Goal: Contribute content: Add original content to the website for others to see

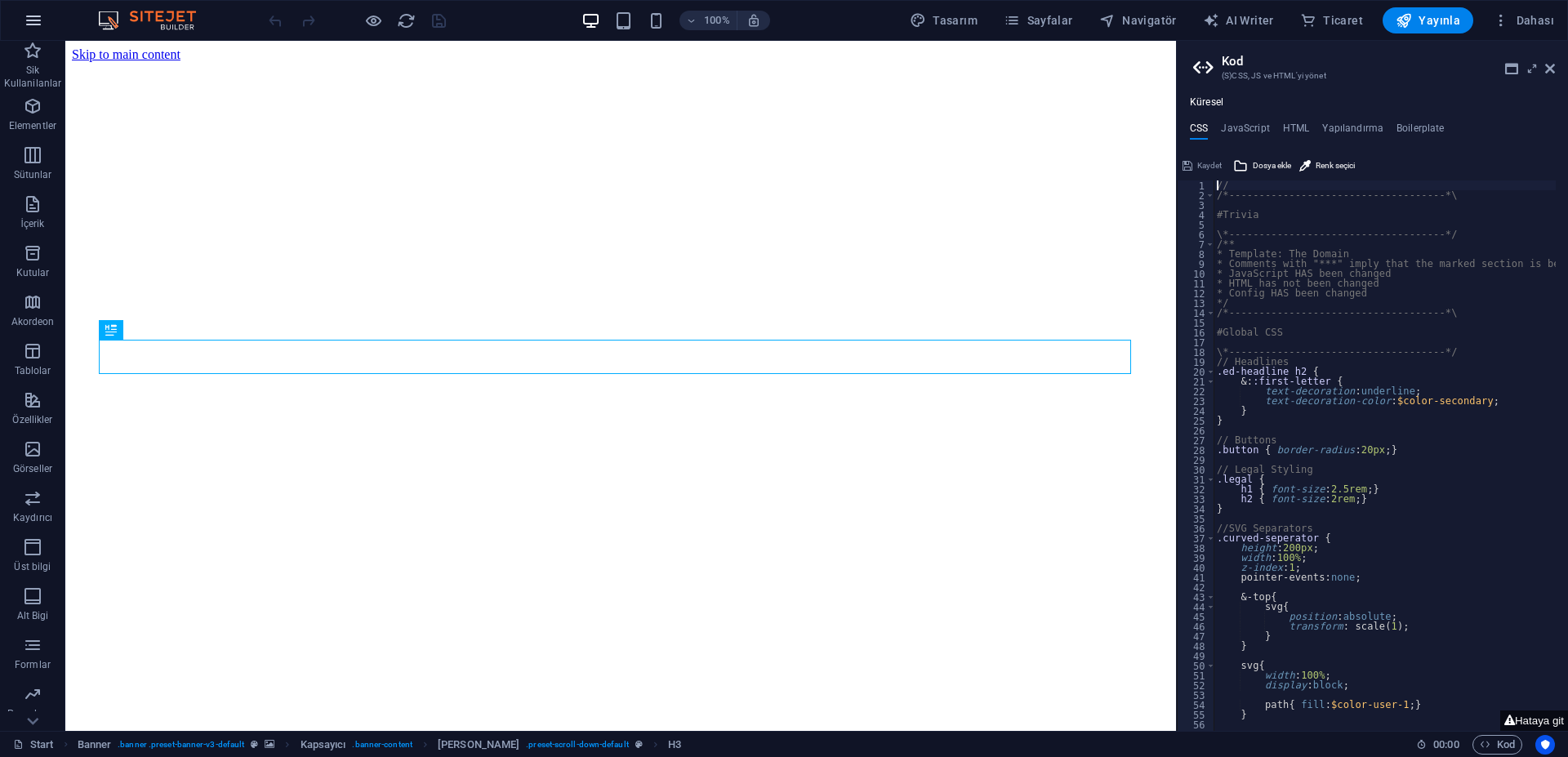
click at [34, 23] on icon "button" at bounding box center [33, 20] width 19 height 19
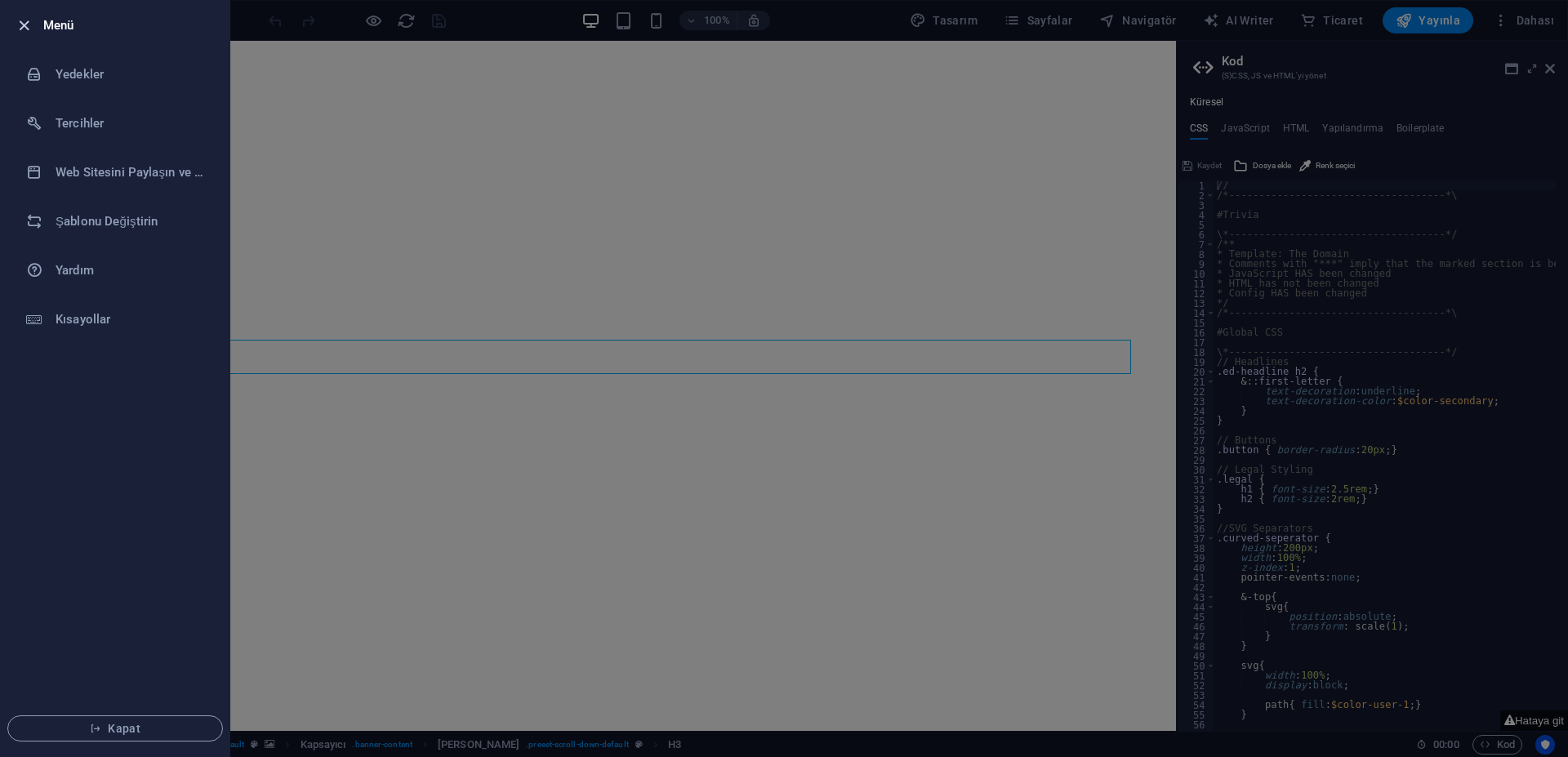
click at [25, 27] on icon "button" at bounding box center [24, 25] width 19 height 19
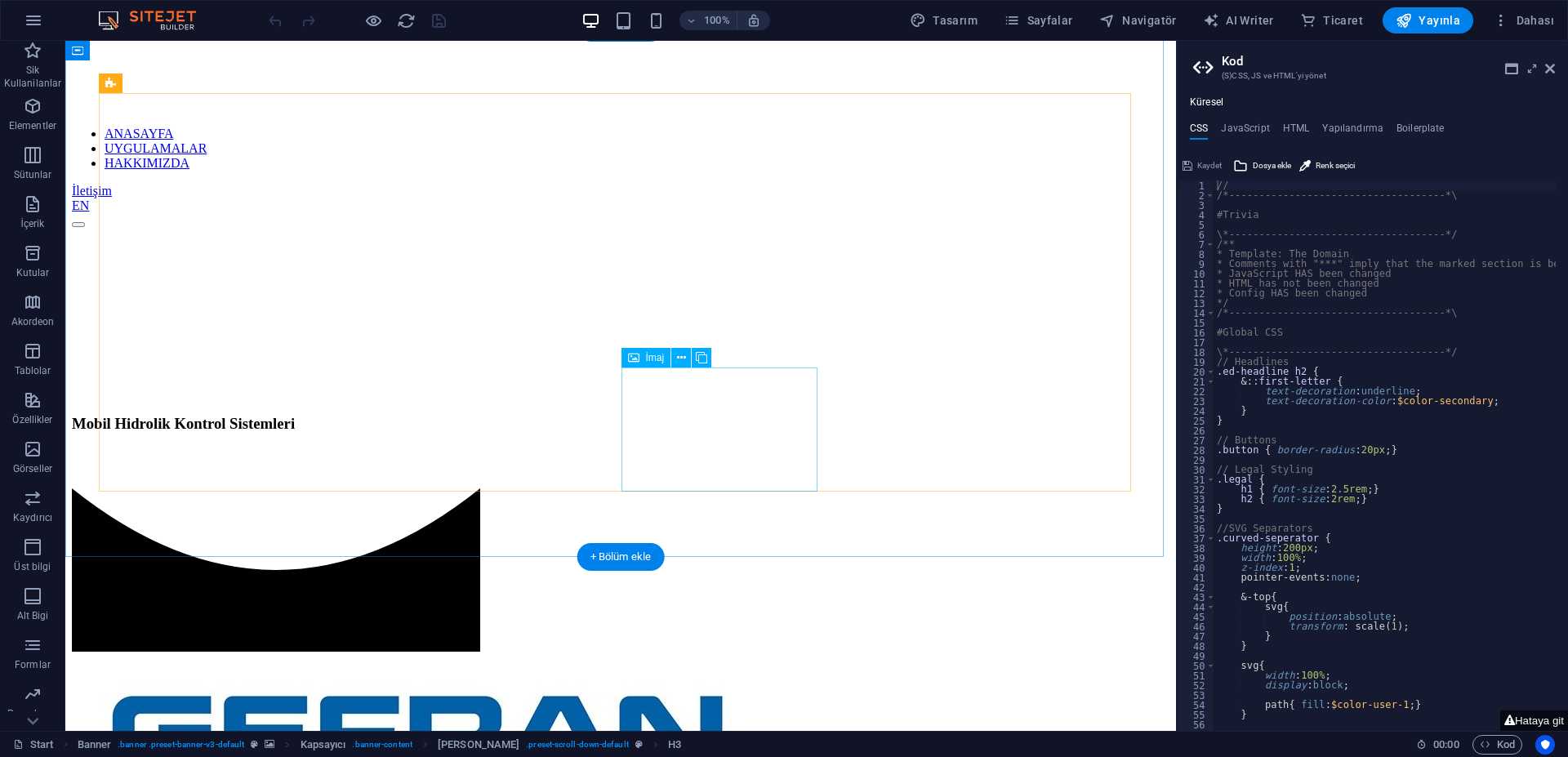
scroll to position [735, 0]
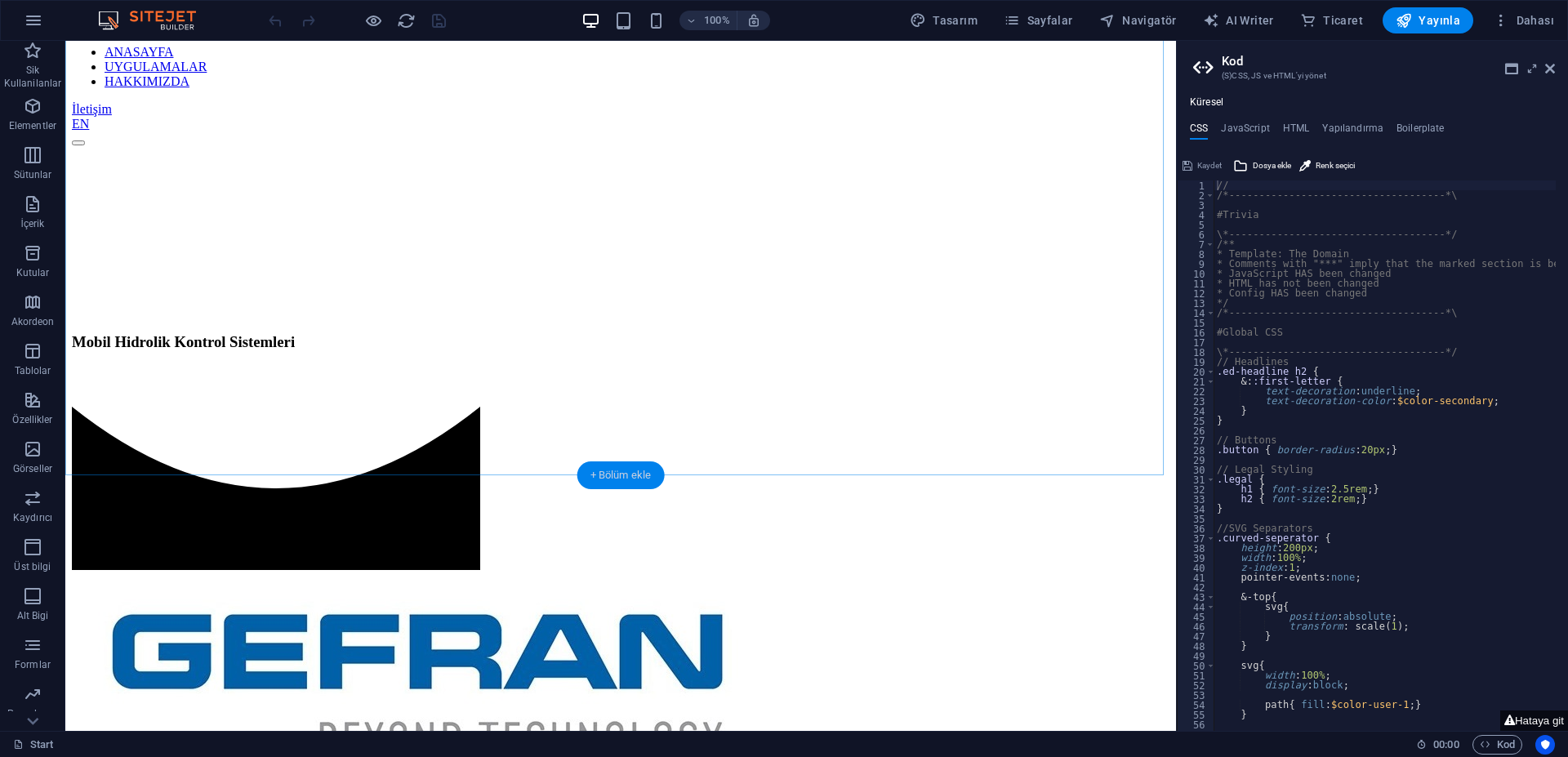
click at [612, 475] on div "+ Bölüm ekle" at bounding box center [621, 475] width 88 height 28
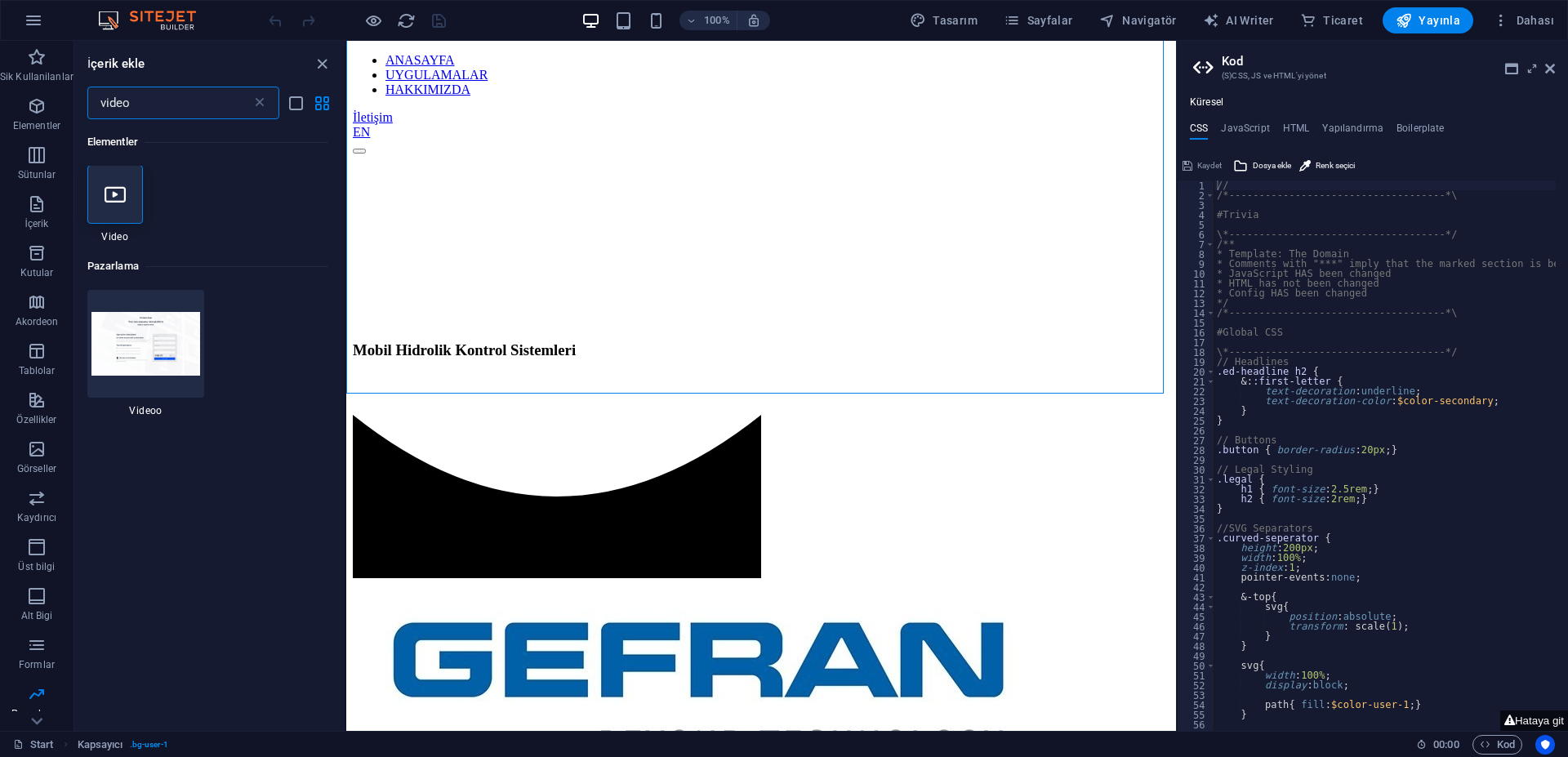
scroll to position [0, 0]
type input "video"
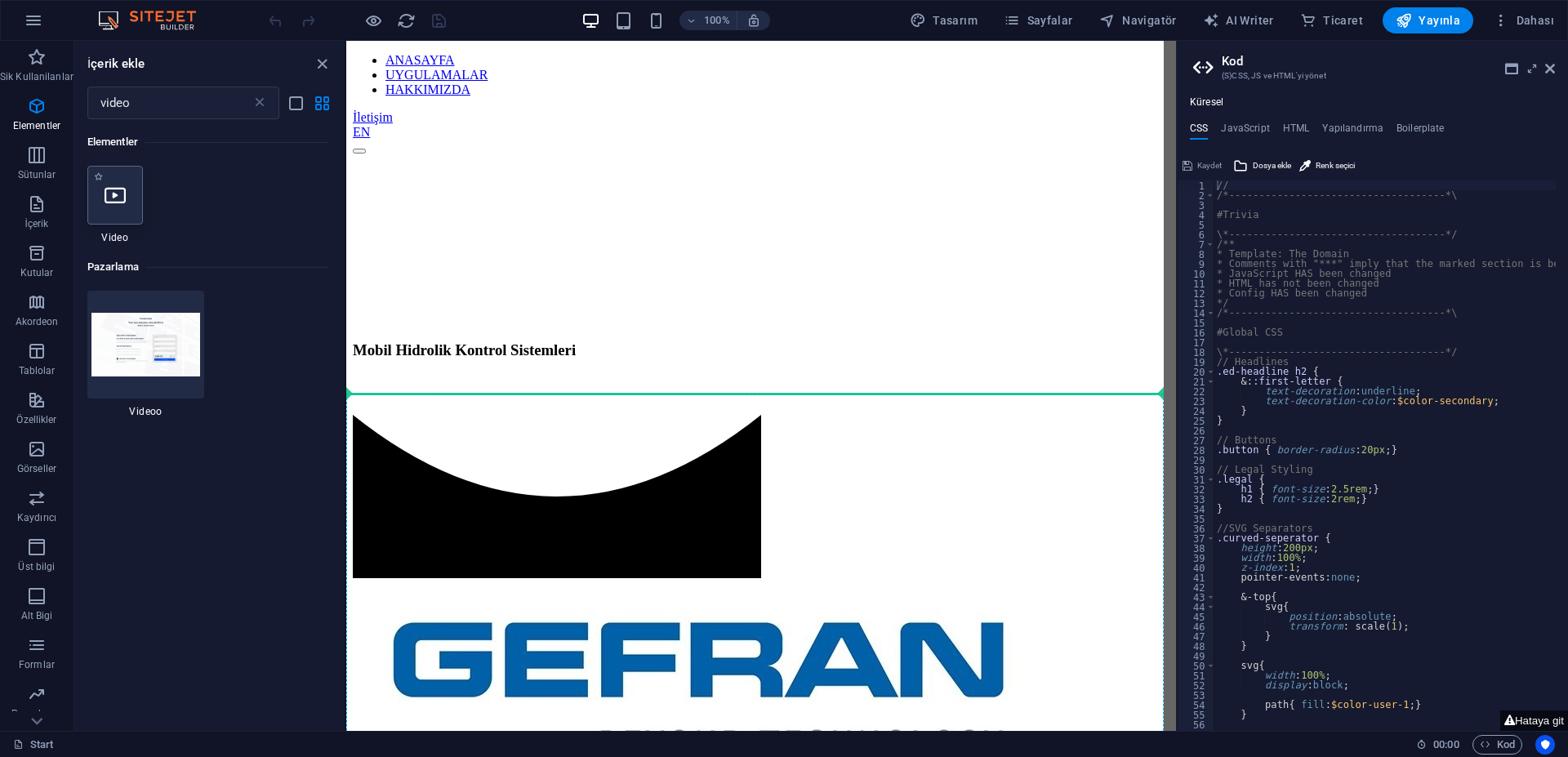
select select "%"
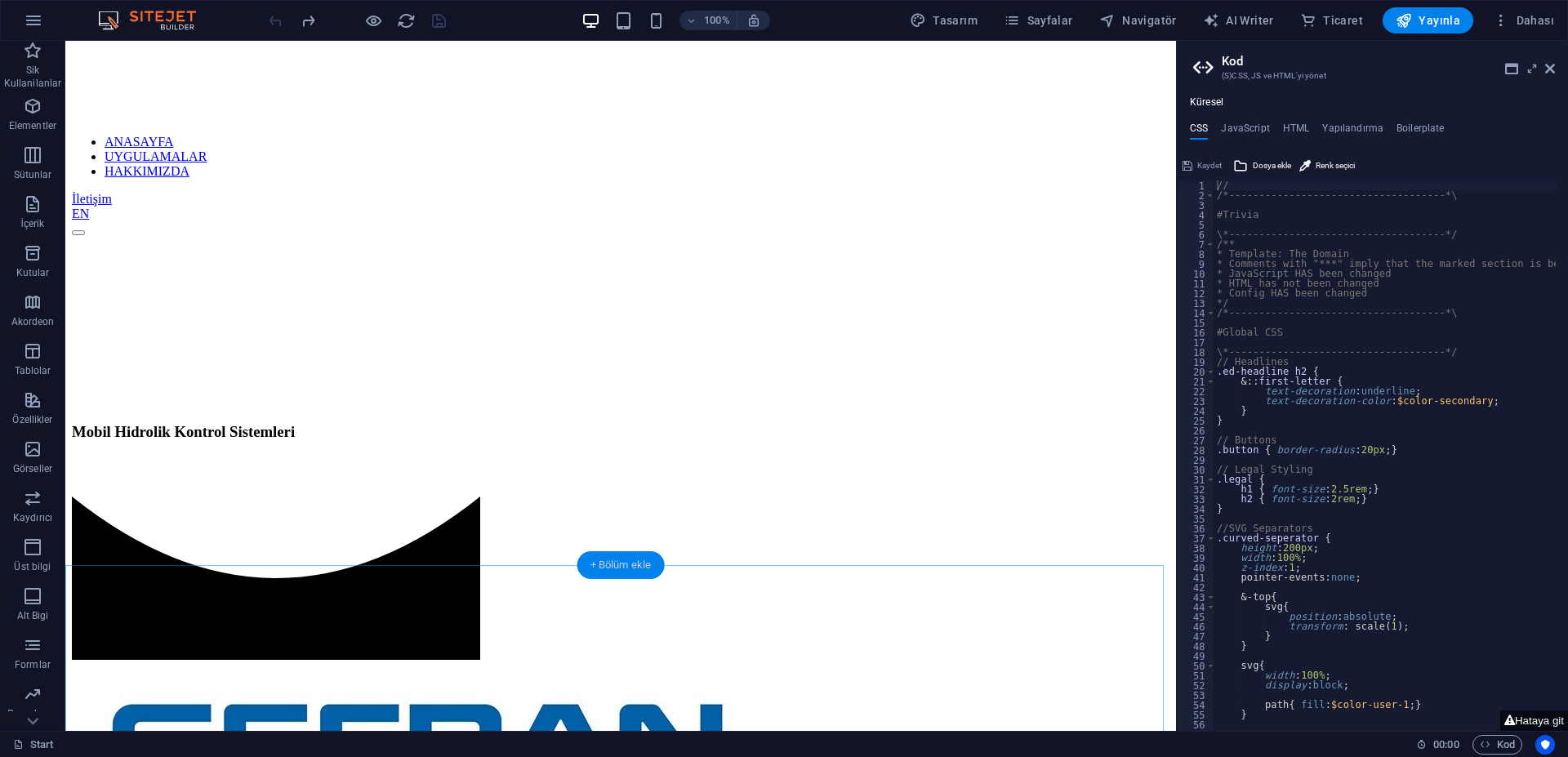
click at [613, 566] on div "+ Bölüm ekle" at bounding box center [621, 565] width 88 height 28
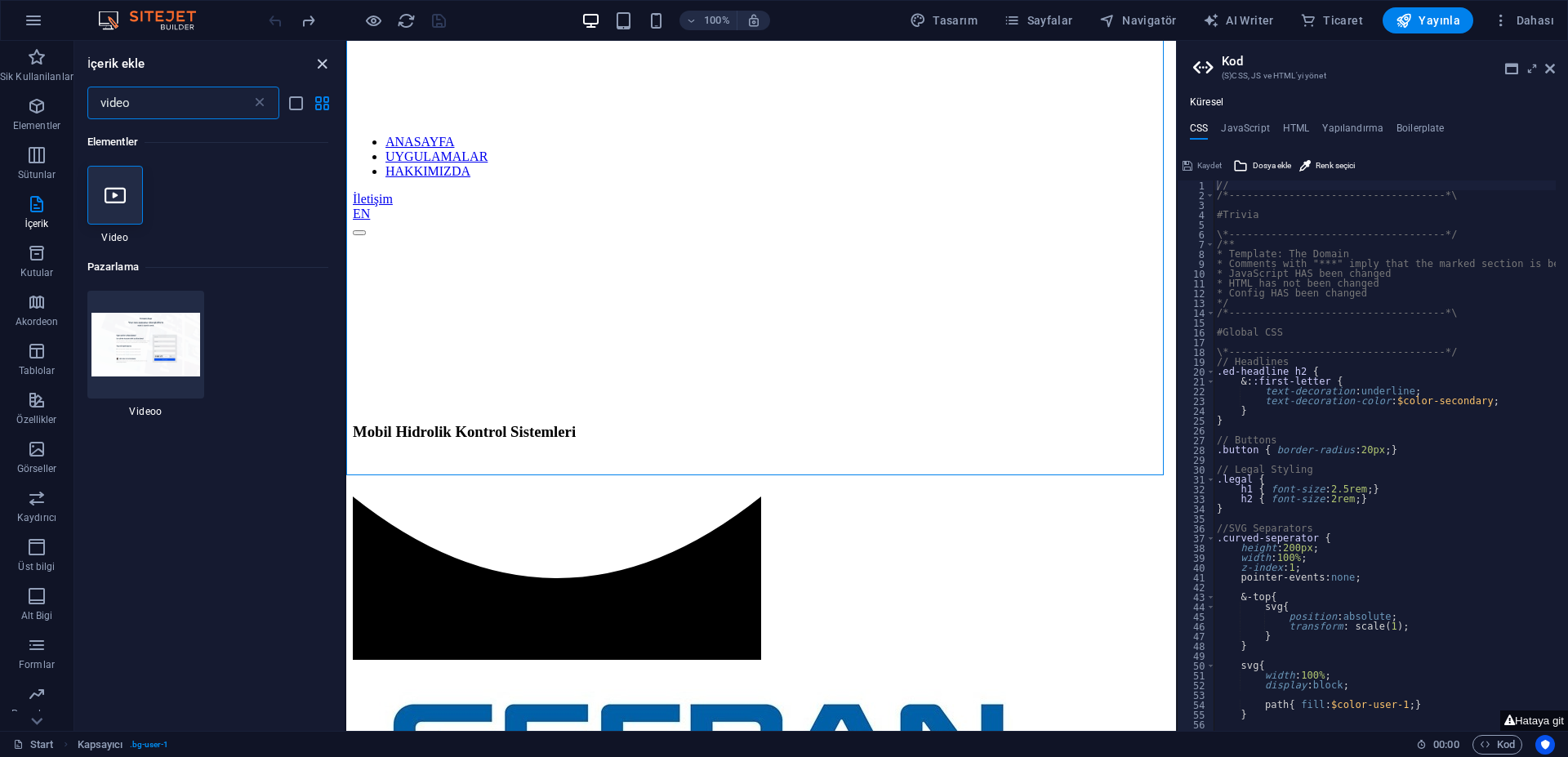
click at [324, 64] on icon "close panel" at bounding box center [322, 64] width 19 height 19
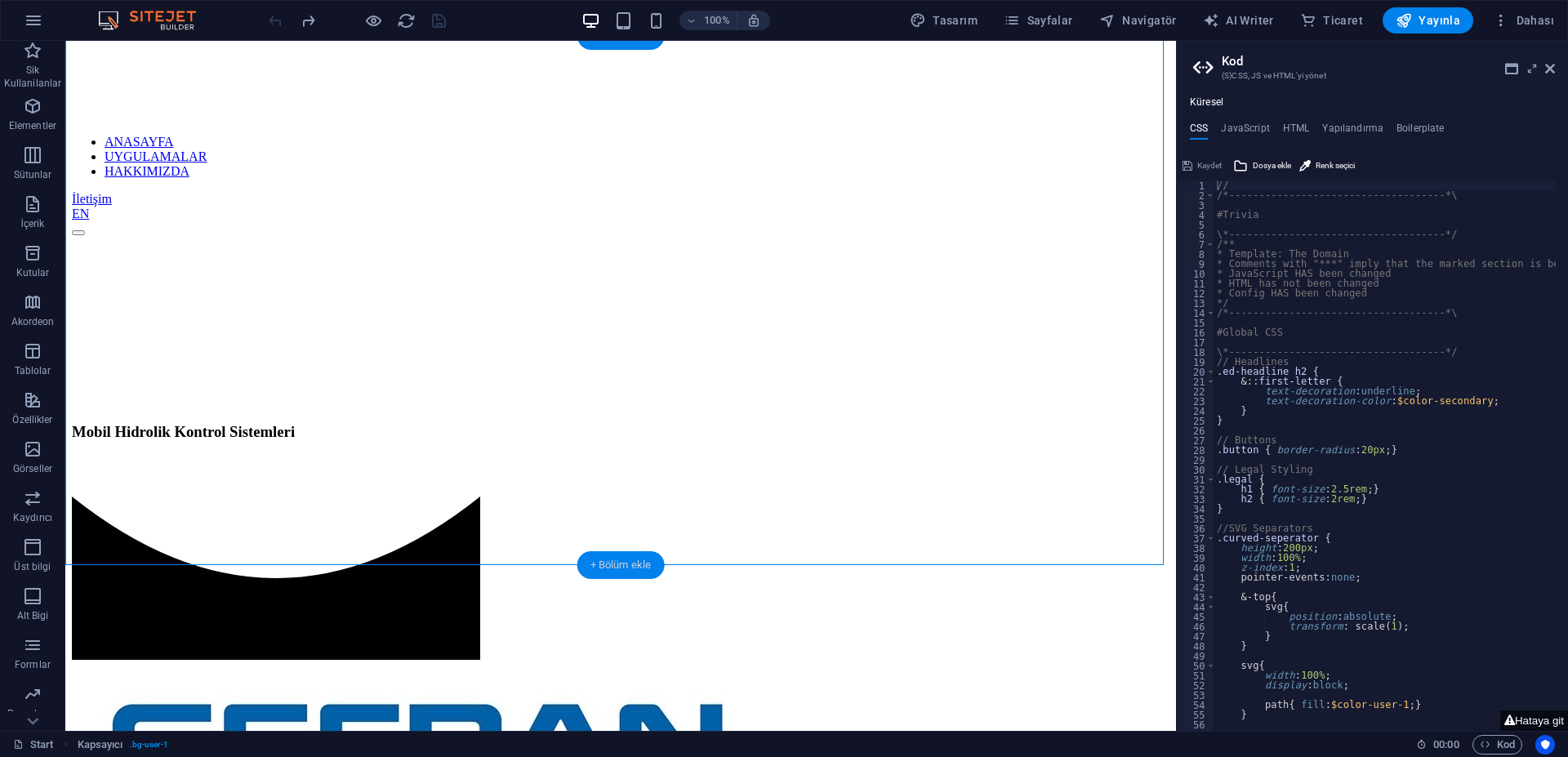
click at [609, 566] on div "+ Bölüm ekle" at bounding box center [621, 565] width 88 height 28
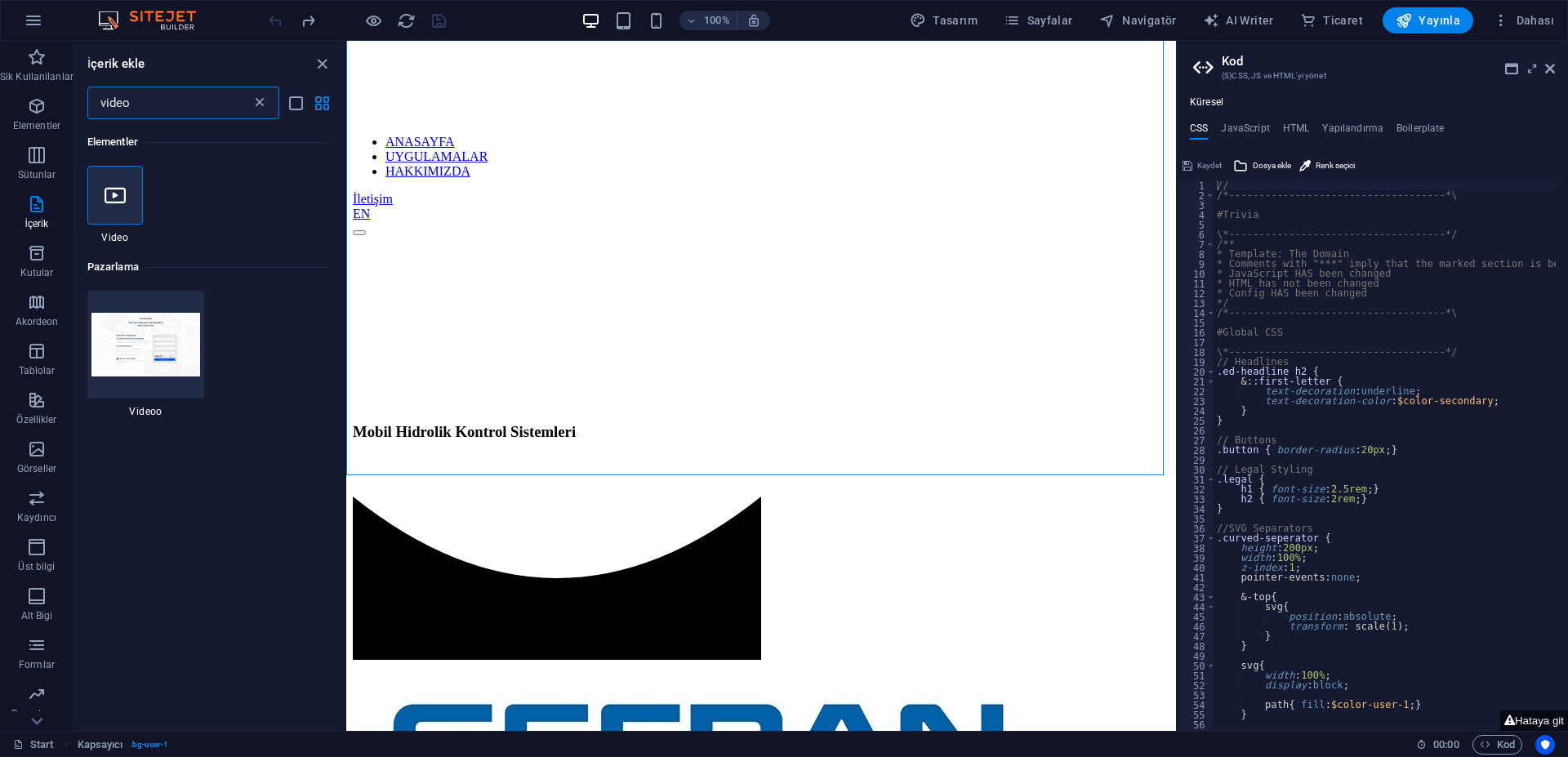
click at [258, 103] on icon at bounding box center [259, 102] width 16 height 16
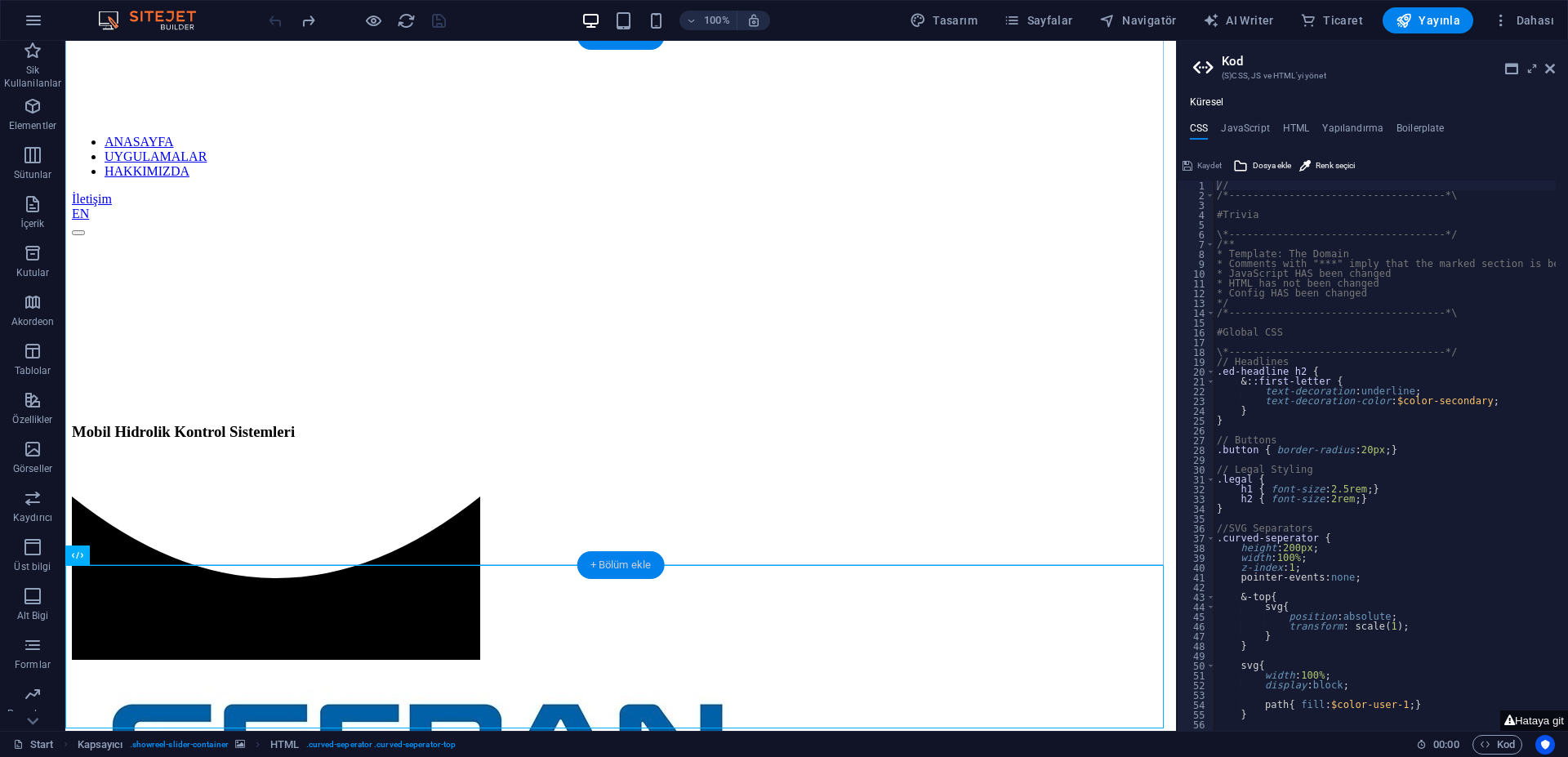
click at [631, 566] on div "+ Bölüm ekle" at bounding box center [621, 565] width 88 height 28
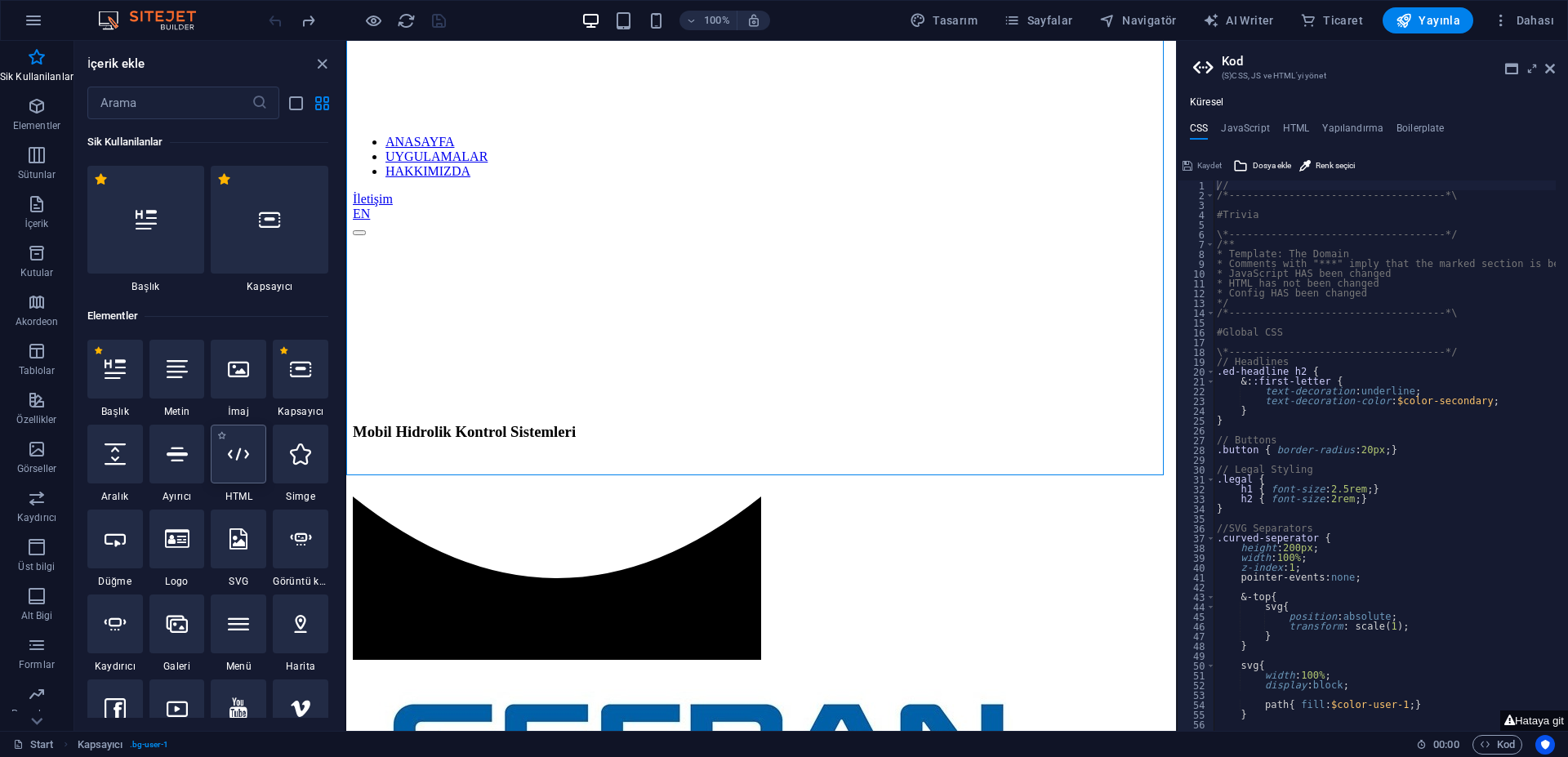
click at [236, 459] on icon at bounding box center [238, 454] width 21 height 21
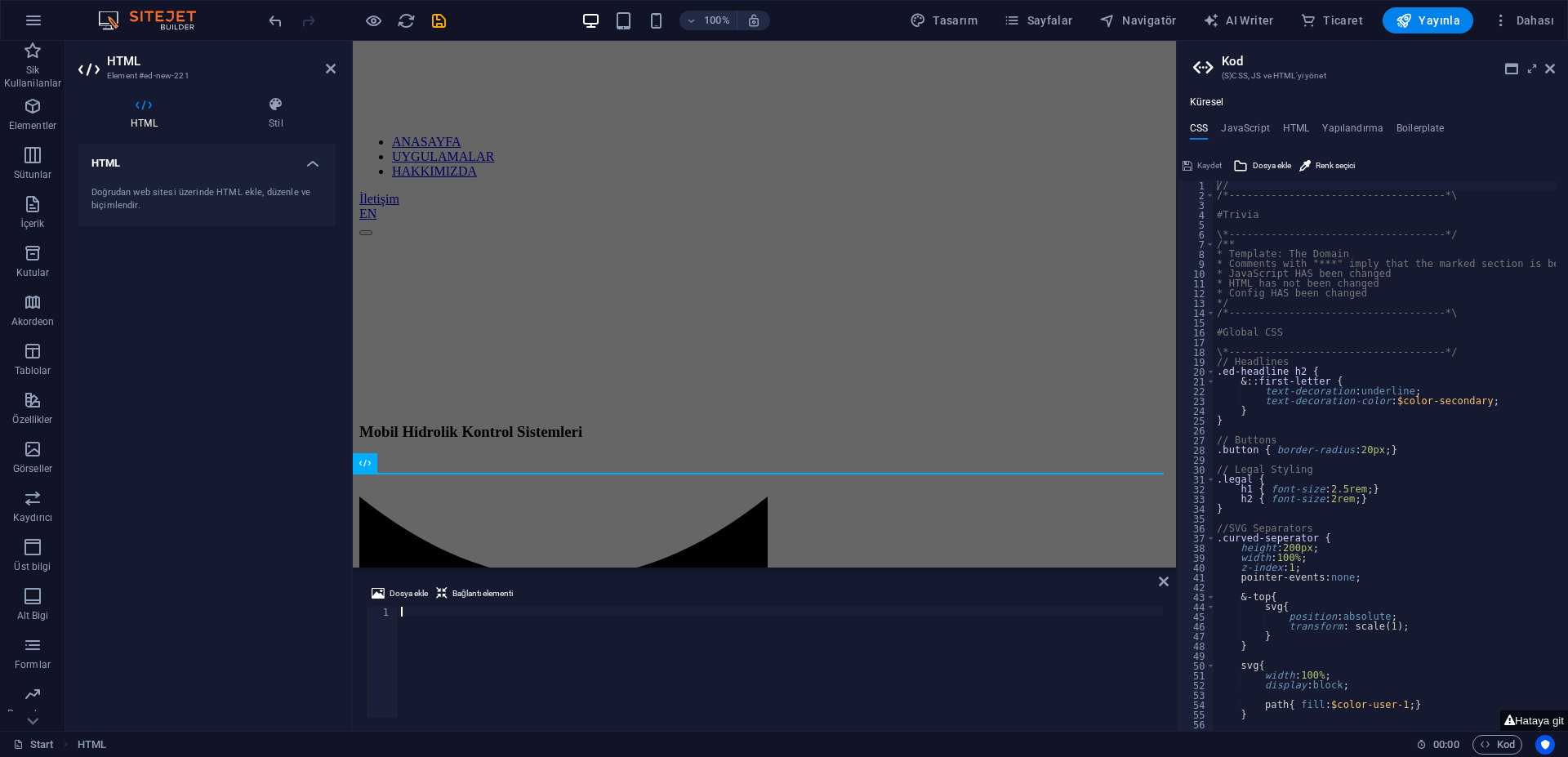
type textarea "<iframe width="560" height="315" src="[URL][DOMAIN_NAME]" title="YouTube video …"
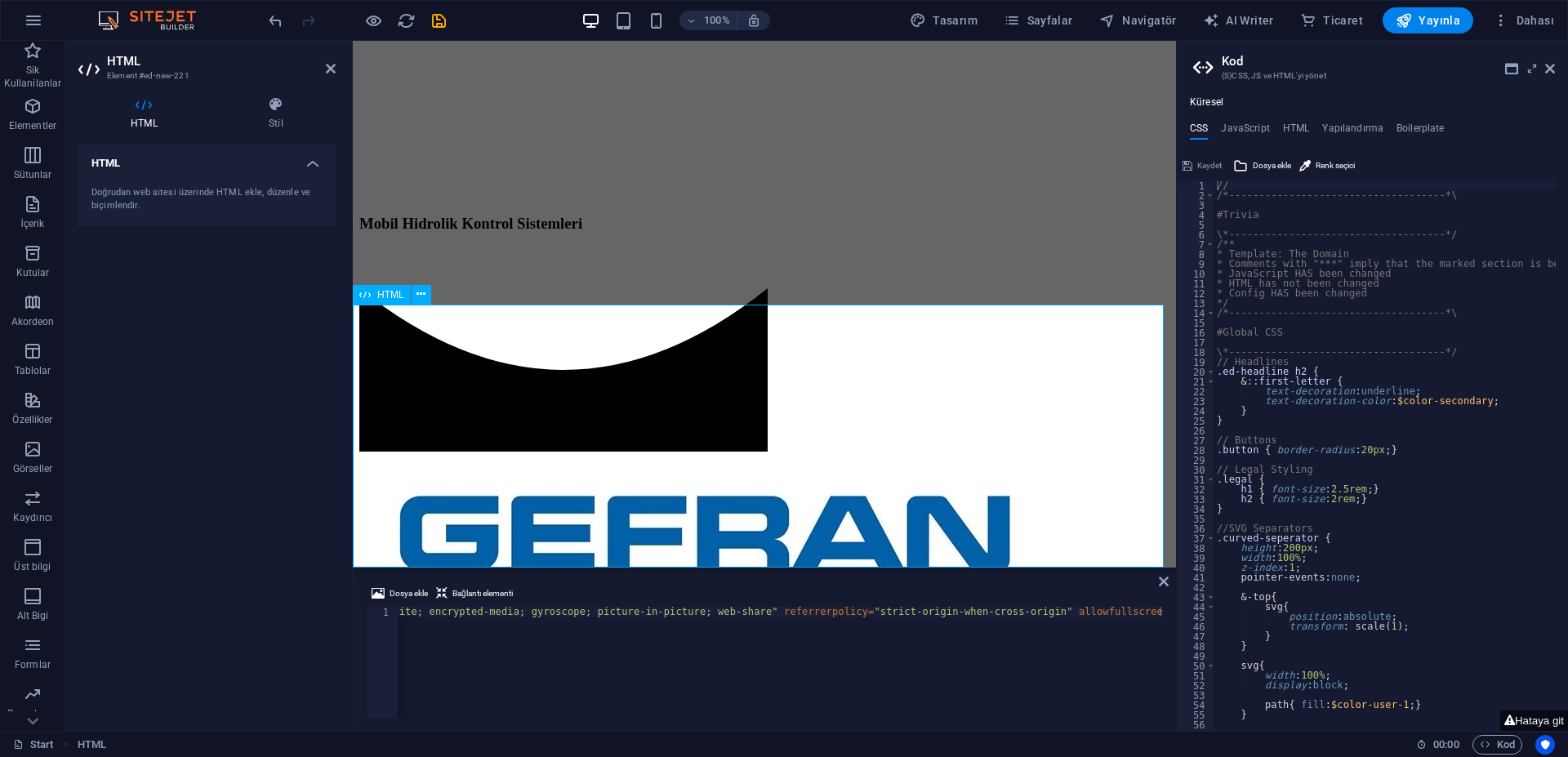
scroll to position [890, 0]
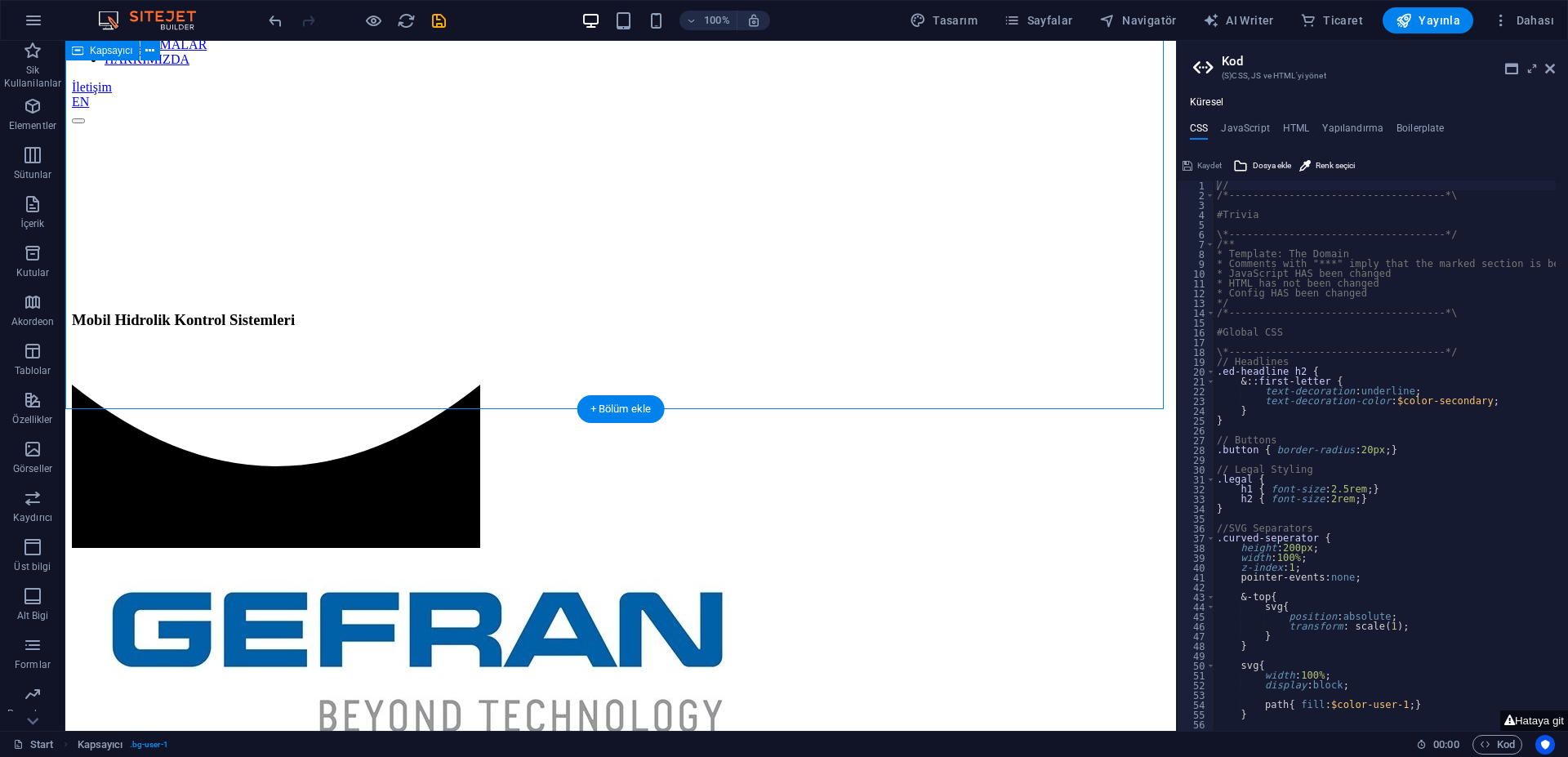
scroll to position [599, 0]
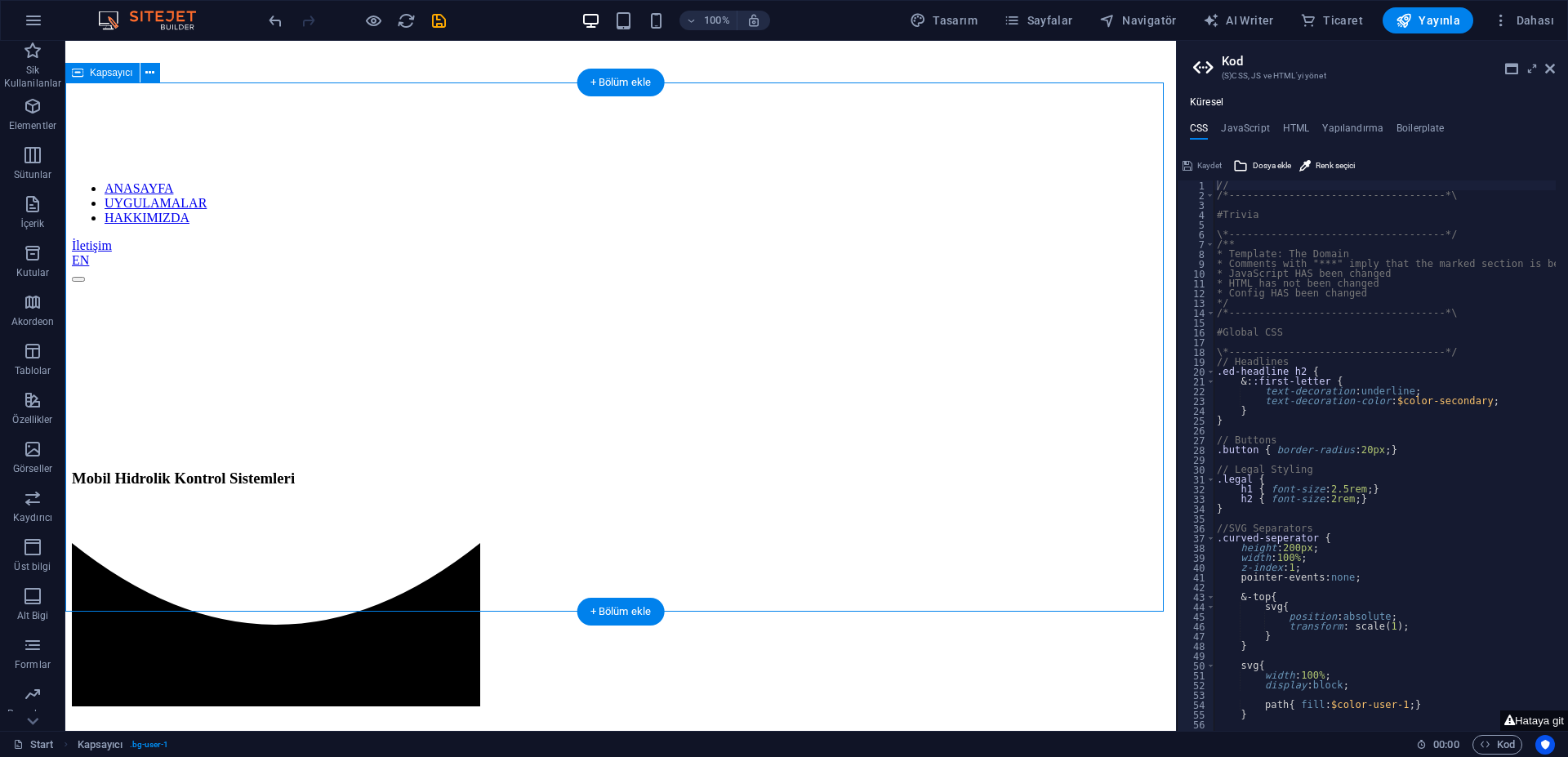
click at [105, 78] on span "Kapsayıcı" at bounding box center [111, 72] width 43 height 10
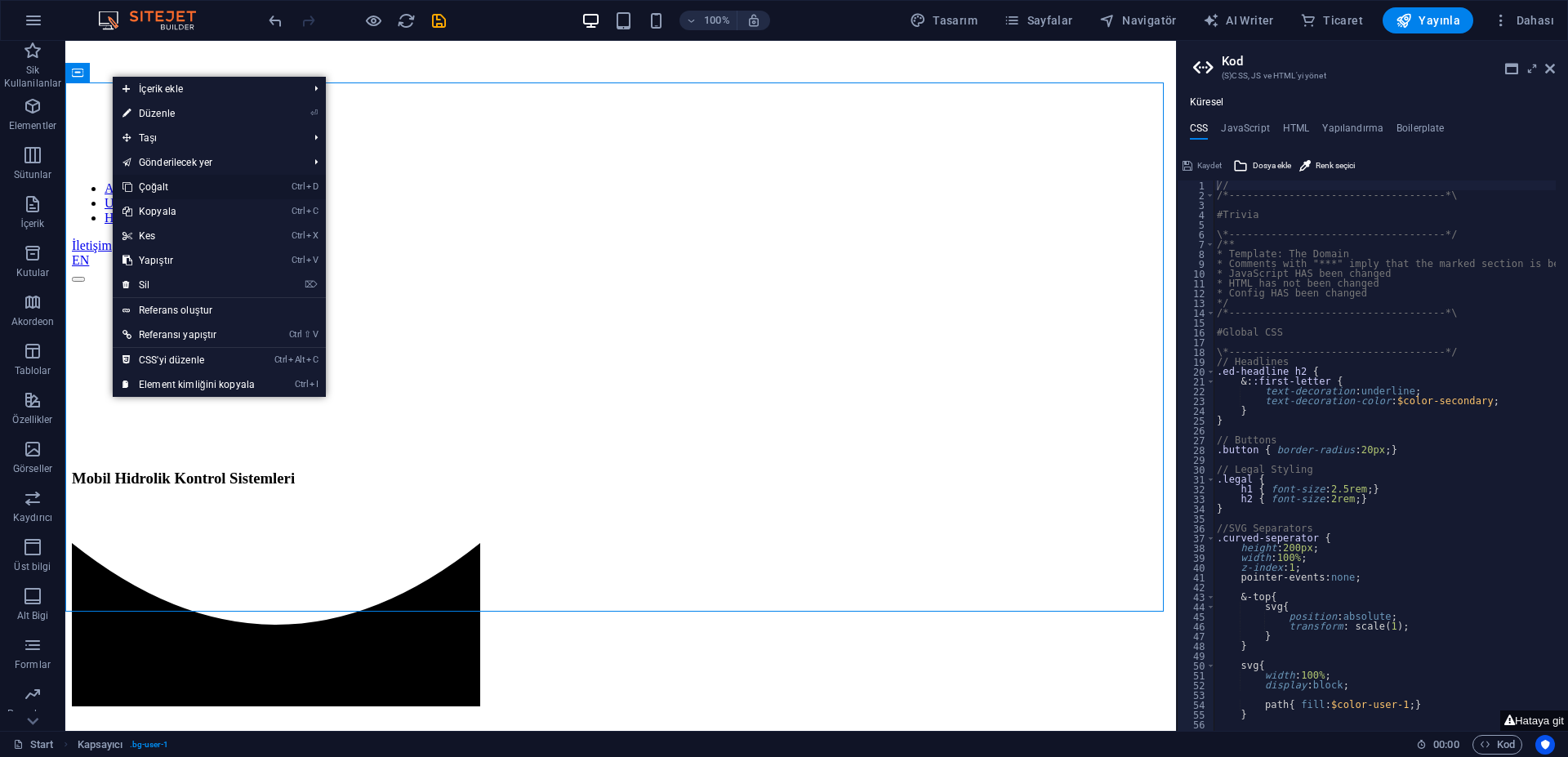
click at [175, 187] on link "Ctrl D Çoğalt" at bounding box center [189, 186] width 152 height 24
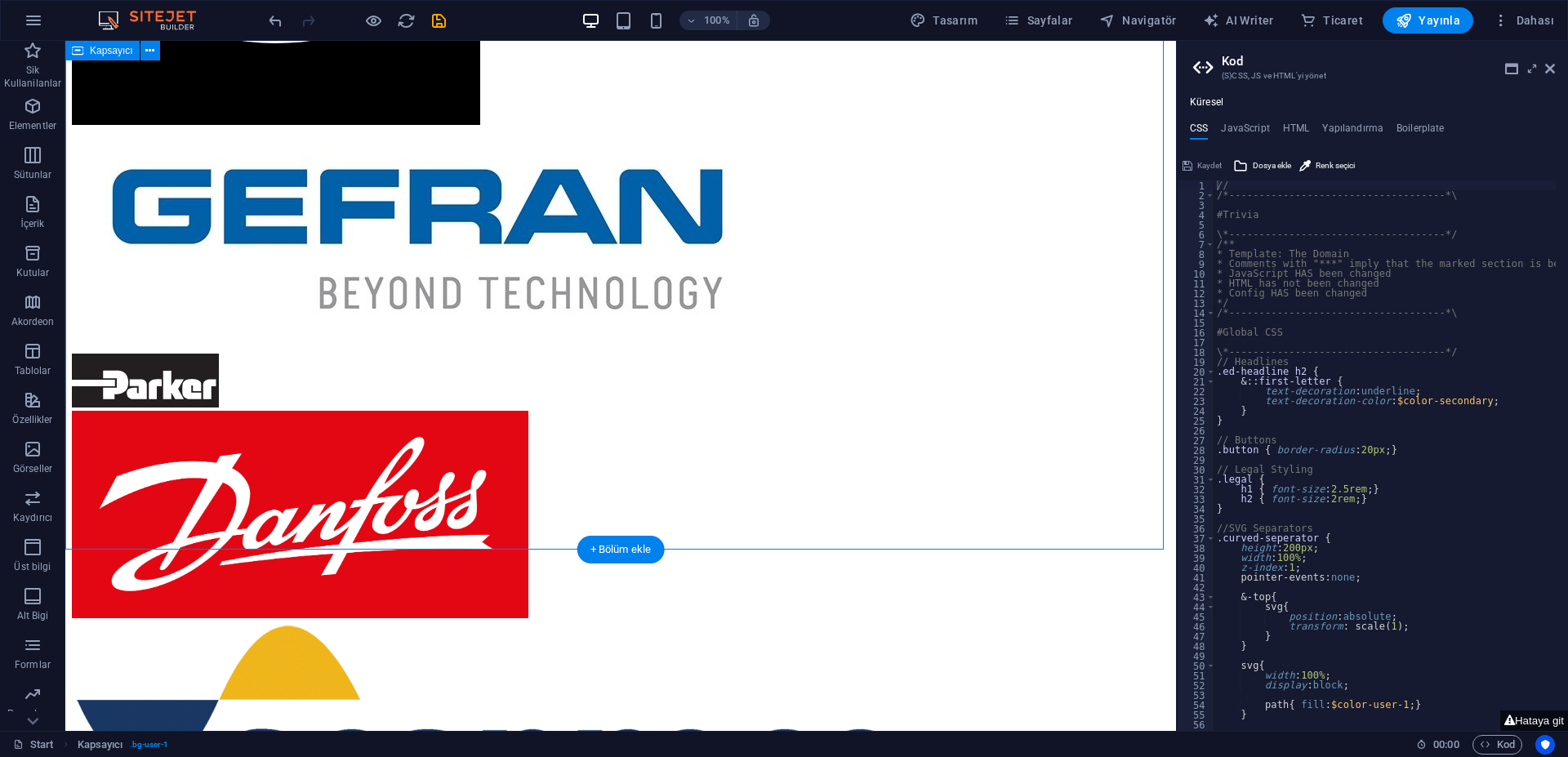
scroll to position [1170, 0]
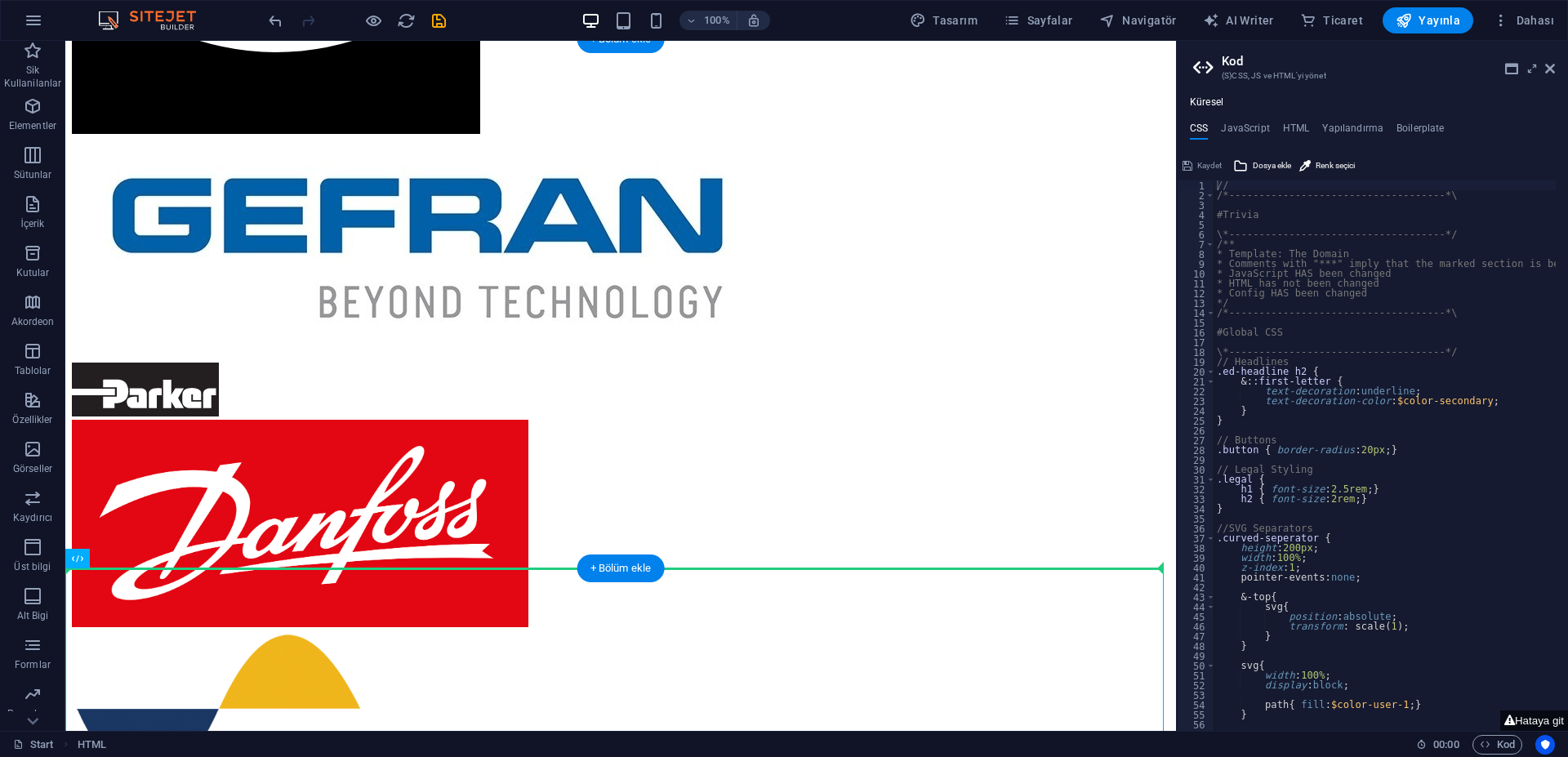
drag, startPoint x: 192, startPoint y: 636, endPoint x: 220, endPoint y: 531, distance: 108.7
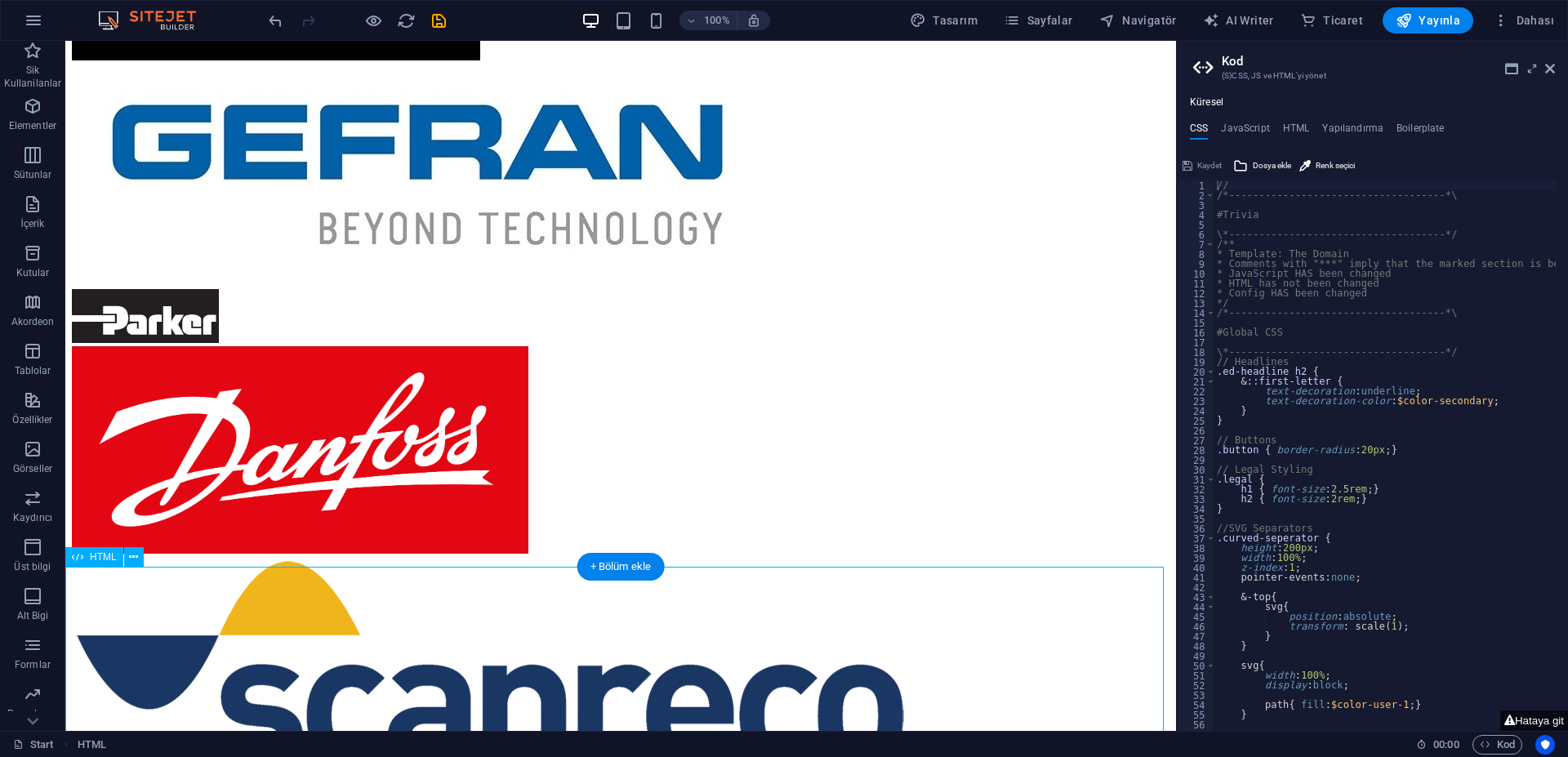
scroll to position [1334, 0]
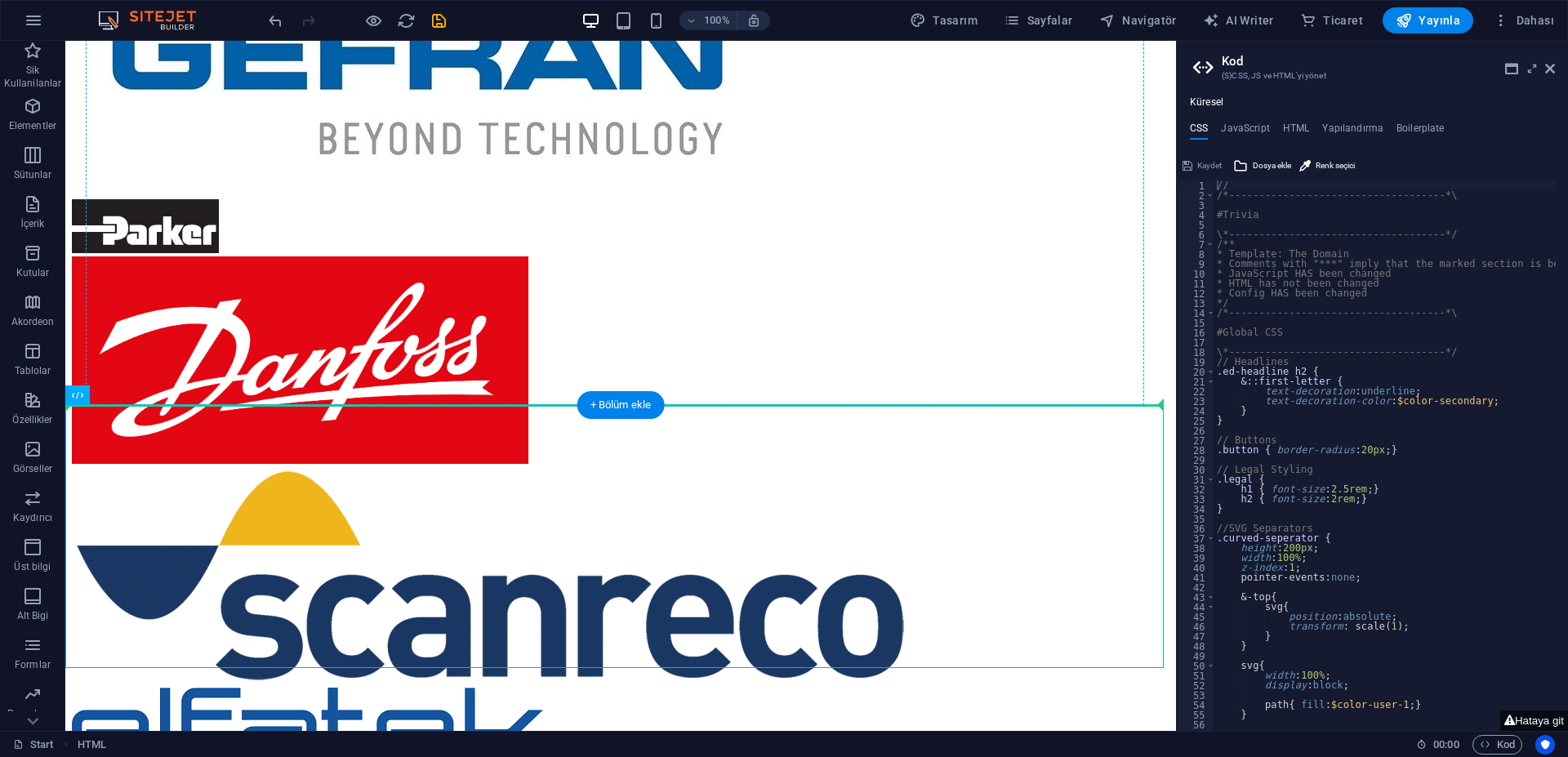
drag, startPoint x: 247, startPoint y: 524, endPoint x: 235, endPoint y: 339, distance: 185.4
drag, startPoint x: 223, startPoint y: 527, endPoint x: 223, endPoint y: 313, distance: 214.0
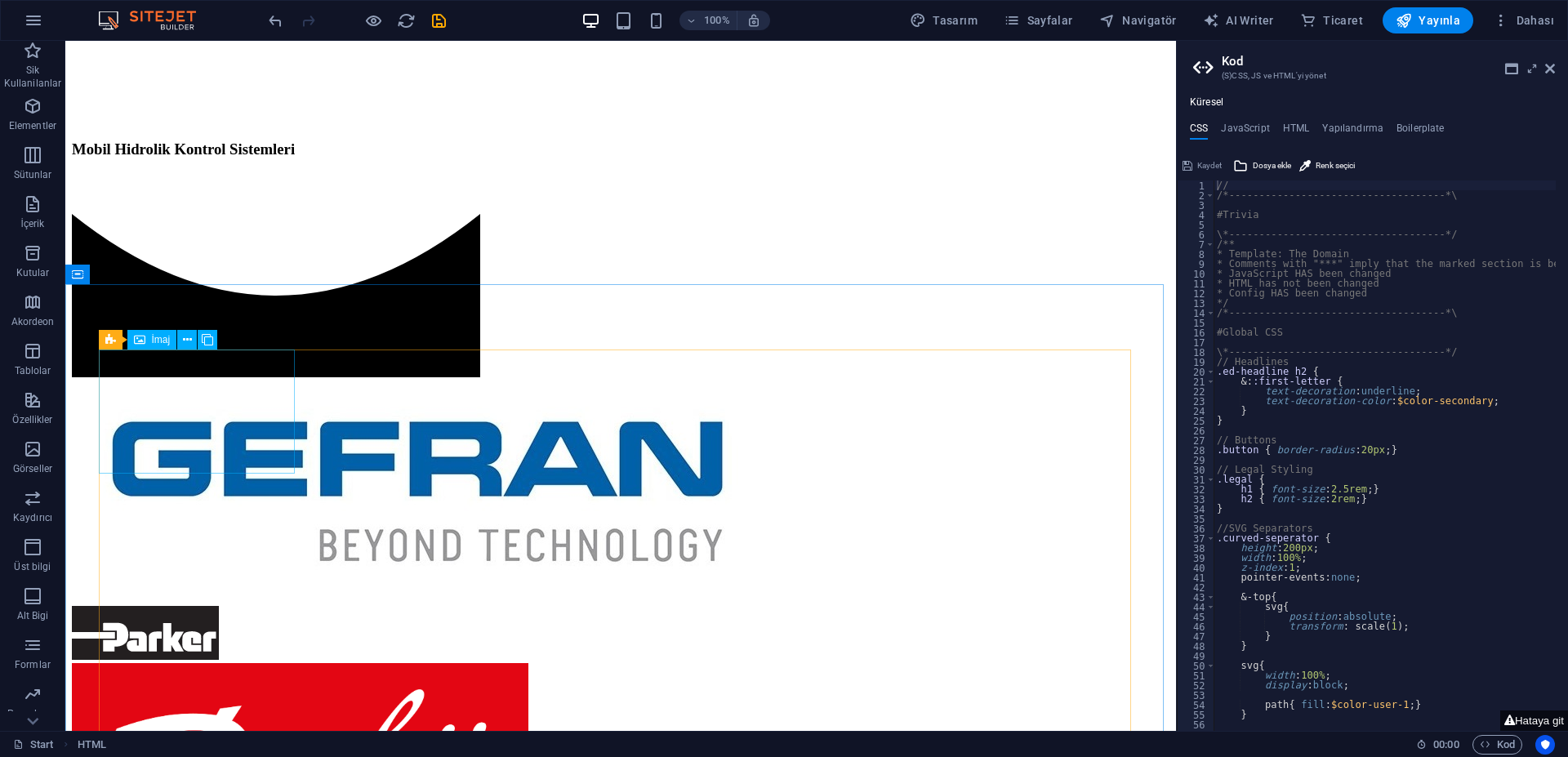
scroll to position [926, 0]
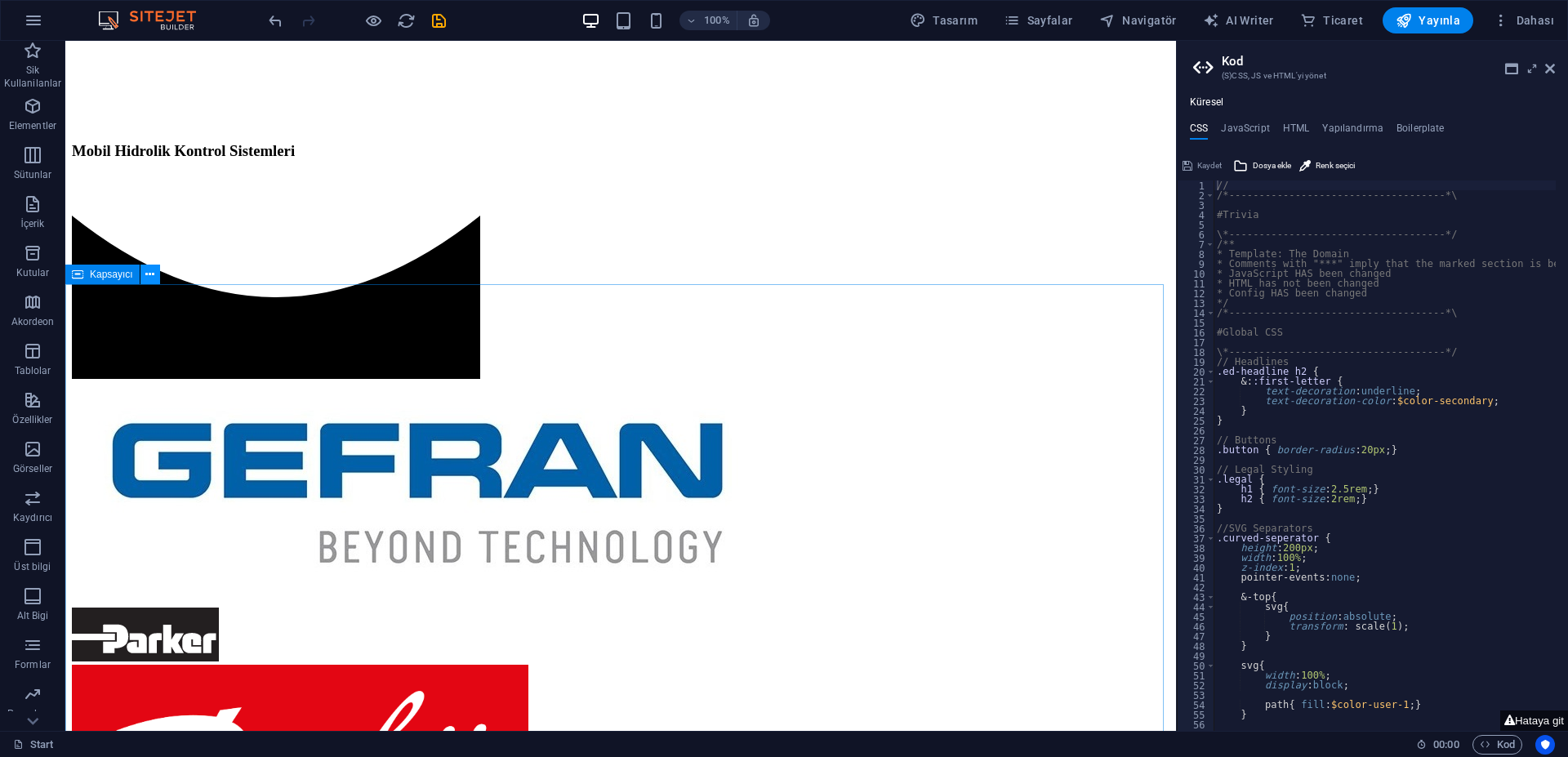
click at [155, 278] on button at bounding box center [150, 274] width 19 height 19
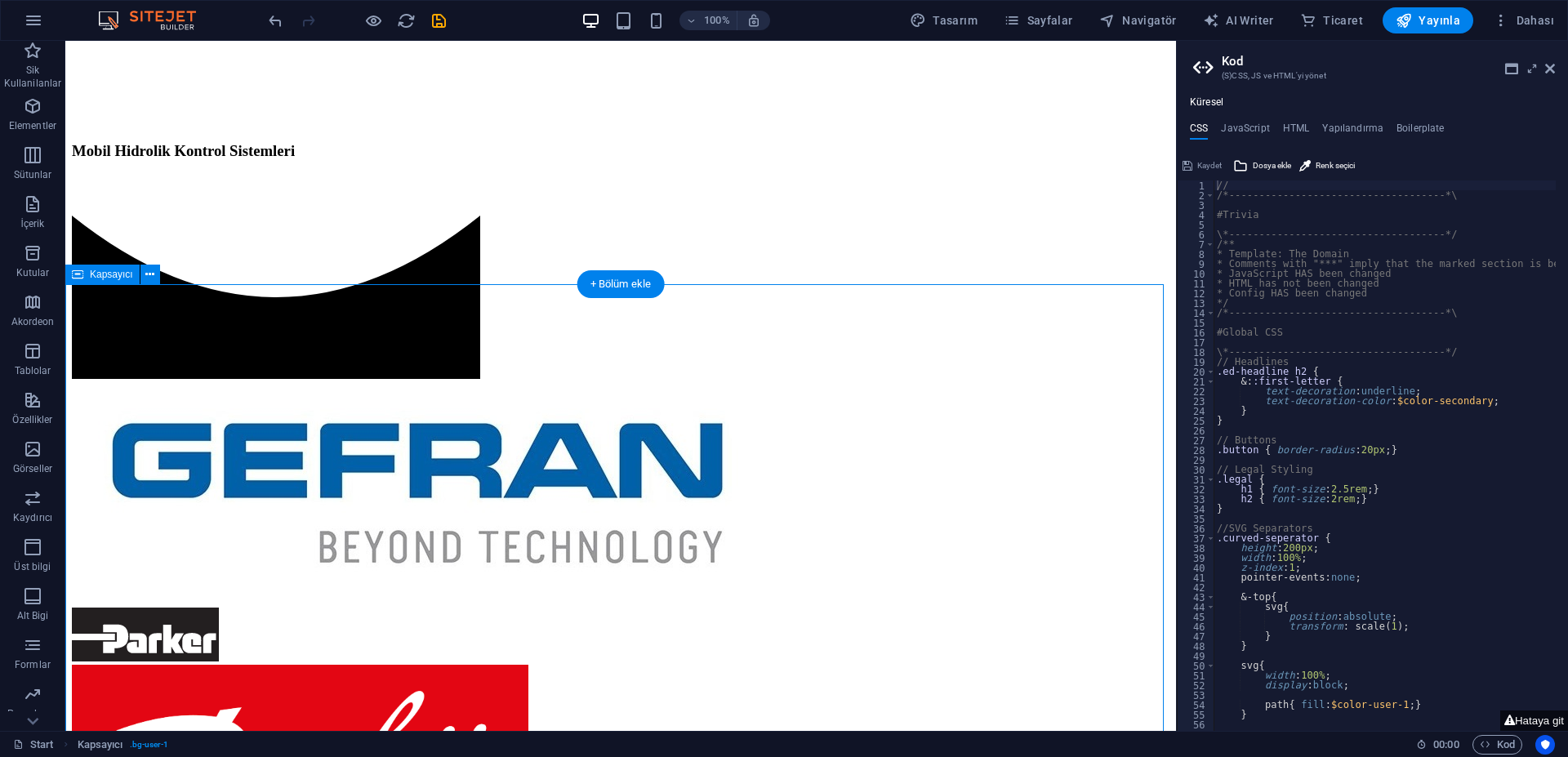
drag, startPoint x: 93, startPoint y: 336, endPoint x: 180, endPoint y: 407, distance: 112.3
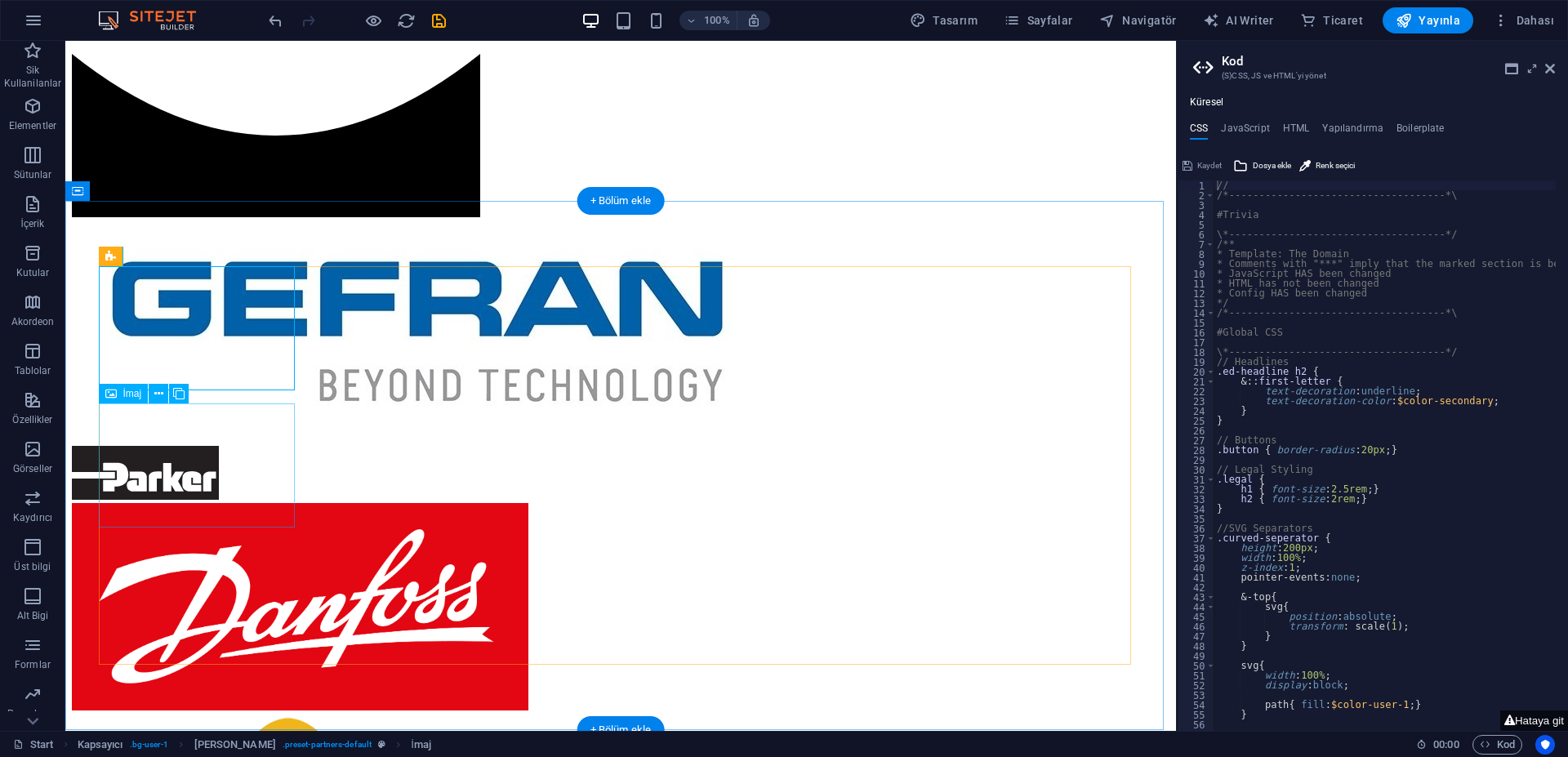
scroll to position [1089, 0]
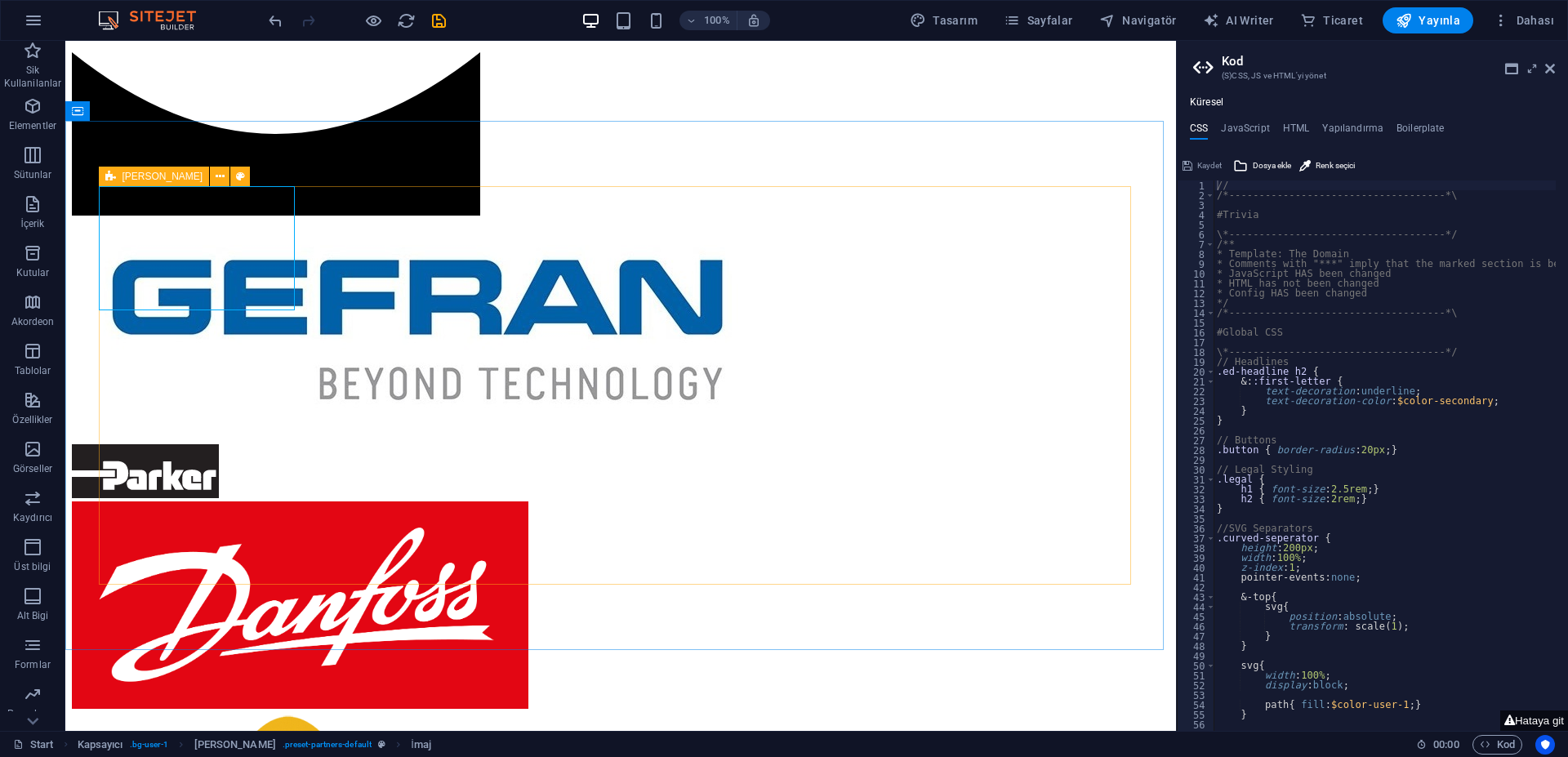
click at [110, 174] on icon at bounding box center [110, 176] width 11 height 19
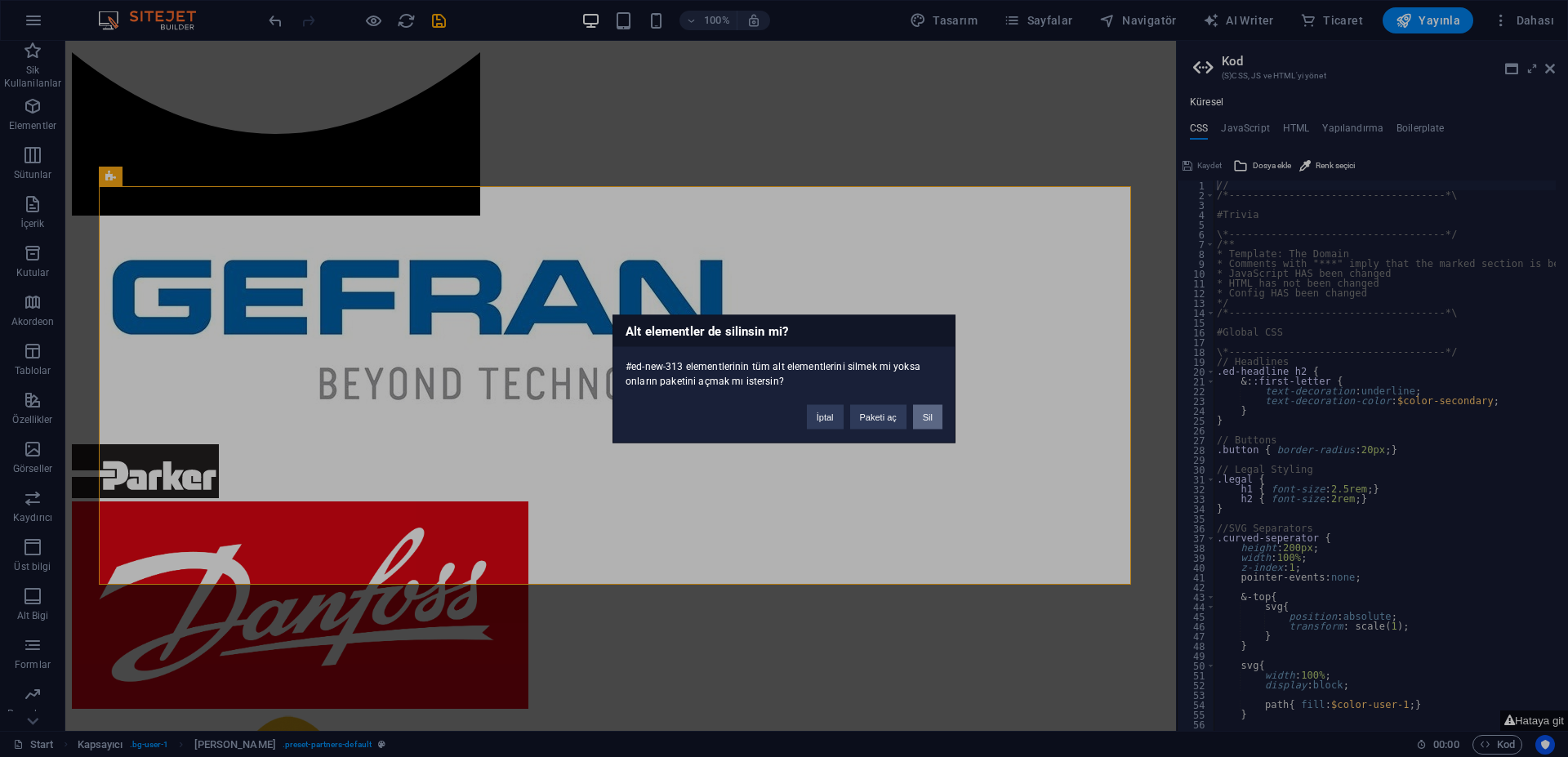
click at [924, 416] on button "Sil" at bounding box center [927, 416] width 30 height 24
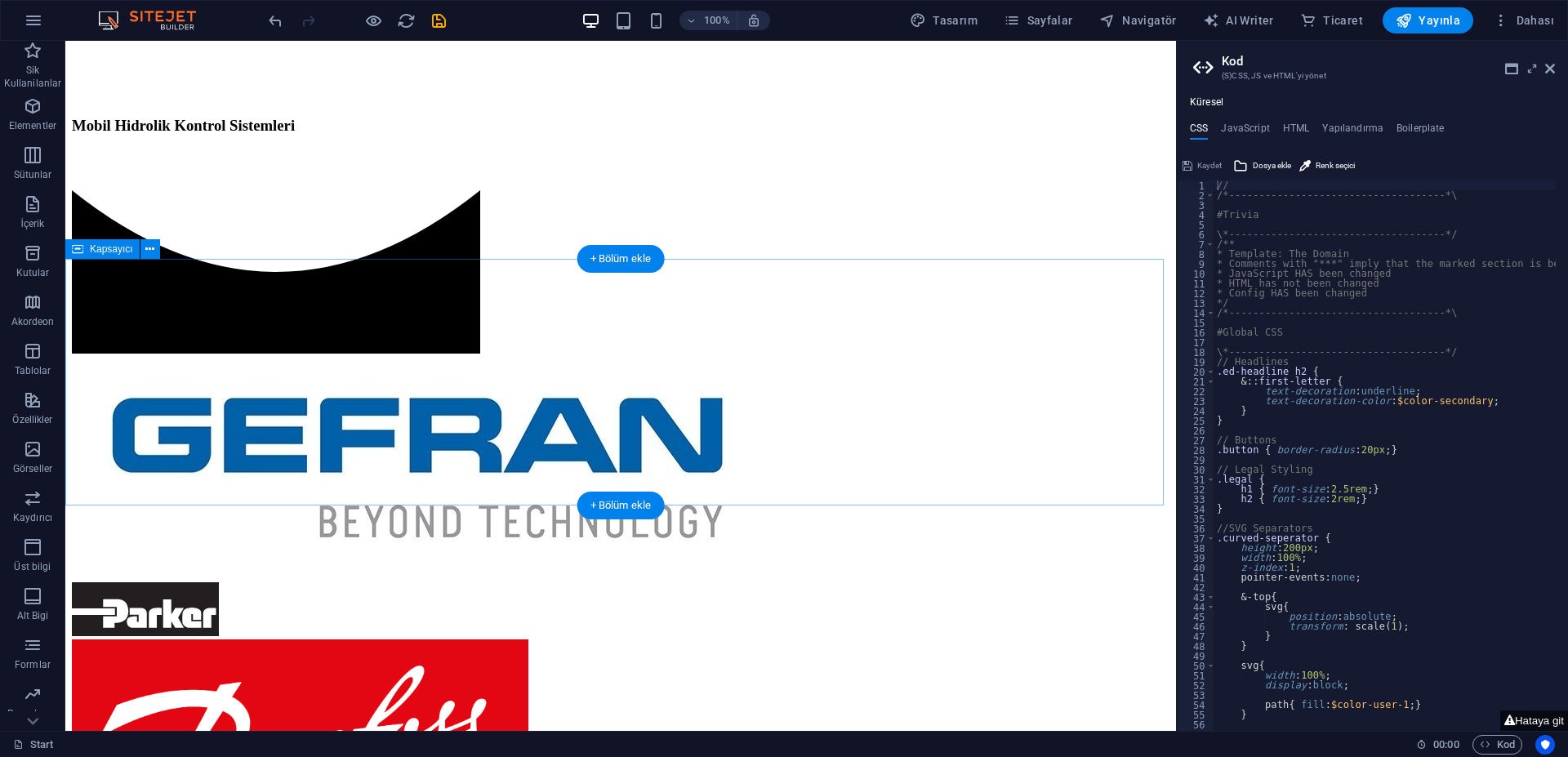
scroll to position [926, 0]
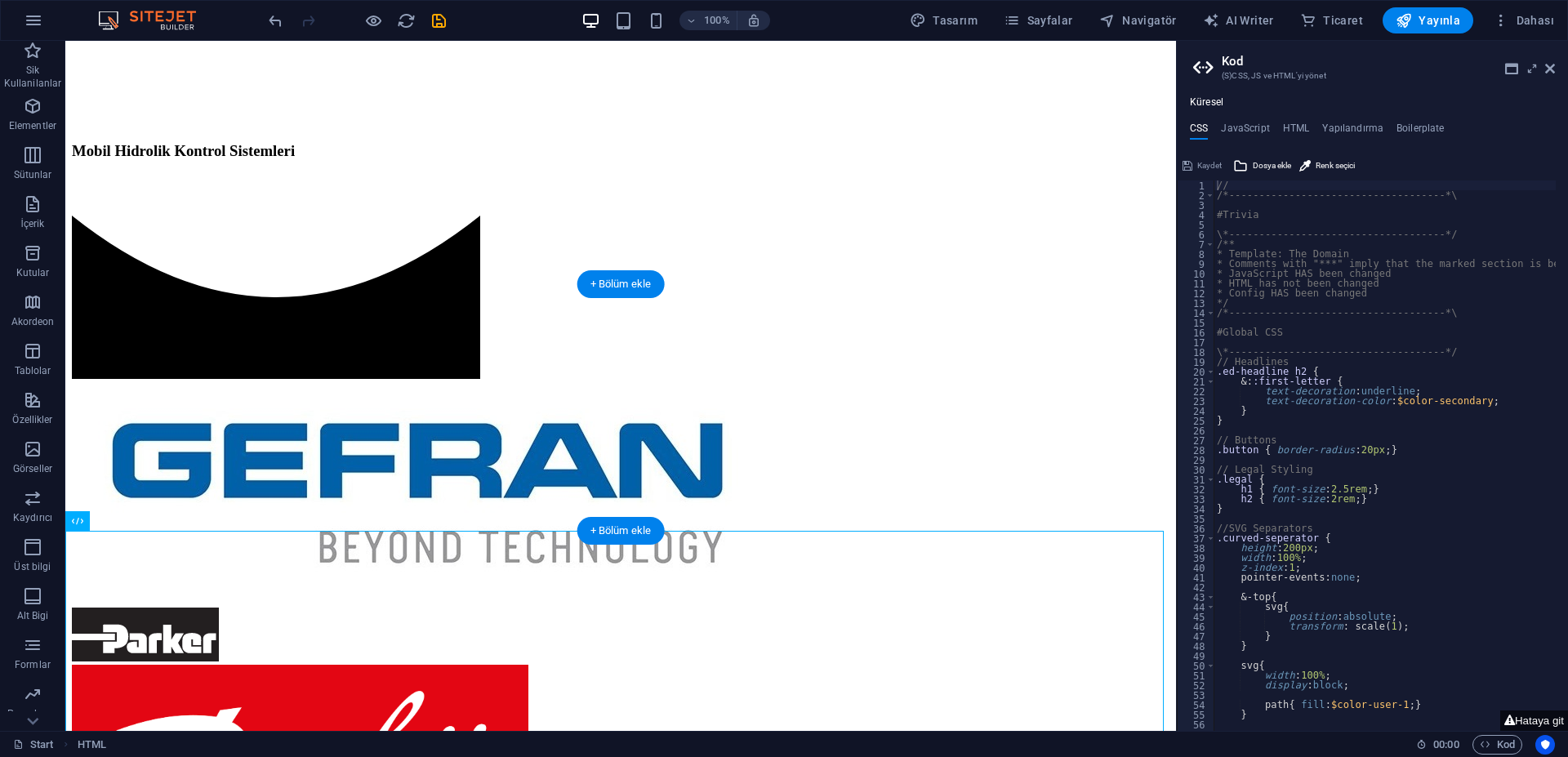
drag, startPoint x: 161, startPoint y: 564, endPoint x: 371, endPoint y: 407, distance: 262.2
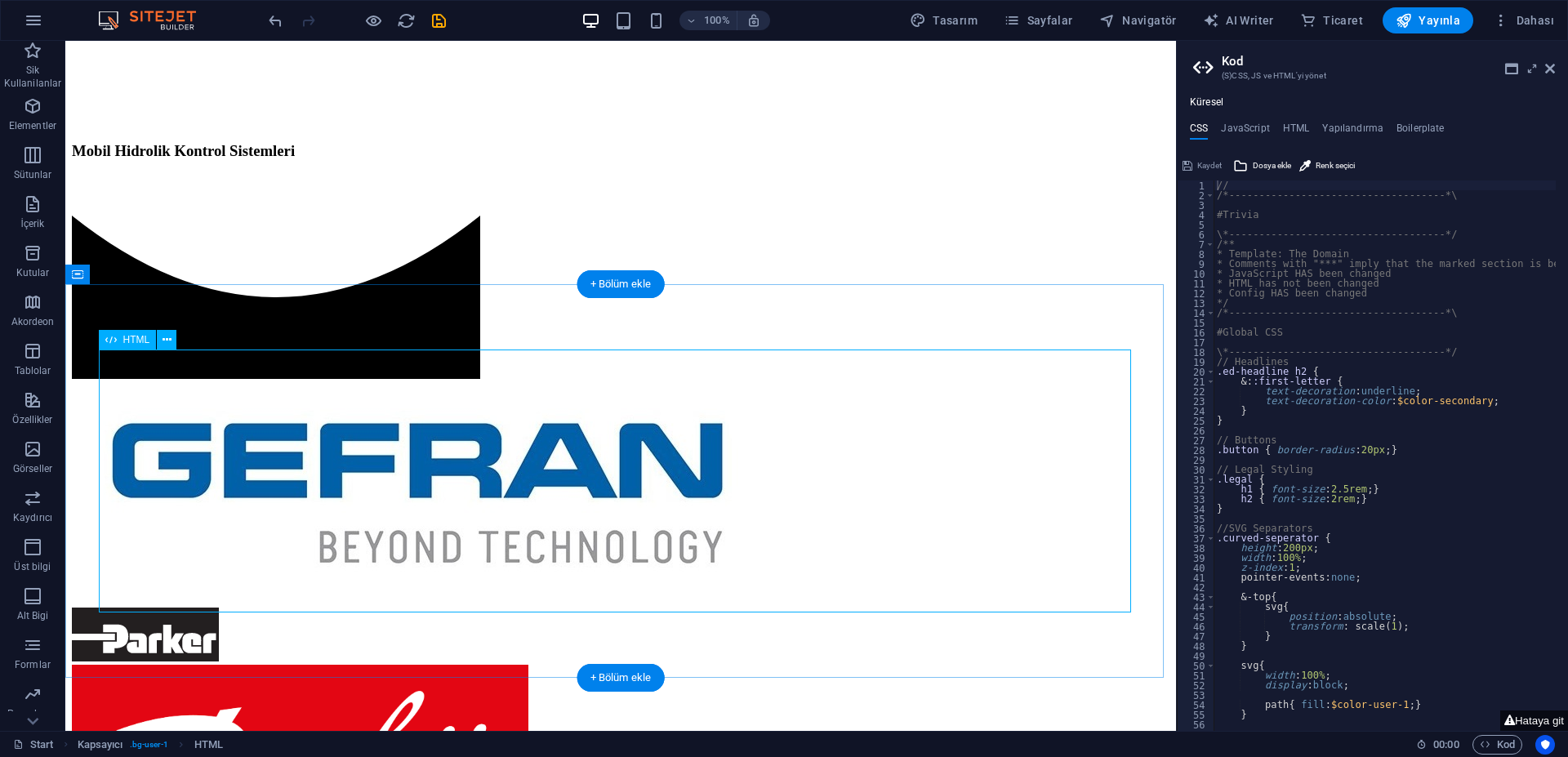
click at [166, 341] on icon at bounding box center [167, 340] width 9 height 17
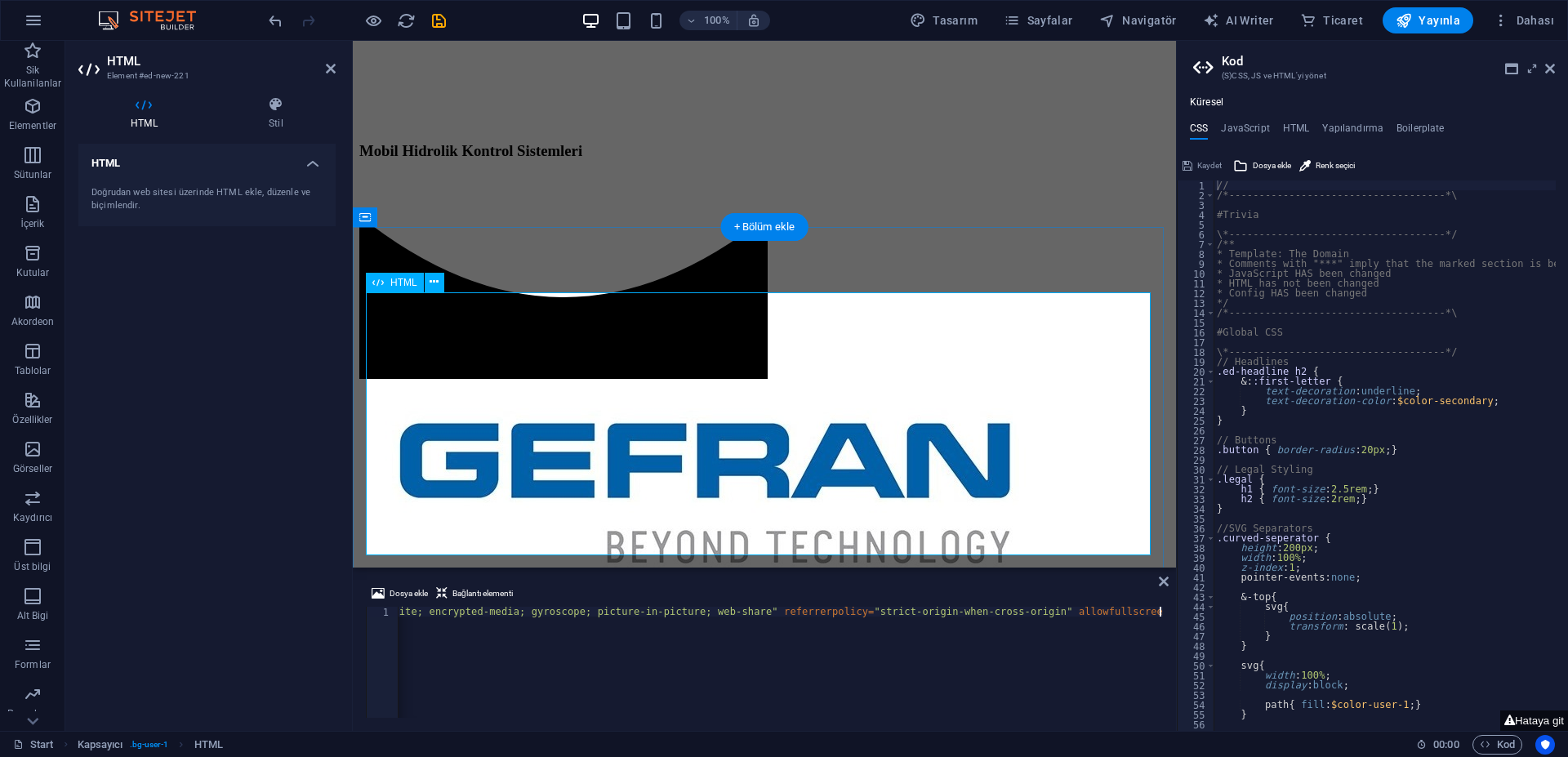
scroll to position [891, 0]
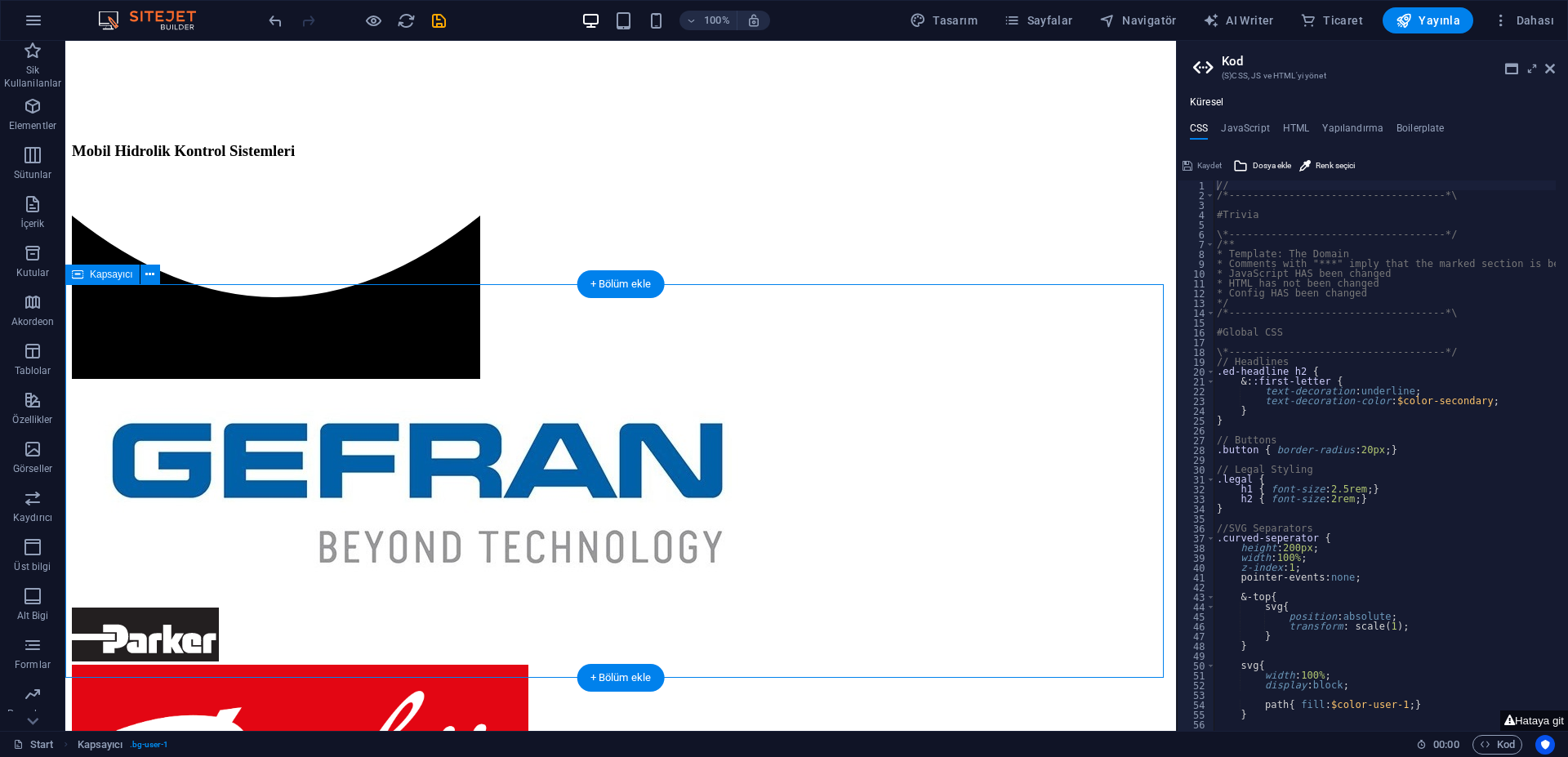
click at [124, 276] on span "Kapsayıcı" at bounding box center [111, 275] width 43 height 10
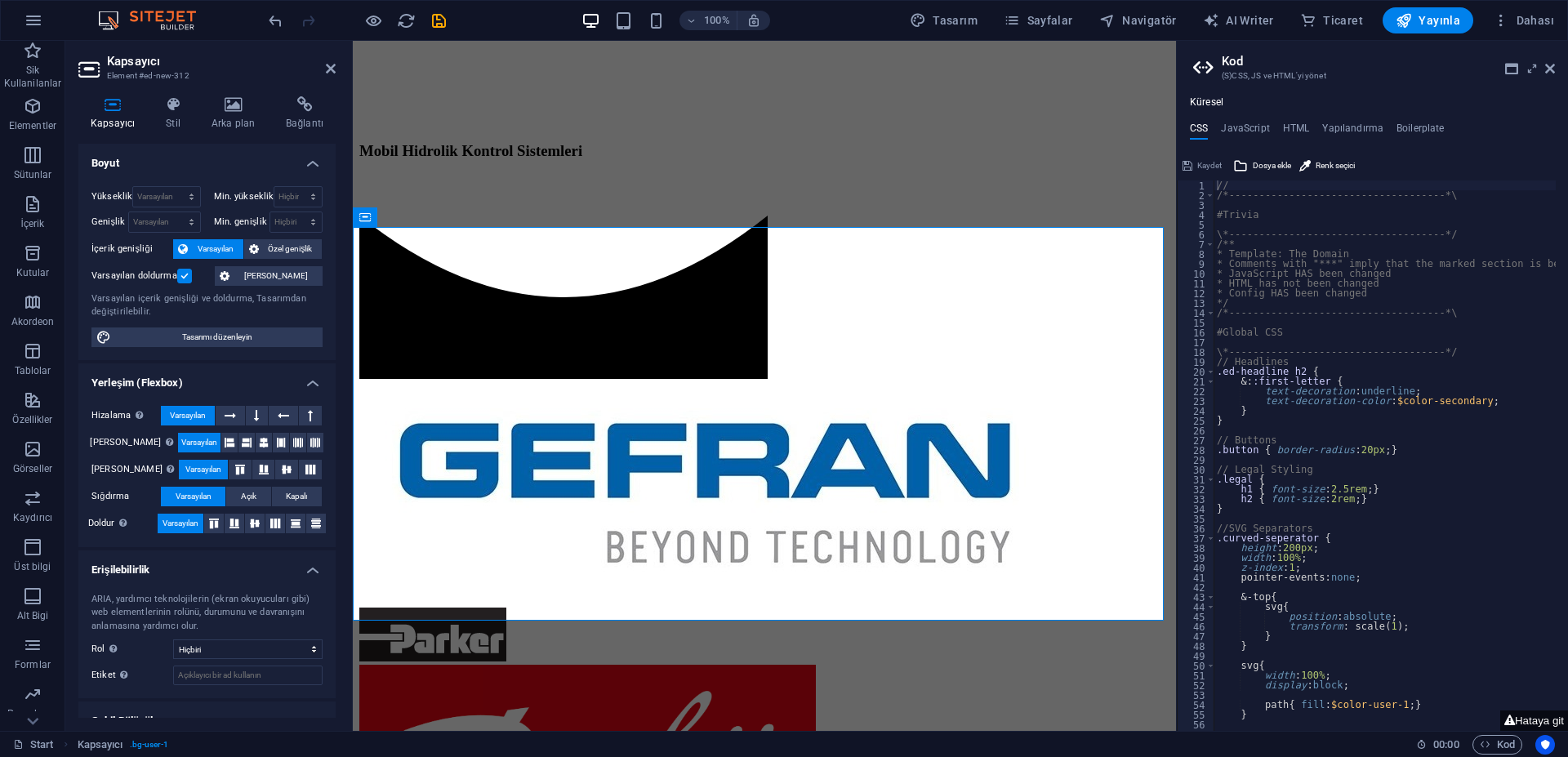
scroll to position [891, 0]
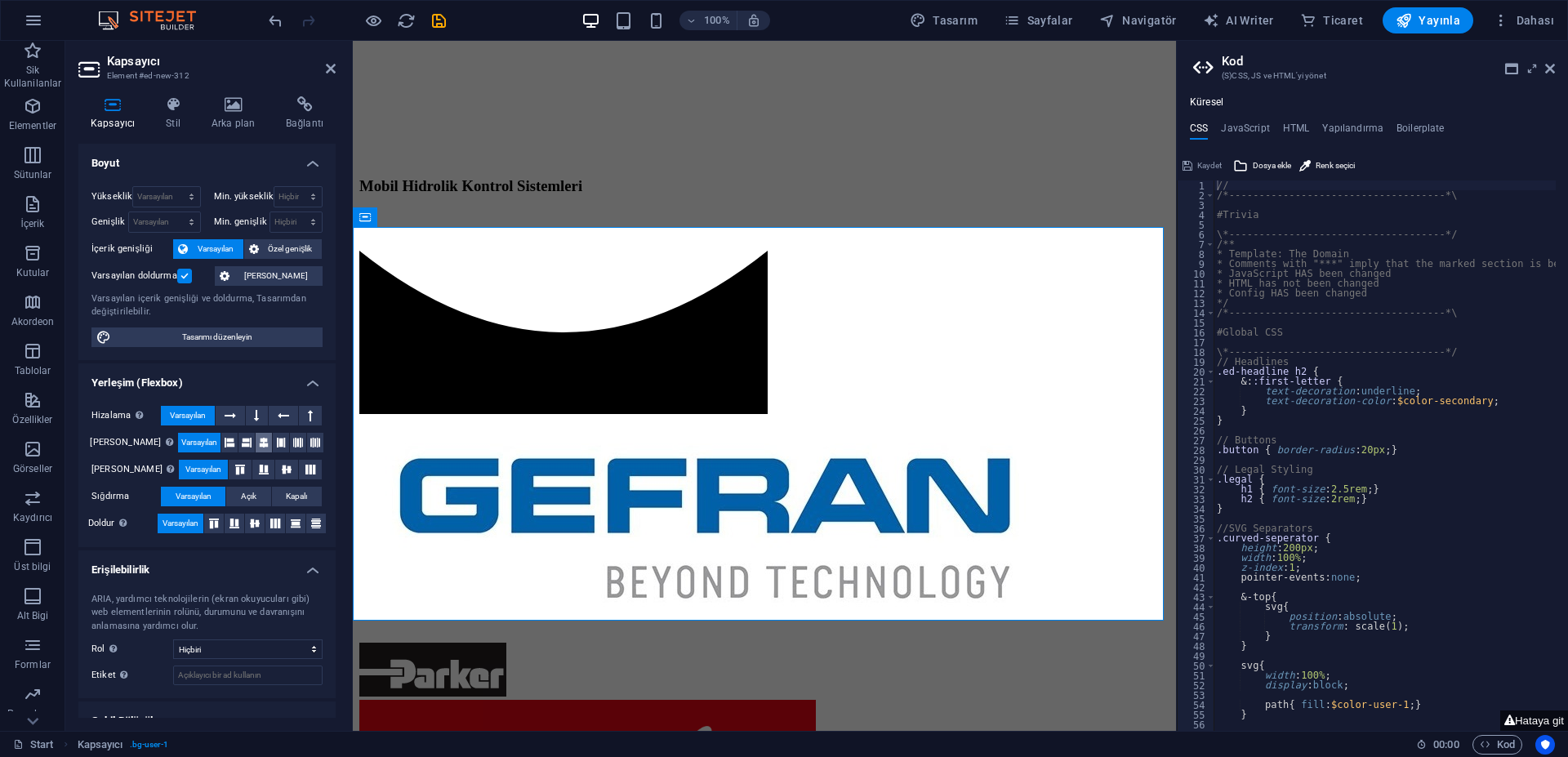
click at [259, 443] on icon at bounding box center [264, 442] width 10 height 19
click at [191, 437] on span "Varsayılan" at bounding box center [199, 442] width 36 height 19
click at [253, 523] on icon at bounding box center [255, 523] width 19 height 10
click at [181, 522] on span "Varsayılan" at bounding box center [180, 523] width 36 height 19
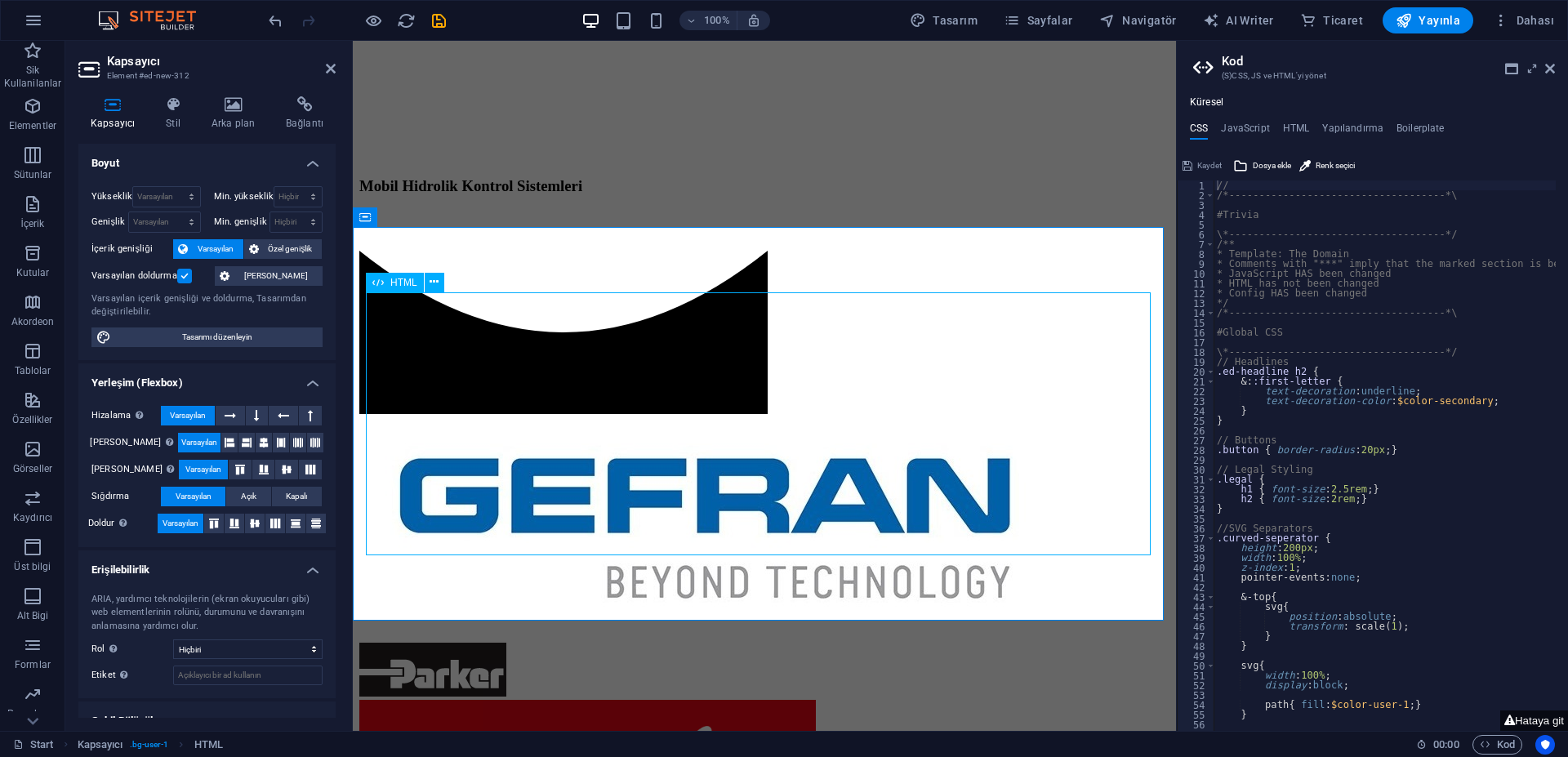
click at [395, 281] on span "HTML" at bounding box center [404, 282] width 27 height 10
click at [433, 283] on icon at bounding box center [433, 282] width 9 height 17
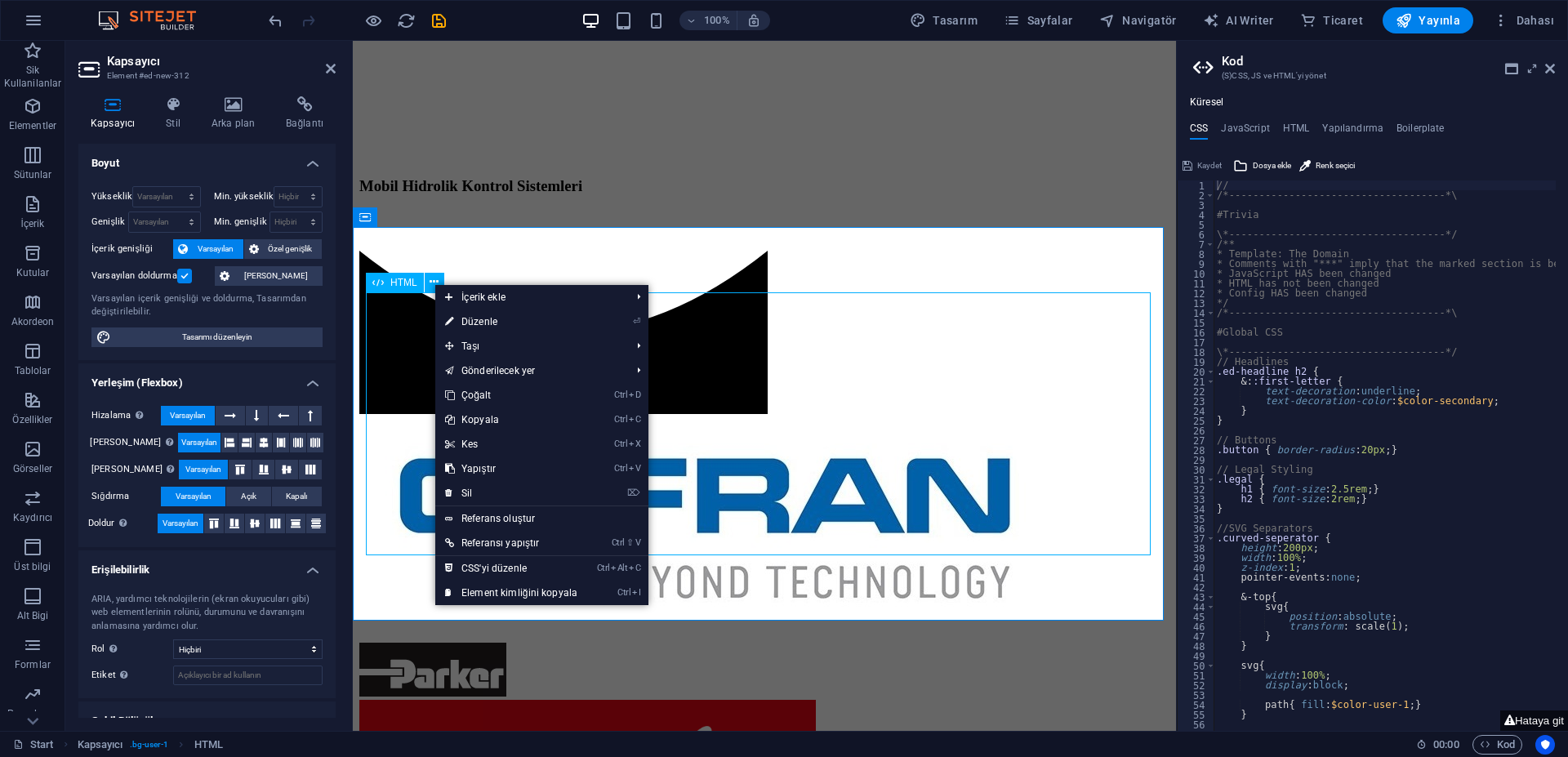
click at [398, 285] on span "HTML" at bounding box center [404, 282] width 27 height 10
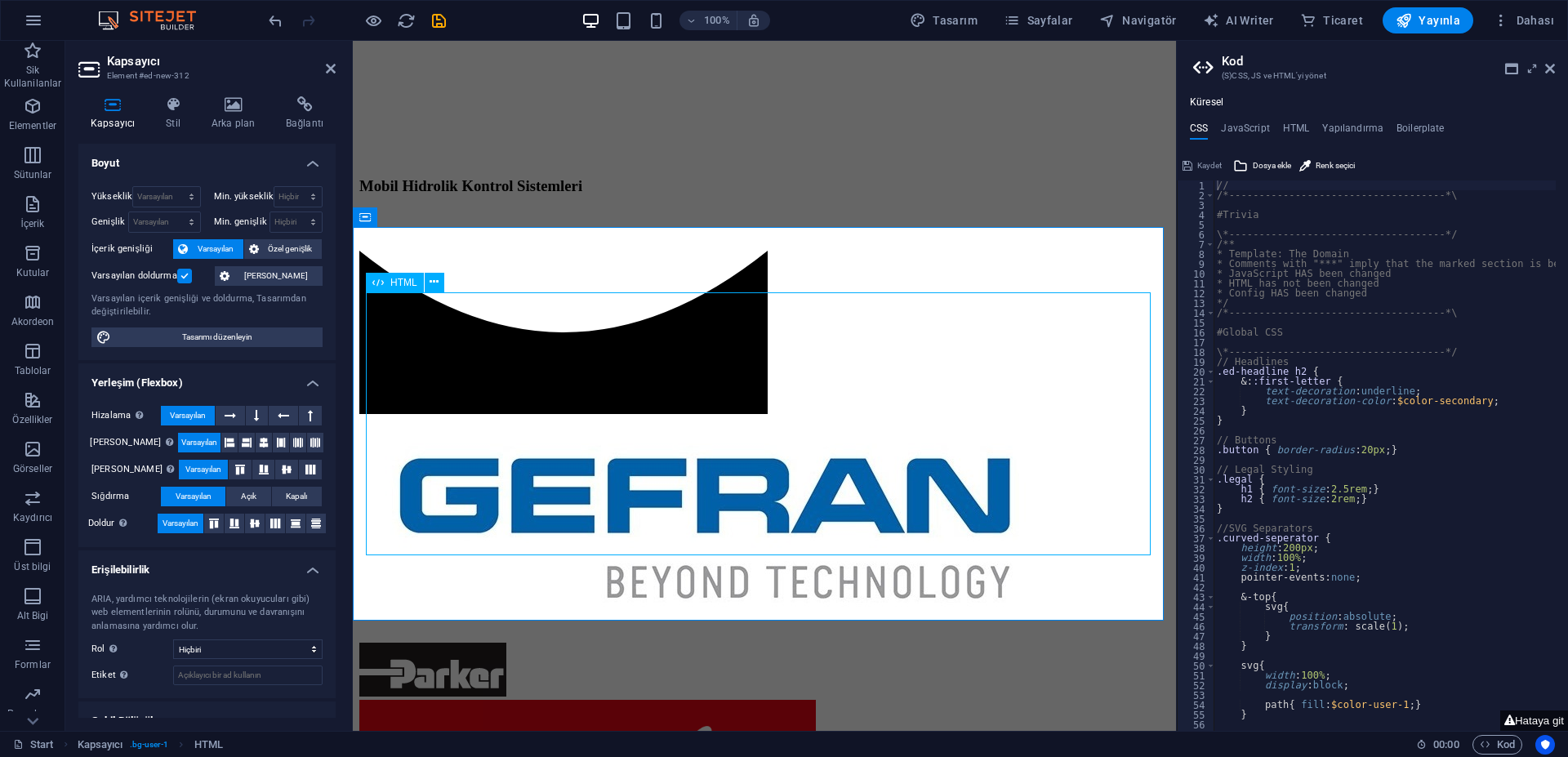
click at [398, 285] on span "HTML" at bounding box center [404, 282] width 27 height 10
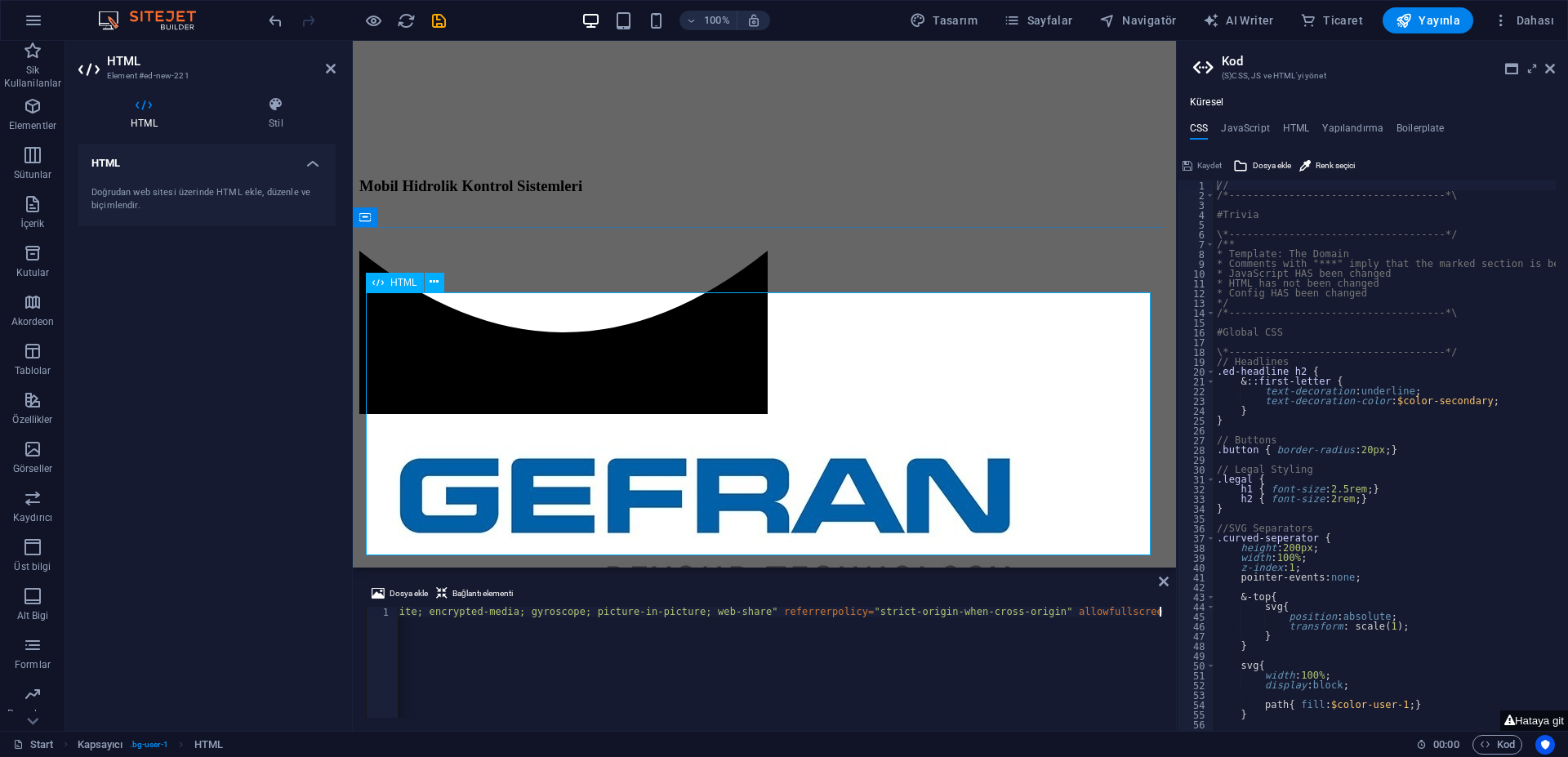
click at [398, 285] on span "HTML" at bounding box center [404, 282] width 27 height 10
click at [504, 613] on div "< iframe width = "560" height = "315" src = "[URL][DOMAIN_NAME]" title = "YouTu…" at bounding box center [337, 672] width 1651 height 131
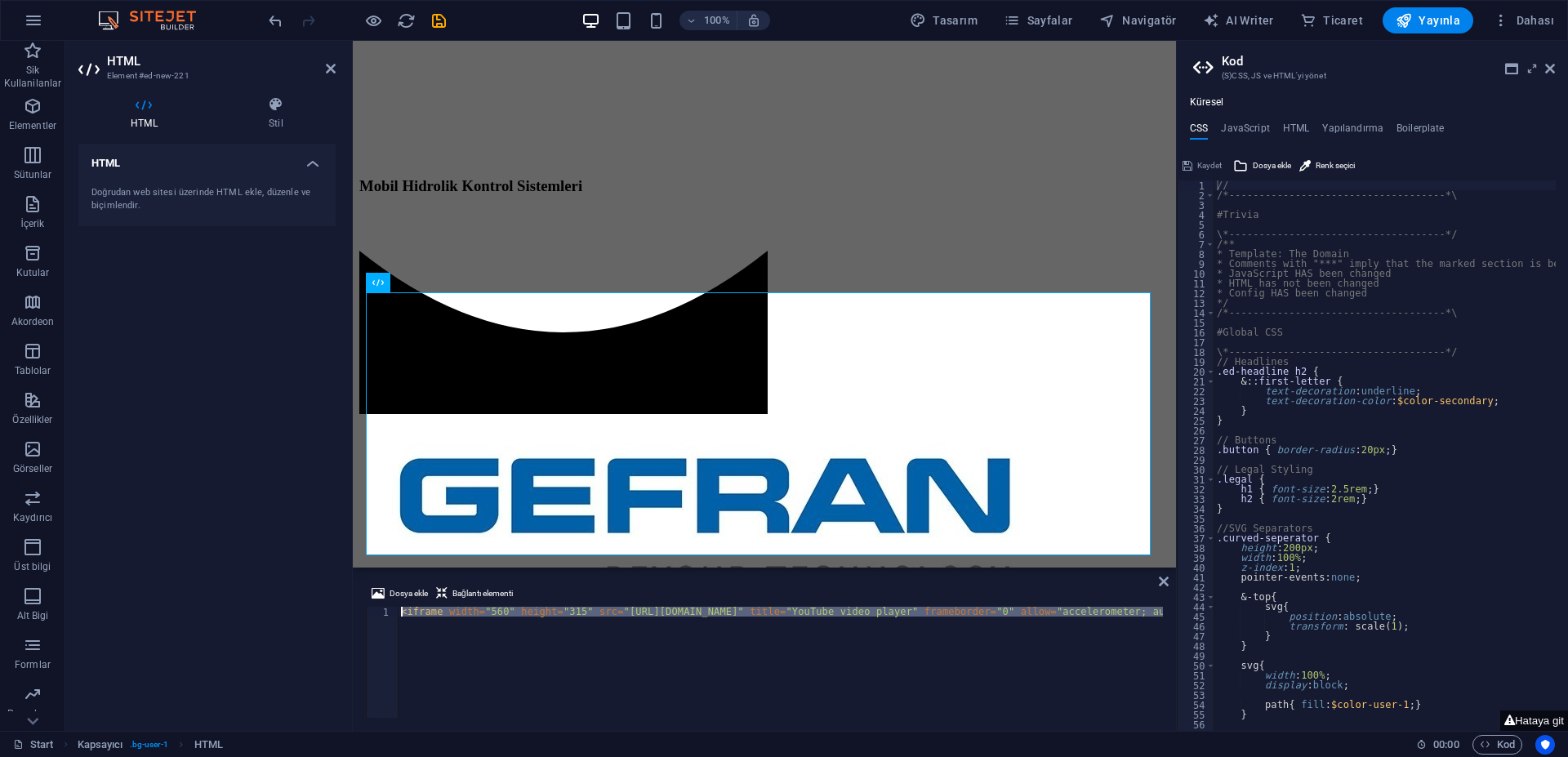
scroll to position [0, 0]
drag, startPoint x: 599, startPoint y: 613, endPoint x: 159, endPoint y: 607, distance: 440.0
click at [159, 607] on div "HTML Element #ed-new-221 HTML Stil HTML Doğrudan web sitesi üzerinde HTML ekle,…" at bounding box center [620, 385] width 1110 height 690
click at [528, 614] on div "< iframe width = "560" height = "315" src = "[URL][DOMAIN_NAME]" title = "YouTu…" at bounding box center [781, 663] width 765 height 111
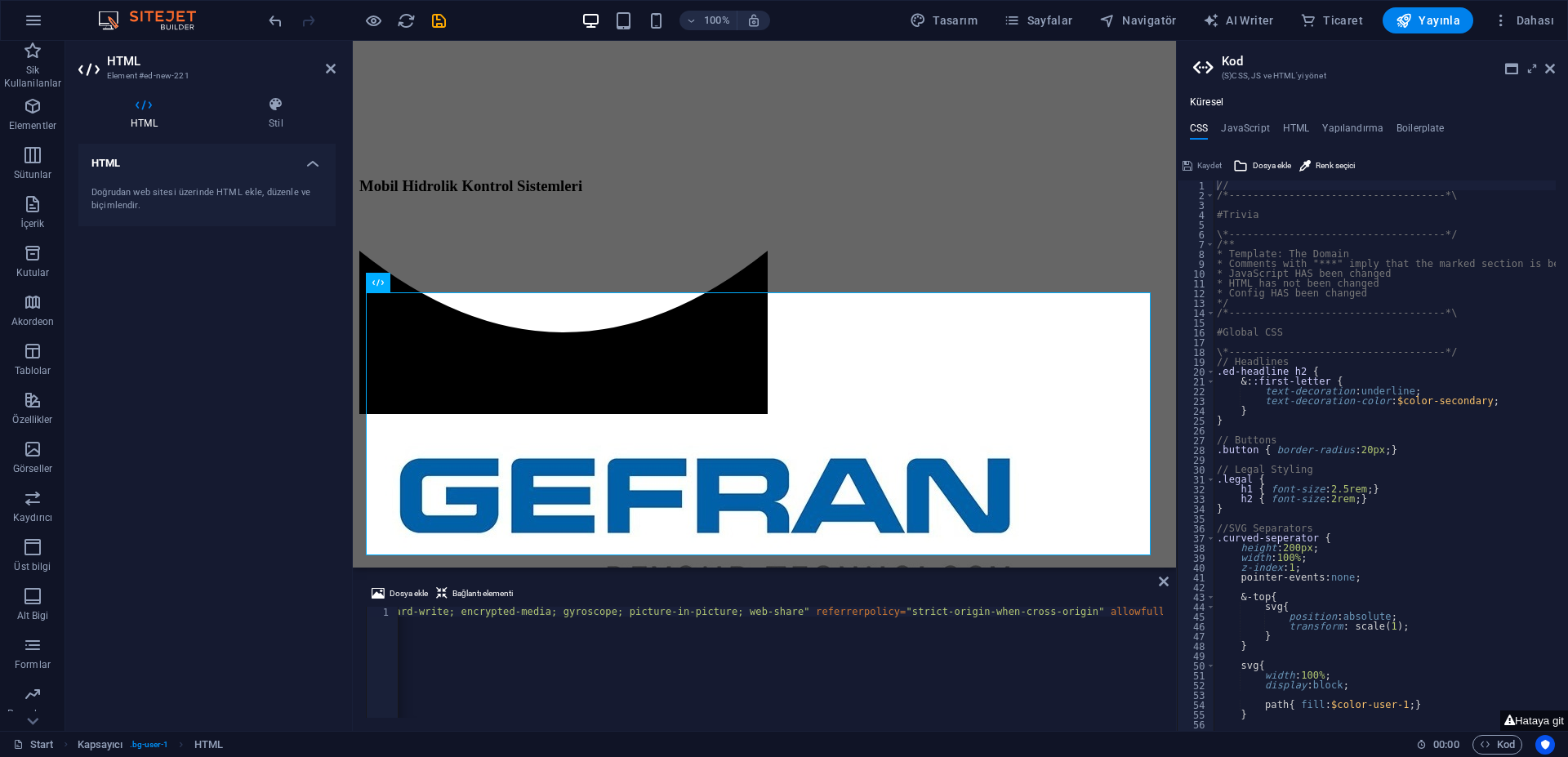
scroll to position [0, 886]
click at [1113, 610] on div "< iframe width = "560" height = "315" src = "[URL][DOMAIN_NAME]" title = "YouTu…" at bounding box center [337, 670] width 1651 height 127
click at [1109, 614] on div "< iframe width = "560" height = "315" src = "[URL][DOMAIN_NAME]" title = "YouTu…" at bounding box center [337, 670] width 1651 height 127
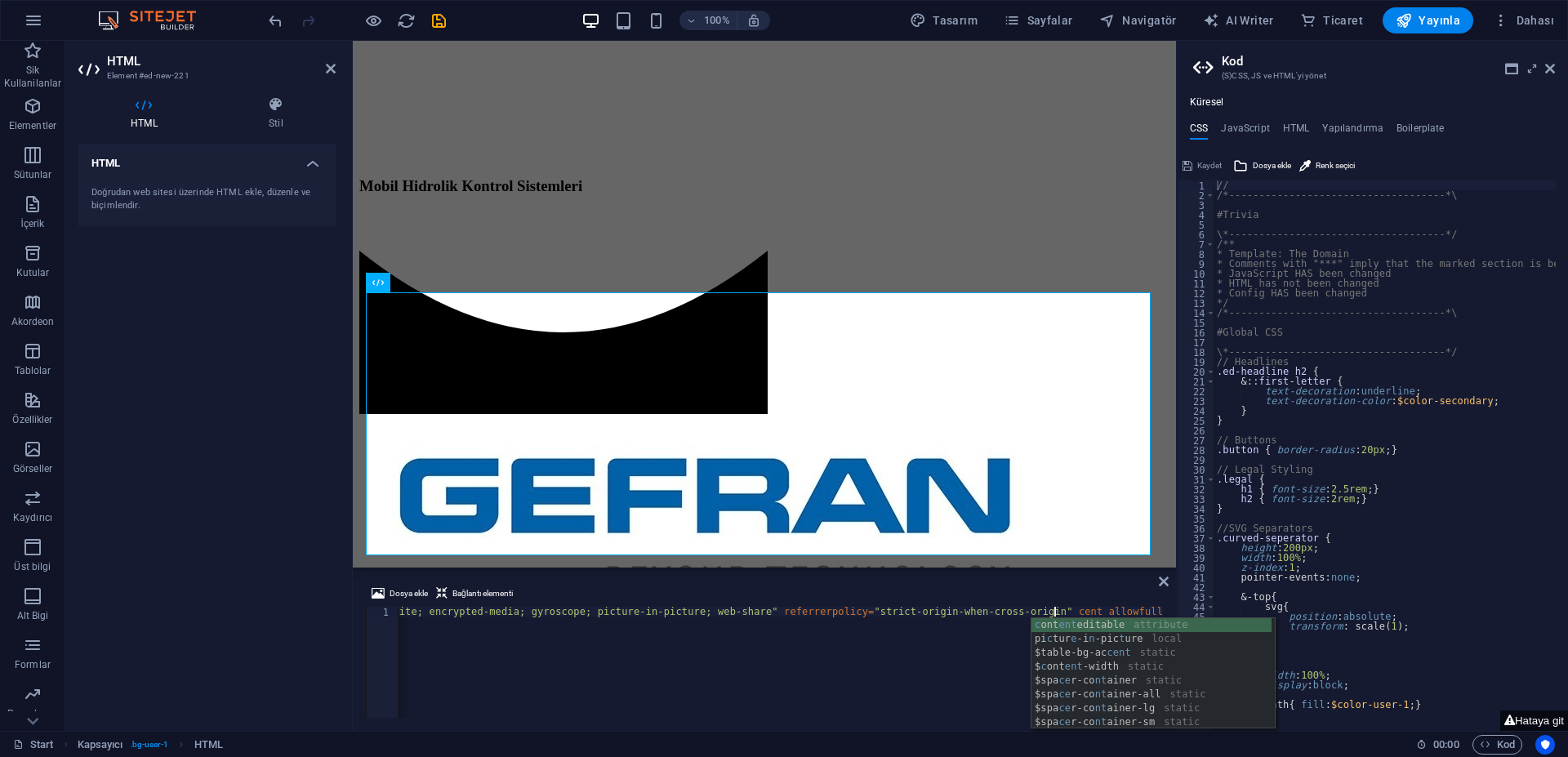
scroll to position [0, 126]
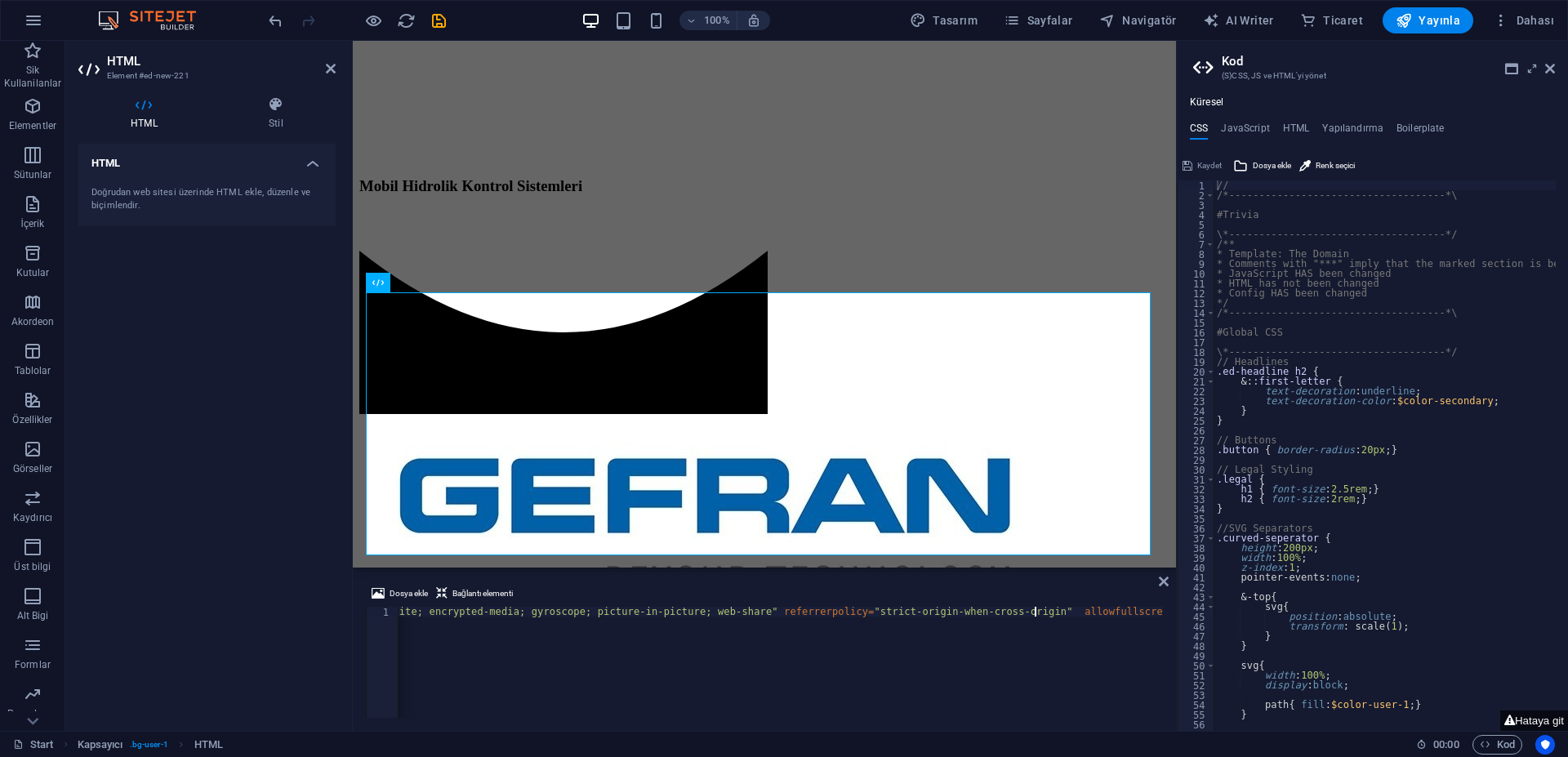
type textarea "<iframe width="560" height="315" src="[URL][DOMAIN_NAME]" title="YouTube video …"
click at [432, 280] on icon at bounding box center [433, 282] width 9 height 17
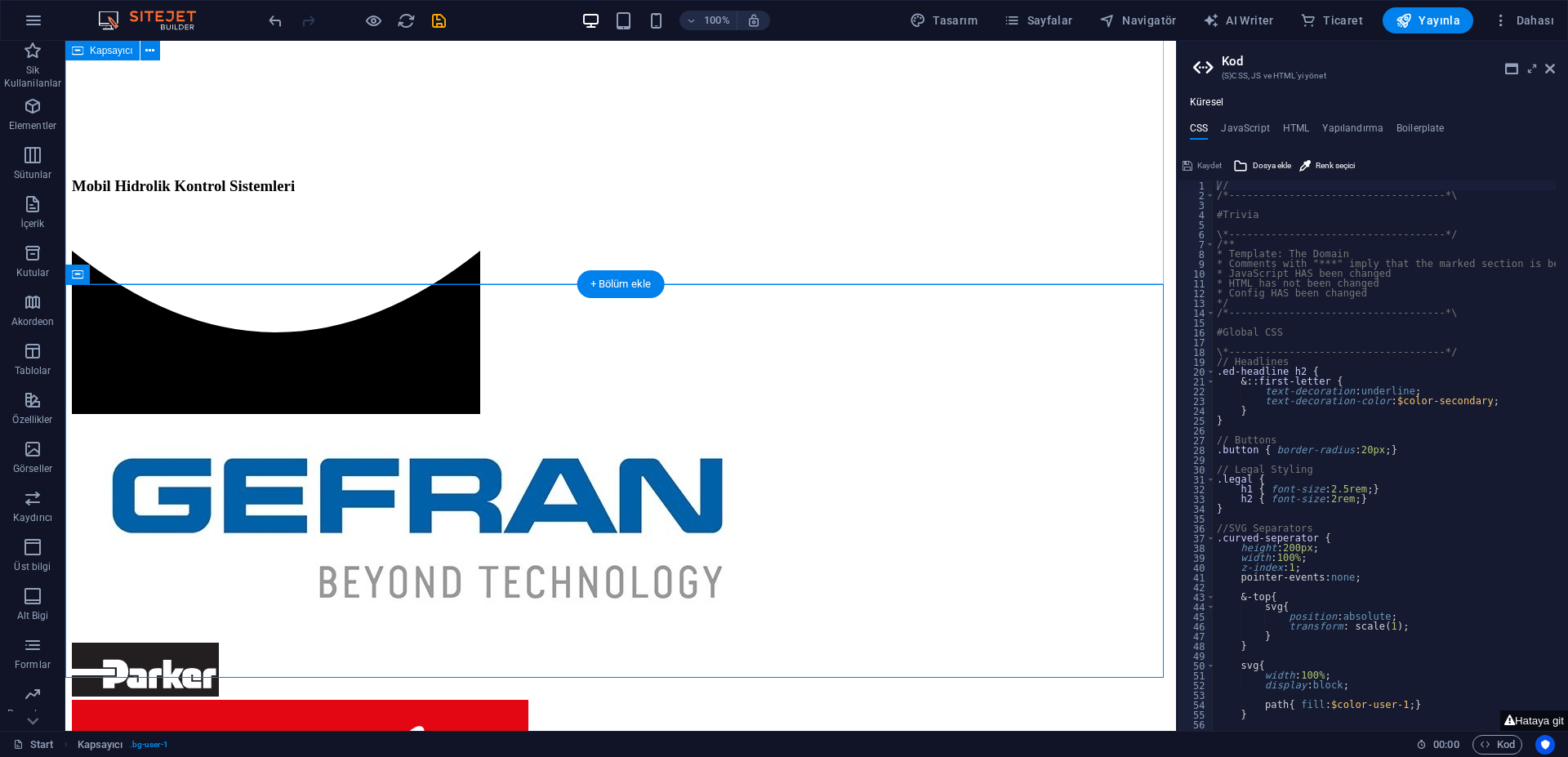
scroll to position [926, 0]
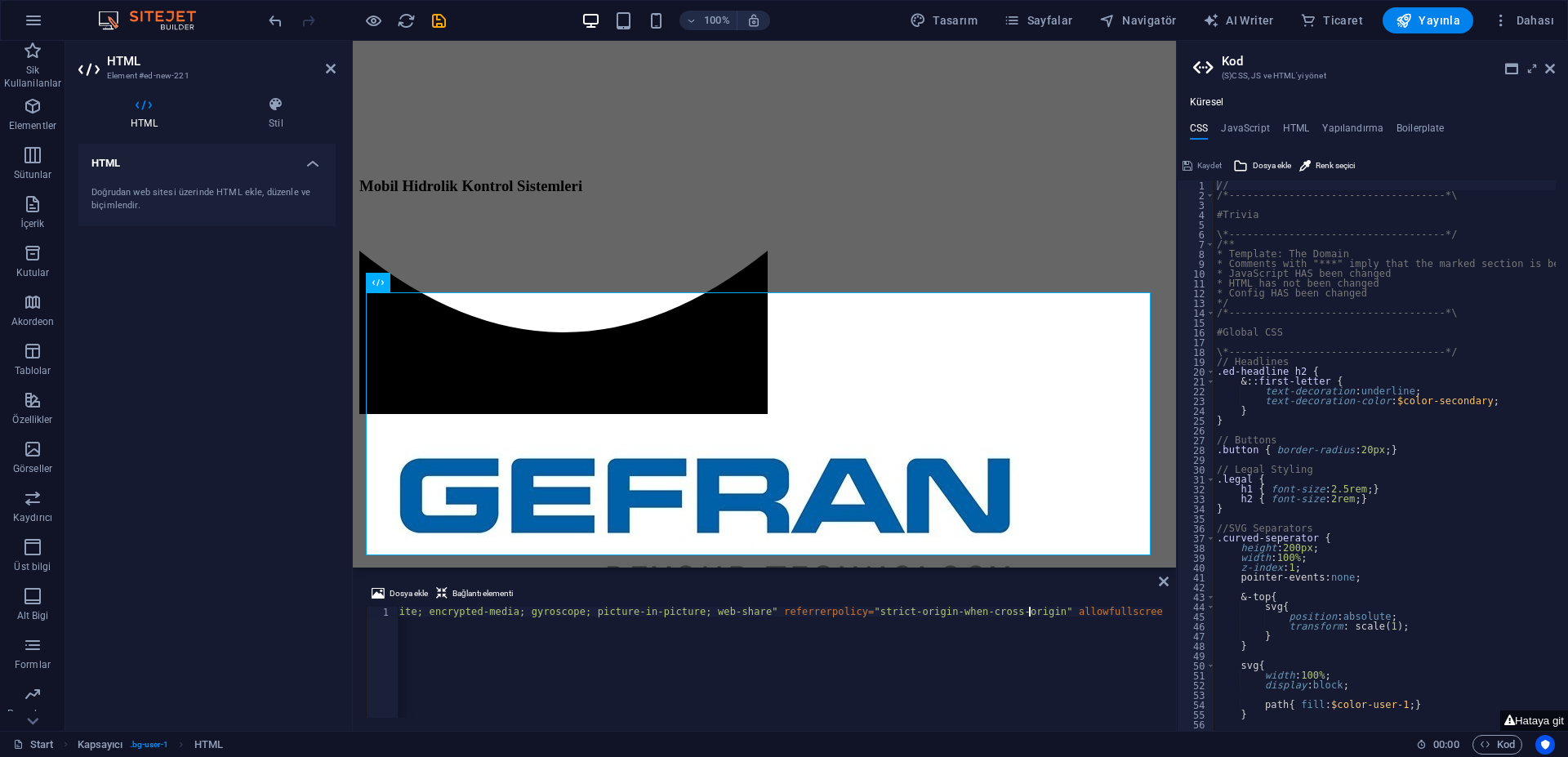
click at [470, 658] on div "< iframe width = "560" height = "315" src = "[URL][DOMAIN_NAME]" title = "YouTu…" at bounding box center [337, 670] width 1651 height 127
drag, startPoint x: 449, startPoint y: 637, endPoint x: 433, endPoint y: 638, distance: 16.0
click at [433, 638] on div "< iframe width = "560" height = "315" src = "[URL][DOMAIN_NAME]" title = "YouTu…" at bounding box center [337, 670] width 1651 height 127
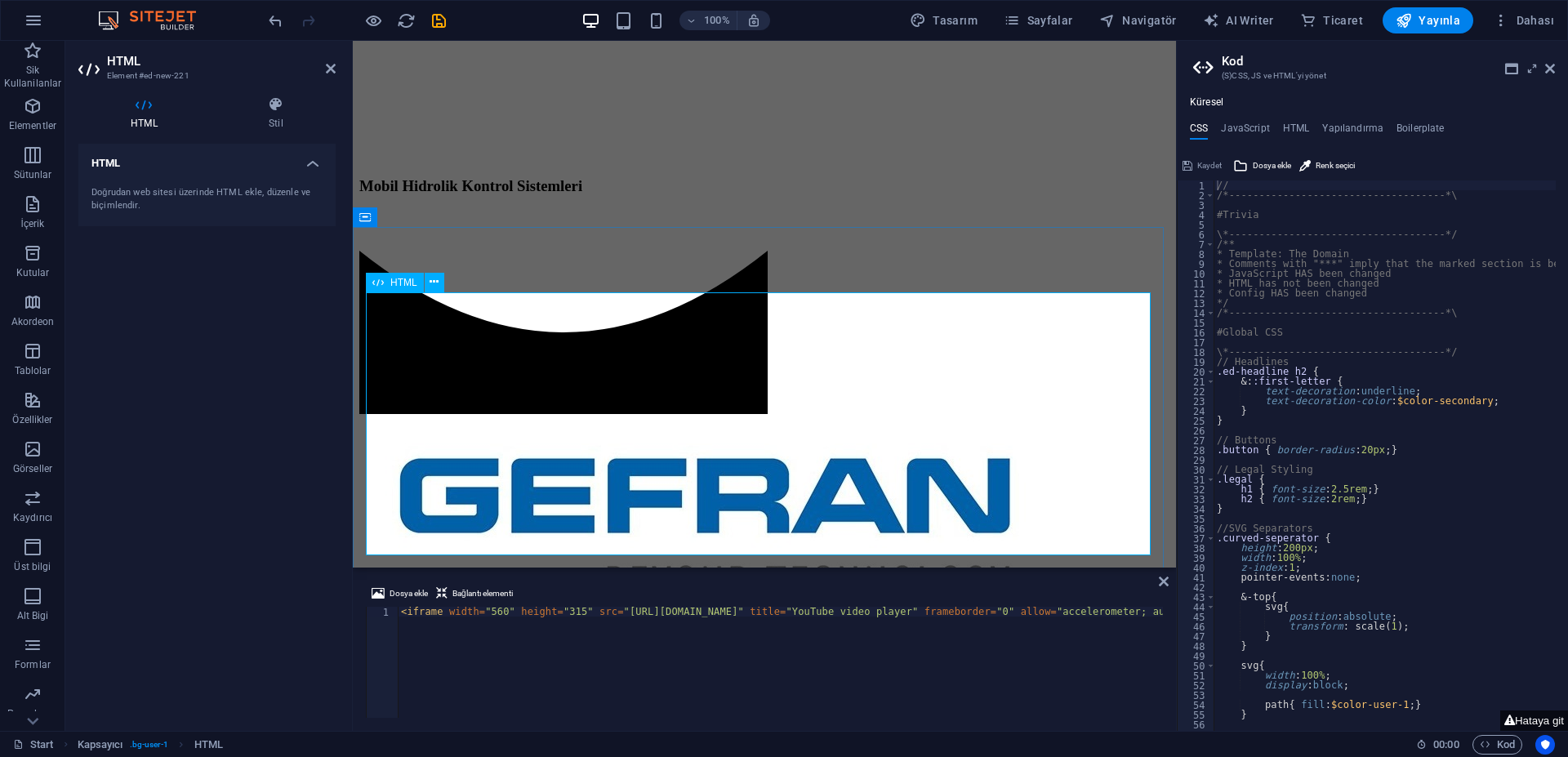
click at [398, 284] on span "HTML" at bounding box center [404, 282] width 27 height 10
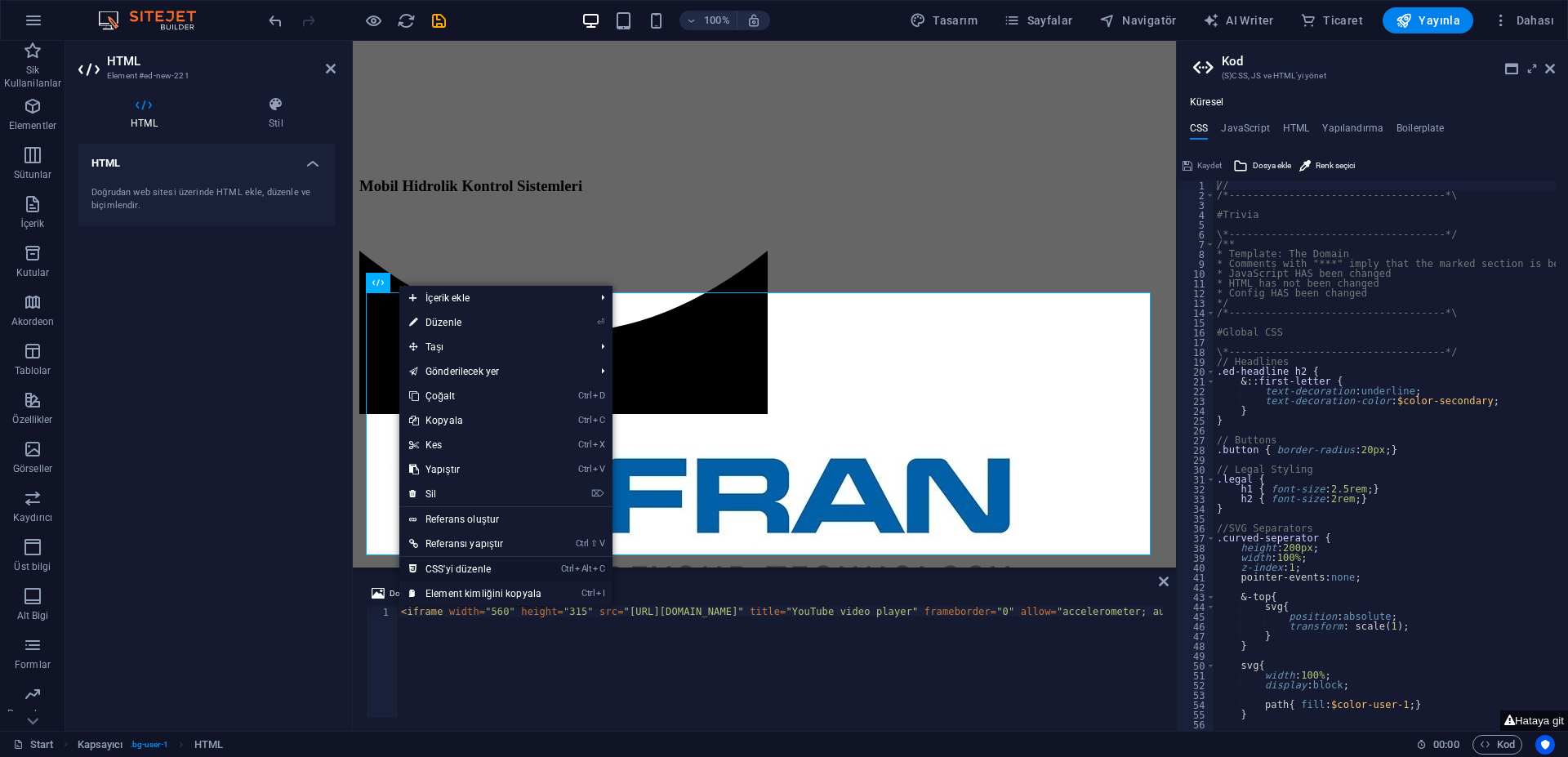
click at [469, 566] on link "Ctrl Alt C CSS'yi düzenle" at bounding box center [475, 569] width 152 height 24
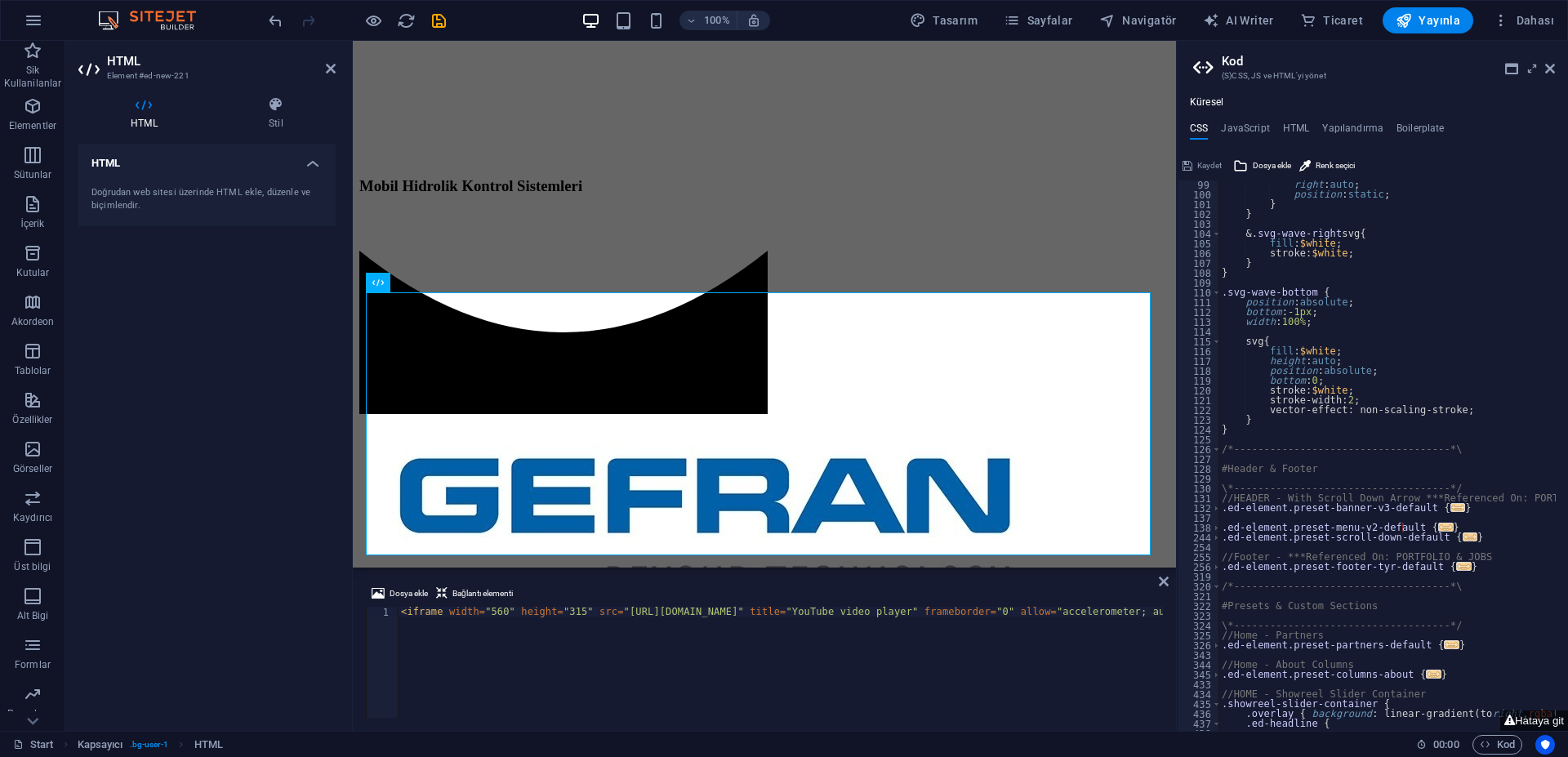
scroll to position [912, 0]
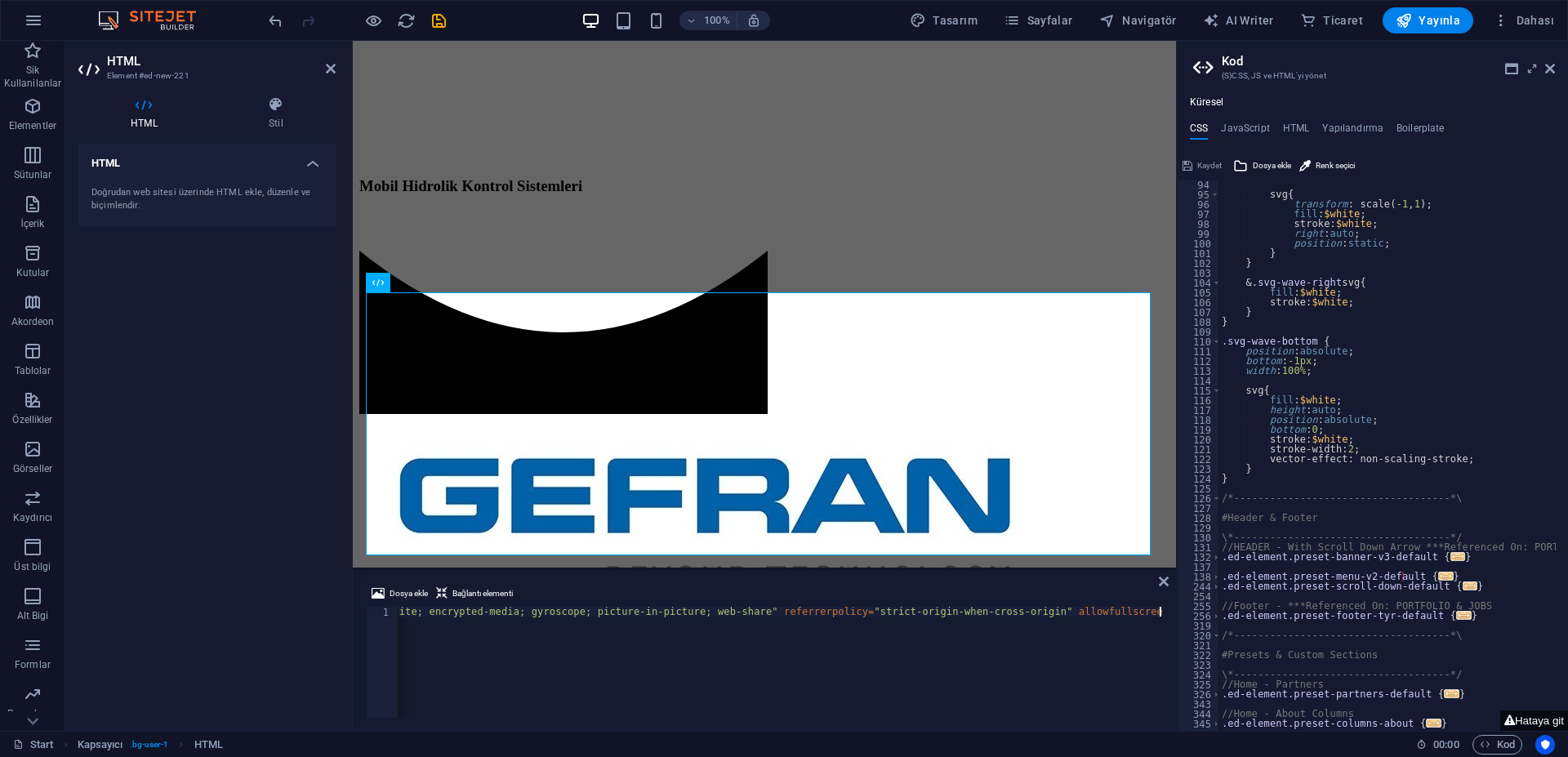
click at [524, 642] on div "< iframe width = "560" height = "315" src = "[URL][DOMAIN_NAME]" title = "YouTu…" at bounding box center [337, 670] width 1651 height 127
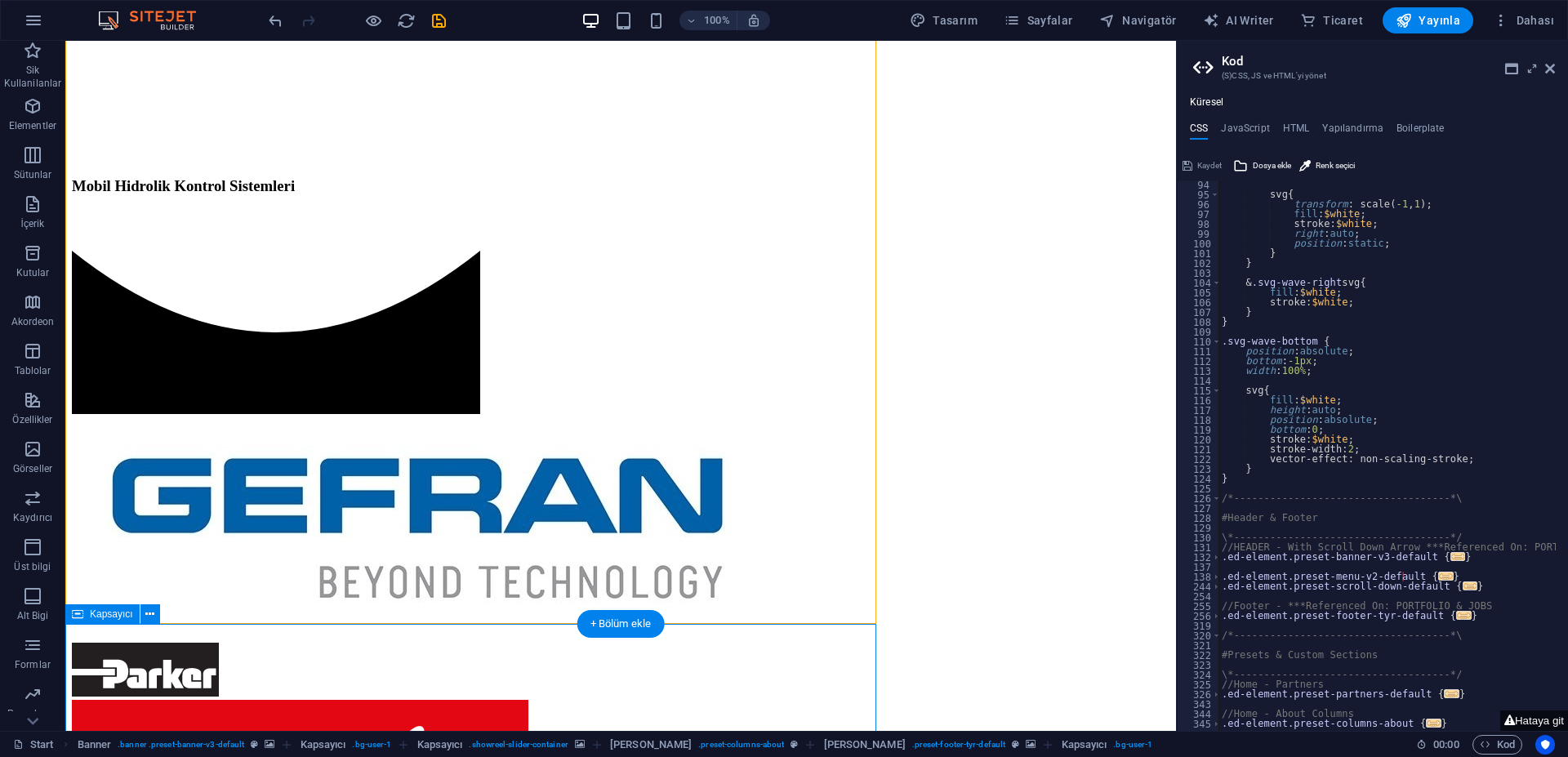
scroll to position [57, 0]
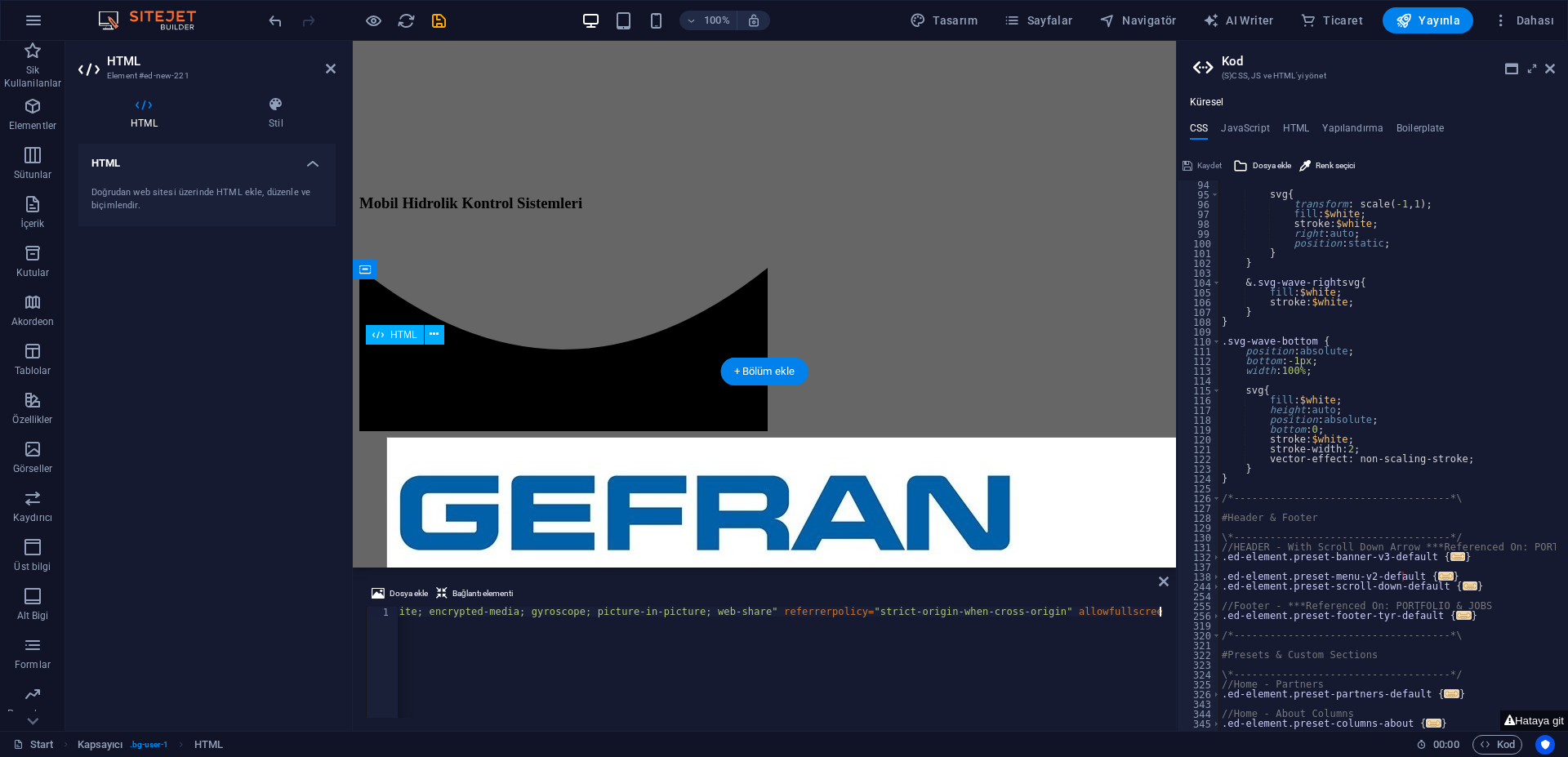
scroll to position [839, 0]
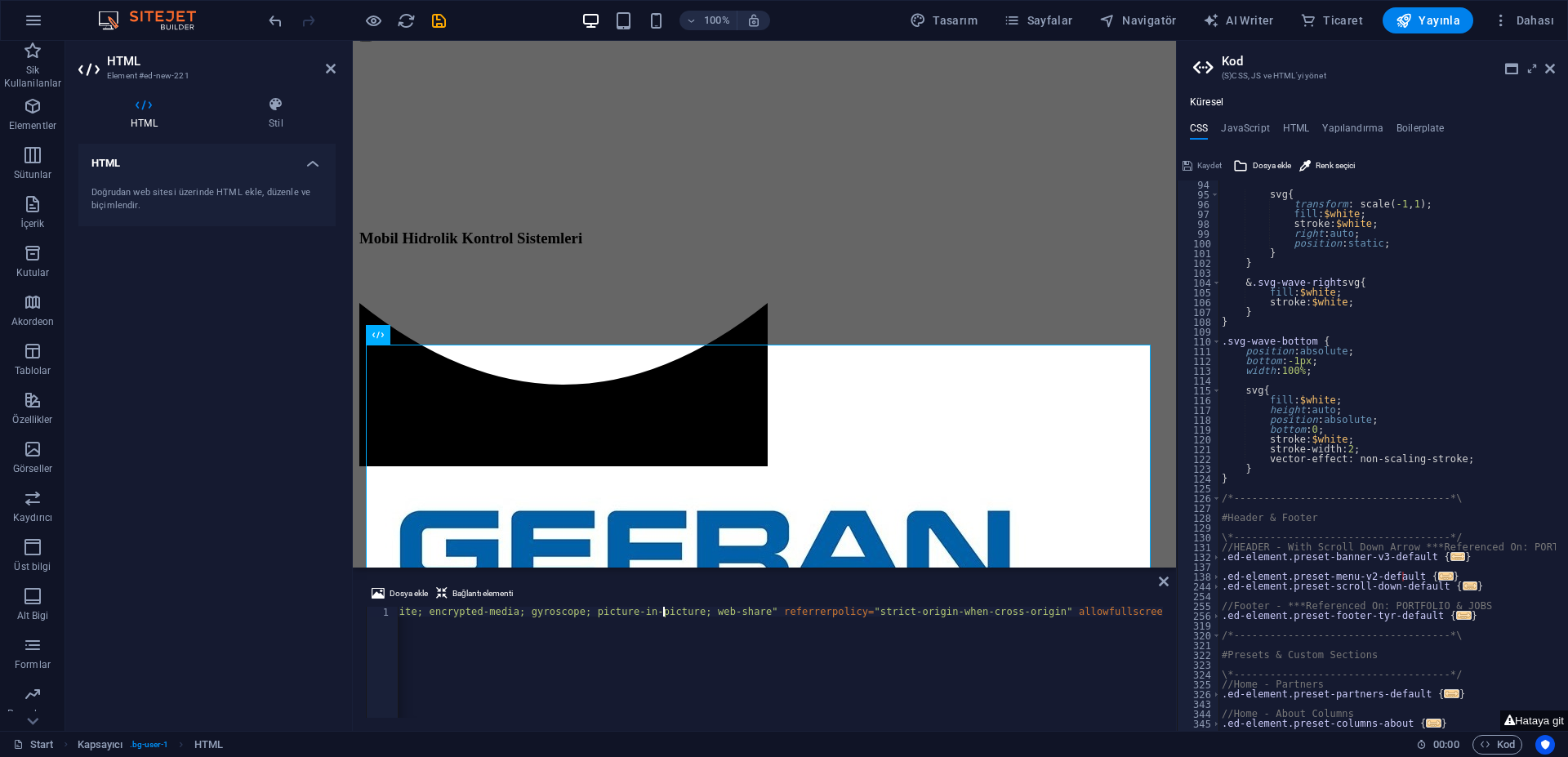
click at [664, 611] on div "< iframe width = "560" height = "315" src = "[URL][DOMAIN_NAME]" title = "YouTu…" at bounding box center [337, 670] width 1651 height 127
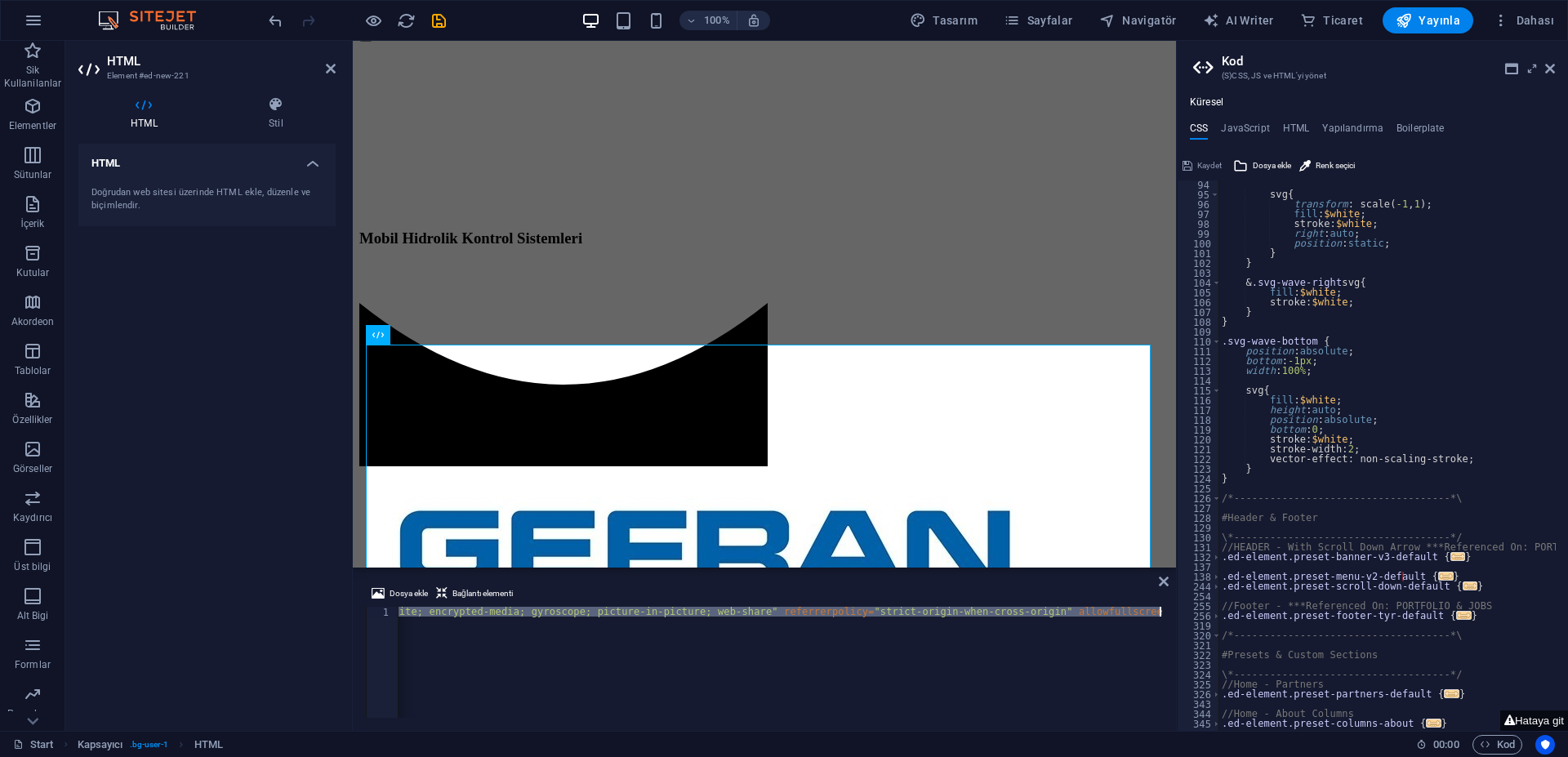
paste textarea "/div"
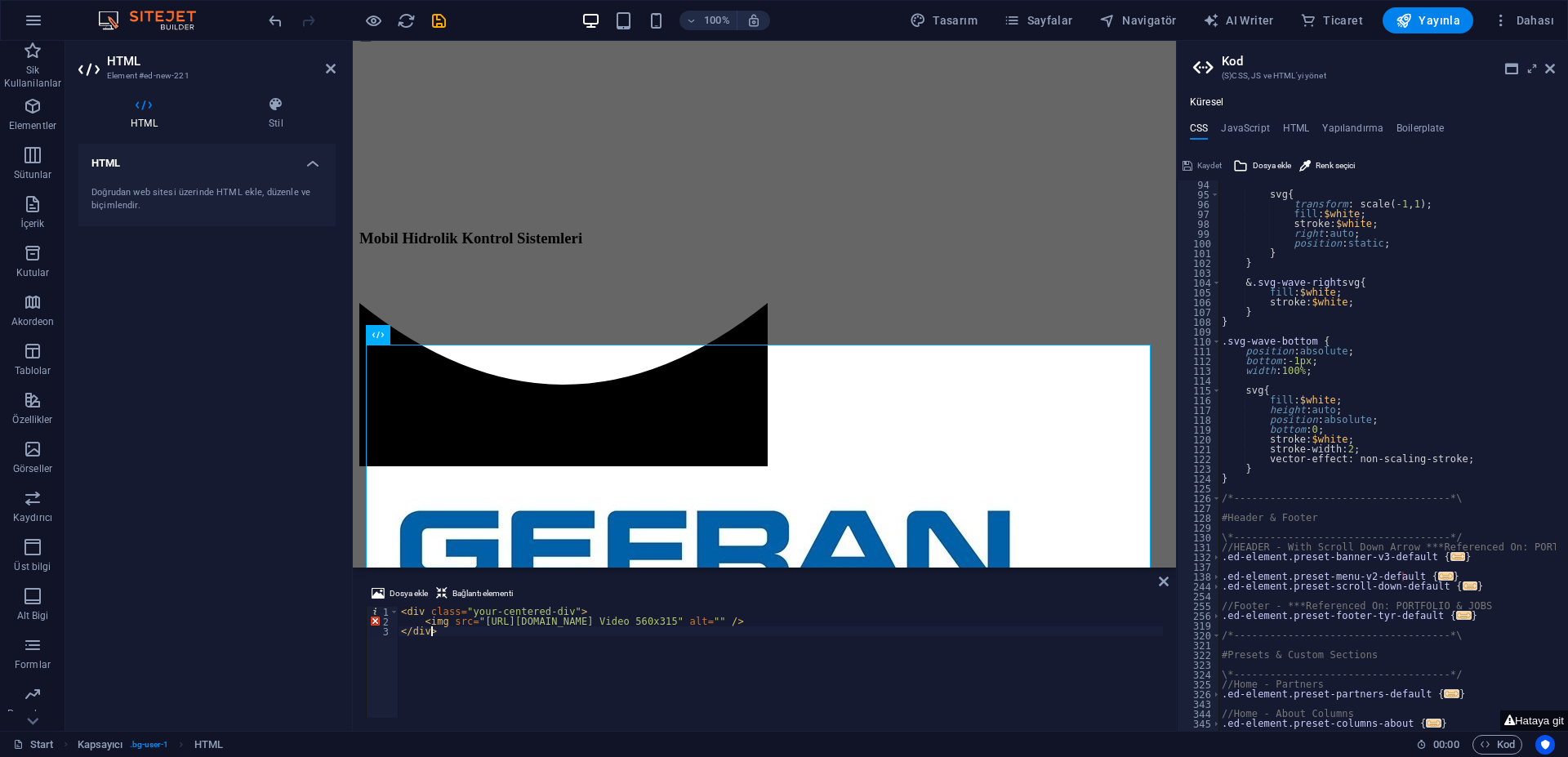
click at [461, 658] on div "< div class = "your-centered-div" > < img src = "[URL][DOMAIN_NAME] Video 560x3…" at bounding box center [781, 670] width 765 height 127
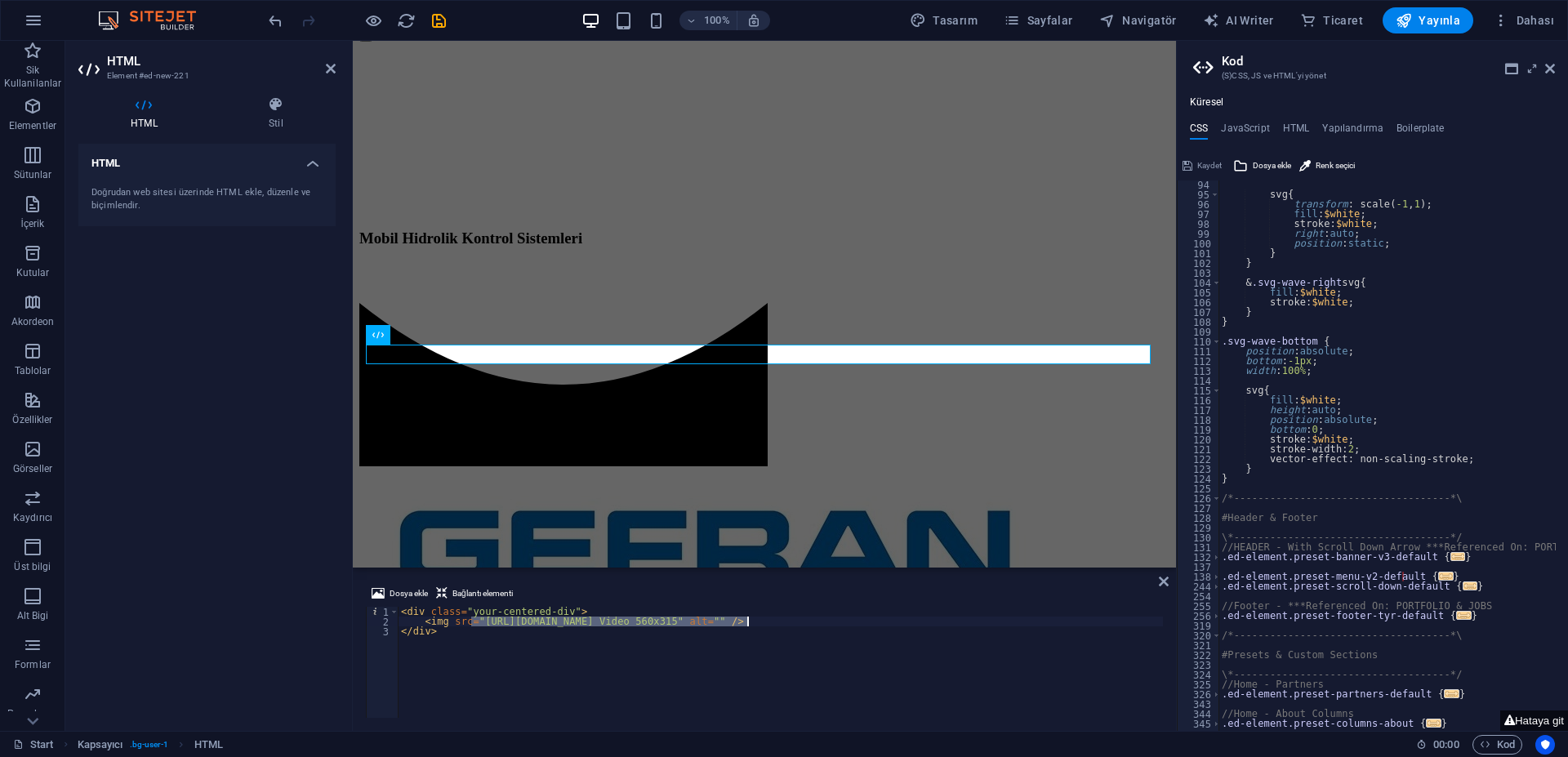
drag, startPoint x: 471, startPoint y: 621, endPoint x: 745, endPoint y: 617, distance: 274.0
click at [745, 617] on div "< div class = "your-centered-div" > < img src = "[URL][DOMAIN_NAME] Video 560x3…" at bounding box center [781, 670] width 765 height 127
paste textarea "<iframe width="560" height="315" src="[URL][DOMAIN_NAME]" title="YouTube video …"
click at [867, 620] on div "< div class = "your-centered-div" > < img src = "<iframe width=" 560 " height="…" at bounding box center [1286, 670] width 1777 height 127
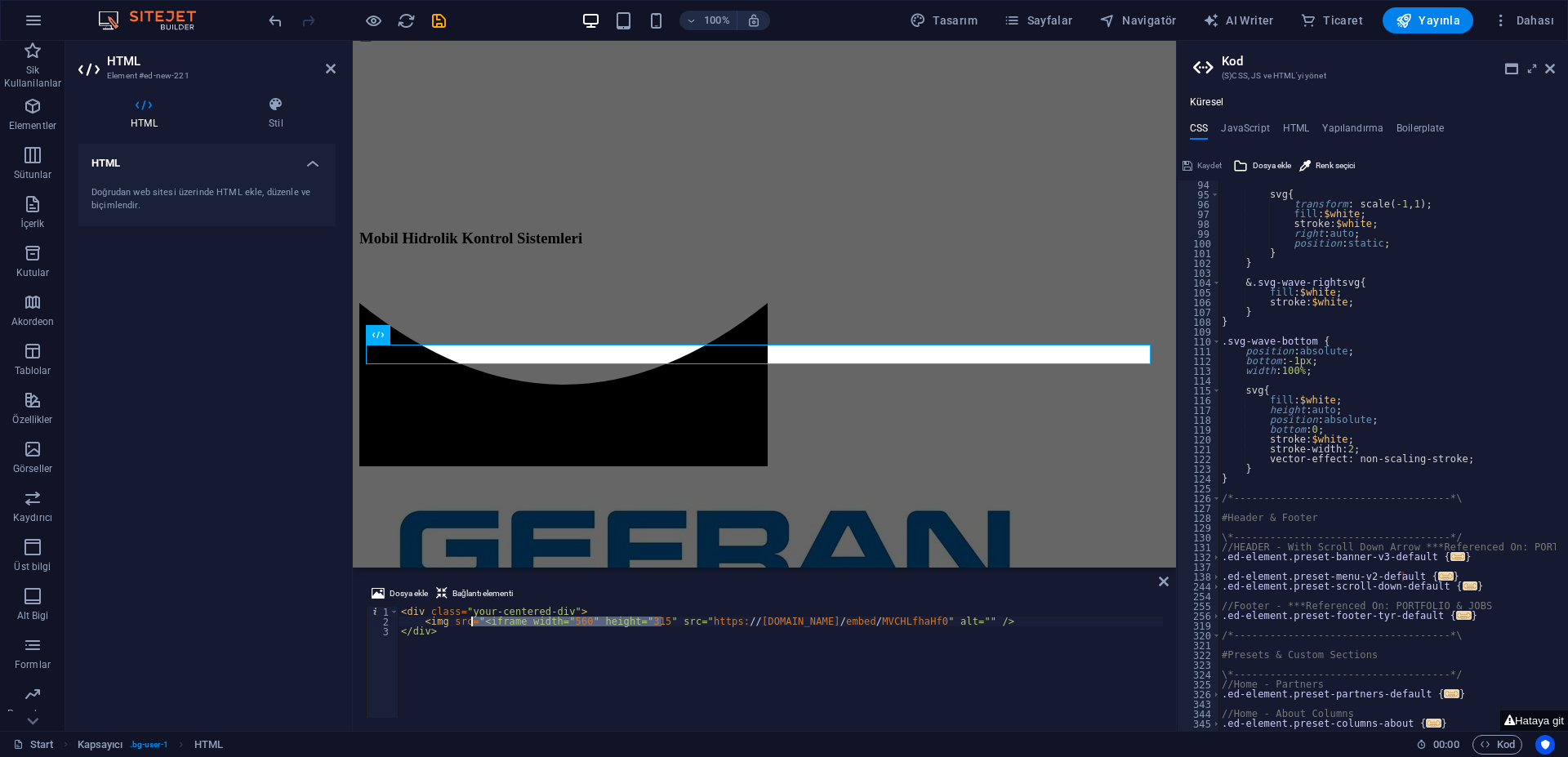
drag, startPoint x: 662, startPoint y: 621, endPoint x: 471, endPoint y: 625, distance: 191.0
click at [471, 625] on div "< div class = "your-centered-div" > < img src = "<iframe width=" 560 " height="…" at bounding box center [781, 672] width 765 height 131
click at [808, 615] on div "< div class = "your-centered-div" > < img src = "[URL][DOMAIN_NAME]" alt = "" /…" at bounding box center [781, 672] width 765 height 131
click at [715, 667] on div "< div class = "your-centered-div" > < img src = "[URL][DOMAIN_NAME]" alt = "" /…" at bounding box center [781, 672] width 765 height 131
click at [705, 624] on div "< div class = "your-centered-div" > < img src = "[URL][DOMAIN_NAME]" alt = "" /…" at bounding box center [781, 672] width 765 height 131
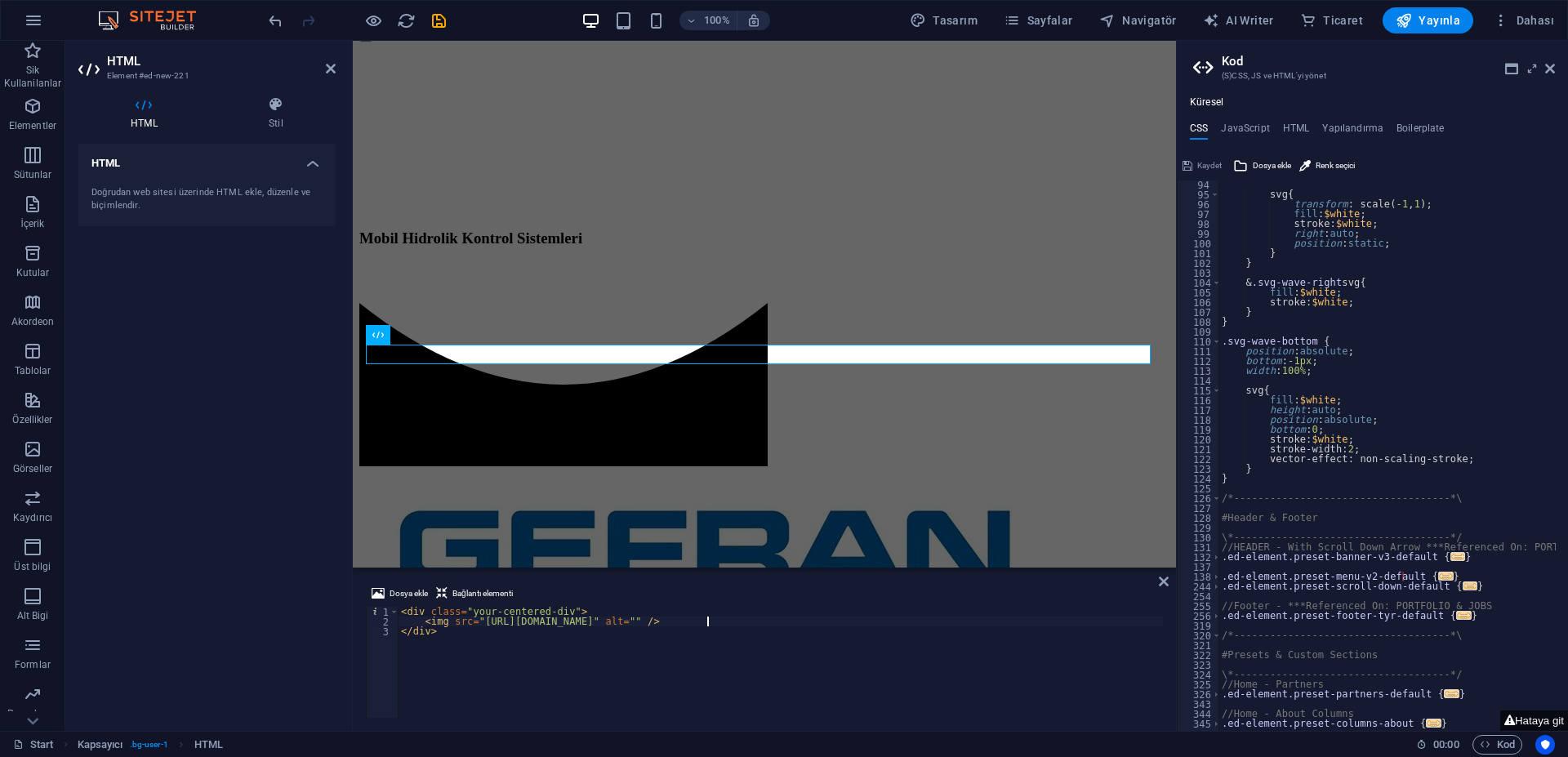
click at [709, 639] on div "< div class = "your-centered-div" > < img src = "[URL][DOMAIN_NAME]" alt = "" /…" at bounding box center [781, 672] width 765 height 131
type textarea "</div>"
click at [1311, 486] on div "svg { transform : scale ( -1 , 1 ) ; fill : $white ; stroke: $white ; right : a…" at bounding box center [1510, 459] width 583 height 558
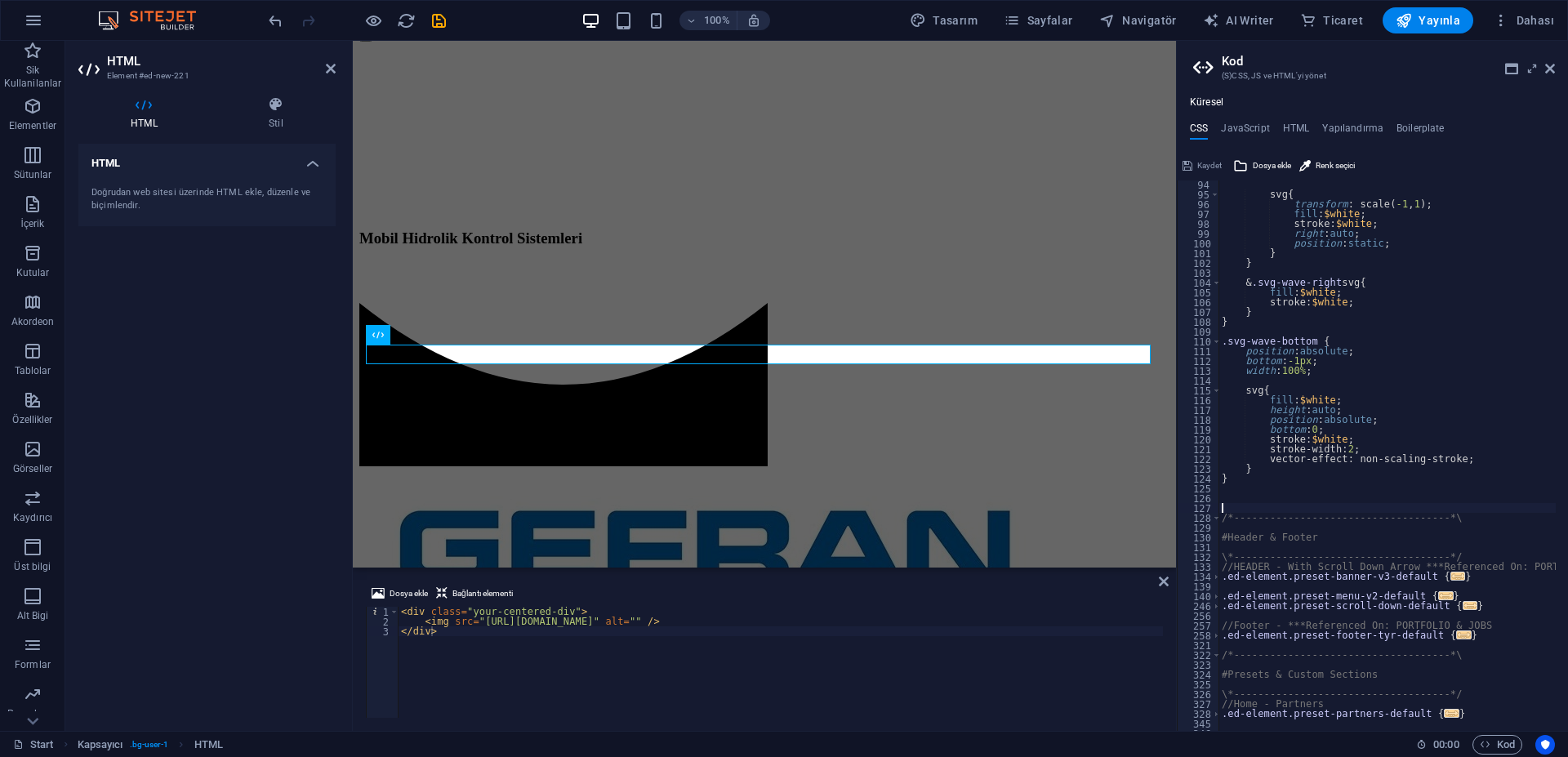
paste textarea "}"
type textarea "}"
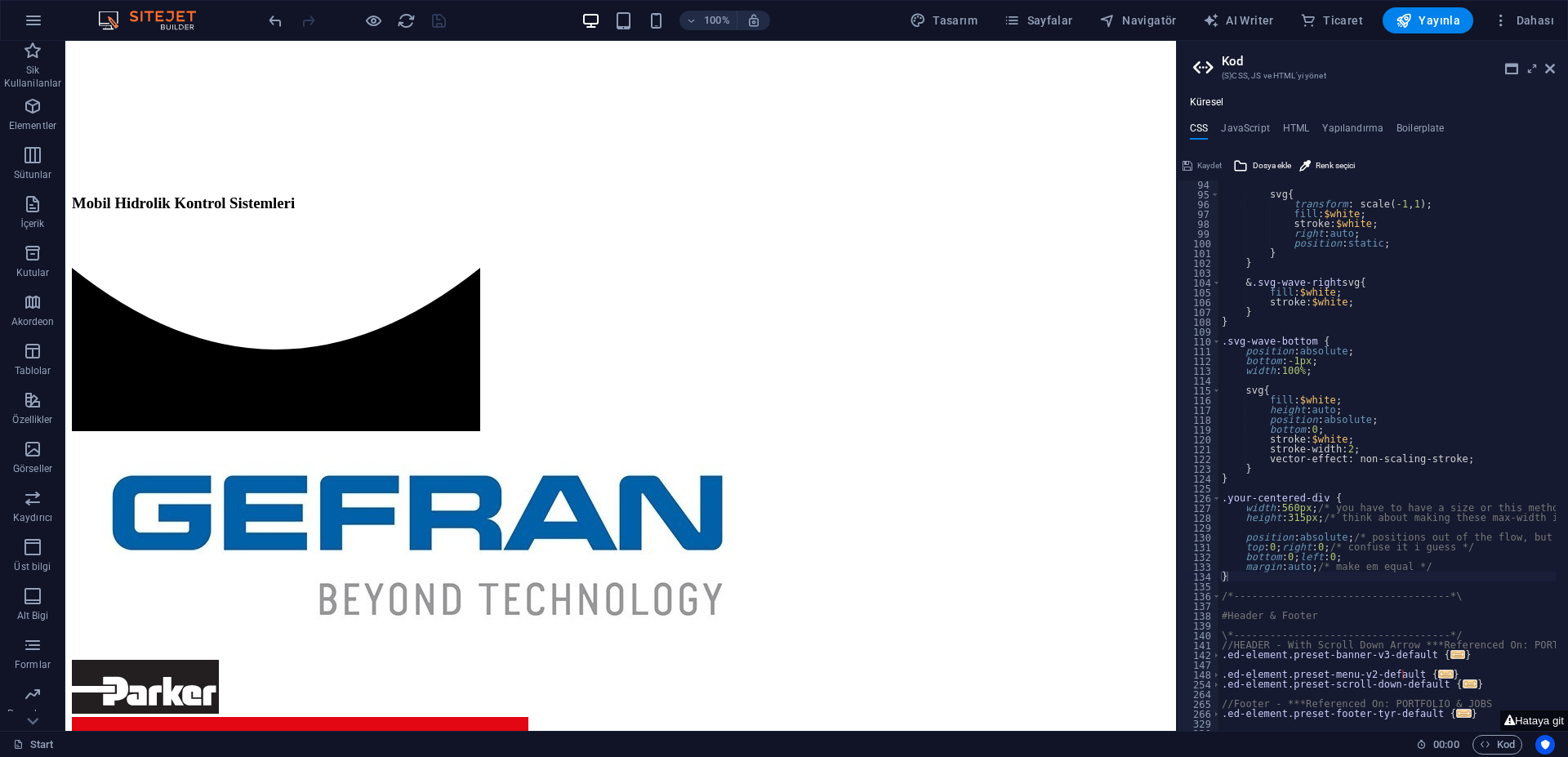
scroll to position [961, 0]
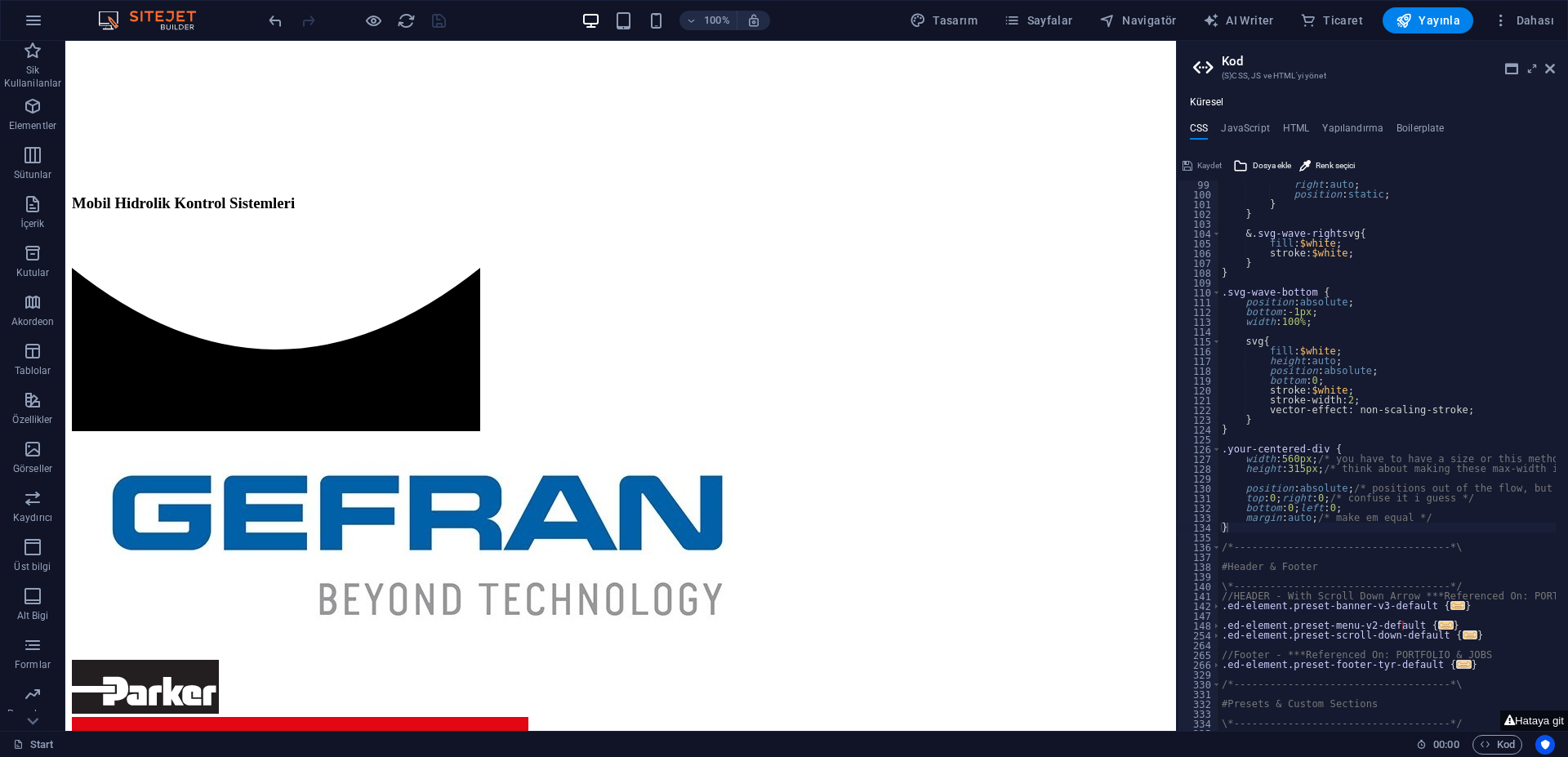
type textarea "position: absolute; /* positions out of the flow, but according to the nearest …"
click at [1359, 489] on div "right : auto ; position : static ; } } & .svg-wave-right svg { fill : $white ; …" at bounding box center [1510, 459] width 583 height 558
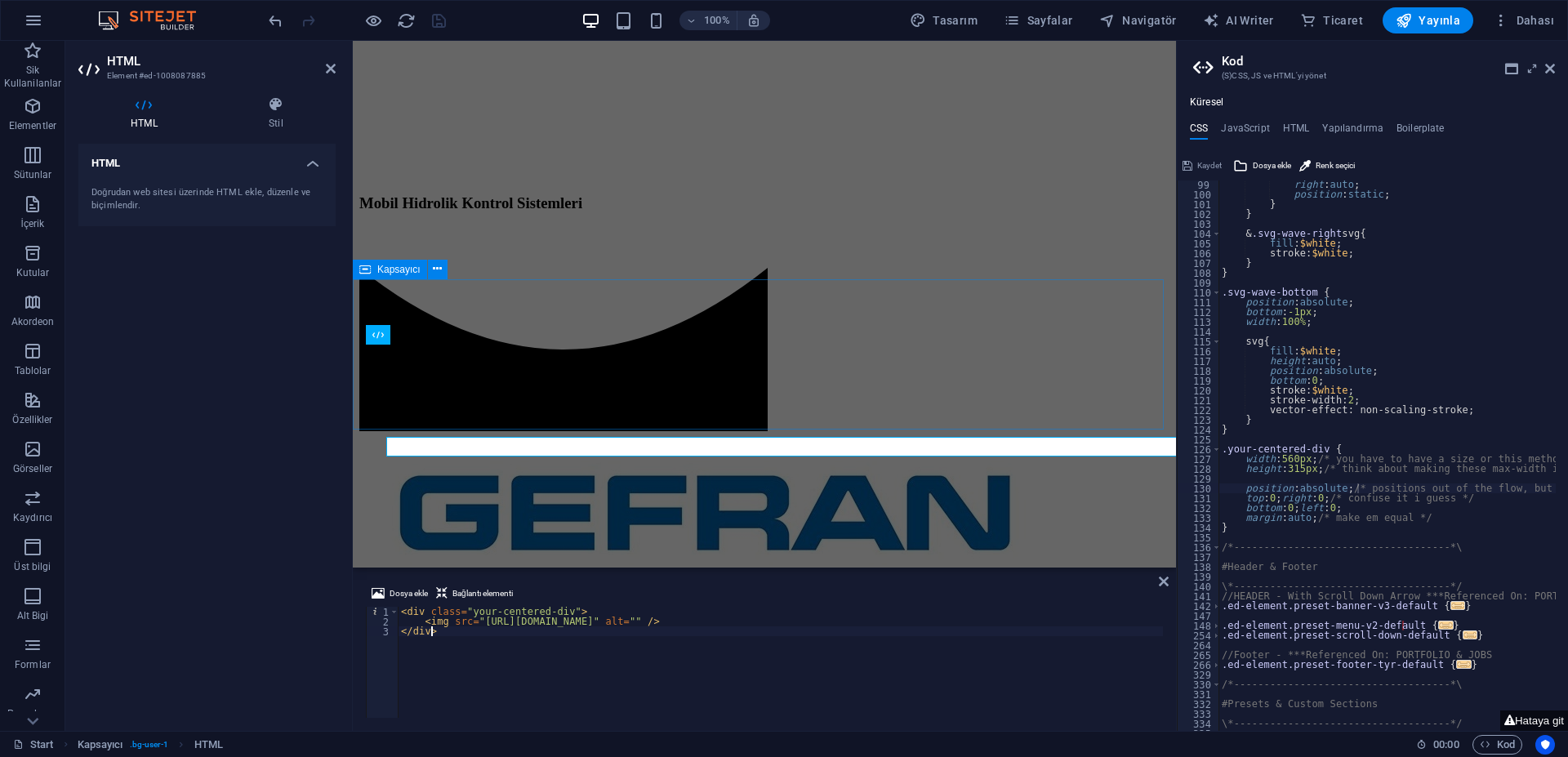
scroll to position [839, 0]
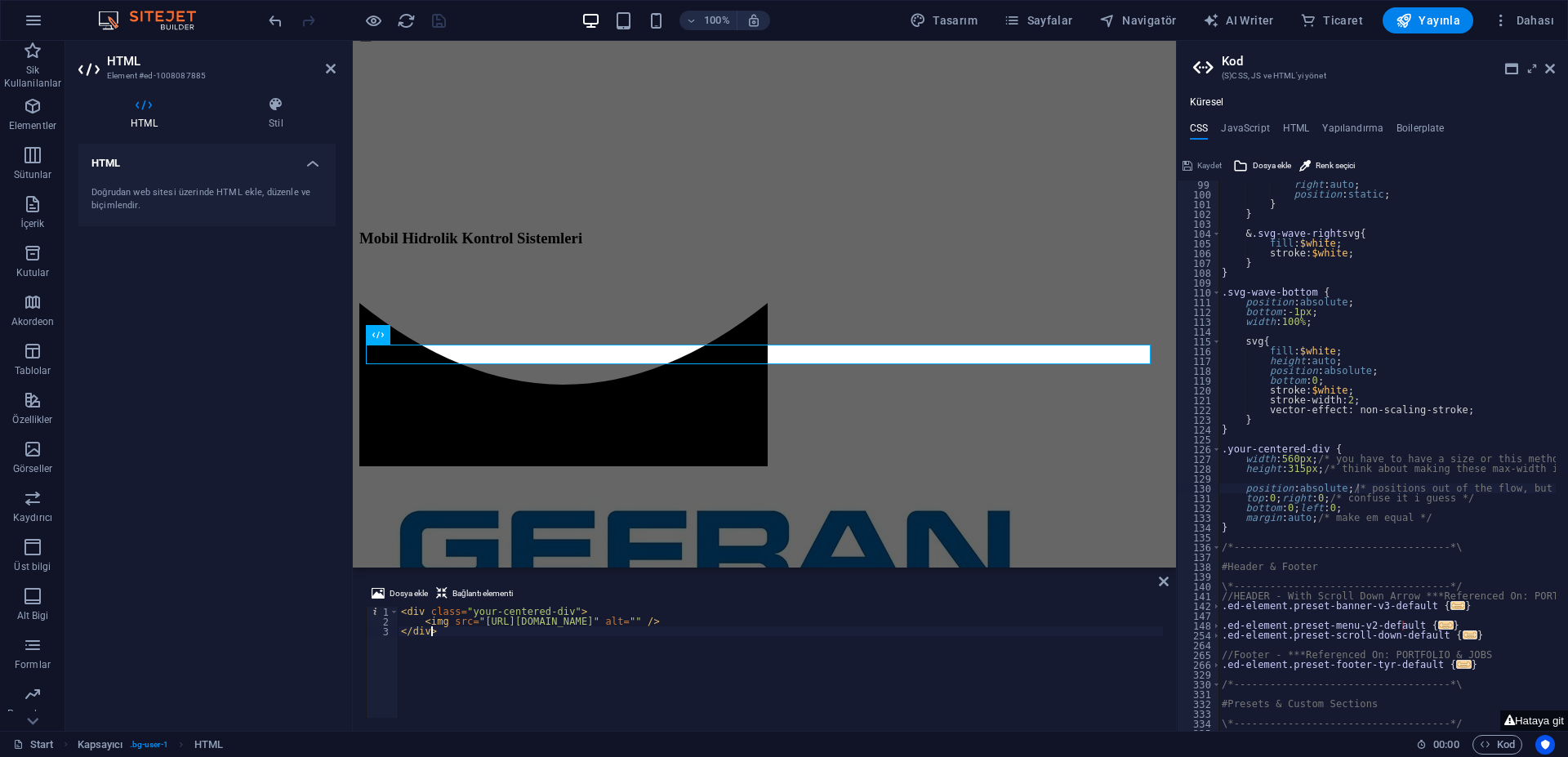
click at [542, 634] on div "< div class = "your-centered-div" > < img src = "[URL][DOMAIN_NAME]" alt = "" /…" at bounding box center [781, 672] width 765 height 131
drag, startPoint x: 419, startPoint y: 622, endPoint x: 797, endPoint y: 619, distance: 378.0
click at [797, 619] on div "< div class = "your-centered-div" > < img src = "[URL][DOMAIN_NAME]" alt = "" /…" at bounding box center [781, 672] width 765 height 131
paste textarea "frame width="560" height="315" src="[URL][DOMAIN_NAME]" title="YouTube video pl…"
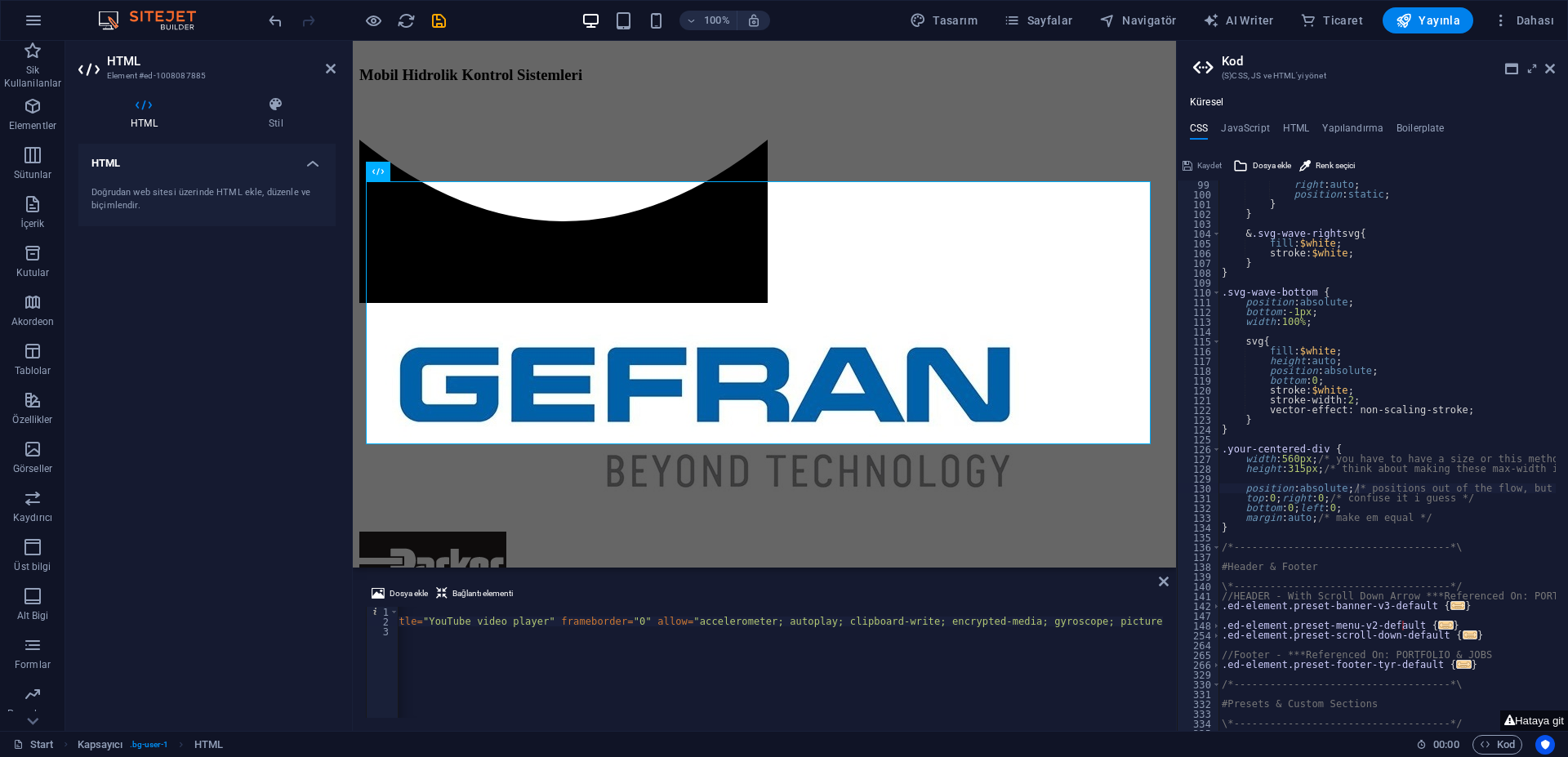
scroll to position [0, 0]
type textarea "</div>"
drag, startPoint x: 449, startPoint y: 636, endPoint x: 362, endPoint y: 634, distance: 87.0
click at [362, 634] on div "Dosya ekle Bağlantı elementi </div> 1 2 3 < div class = "your-centered-div" > <…" at bounding box center [764, 651] width 823 height 160
drag, startPoint x: 422, startPoint y: 620, endPoint x: 348, endPoint y: 601, distance: 76.4
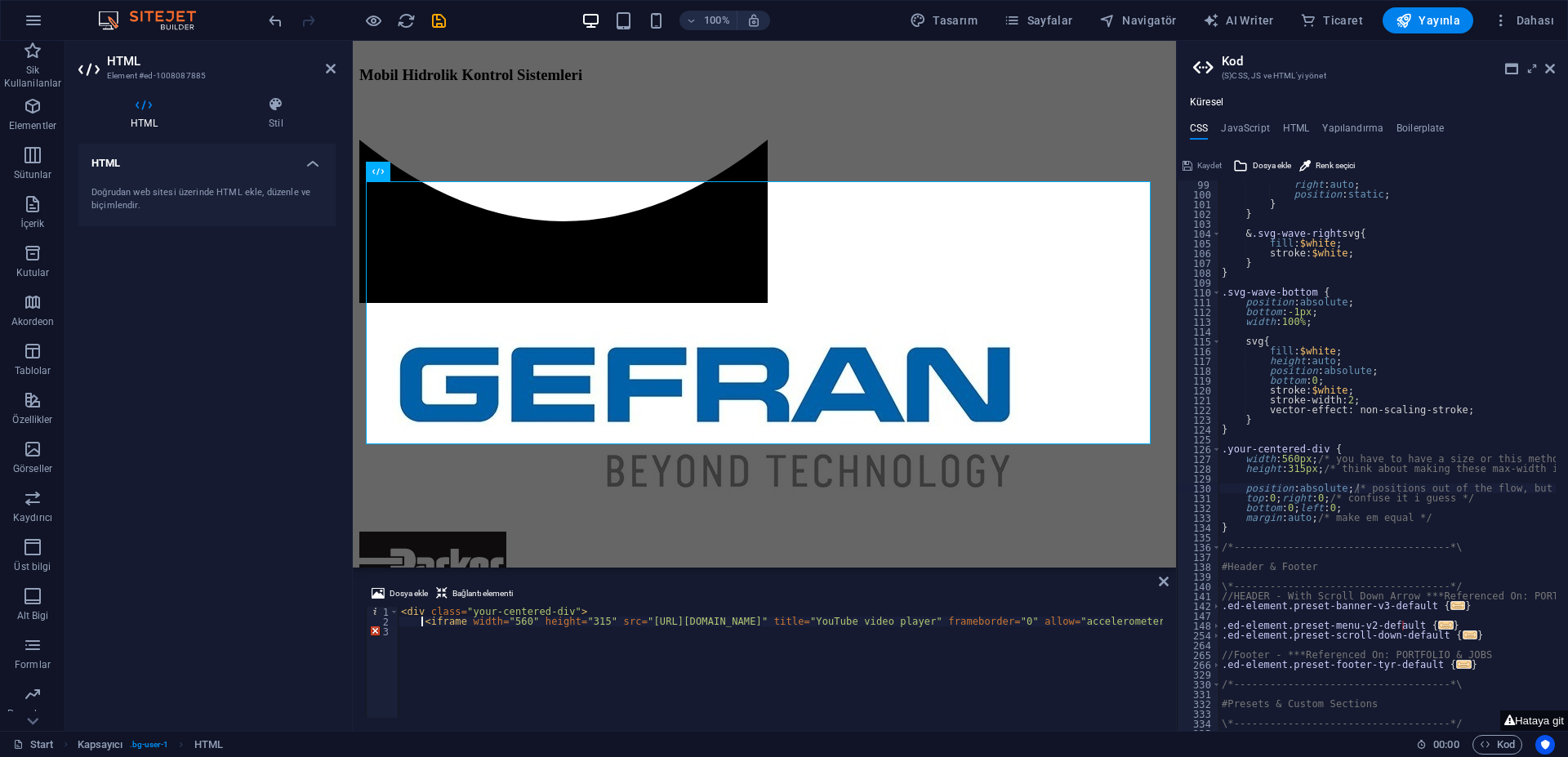
click at [348, 601] on div "HTML Element #ed-1008087885 HTML Stil HTML Doğrudan web sitesi üzerinde HTML ek…" at bounding box center [620, 385] width 1110 height 690
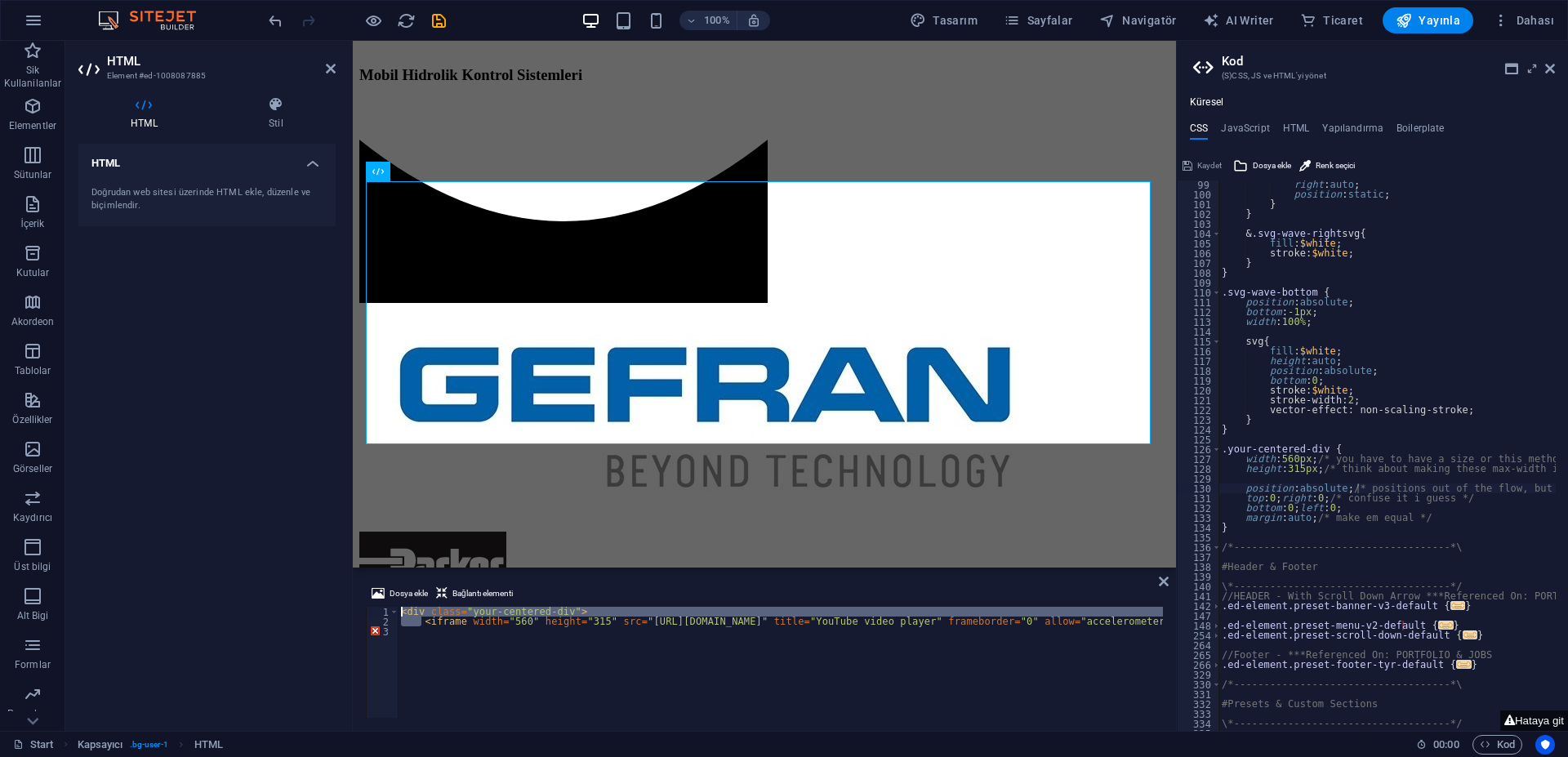
type textarea "<iframe width="560" height="315" src="[URL][DOMAIN_NAME]" title="YouTube video …"
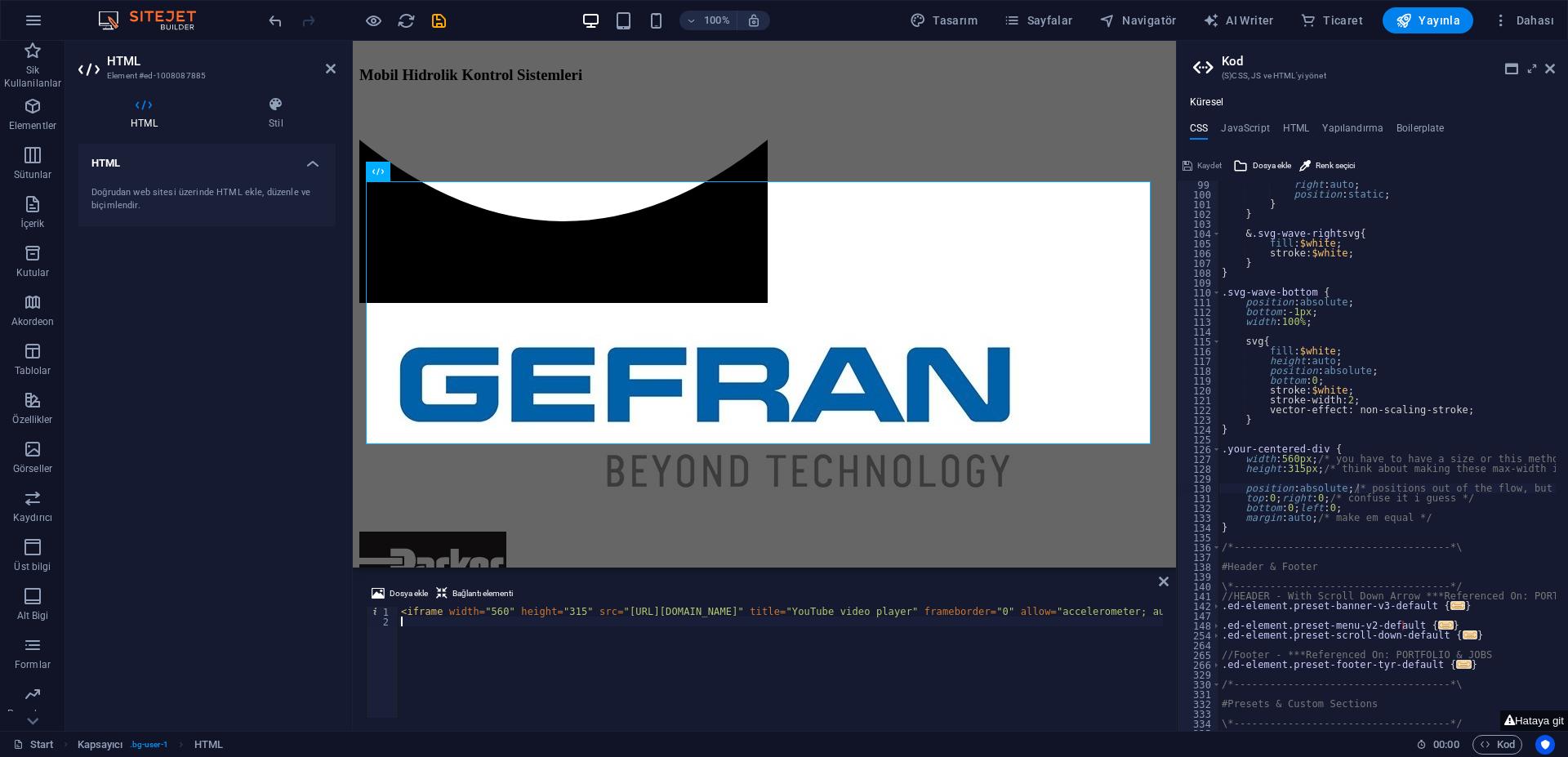
click at [422, 623] on div "< iframe width = "560" height = "315" src = "[URL][DOMAIN_NAME]" title = "YouTu…" at bounding box center [1223, 670] width 1651 height 127
type textarea "<iframe width="560" height="315" src="[URL][DOMAIN_NAME]" title="YouTube video …"
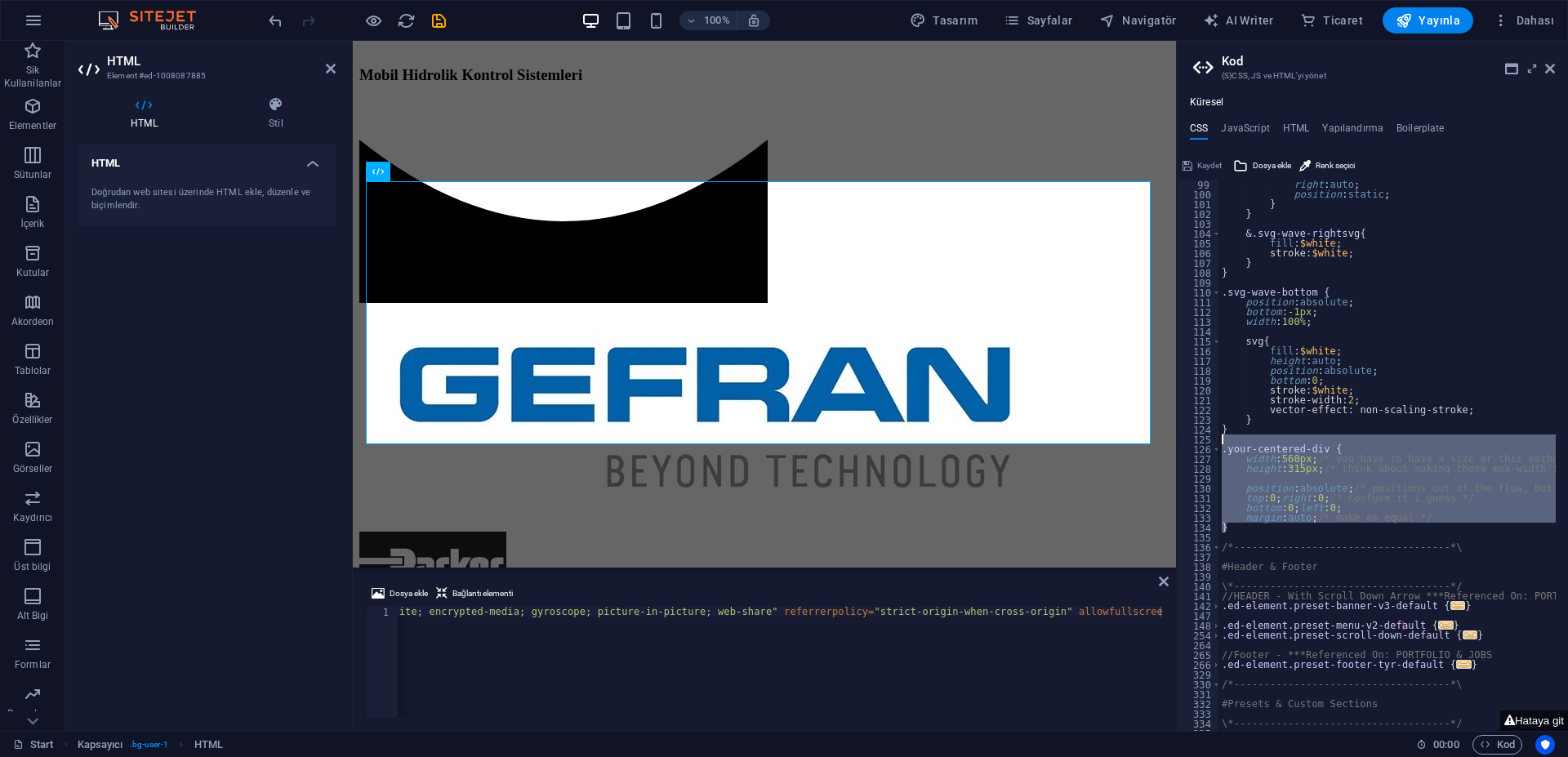
drag, startPoint x: 1249, startPoint y: 529, endPoint x: 1254, endPoint y: 440, distance: 89.1
click at [1254, 440] on div "right : auto ; position : static ; } } & .svg-wave-right svg { fill : $white ; …" at bounding box center [1510, 459] width 583 height 558
type textarea ".your-centered-div {"
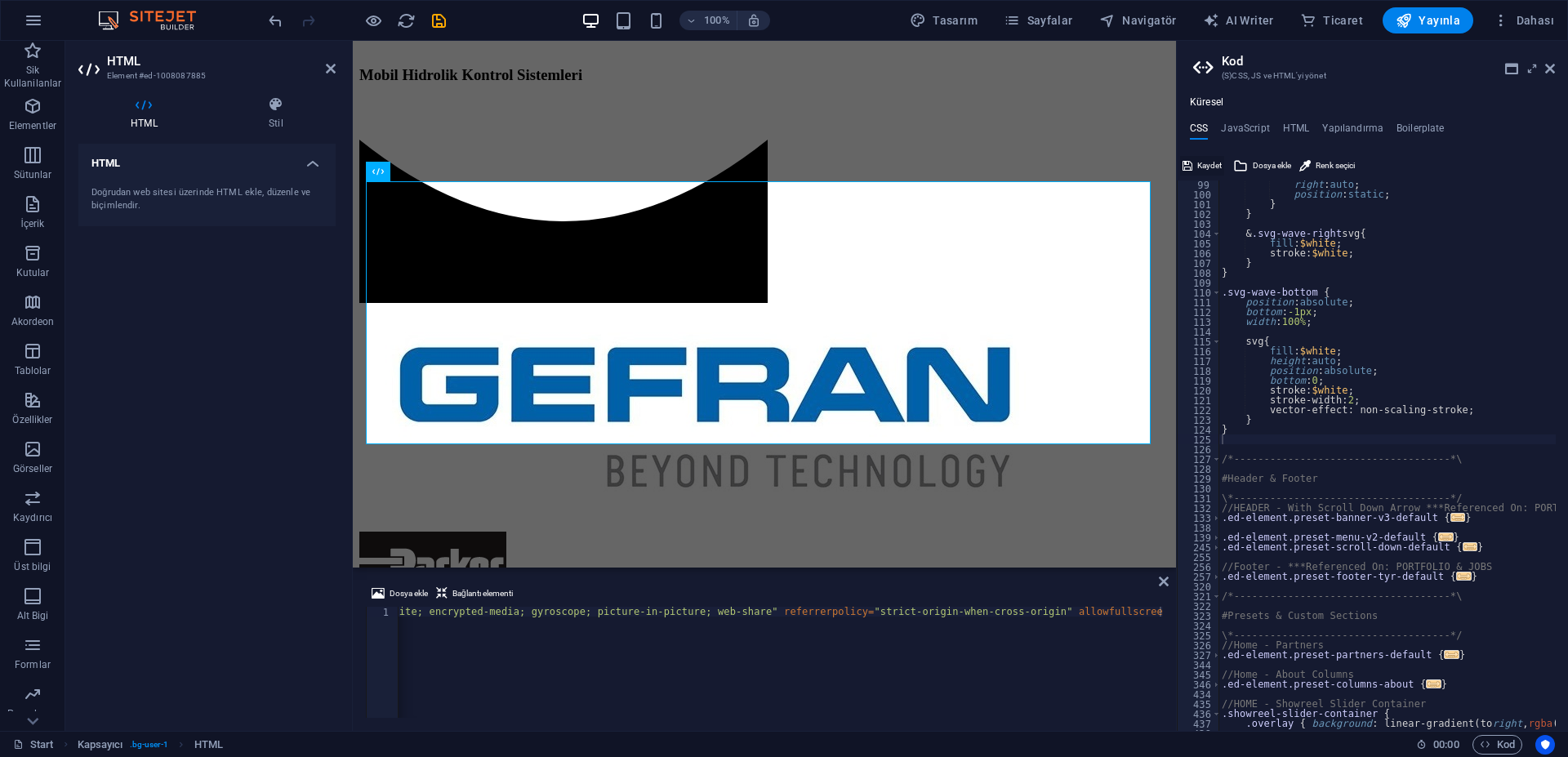
click at [1209, 164] on span "Kaydet" at bounding box center [1209, 165] width 24 height 19
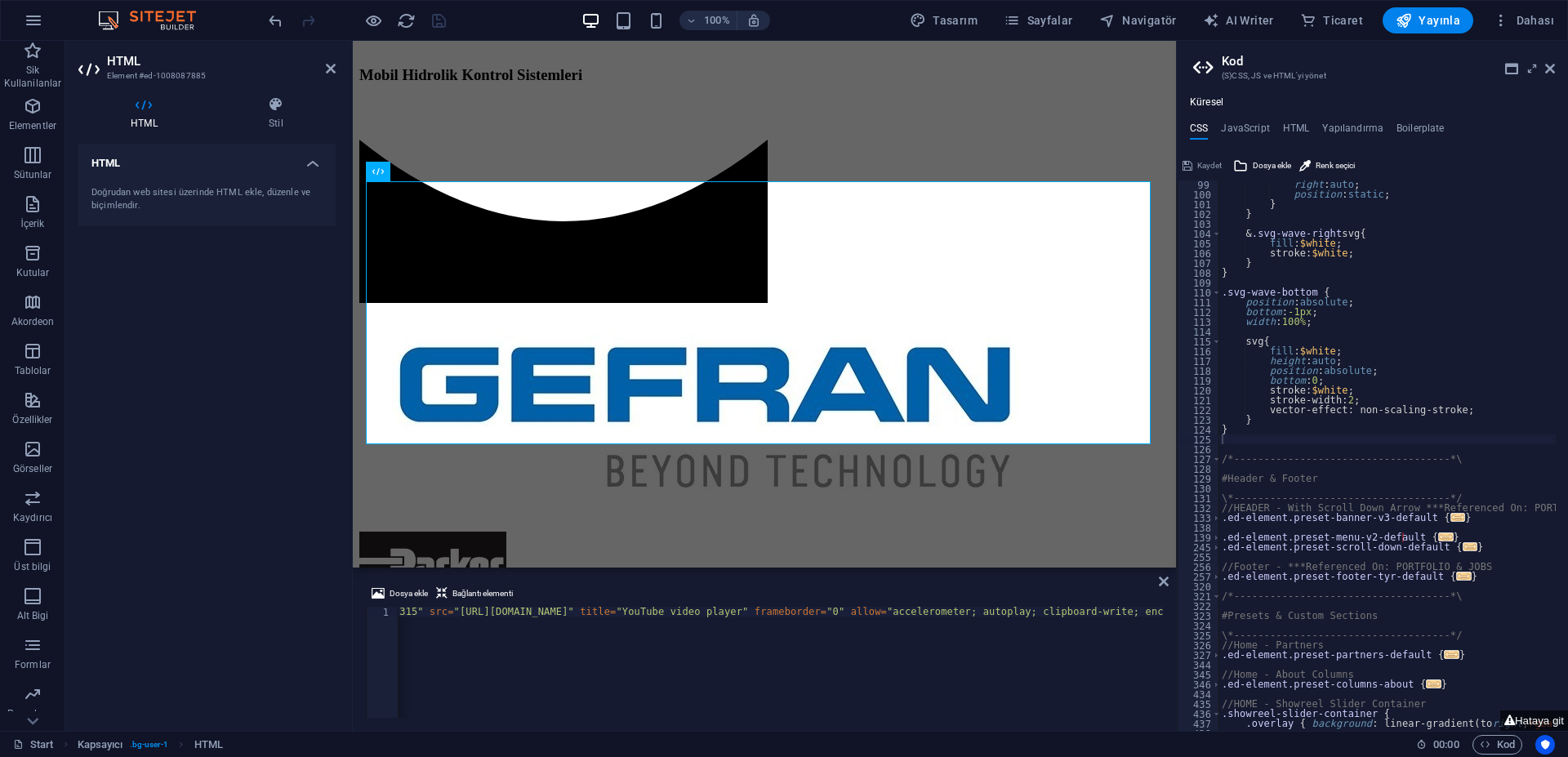
scroll to position [0, 0]
click at [438, 613] on div "< iframe width = "560" height = "315" src = "[URL][DOMAIN_NAME]" title = "YouTu…" at bounding box center [1223, 670] width 1651 height 127
paste textarea "align="left""
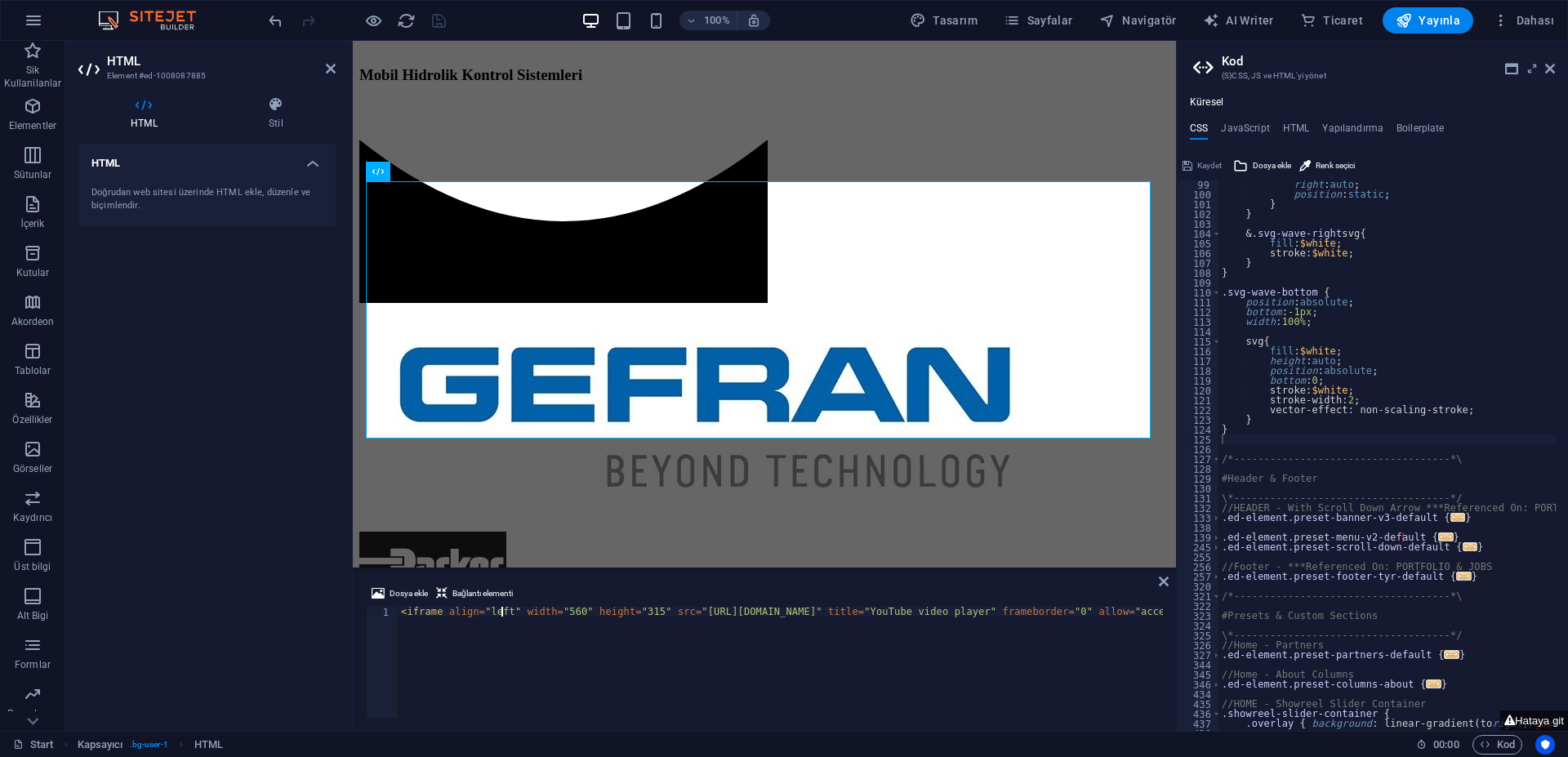
click at [486, 608] on div "< iframe align = "left" width = "560" height = "315" src = "[URL][DOMAIN_NAME]"…" at bounding box center [1256, 670] width 1716 height 127
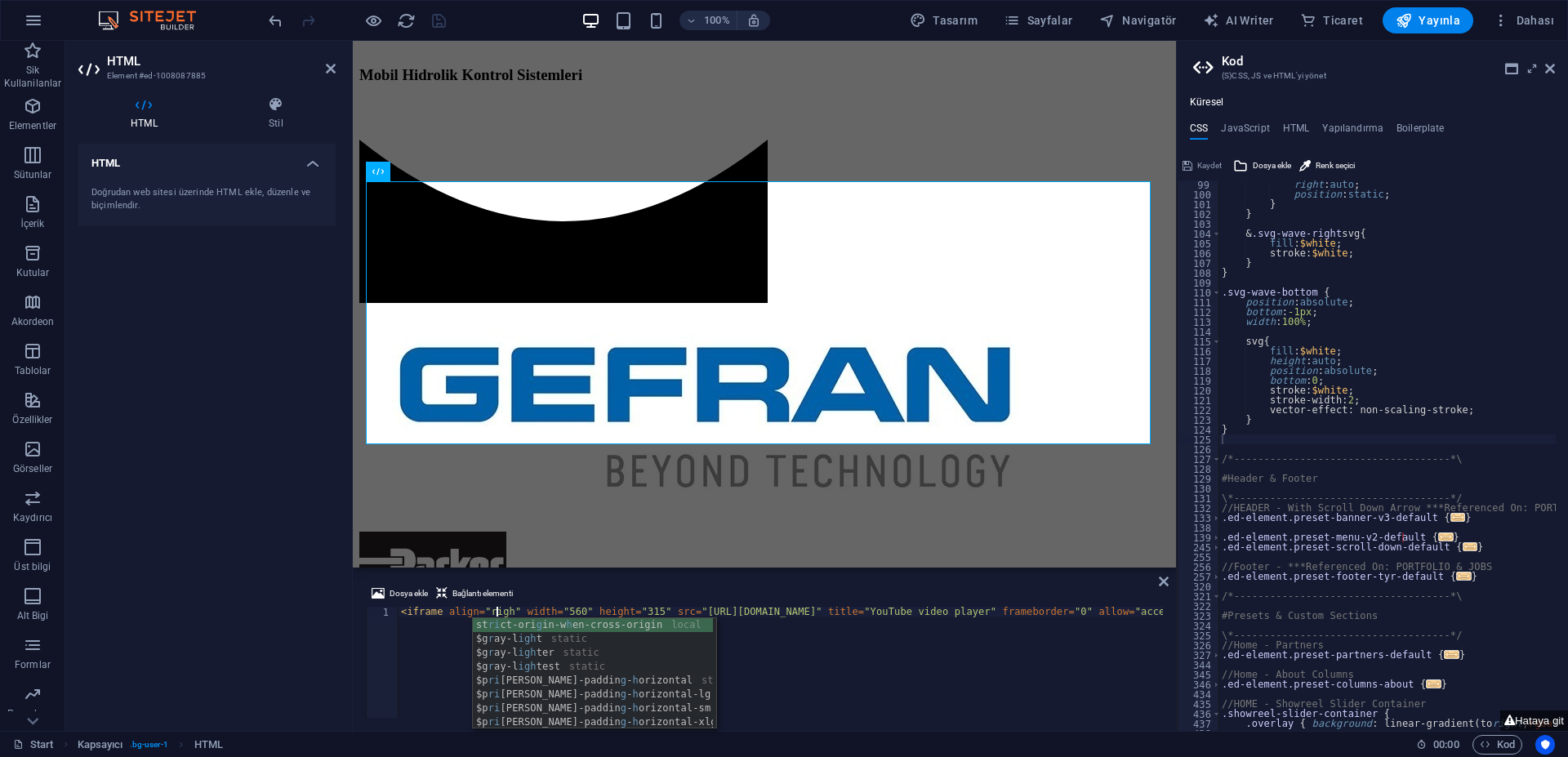
scroll to position [0, 8]
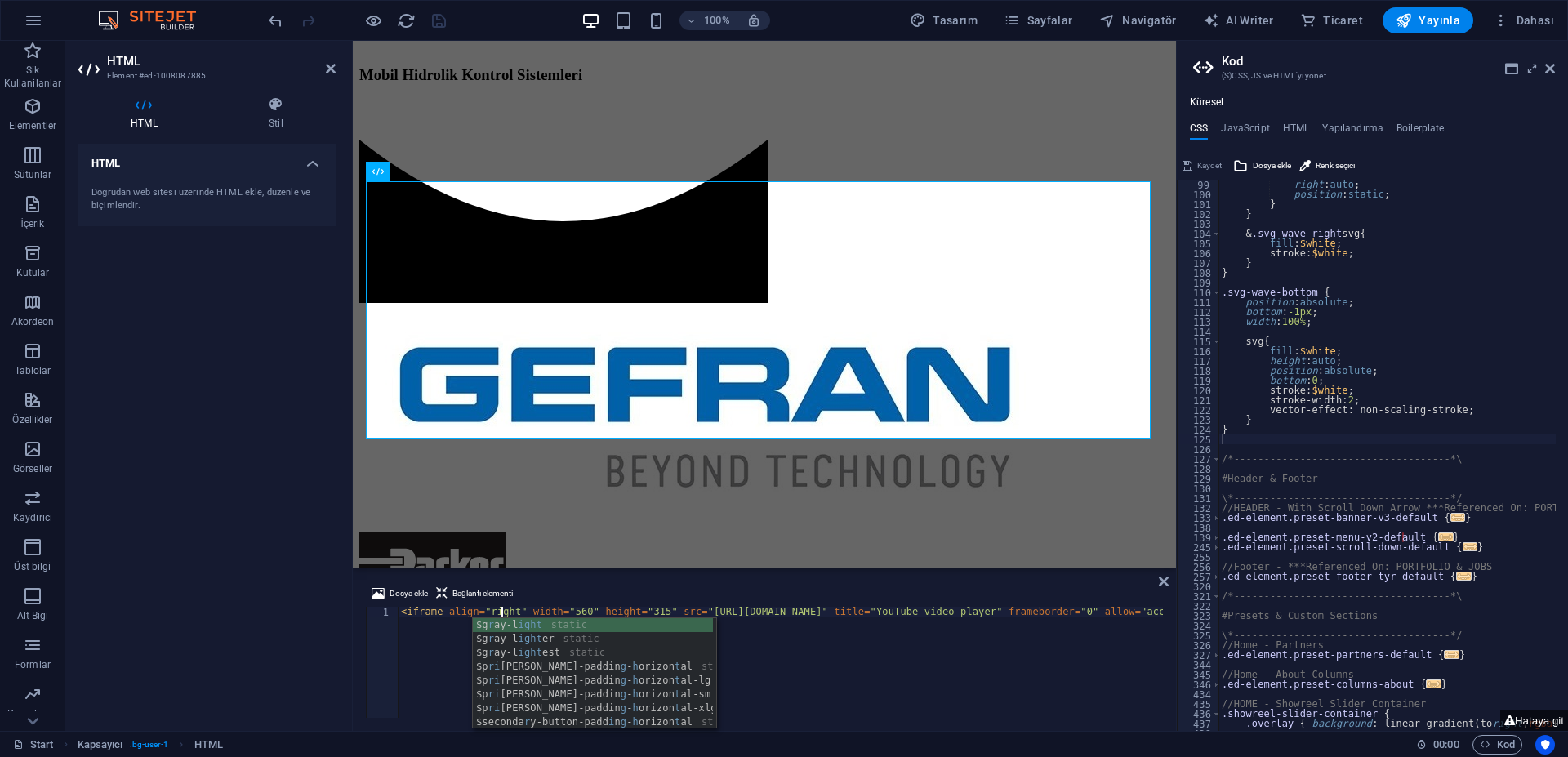
click at [482, 610] on div "< iframe align = "right" width = "560" height = "315" src = "[URL][DOMAIN_NAME]…" at bounding box center [1259, 670] width 1721 height 127
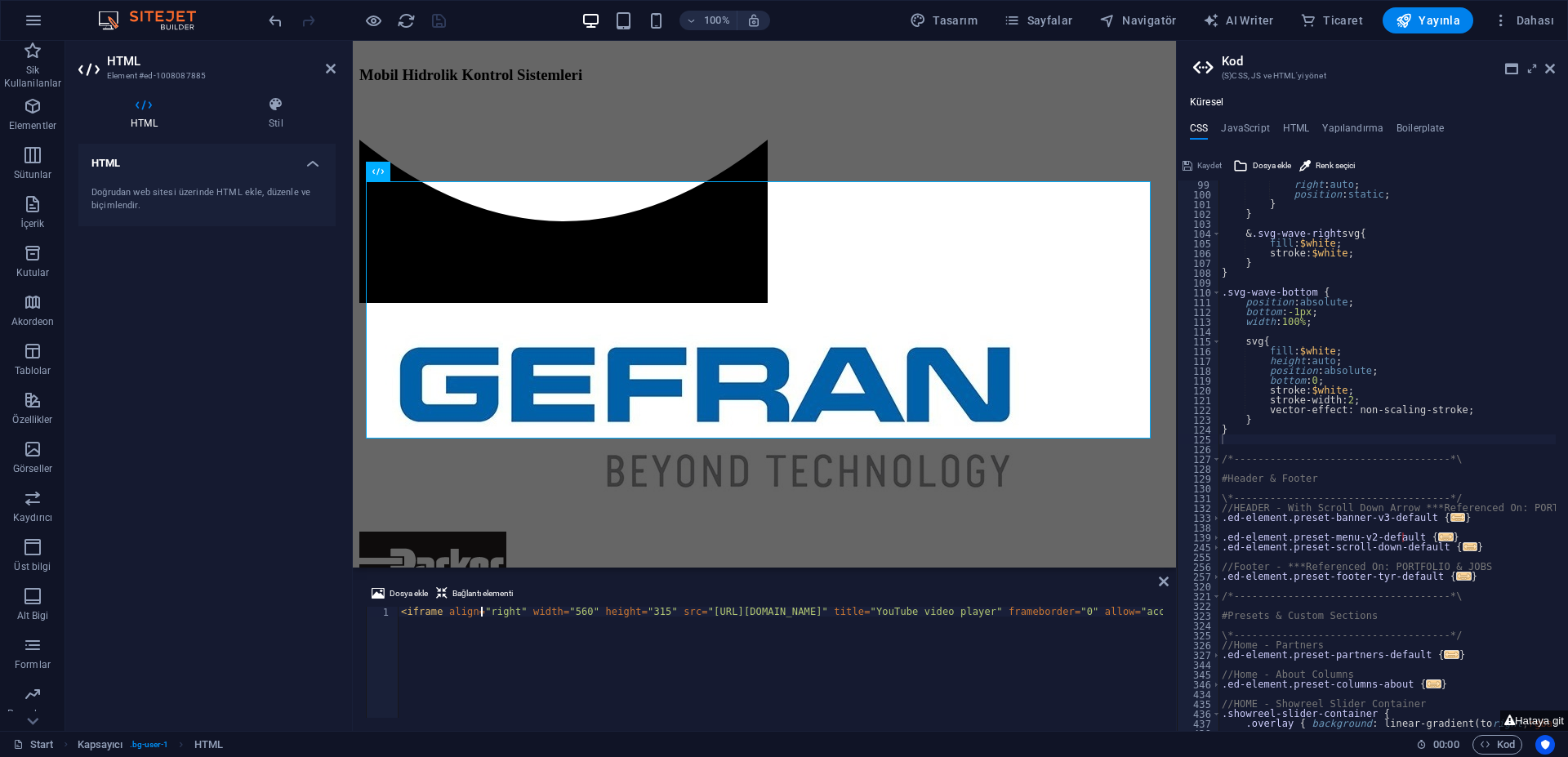
click at [482, 610] on div "< iframe align = "right" width = "560" height = "315" src = "[URL][DOMAIN_NAME]…" at bounding box center [1259, 670] width 1721 height 127
click at [490, 611] on div "< iframe align = "center" width = "560" height = "315" src = "[URL][DOMAIN_NAME…" at bounding box center [1261, 670] width 1726 height 127
click at [491, 611] on div "< iframe align = "center" width = "560" height = "315" src = "[URL][DOMAIN_NAME…" at bounding box center [781, 663] width 765 height 111
click at [491, 611] on div "< iframe align = "center" width = "560" height = "315" src = "[URL][DOMAIN_NAME…" at bounding box center [1261, 670] width 1726 height 127
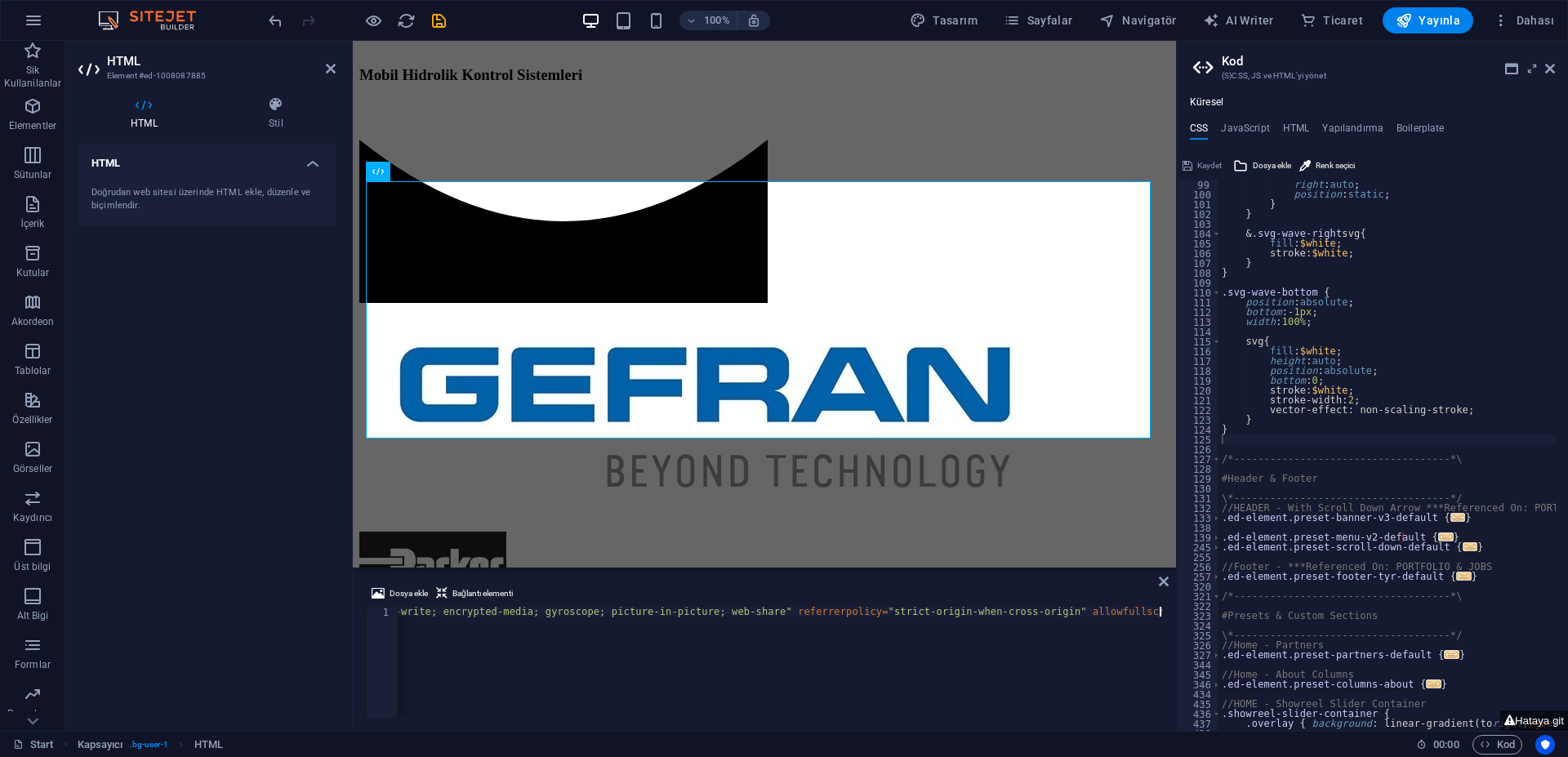
click at [435, 648] on div "< iframe align = "right" width = "560" height = "315" src = "[URL][DOMAIN_NAME]…" at bounding box center [302, 670] width 1721 height 127
drag, startPoint x: 635, startPoint y: 612, endPoint x: 506, endPoint y: 615, distance: 129.0
click at [506, 615] on div "< iframe align = "right" width = "560" height = "315" src = "[URL][DOMAIN_NAME]…" at bounding box center [1259, 670] width 1721 height 127
click at [511, 611] on div "< iframe align = "right" width = "560" height = "315" src = "[URL][DOMAIN_NAME]…" at bounding box center [781, 663] width 765 height 111
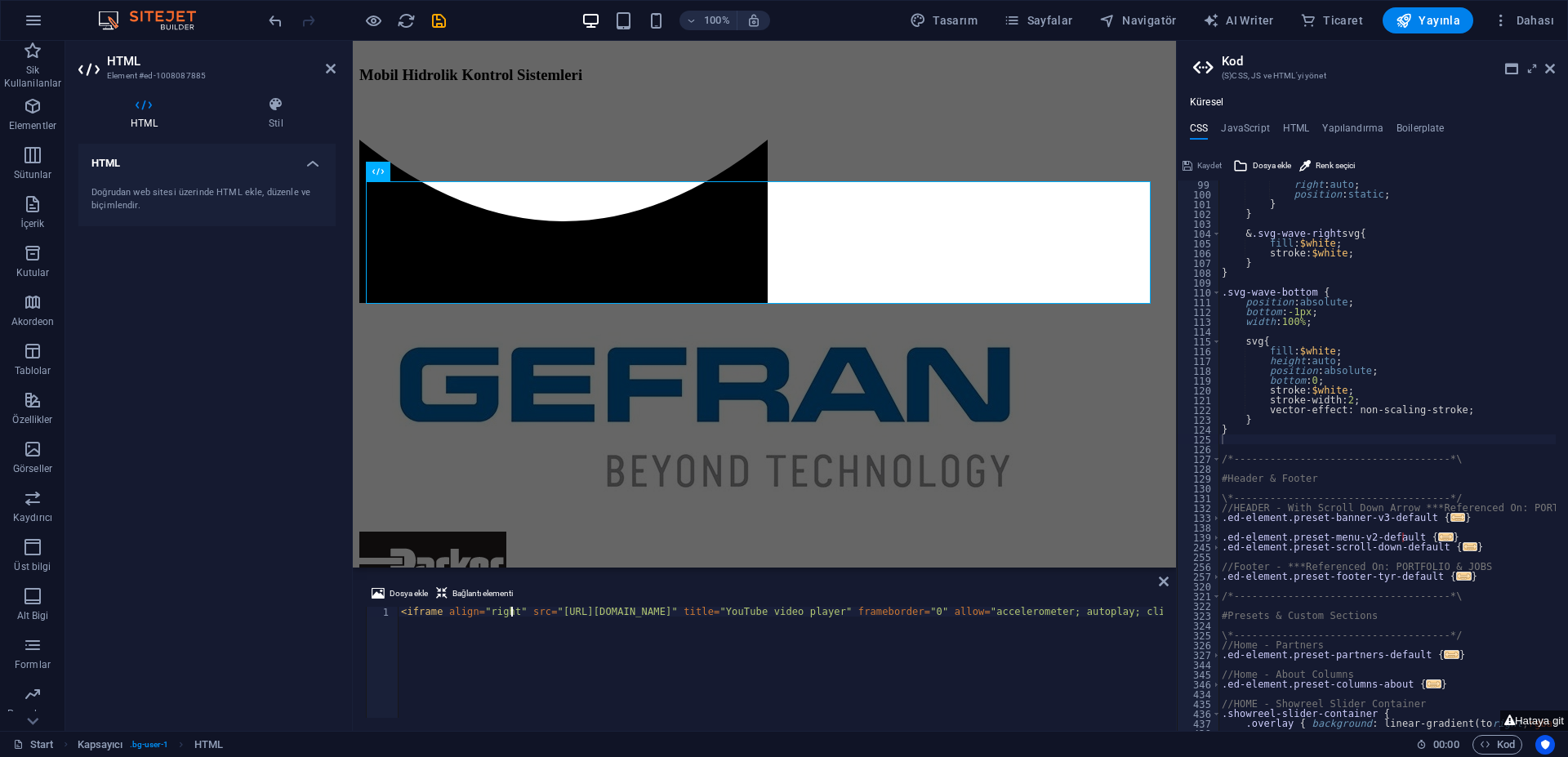
paste textarea "width="560" height="315""
type textarea "<iframe align="right" width="560" height="315" src="[URL][DOMAIN_NAME]" title="…"
click at [556, 636] on div "< iframe align = "right" width = "560" height = "315" src = "[URL][DOMAIN_NAME]…" at bounding box center [302, 670] width 1721 height 127
drag, startPoint x: 935, startPoint y: 717, endPoint x: 463, endPoint y: 702, distance: 472.2
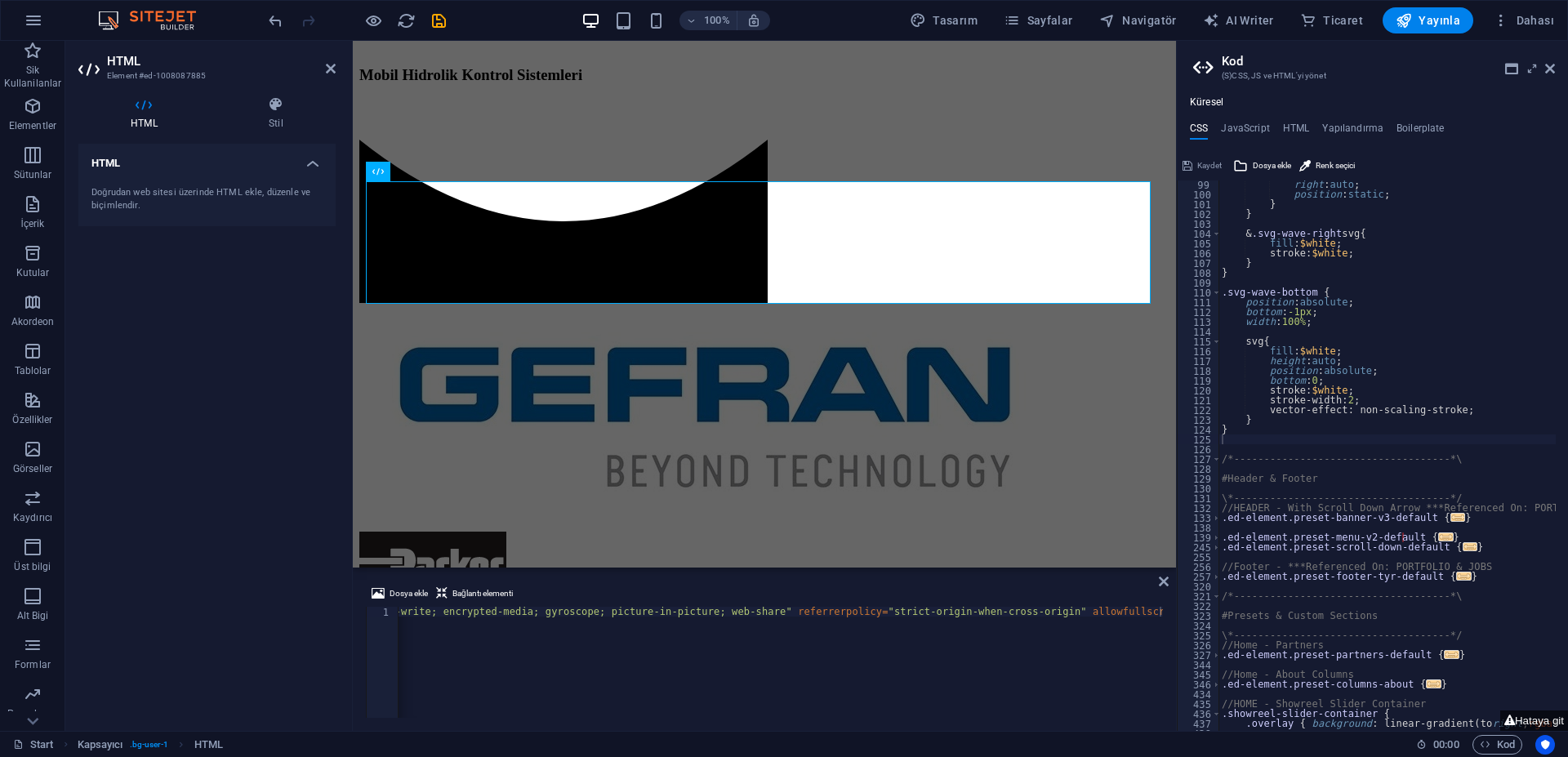
click at [463, 702] on div "Dosya ekle Bağlantı elementi <iframe align="right" width="560" height="315" src…" at bounding box center [764, 651] width 823 height 160
click at [450, 616] on div "< iframe align = "right" width = "560" height = "315" src = "[URL][DOMAIN_NAME]…" at bounding box center [1259, 670] width 1721 height 127
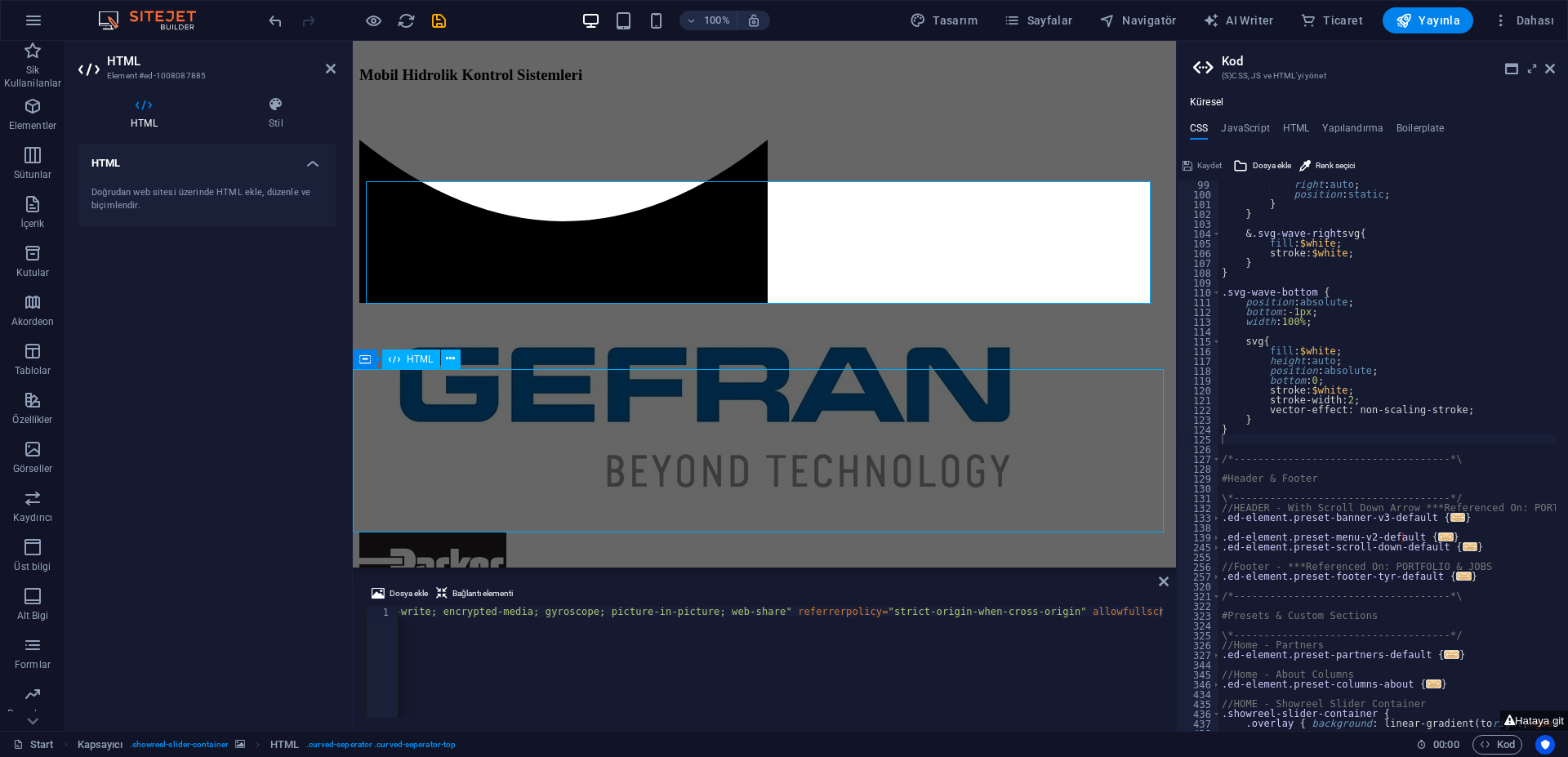
scroll to position [1063, 0]
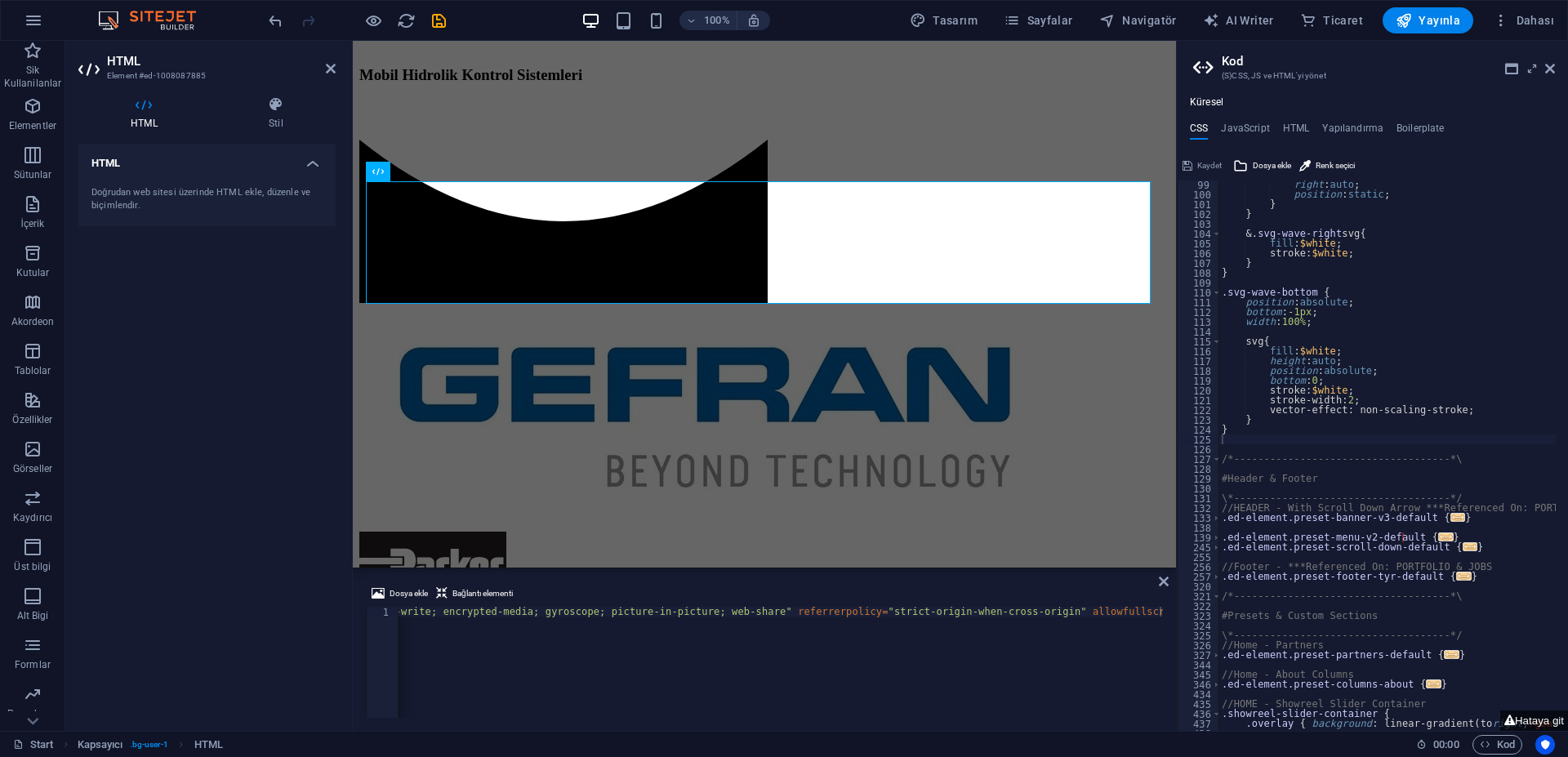
click at [528, 609] on div "< iframe align = "right" width = "560" height = "315" src = "[URL][DOMAIN_NAME]…" at bounding box center [302, 670] width 1721 height 127
click at [484, 615] on div "< iframe align = "right" width = "560" height = "315" src = "[URL][DOMAIN_NAME]…" at bounding box center [1259, 670] width 1721 height 127
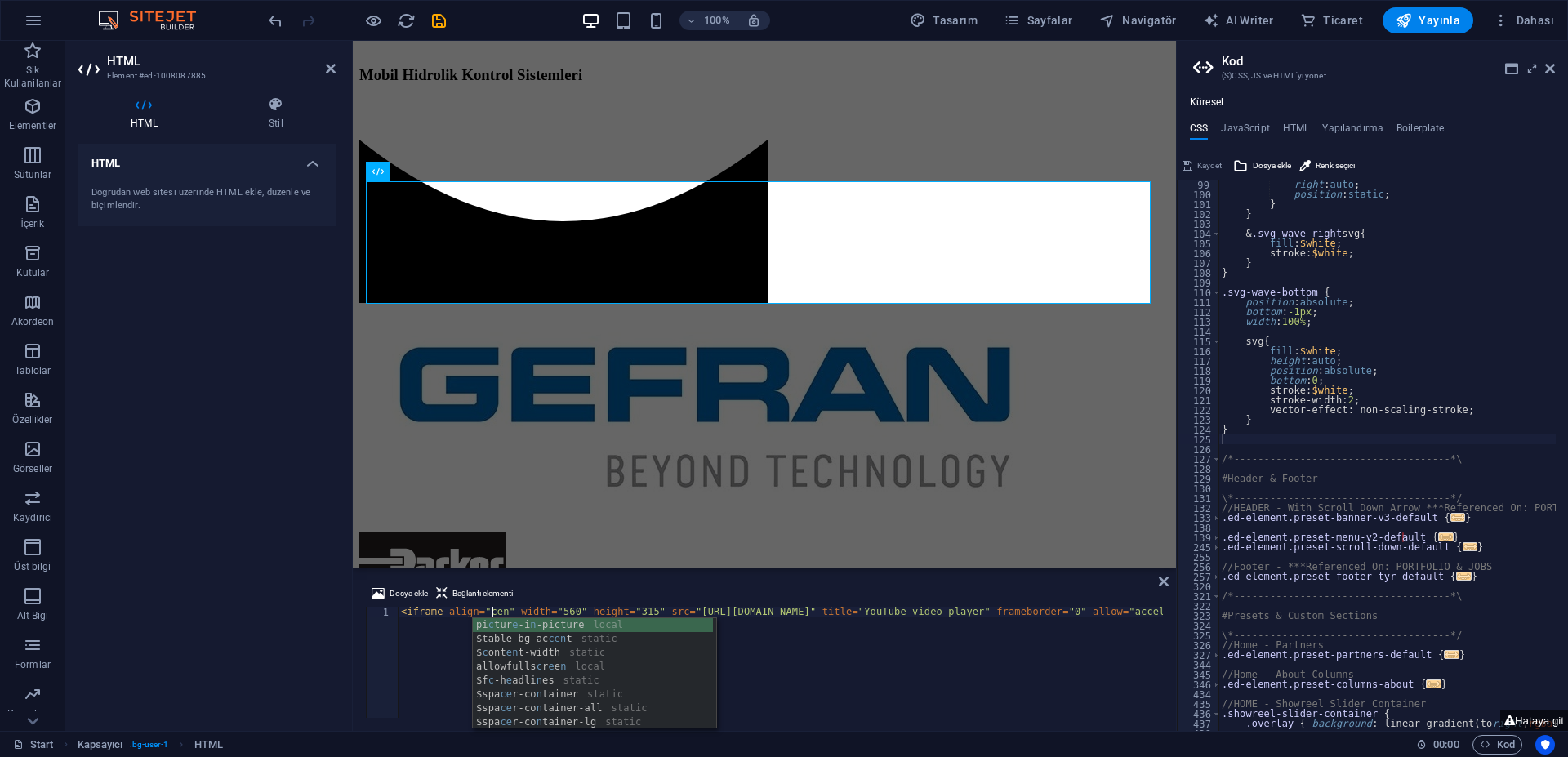
scroll to position [0, 8]
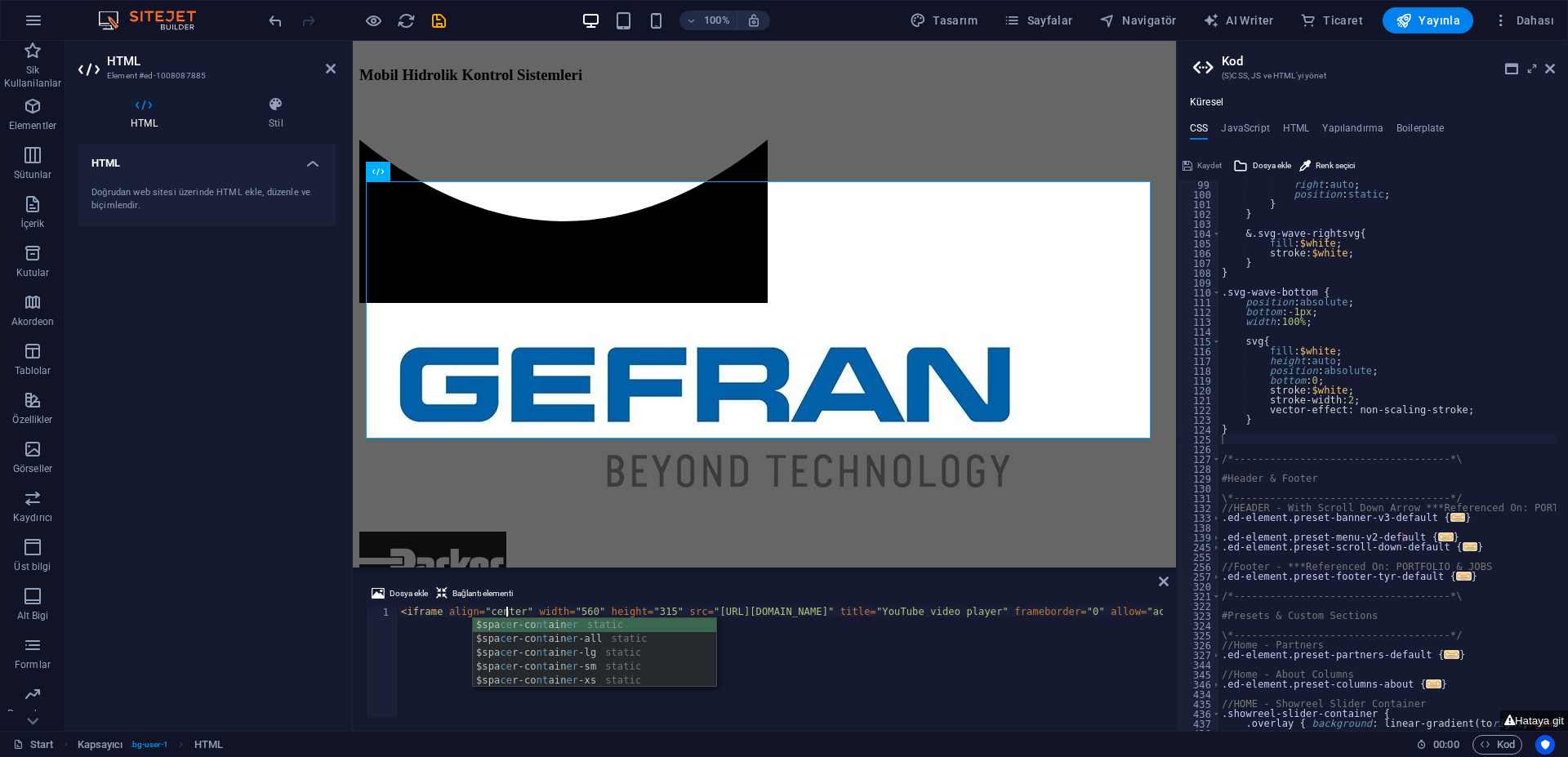
click at [406, 638] on div "< iframe align = "center" width = "560" height = "315" src = "[URL][DOMAIN_NAME…" at bounding box center [1261, 670] width 1726 height 127
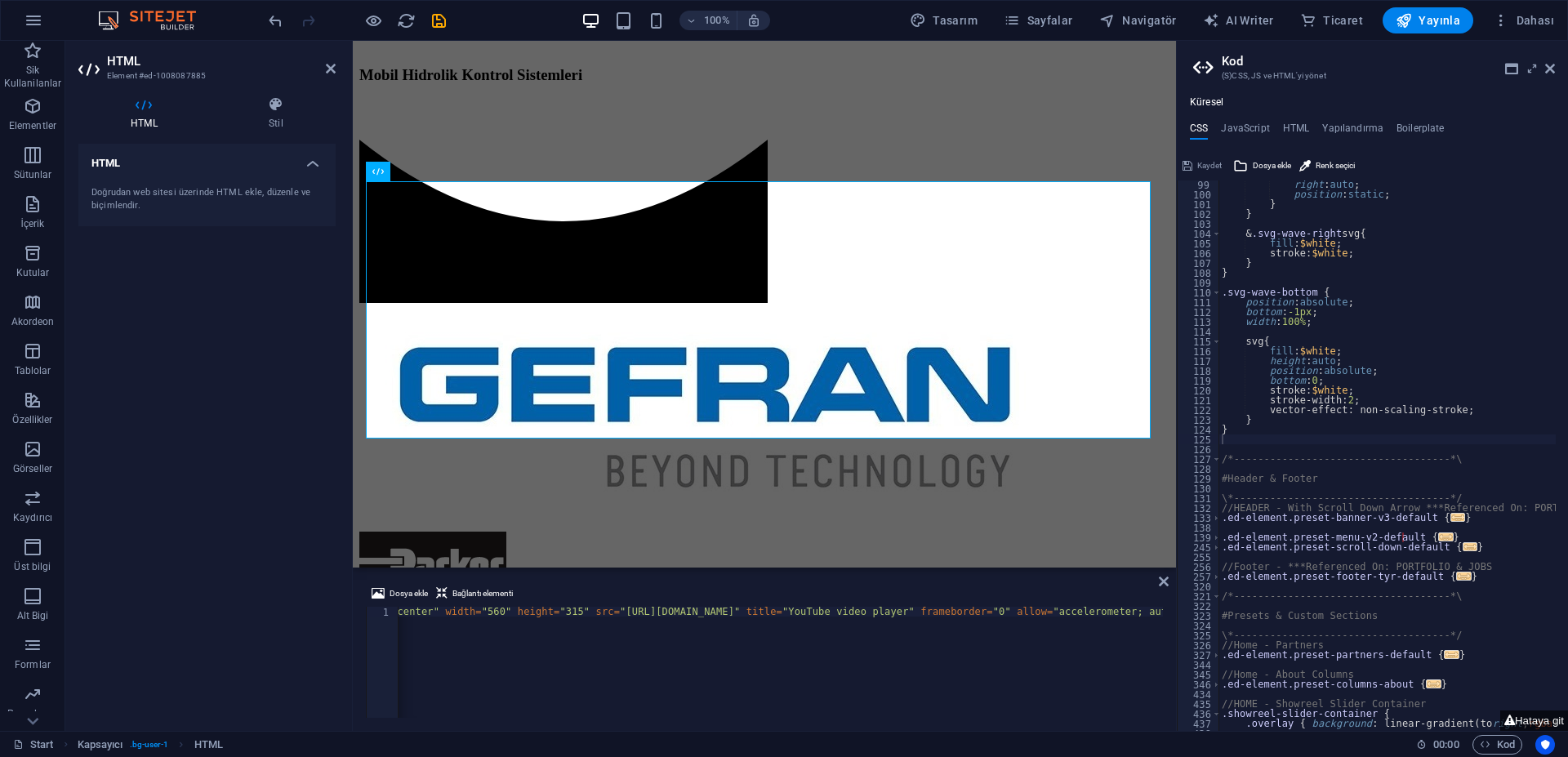
scroll to position [0, 0]
drag, startPoint x: 513, startPoint y: 609, endPoint x: 639, endPoint y: 609, distance: 126.0
click at [639, 609] on div "< iframe align = "center" width = "560" height = "315" src = "[URL][DOMAIN_NAME…" at bounding box center [1261, 670] width 1726 height 127
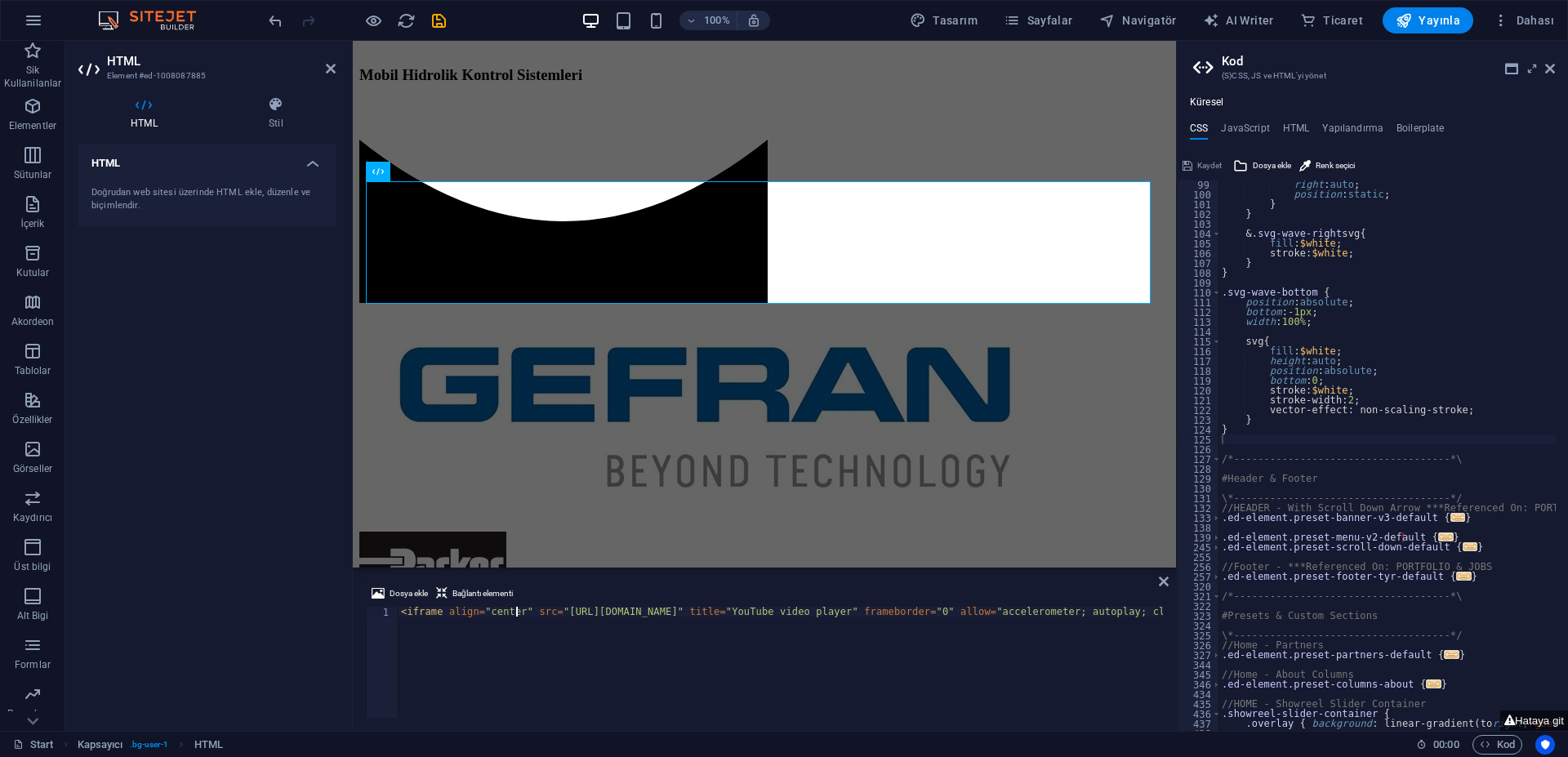
paste textarea "width="560" height="315""
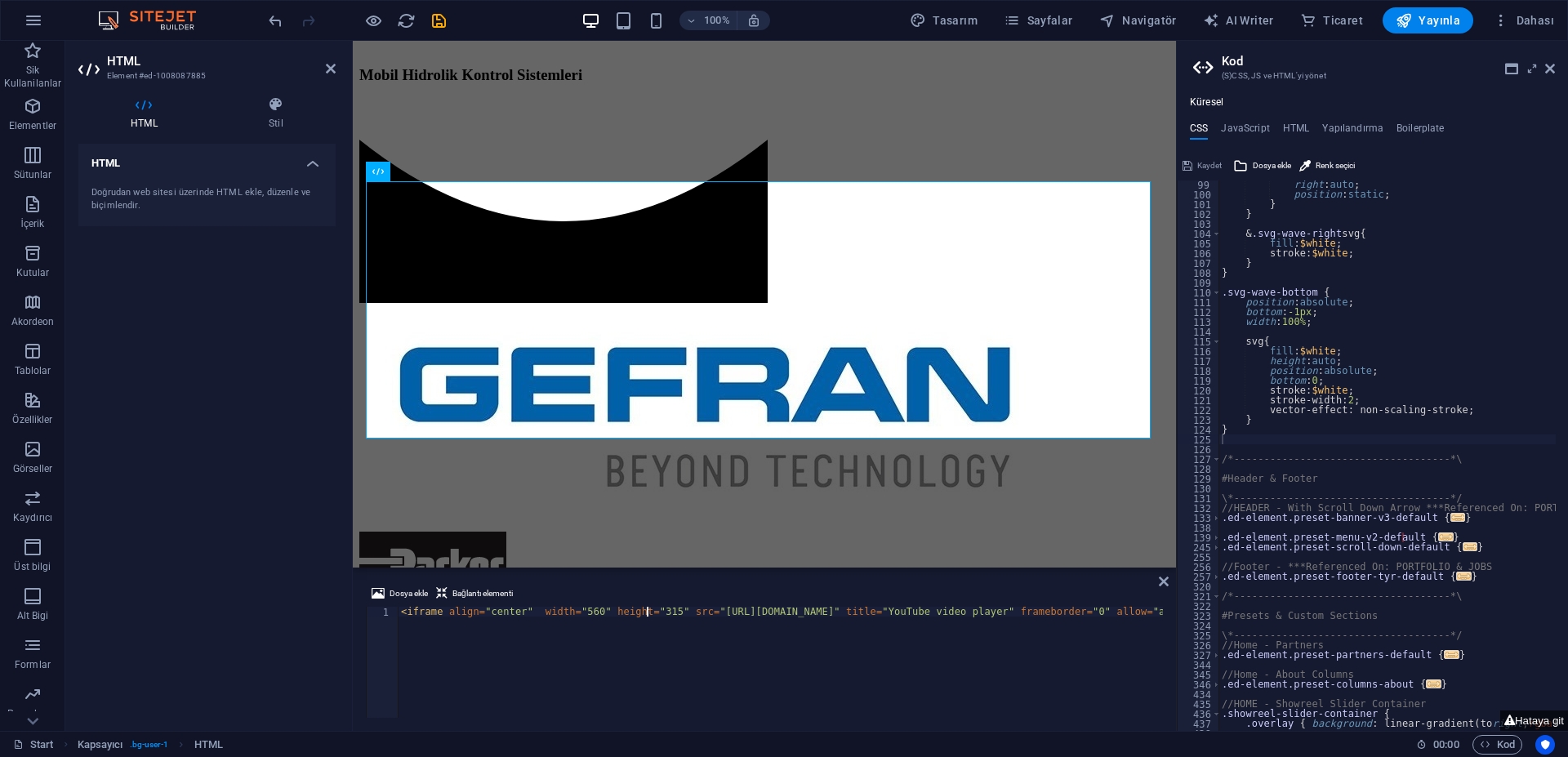
click at [518, 613] on div "< iframe align = "center" width = "560" height = "315" src = "[URL][DOMAIN_NAME…" at bounding box center [1263, 670] width 1731 height 127
type textarea "<iframe align="center" width="560" height="315" src="[URL][DOMAIN_NAME]" title=…"
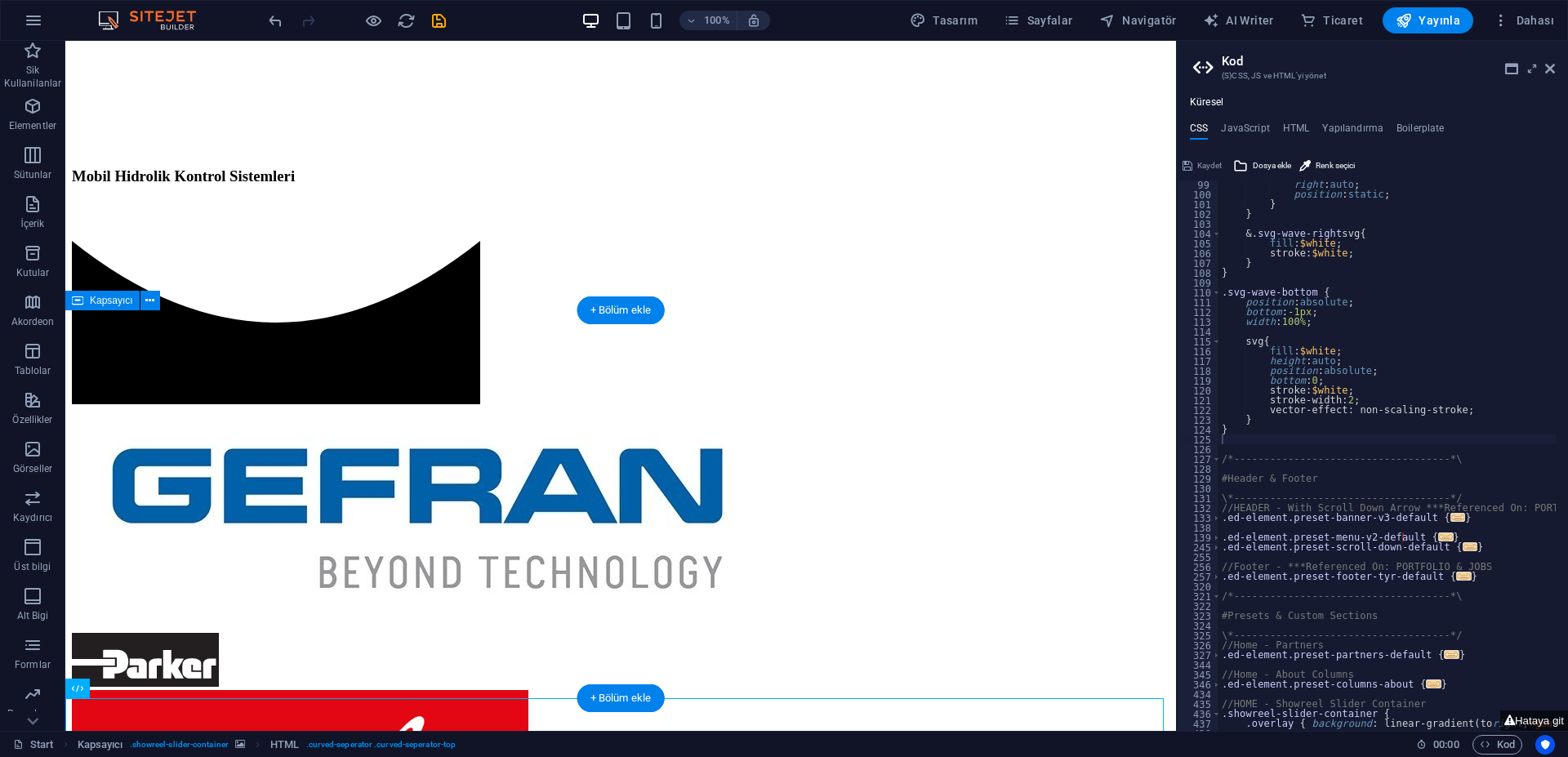
scroll to position [899, 0]
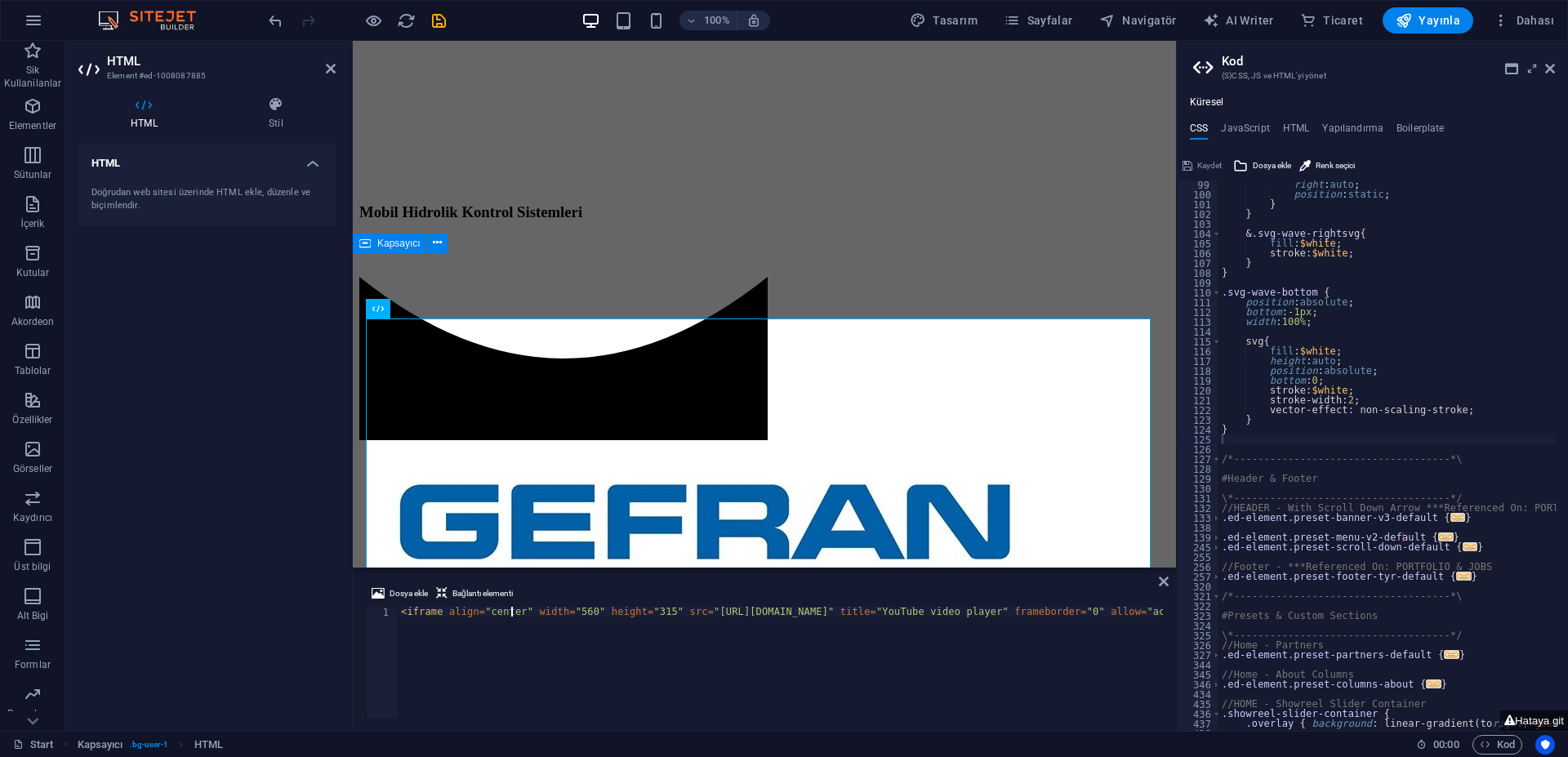
click at [553, 614] on div "< iframe align = "center" width = "560" height = "315" src = "[URL][DOMAIN_NAME…" at bounding box center [1261, 670] width 1726 height 127
click at [624, 611] on div "< iframe align = "center" width = "800" height = "315" src = "[URL][DOMAIN_NAME…" at bounding box center [1261, 670] width 1726 height 127
click at [624, 610] on div "< iframe align = "center" width = "800" height = "315" src = "[URL][DOMAIN_NAME…" at bounding box center [1261, 670] width 1726 height 127
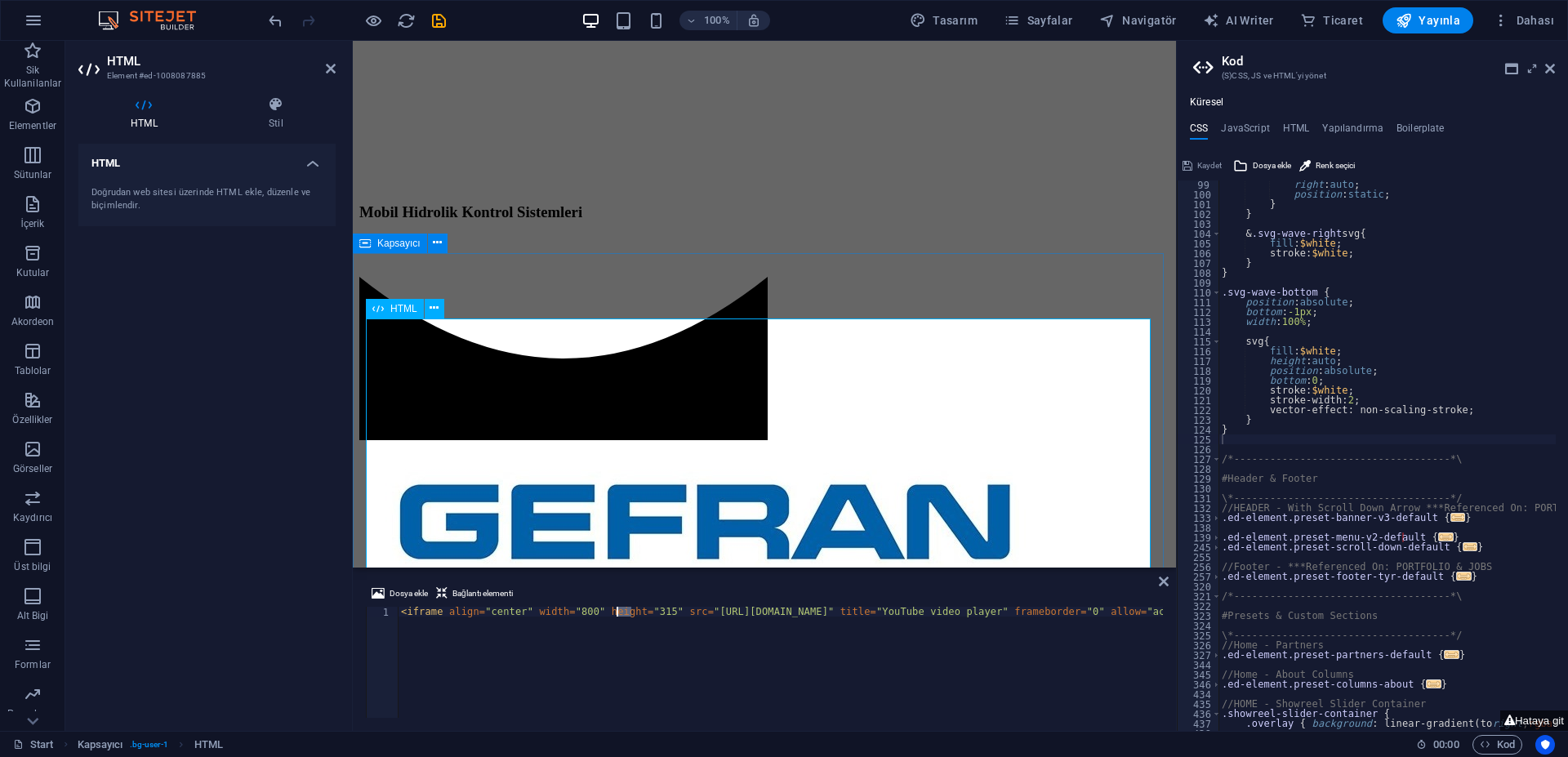
scroll to position [947, 0]
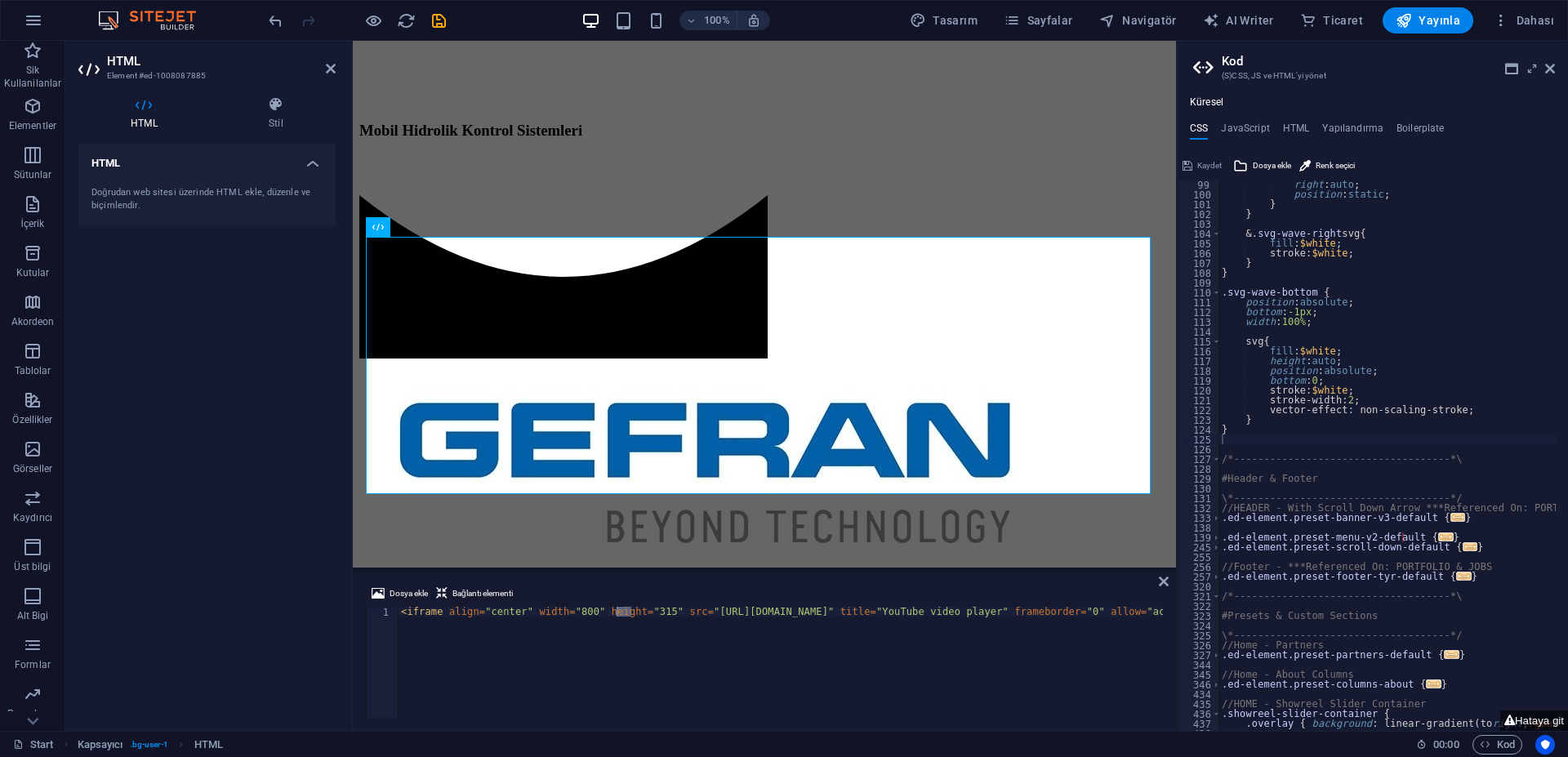
click at [620, 609] on div "< iframe align = "center" width = "800" height = "315" src = "[URL][DOMAIN_NAME…" at bounding box center [781, 663] width 765 height 111
click at [620, 608] on div "< iframe align = "center" width = "800" height = "315" src = "[URL][DOMAIN_NAME…" at bounding box center [1261, 670] width 1726 height 127
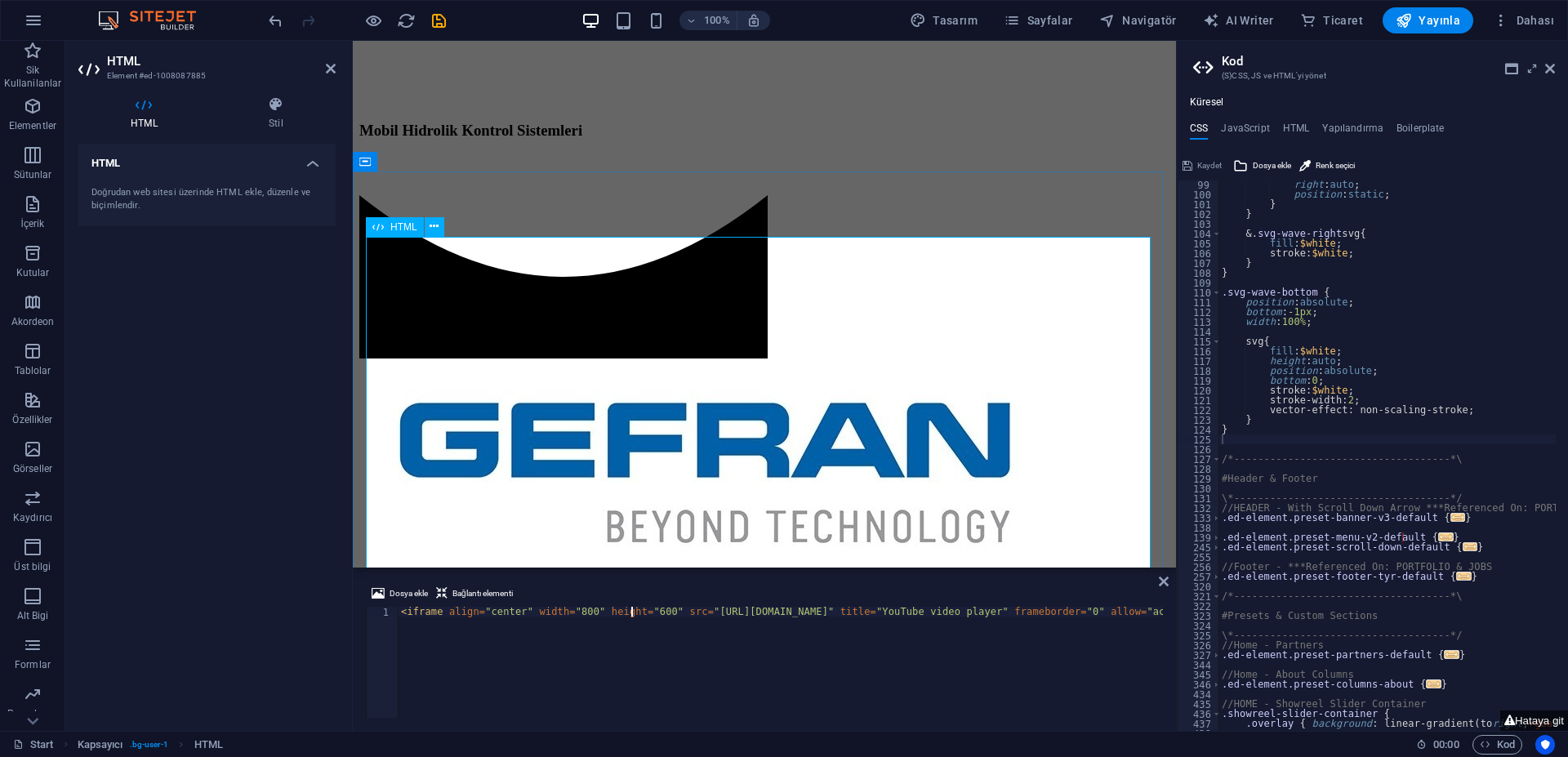
type textarea "<iframe align="center" width="800" height="600" src="[URL][DOMAIN_NAME]" title=…"
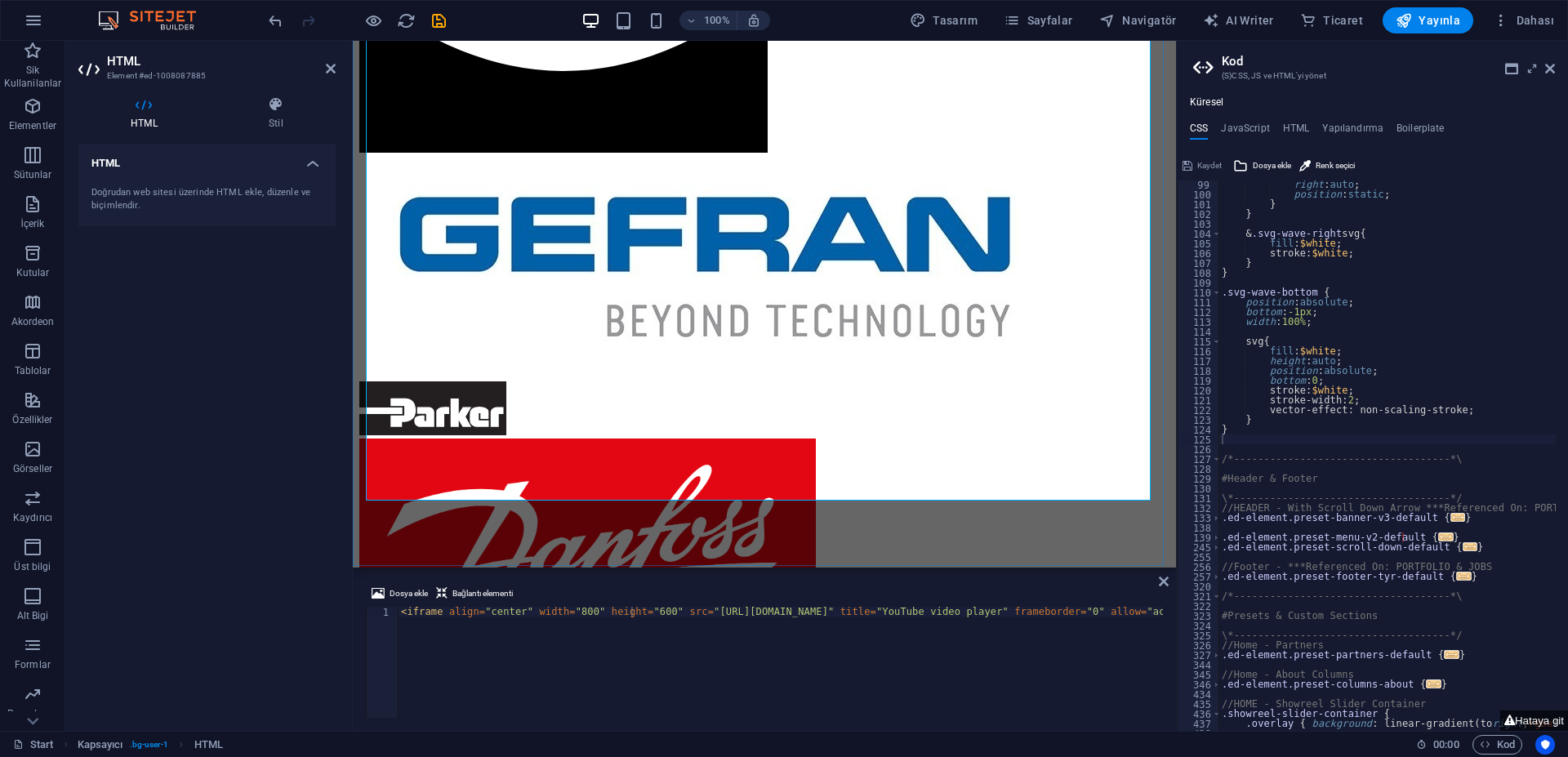
scroll to position [1191, 0]
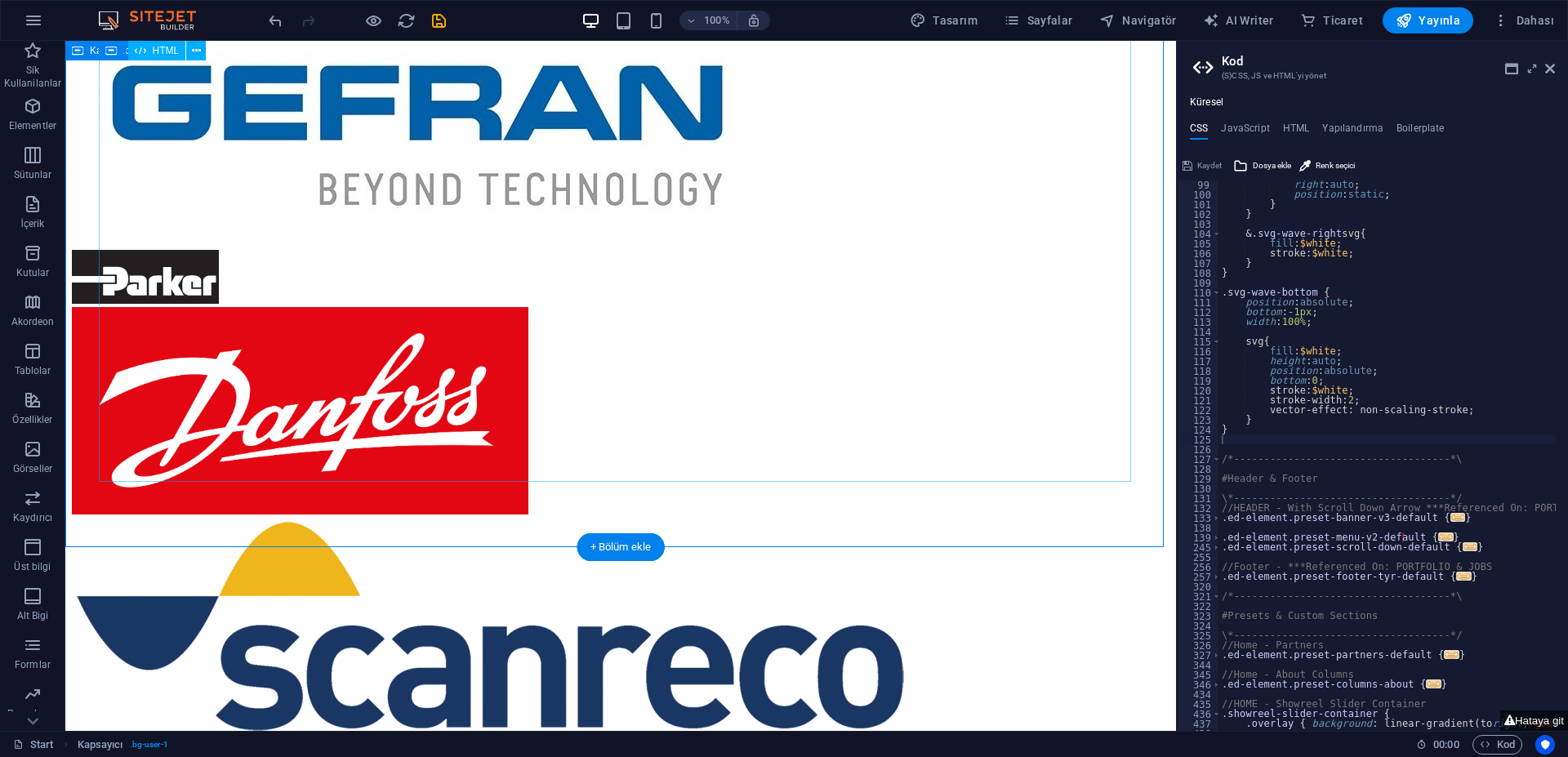
scroll to position [1202, 0]
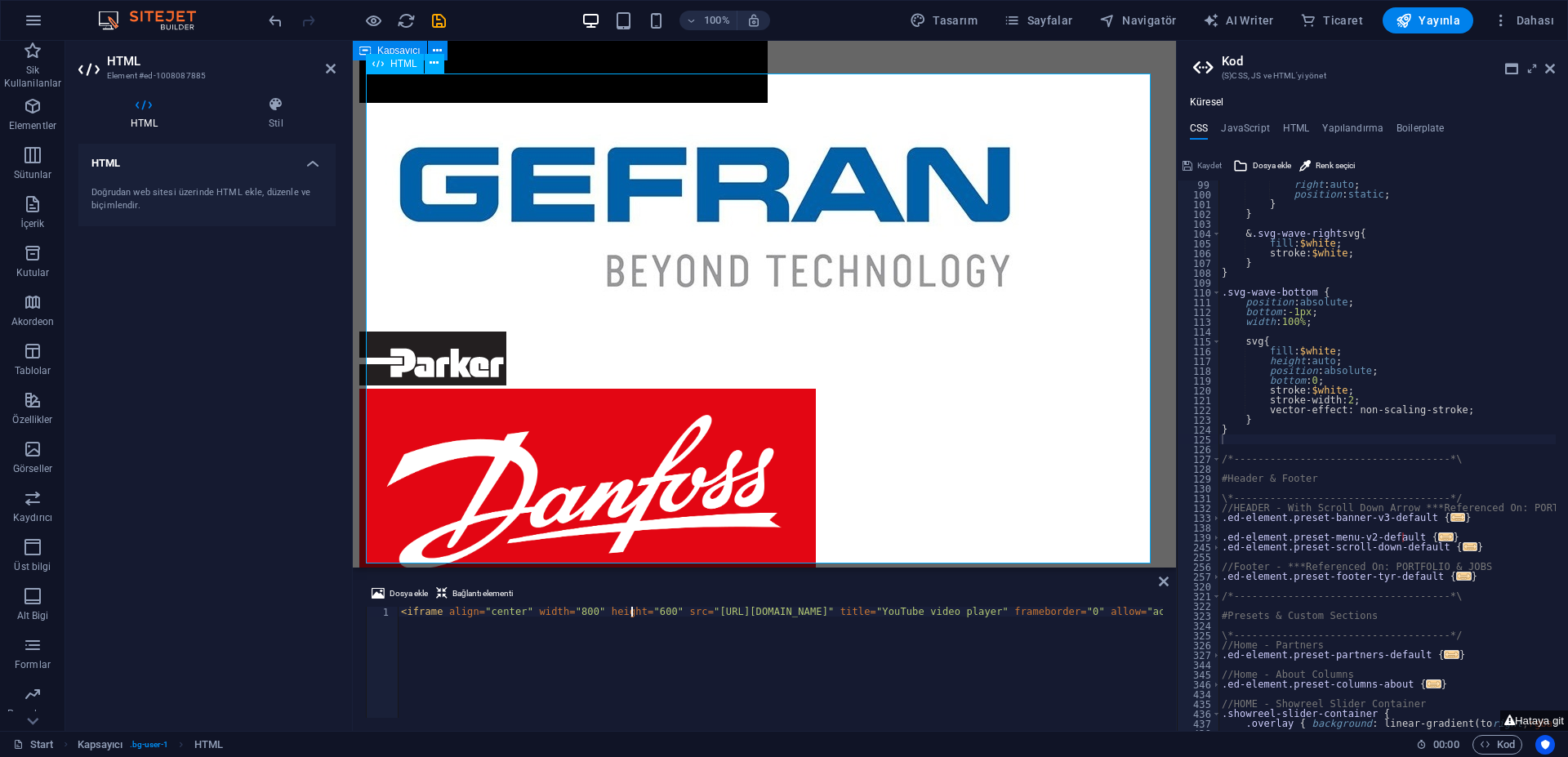
scroll to position [1109, 0]
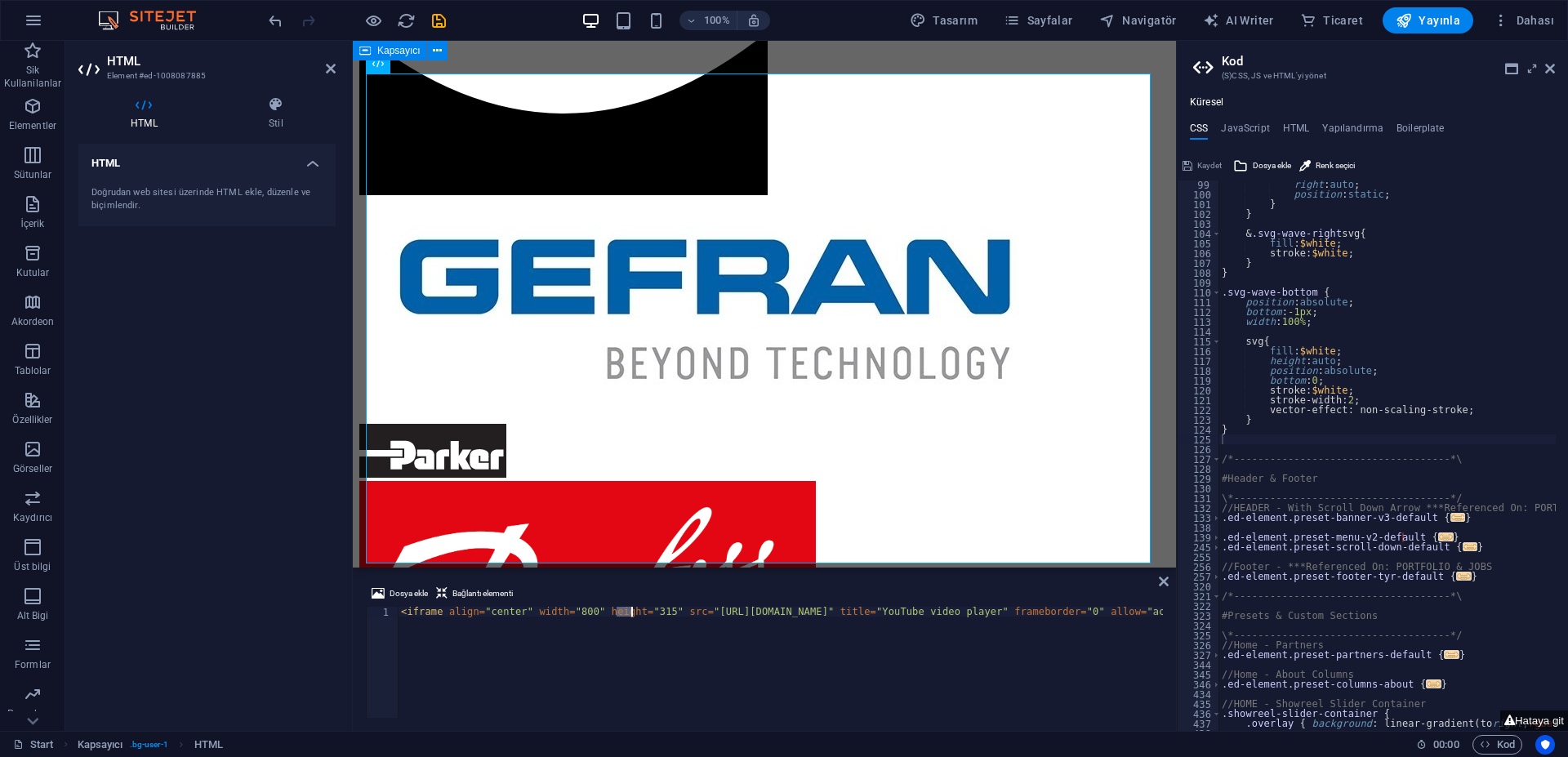
type textarea "<iframe align="center" width="560" height="315" src="[URL][DOMAIN_NAME]" title=…"
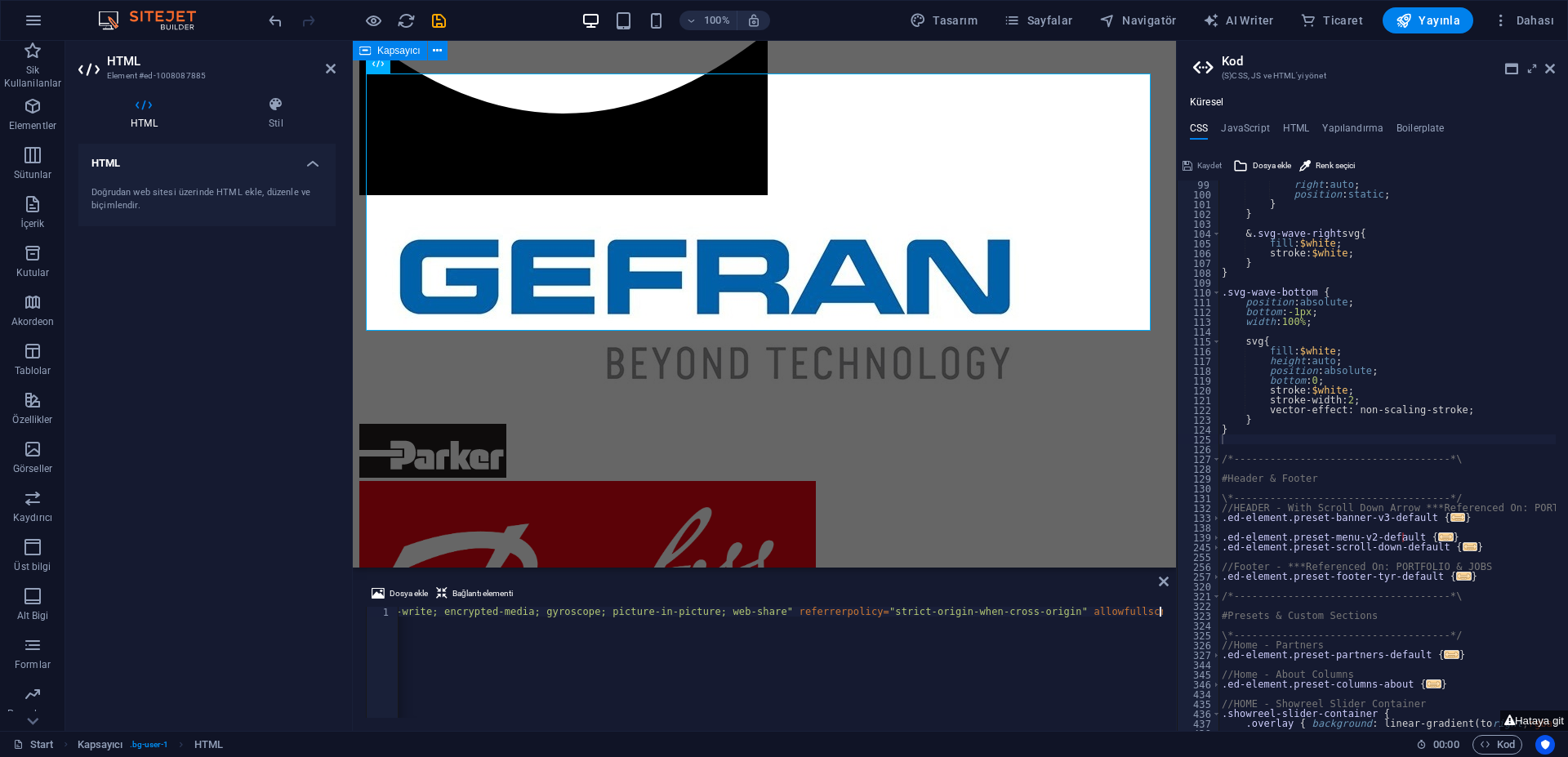
click at [616, 643] on div "< iframe align = "center" width = "560" height = "315" src = "[URL][DOMAIN_NAME…" at bounding box center [300, 670] width 1726 height 127
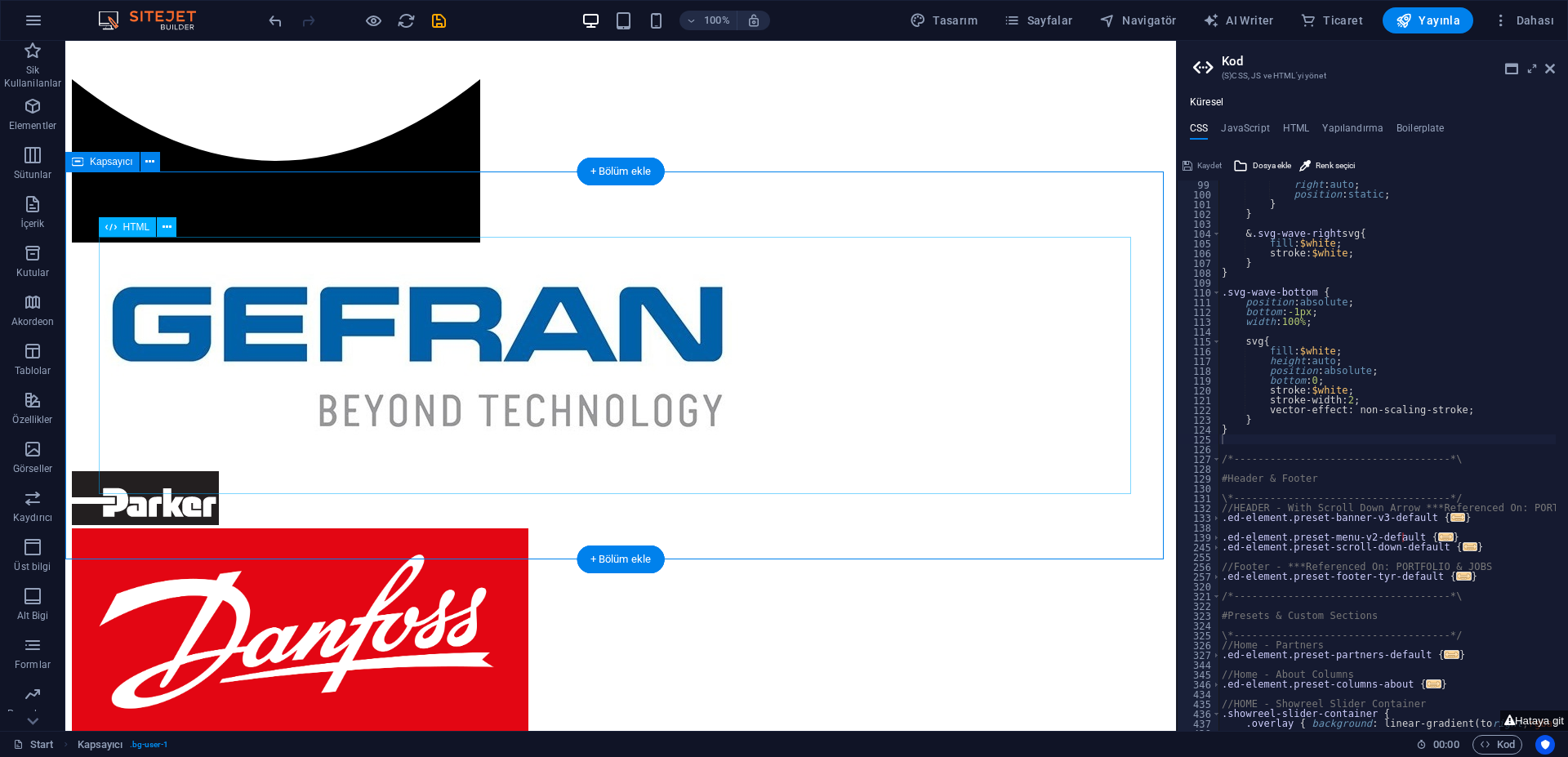
scroll to position [1039, 0]
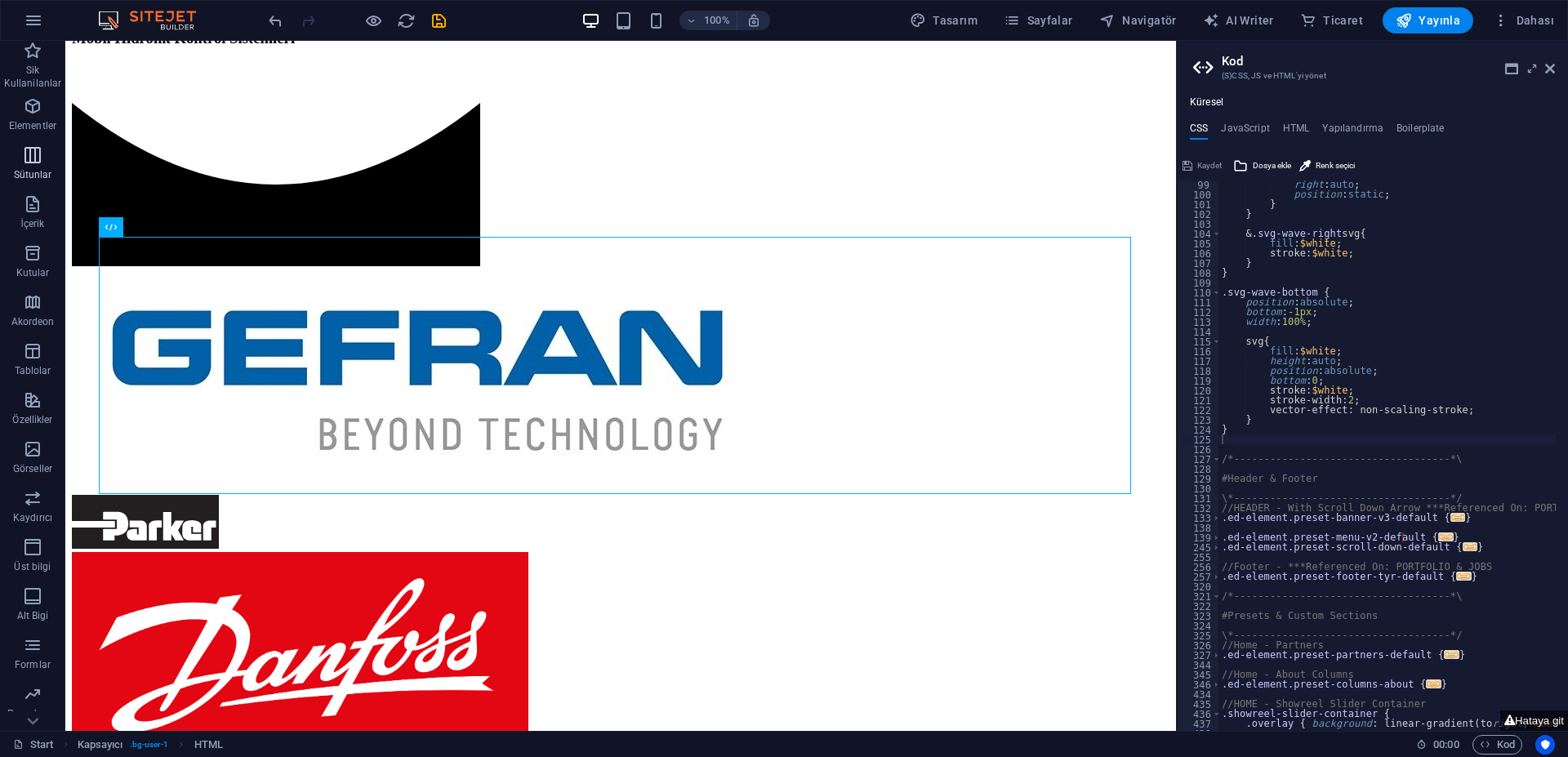
click at [41, 160] on icon "button" at bounding box center [32, 154] width 19 height 19
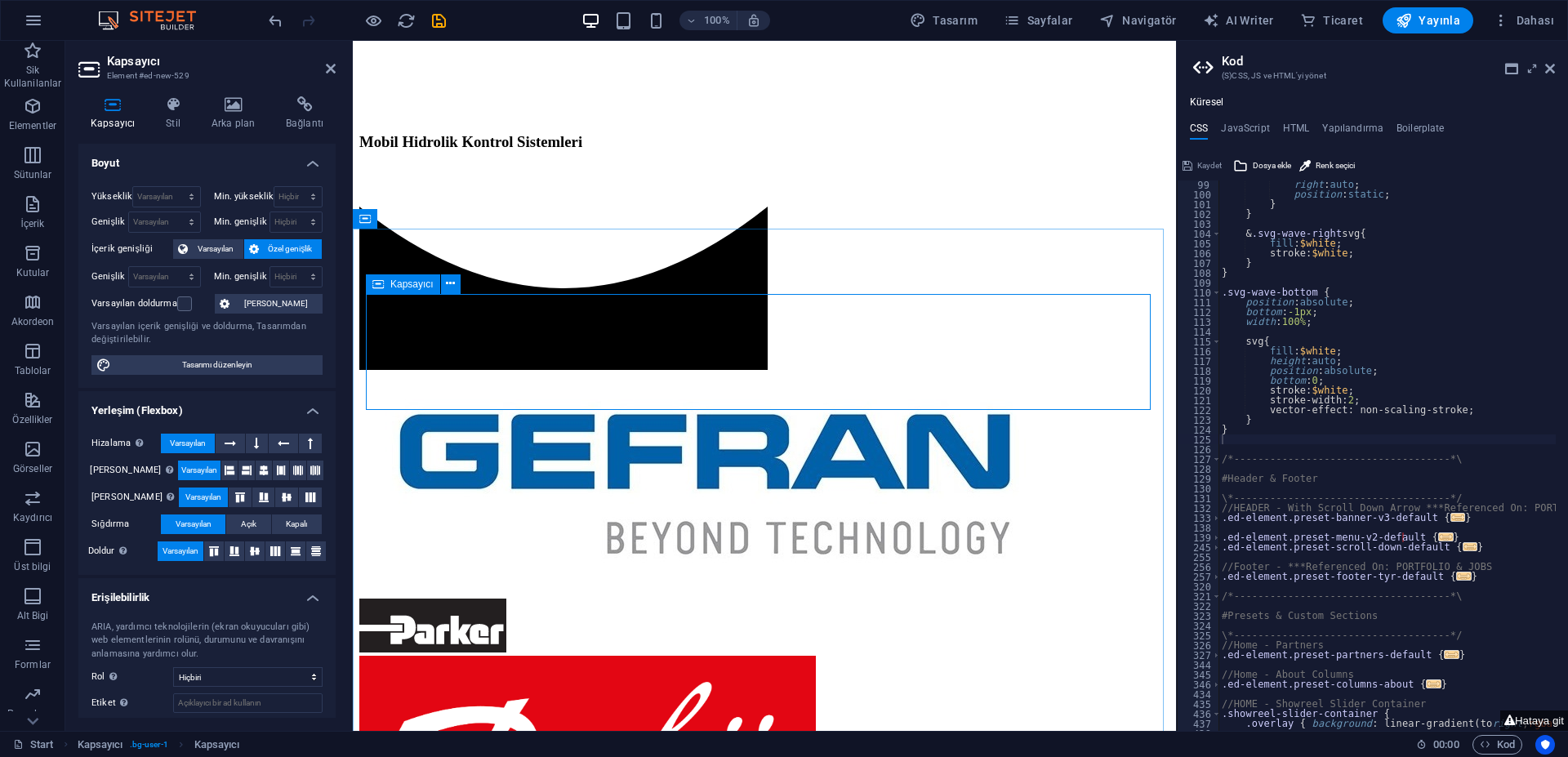
scroll to position [889, 0]
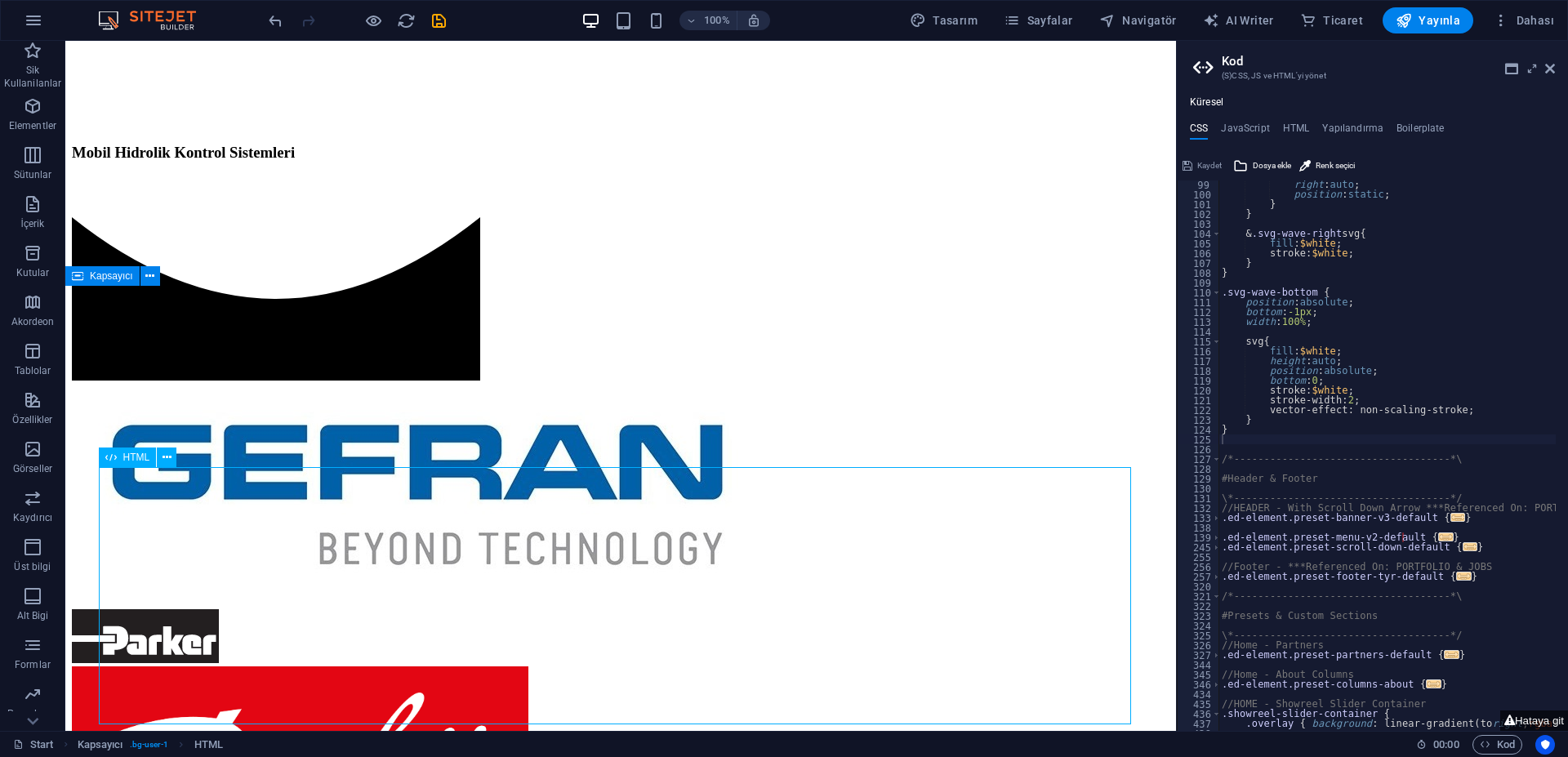
drag, startPoint x: 303, startPoint y: 545, endPoint x: 382, endPoint y: 513, distance: 85.2
drag, startPoint x: 251, startPoint y: 481, endPoint x: 293, endPoint y: 404, distance: 87.7
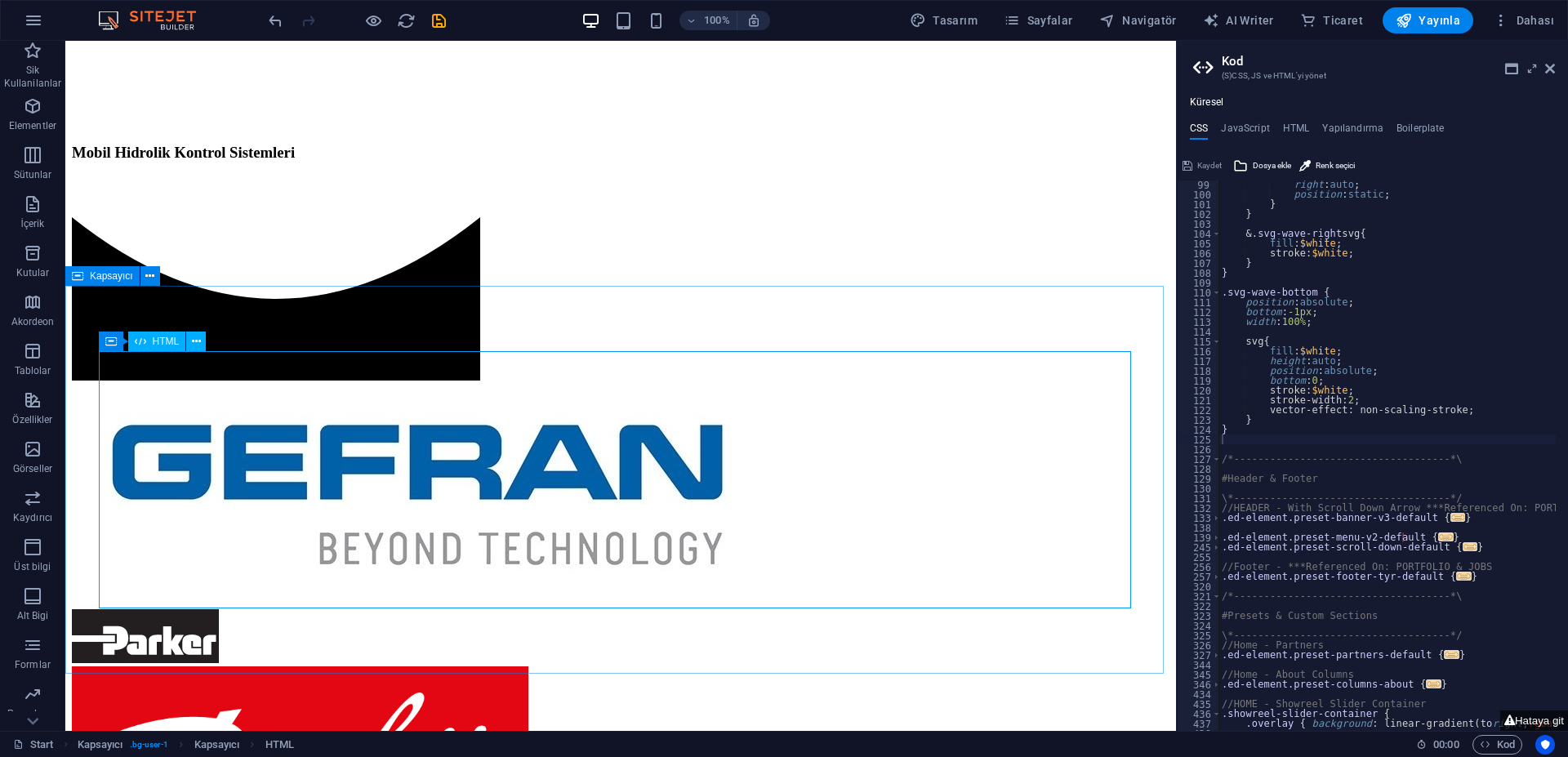
click at [153, 343] on span "HTML" at bounding box center [166, 341] width 27 height 10
click at [121, 341] on div "Kapsayıcı" at bounding box center [110, 341] width 24 height 19
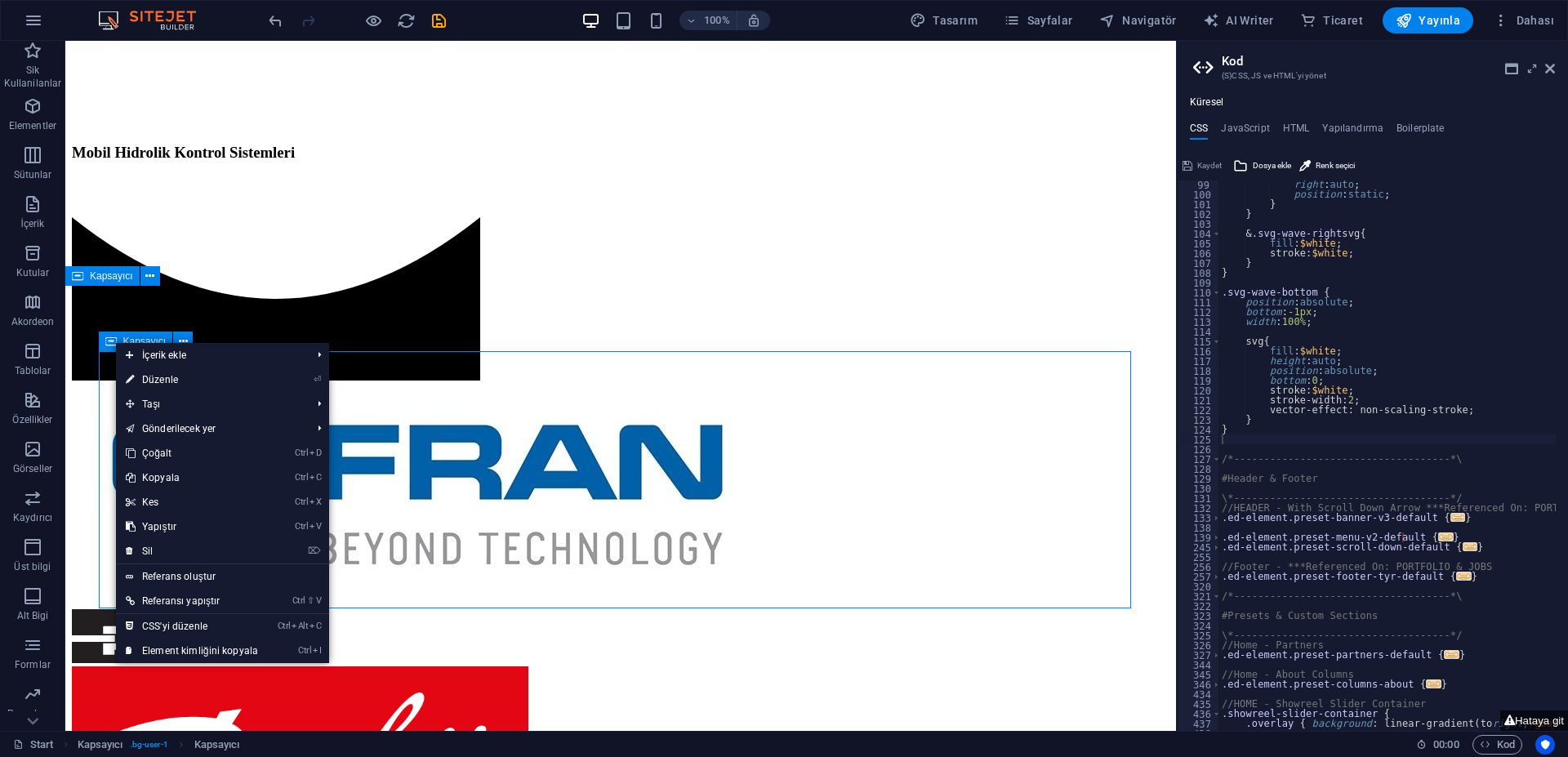
click at [109, 341] on icon at bounding box center [111, 341] width 12 height 19
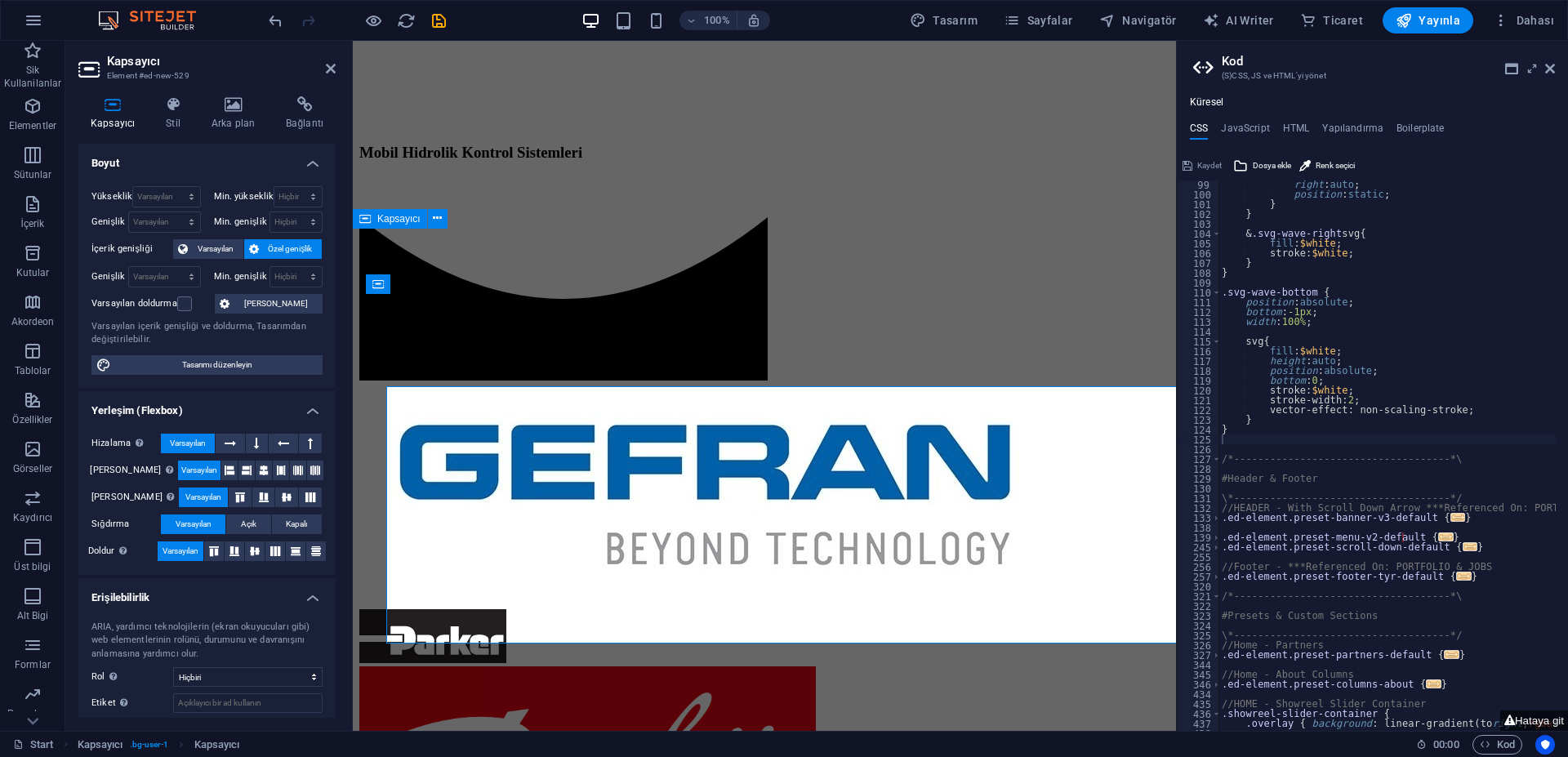
scroll to position [889, 0]
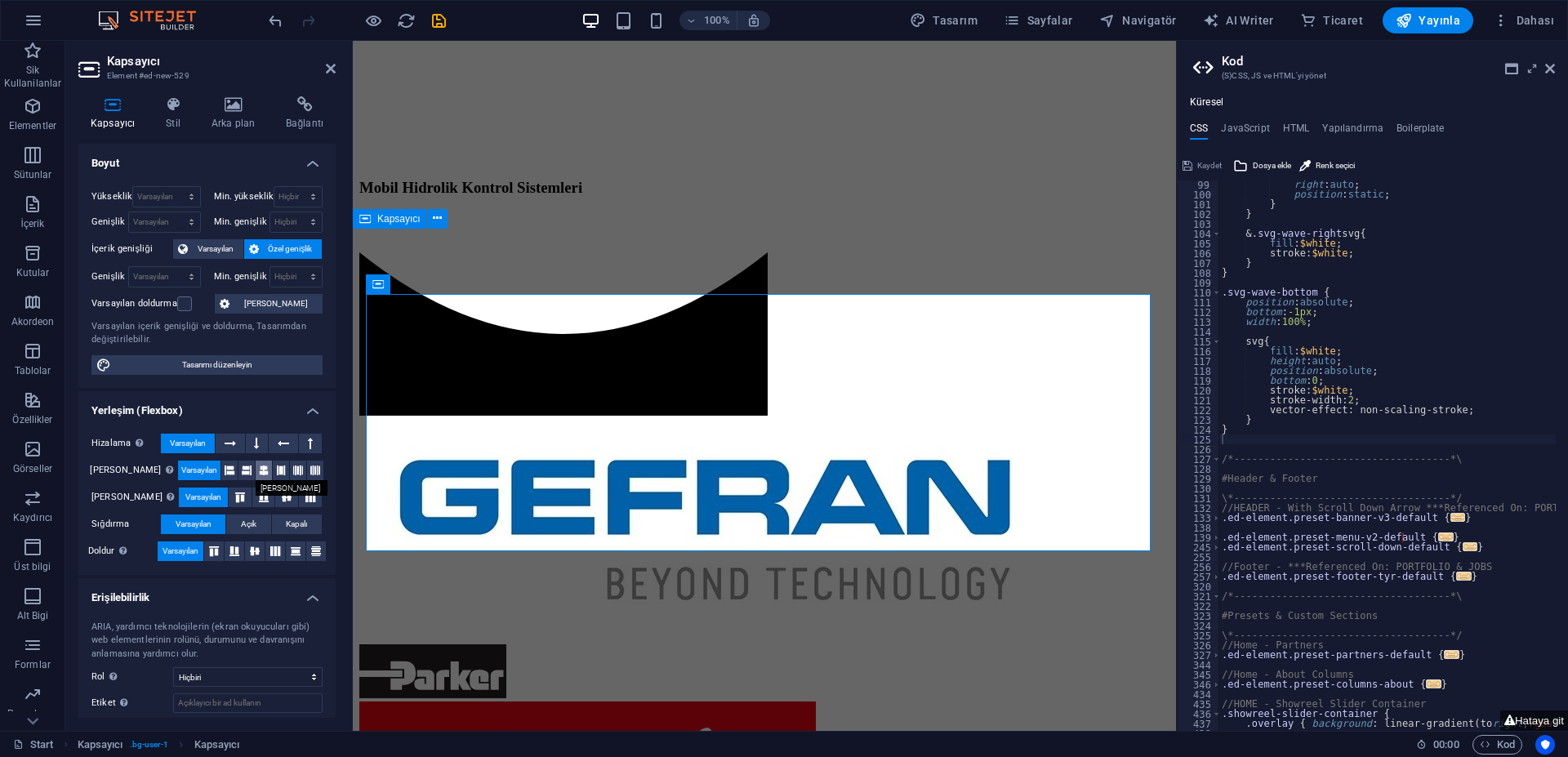
click at [259, 471] on icon at bounding box center [264, 470] width 10 height 19
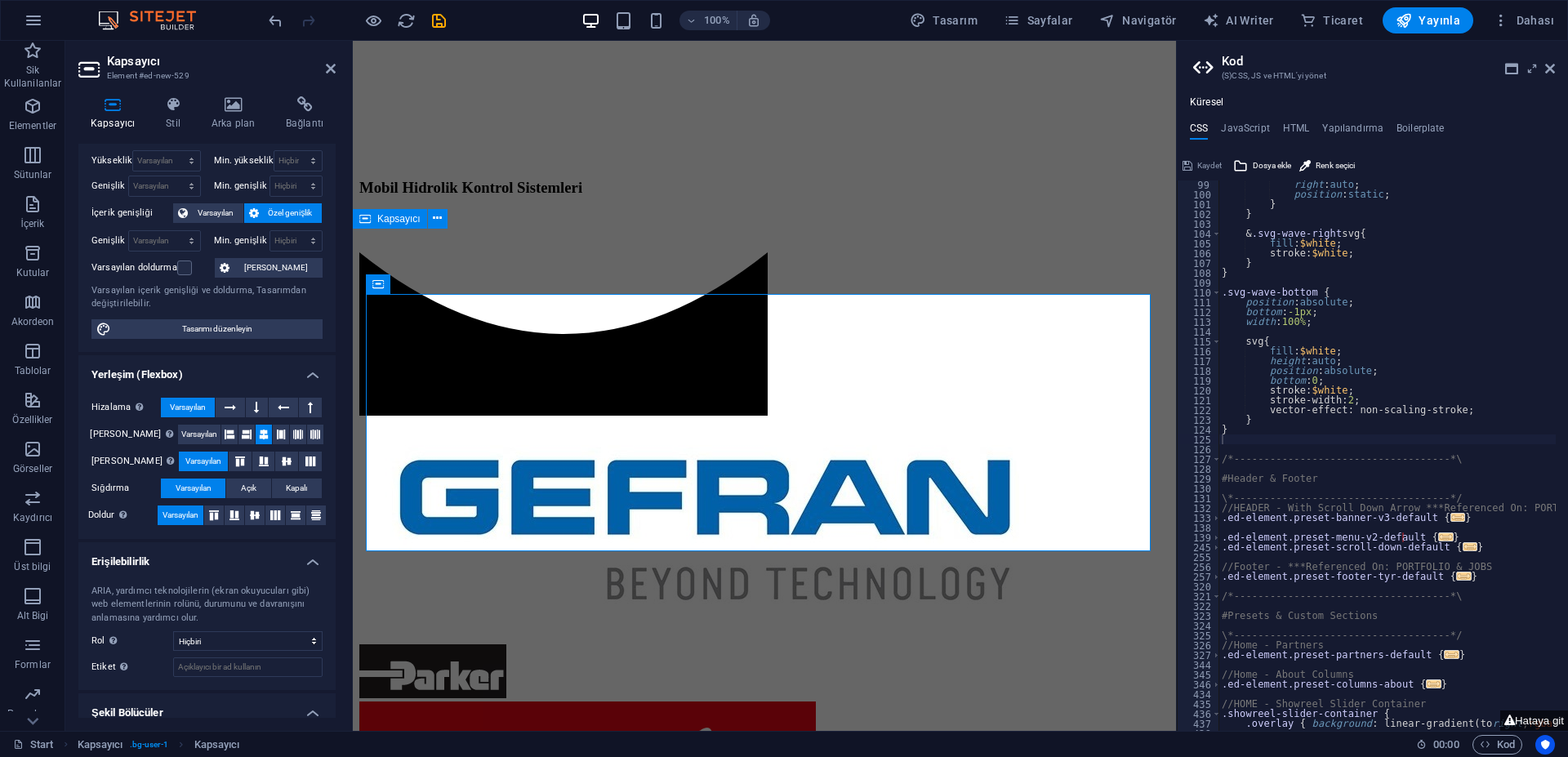
scroll to position [0, 0]
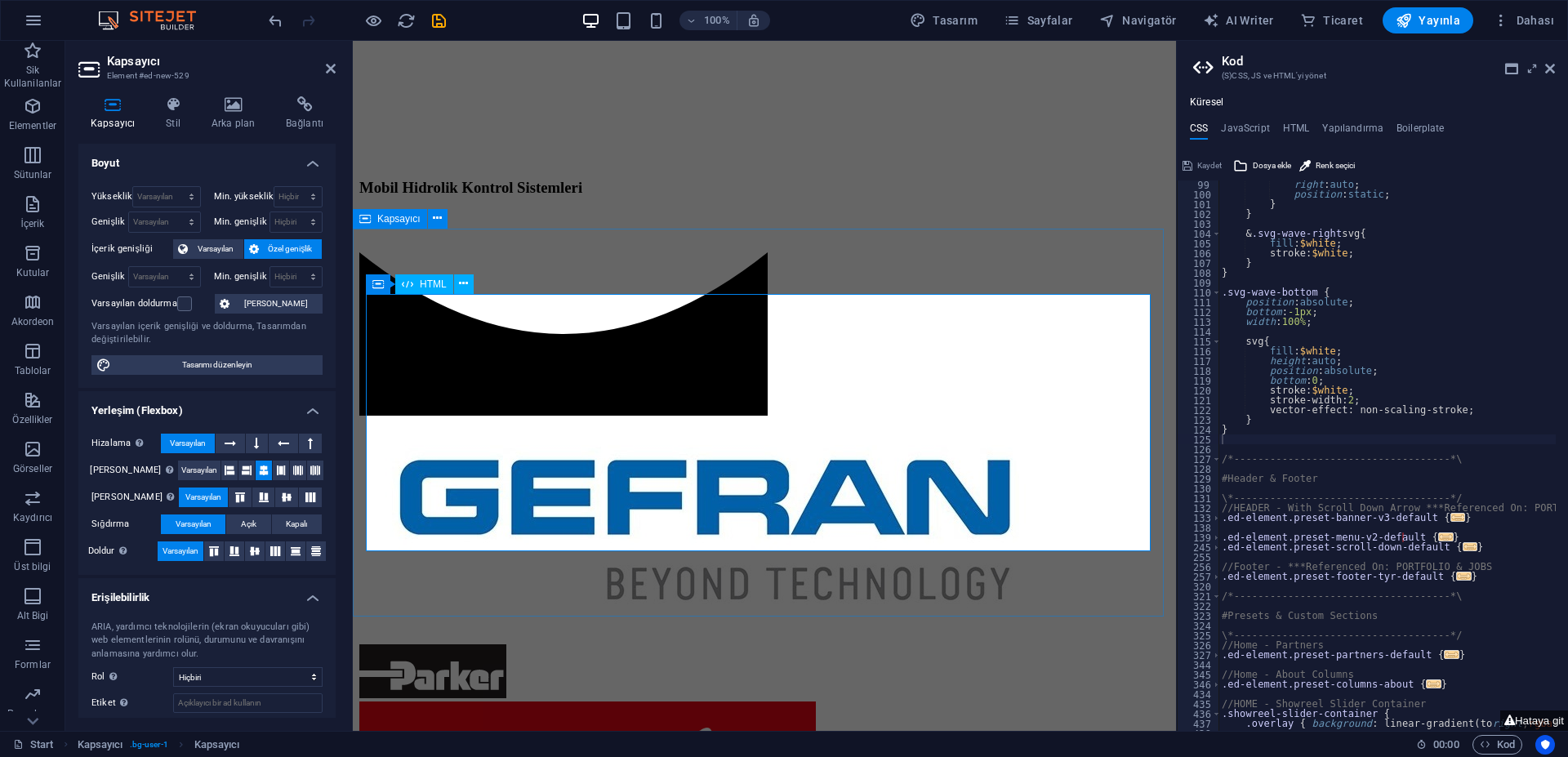
click at [447, 286] on icon at bounding box center [450, 283] width 9 height 17
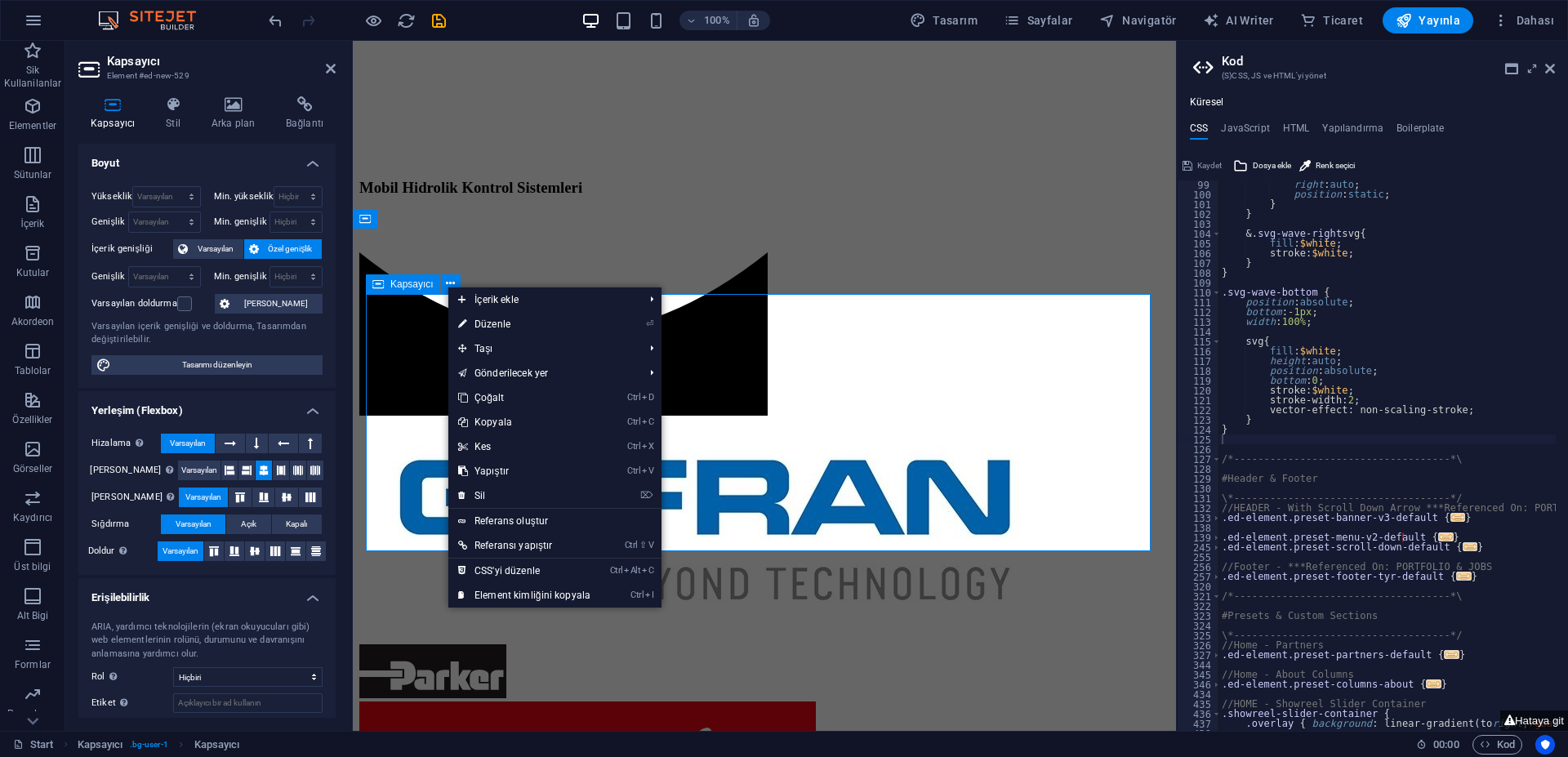
click at [420, 287] on span "Kapsayıcı" at bounding box center [411, 284] width 43 height 10
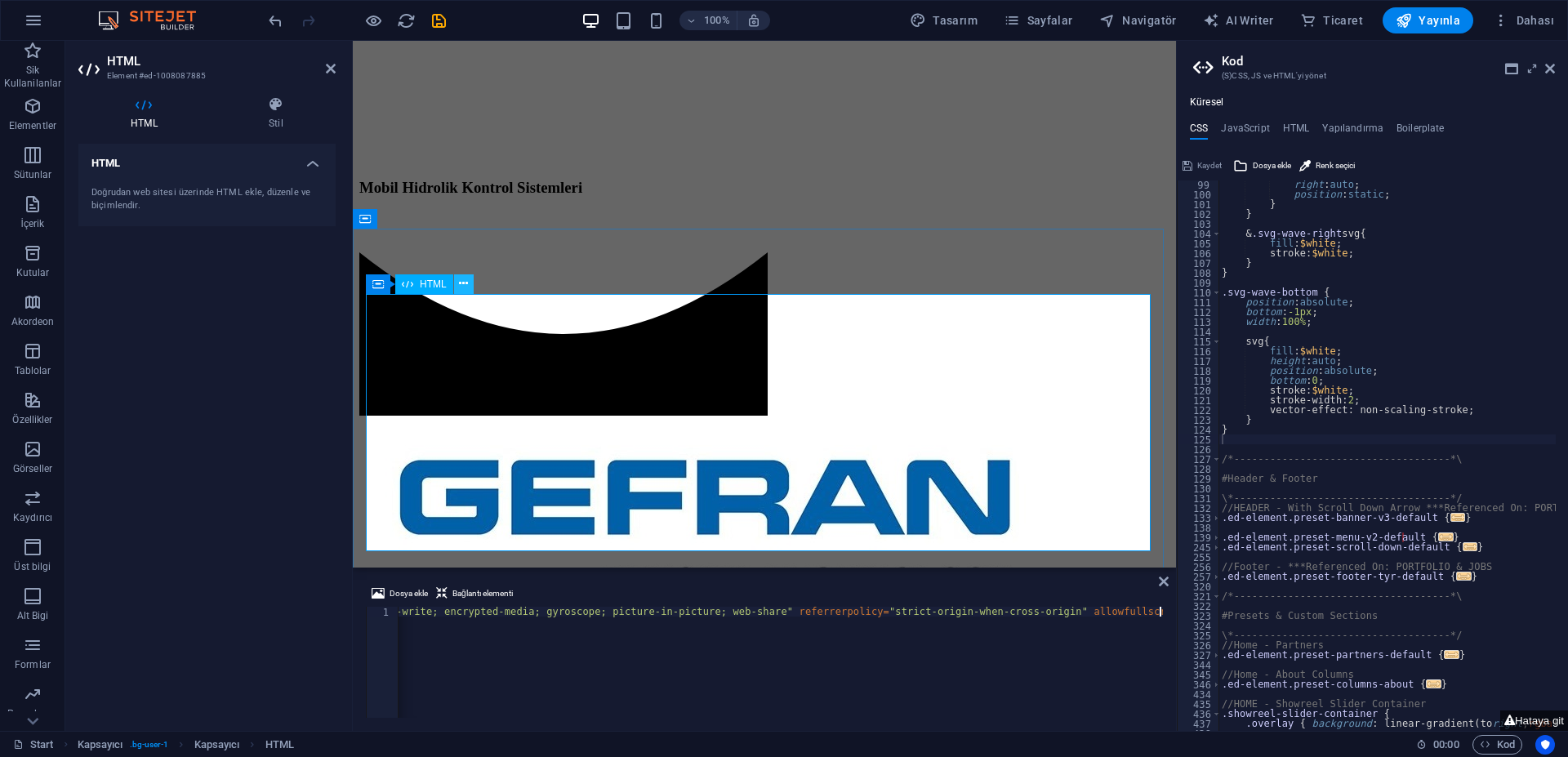
click at [464, 287] on icon at bounding box center [463, 283] width 9 height 17
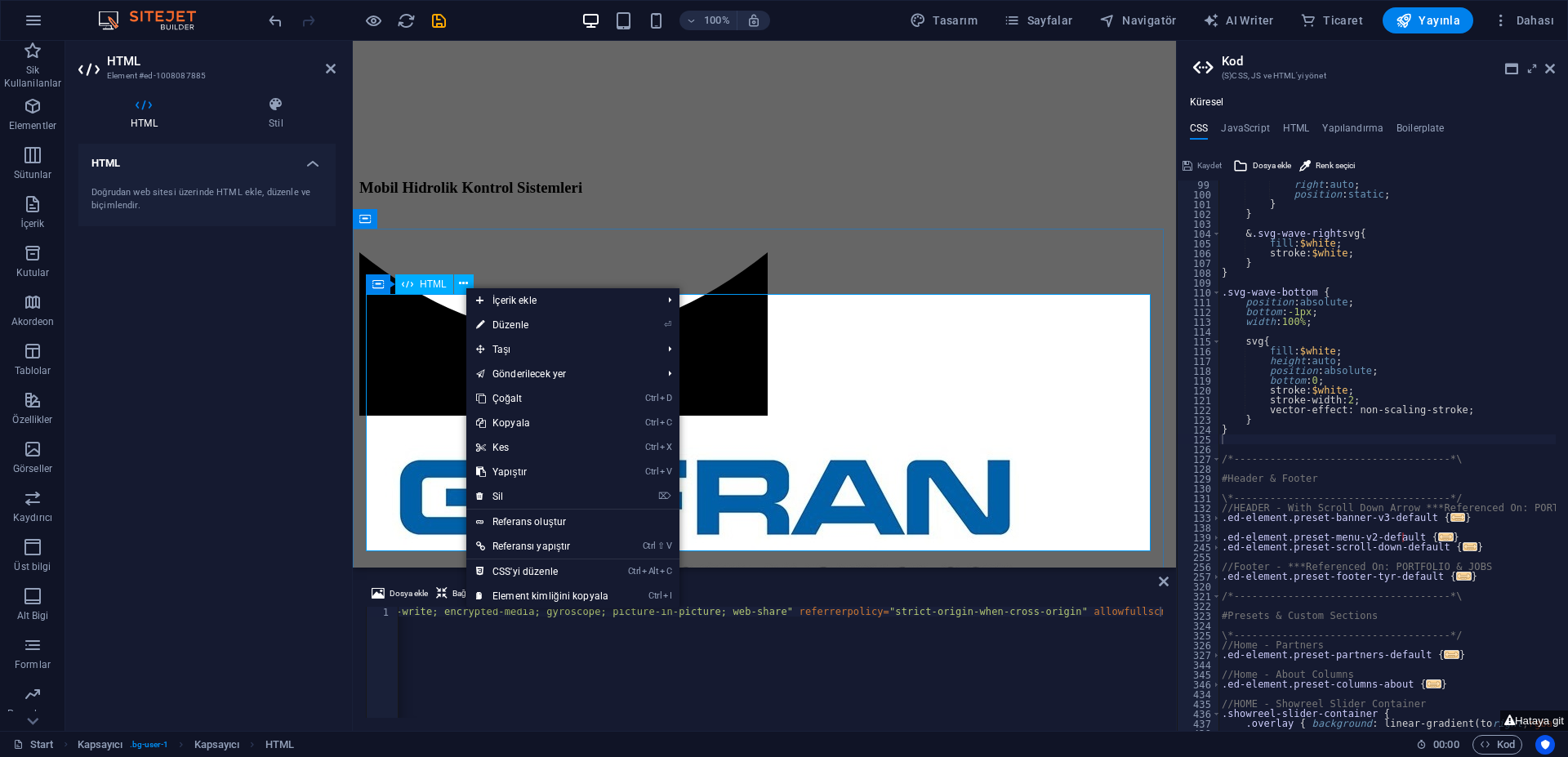
click at [441, 287] on span "HTML" at bounding box center [433, 284] width 27 height 10
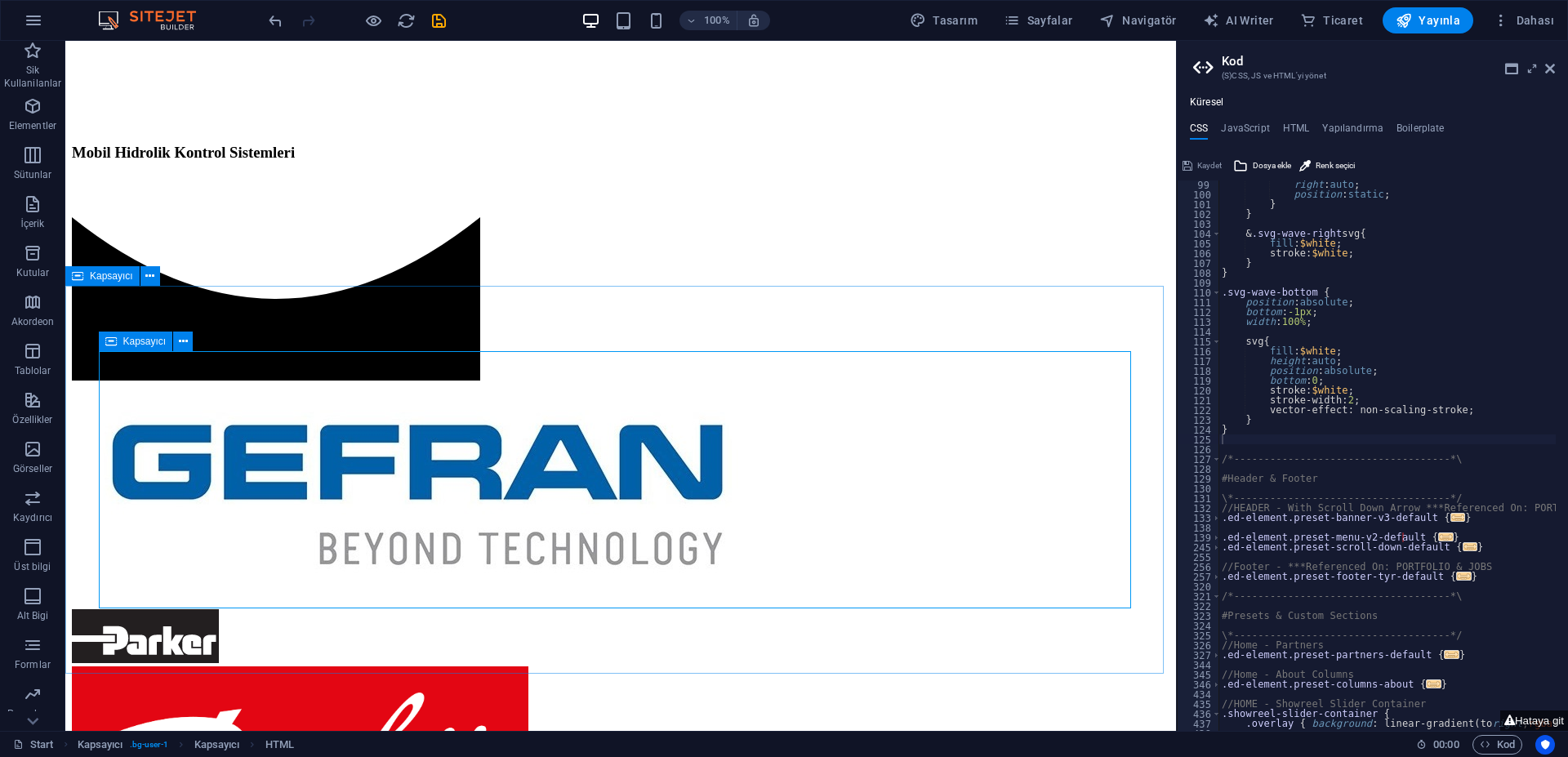
click at [112, 342] on icon at bounding box center [111, 341] width 12 height 19
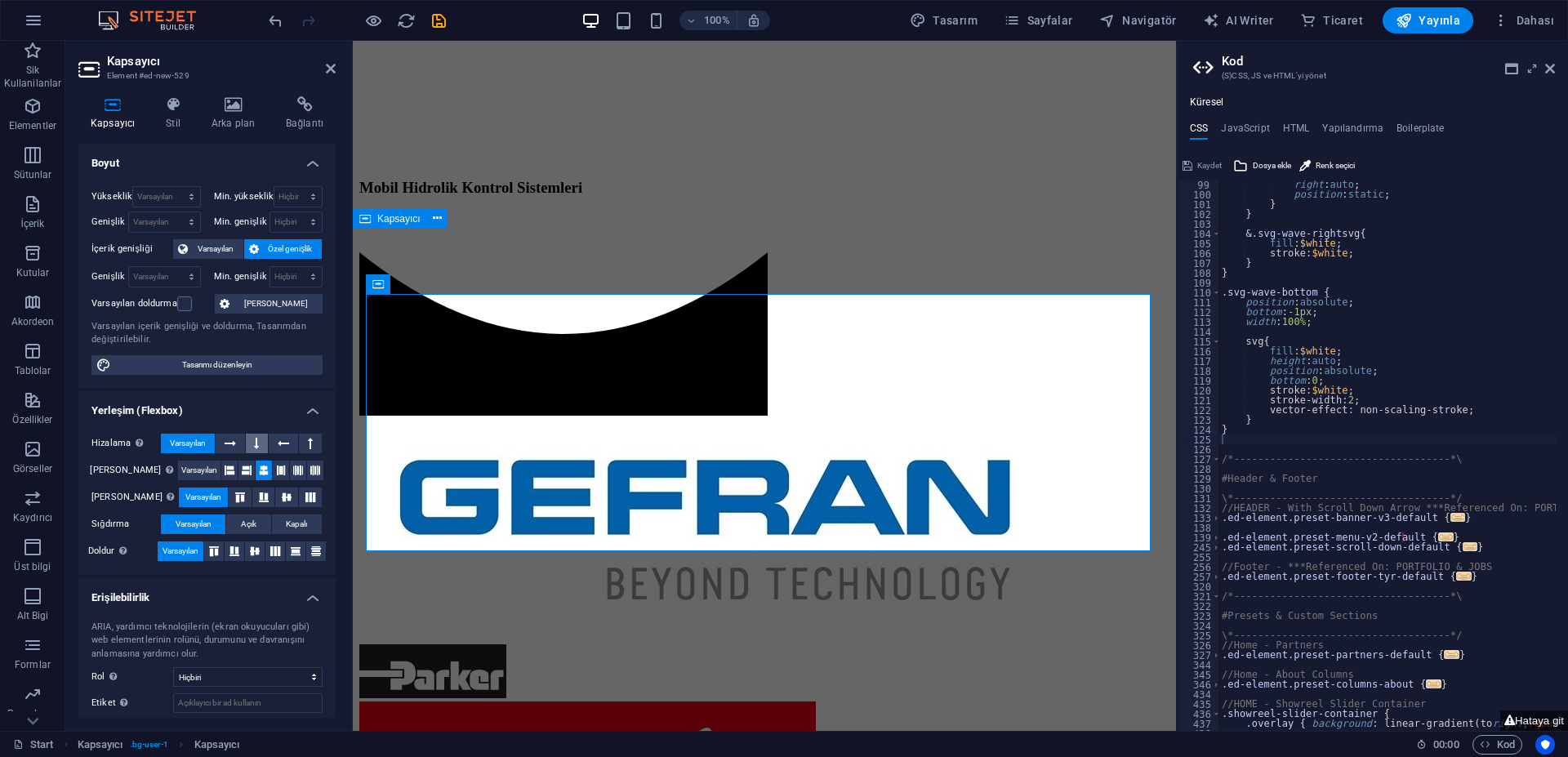
click at [249, 444] on button at bounding box center [257, 443] width 23 height 19
click at [274, 447] on button at bounding box center [283, 443] width 30 height 19
click at [299, 445] on button at bounding box center [310, 443] width 23 height 19
click at [228, 443] on icon at bounding box center [230, 443] width 12 height 19
click at [209, 443] on button "Varsayılan" at bounding box center [188, 443] width 54 height 19
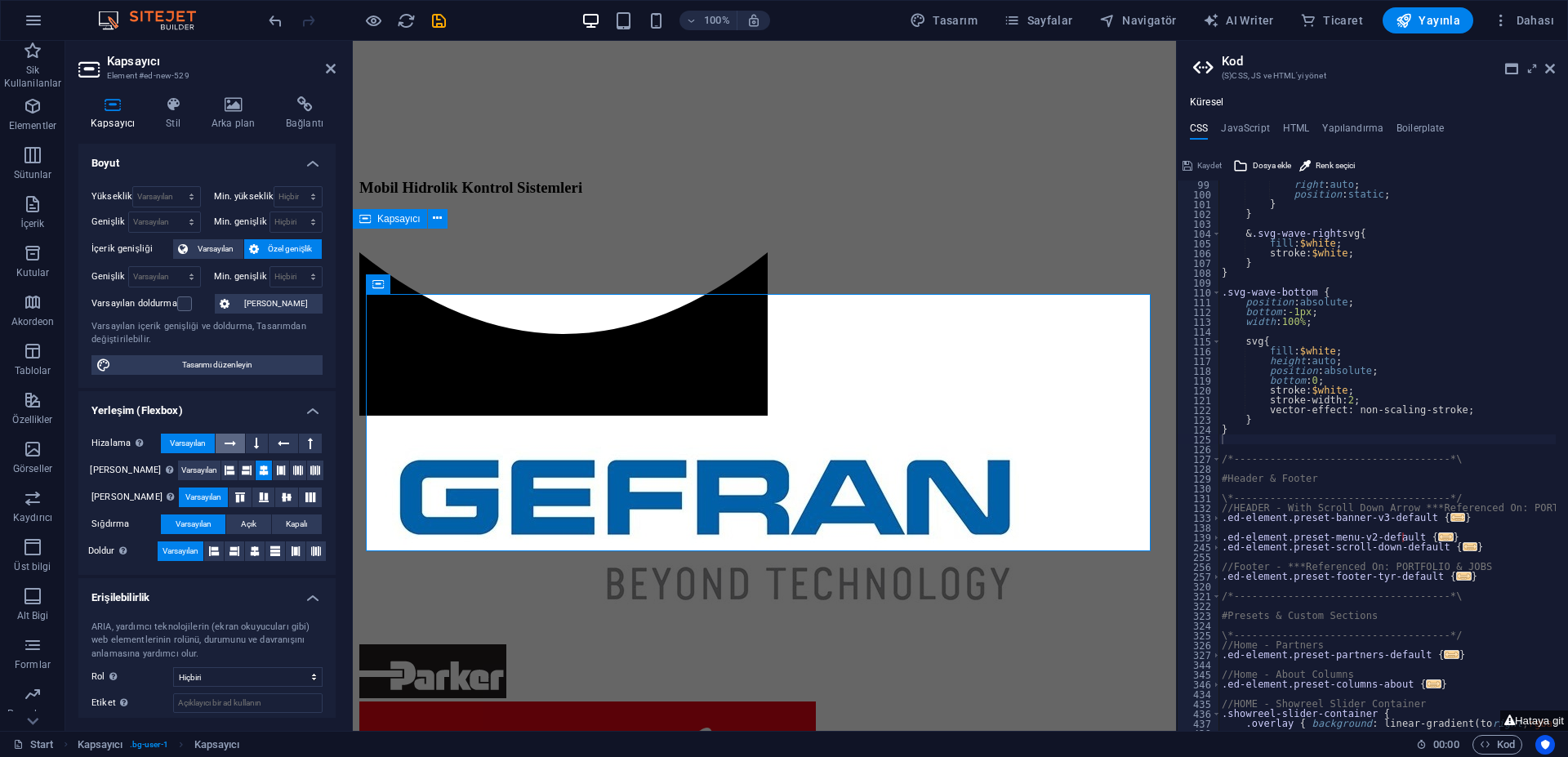
click at [224, 444] on icon at bounding box center [230, 443] width 12 height 19
click at [276, 469] on icon at bounding box center [281, 470] width 10 height 19
click at [259, 470] on icon at bounding box center [264, 470] width 10 height 19
click at [255, 493] on icon at bounding box center [263, 497] width 19 height 10
click at [256, 524] on button "Açık" at bounding box center [248, 523] width 44 height 19
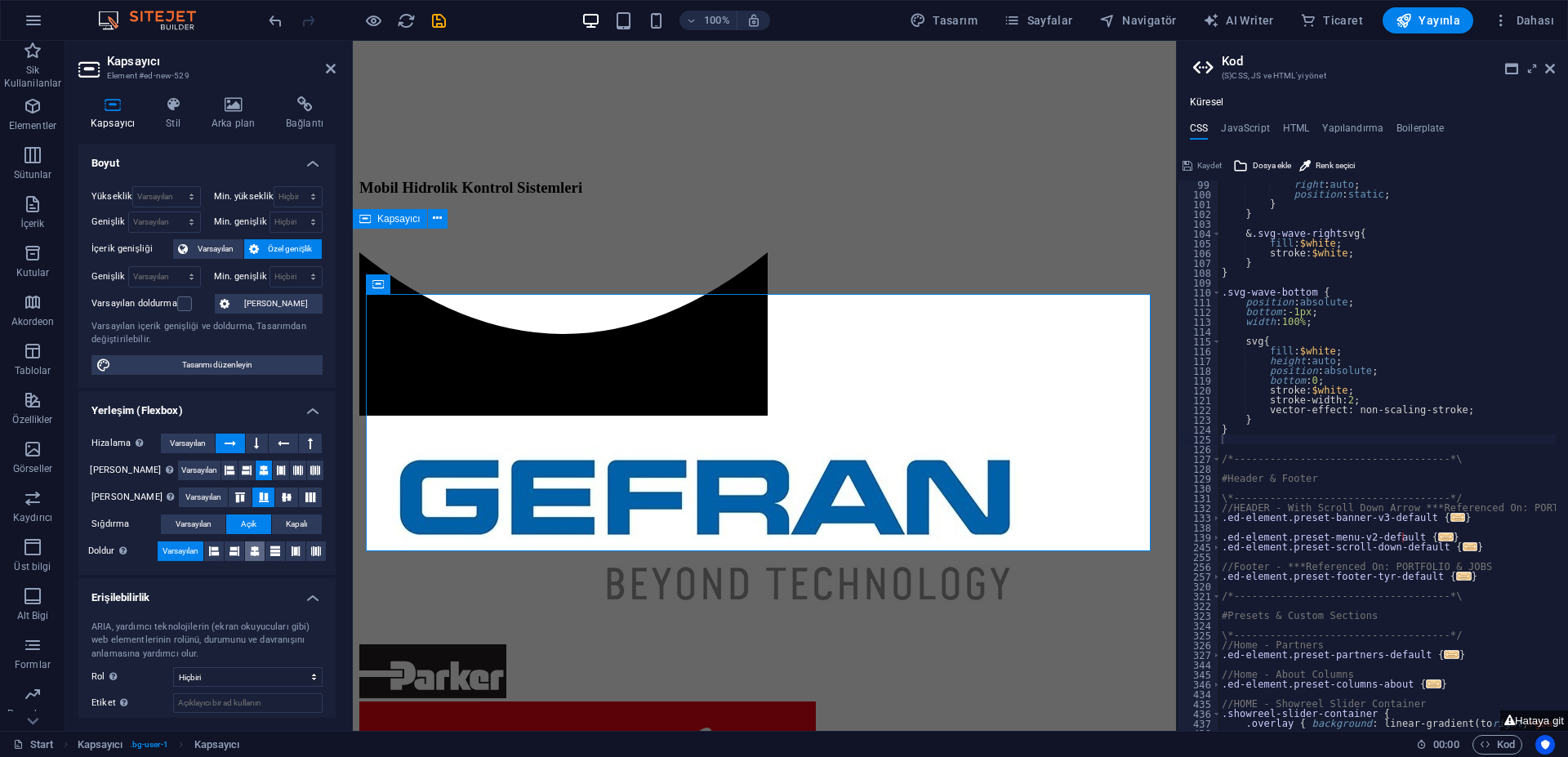
click at [251, 550] on icon at bounding box center [255, 550] width 10 height 19
click at [229, 248] on span "Varsayılan" at bounding box center [216, 249] width 46 height 19
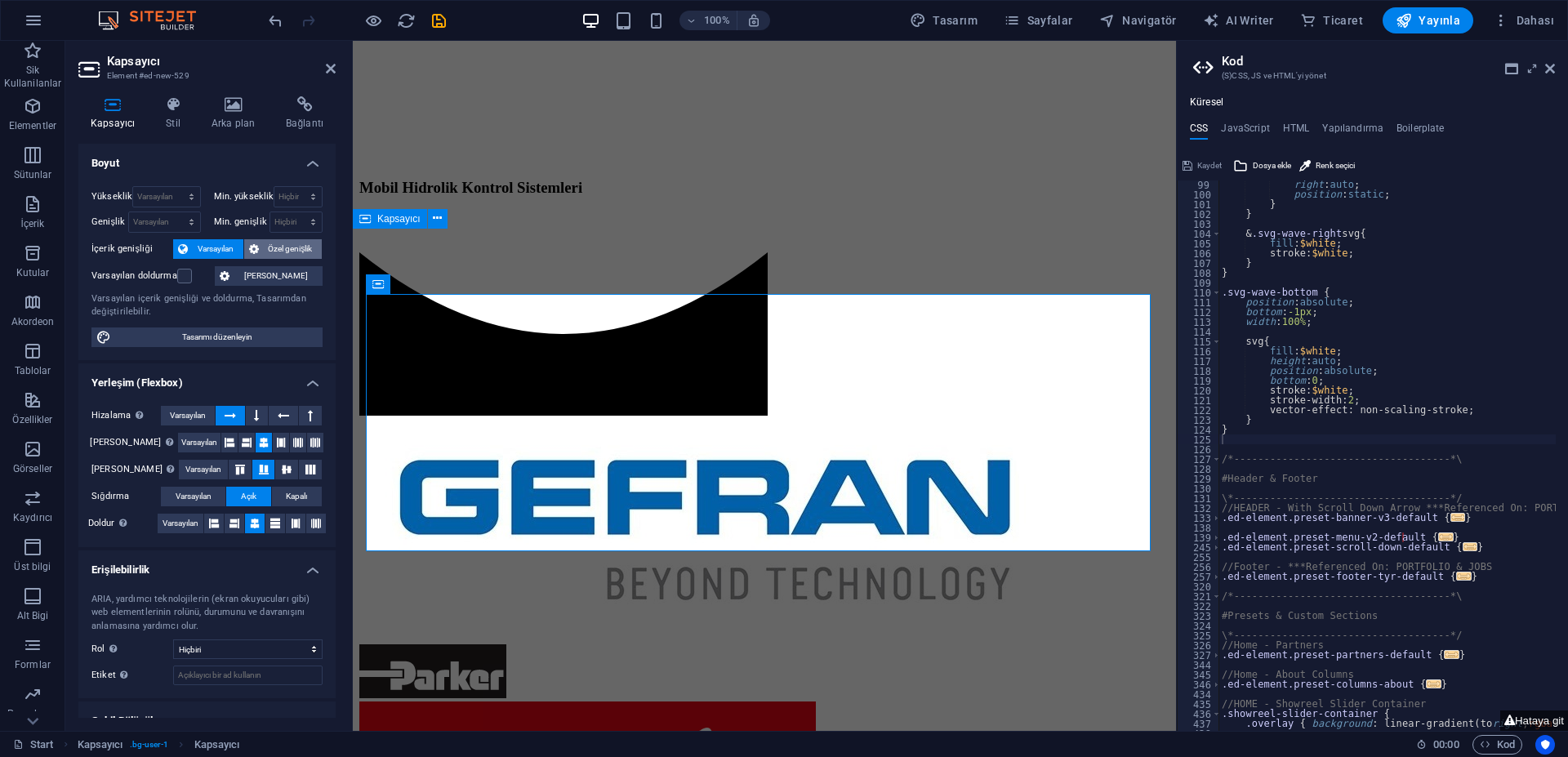
click at [259, 250] on button "Özel genişlik" at bounding box center [283, 249] width 78 height 19
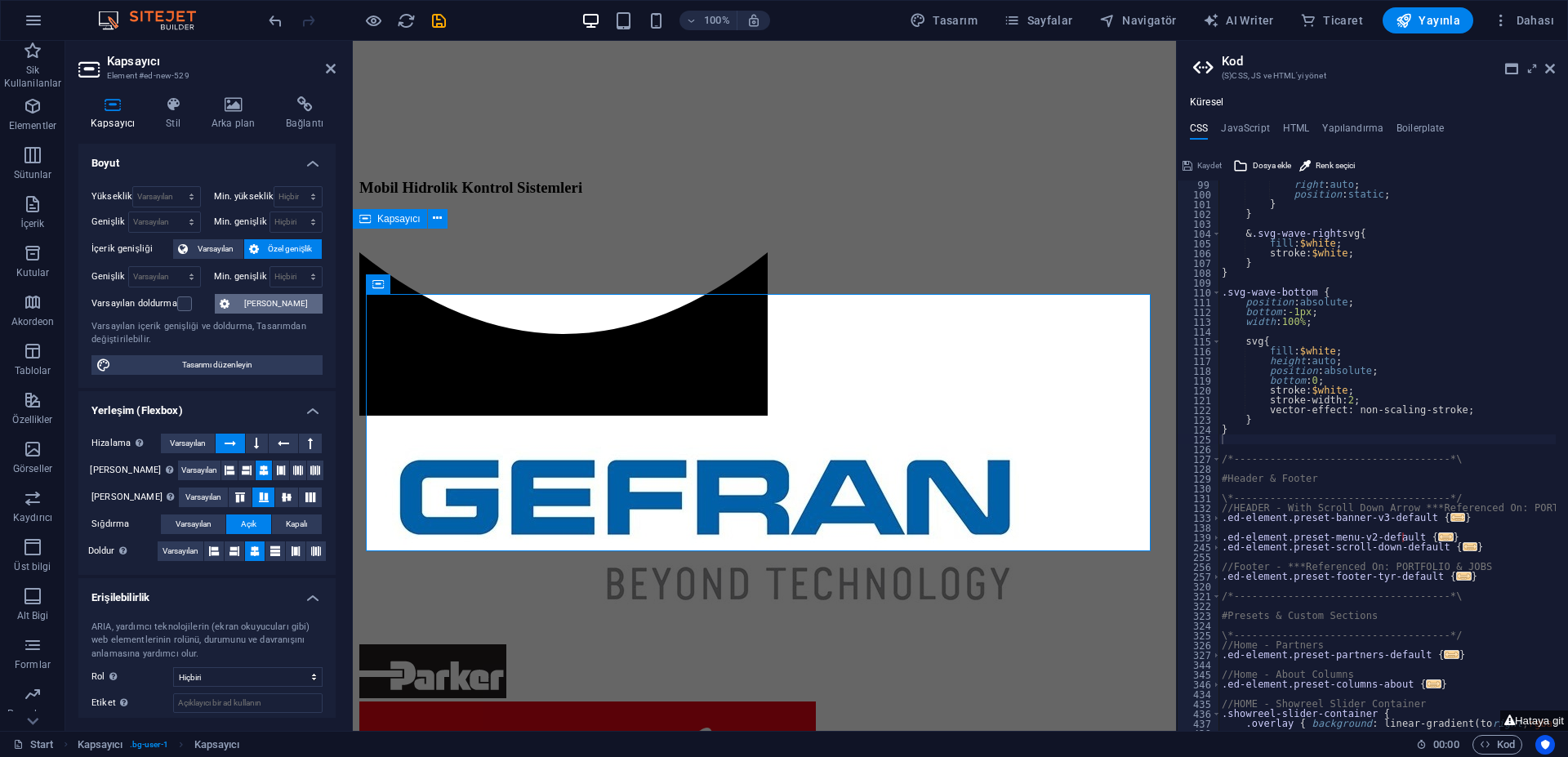
click at [279, 302] on span "[PERSON_NAME]" at bounding box center [276, 303] width 83 height 19
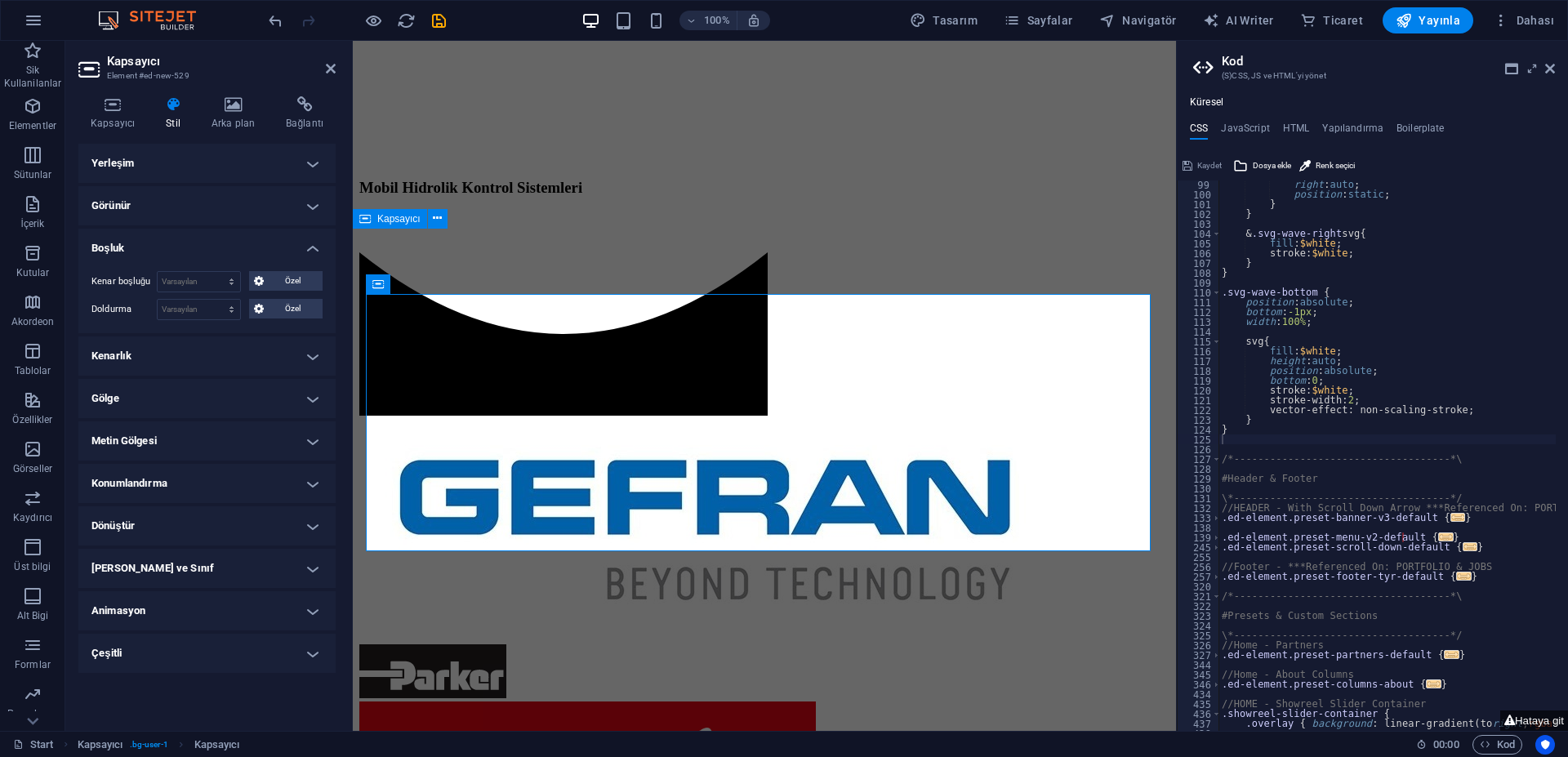
click at [175, 116] on h4 "Stil" at bounding box center [176, 113] width 46 height 35
click at [126, 164] on h4 "Yerleşim" at bounding box center [207, 163] width 257 height 39
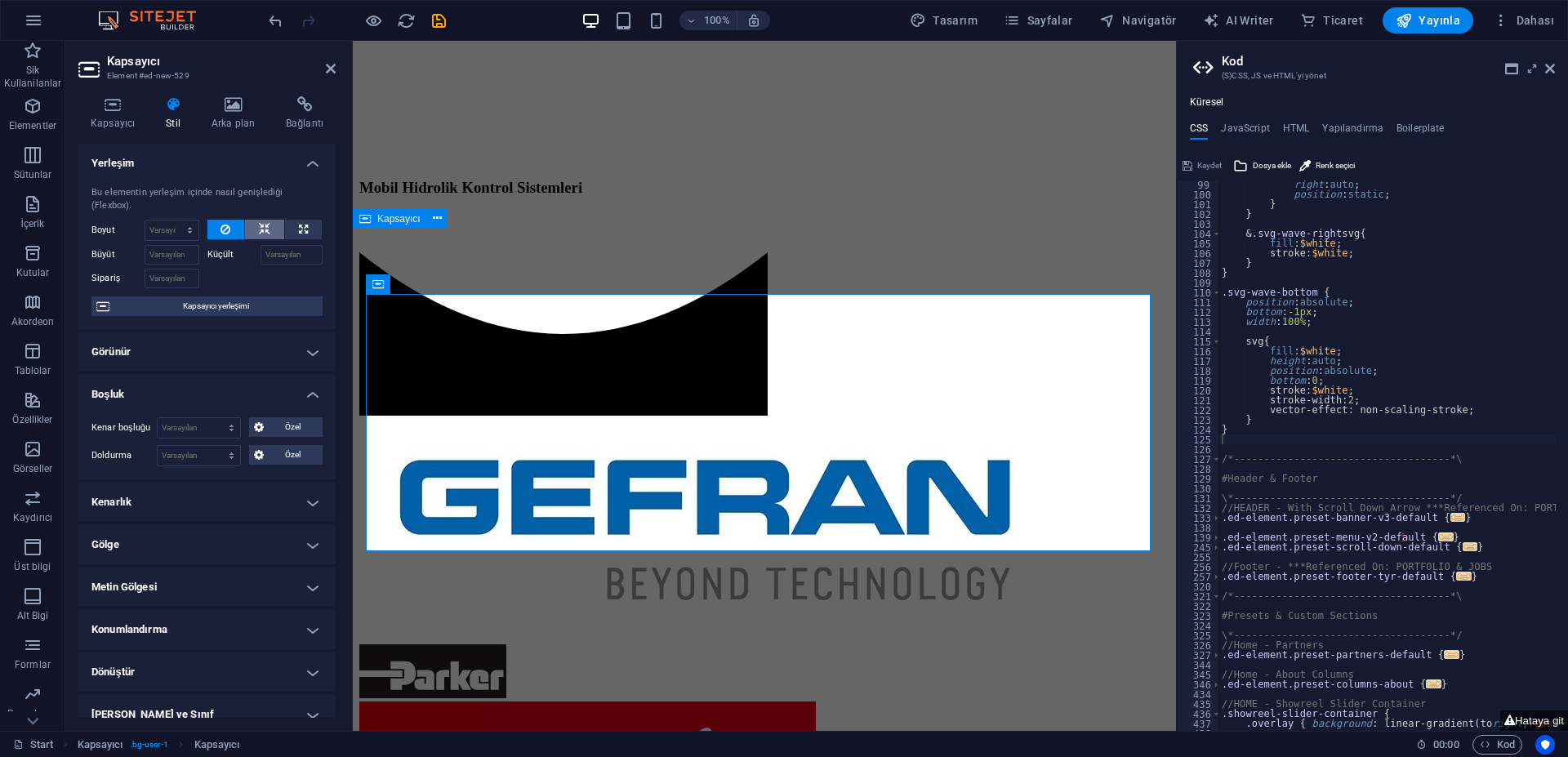
click at [262, 229] on icon at bounding box center [265, 229] width 12 height 19
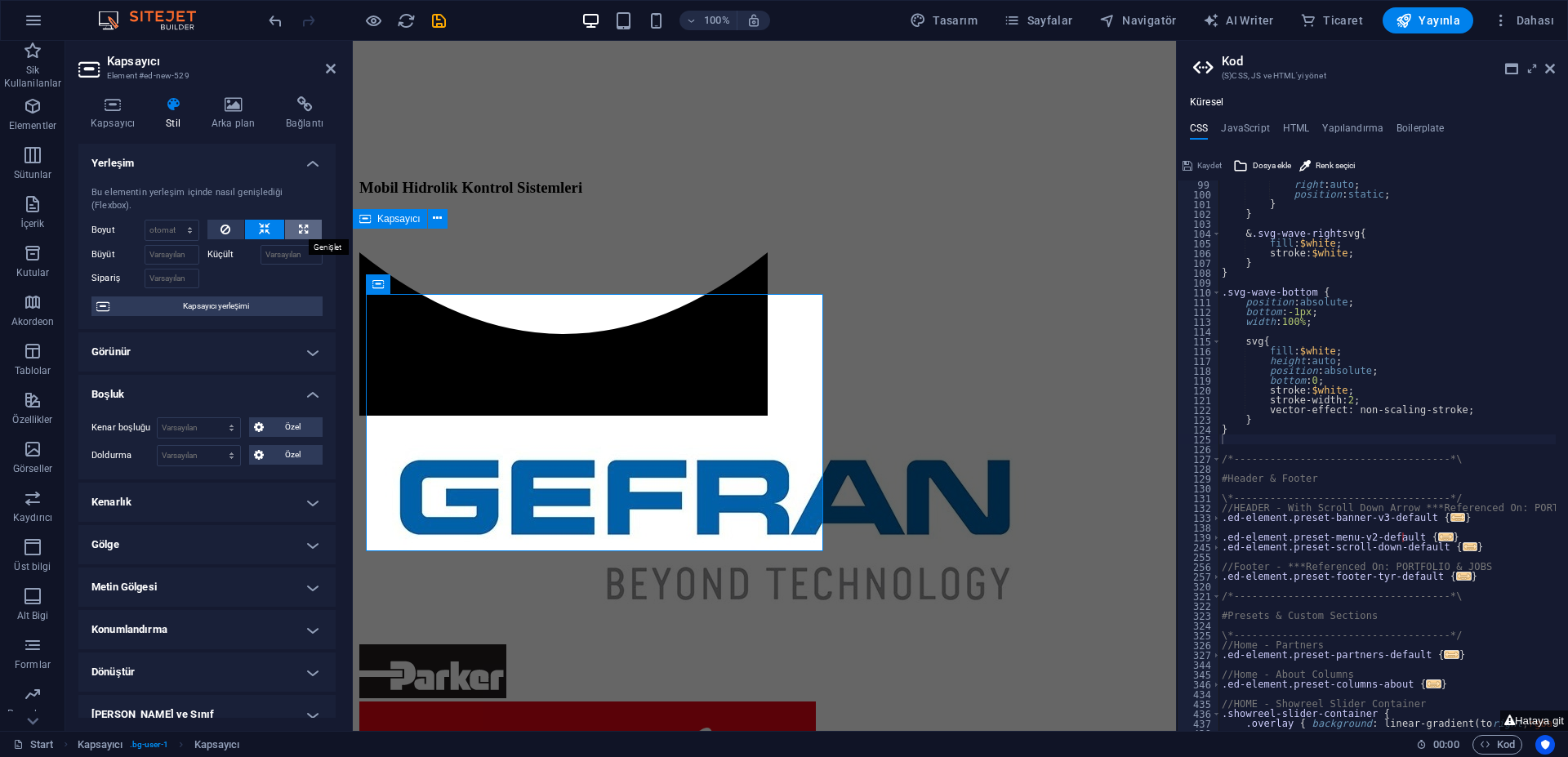
click at [299, 231] on icon at bounding box center [303, 229] width 9 height 19
type input "100"
select select "%"
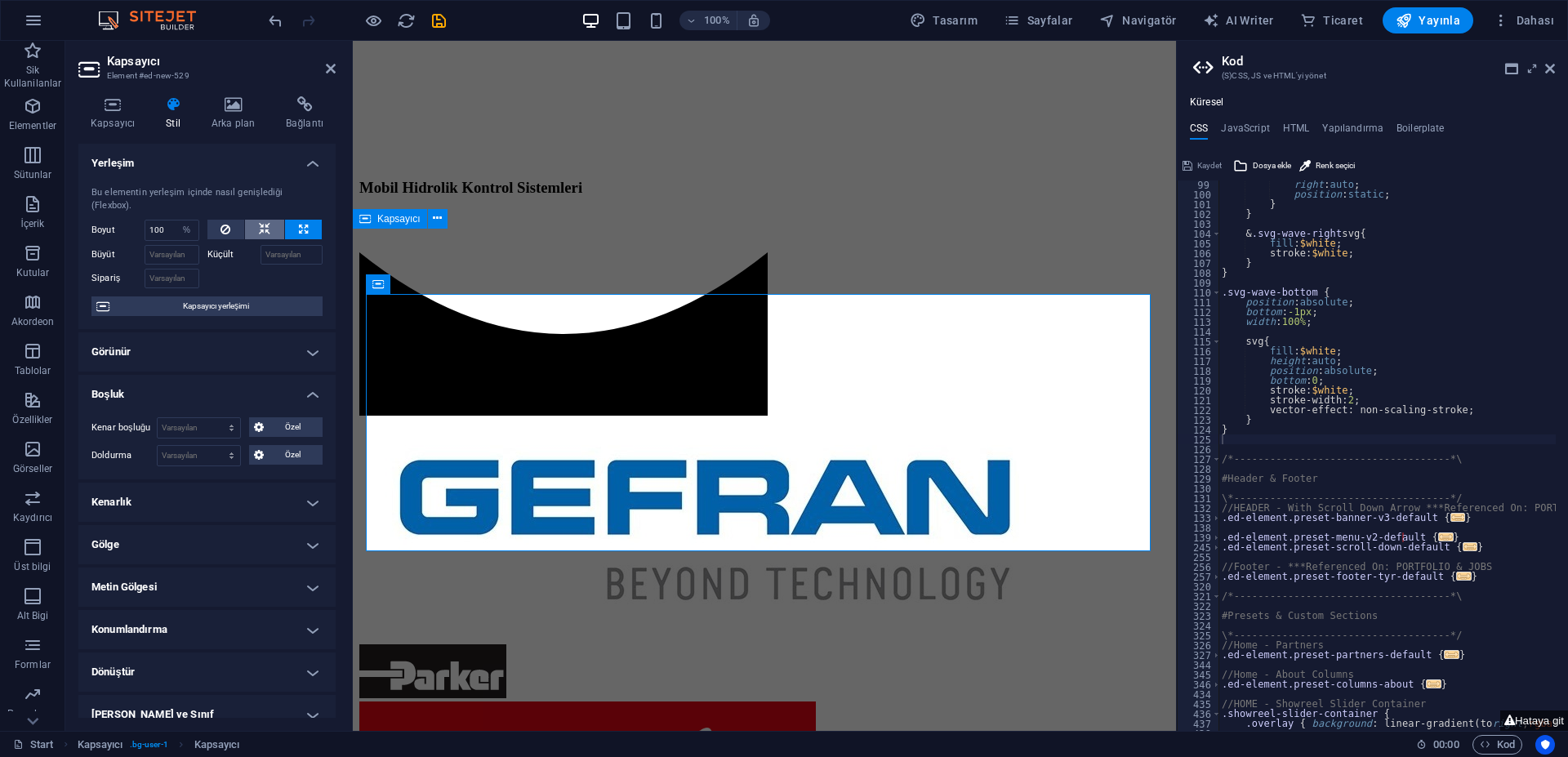
click at [271, 233] on button at bounding box center [265, 229] width 39 height 19
select select "DISABLED_OPTION_VALUE"
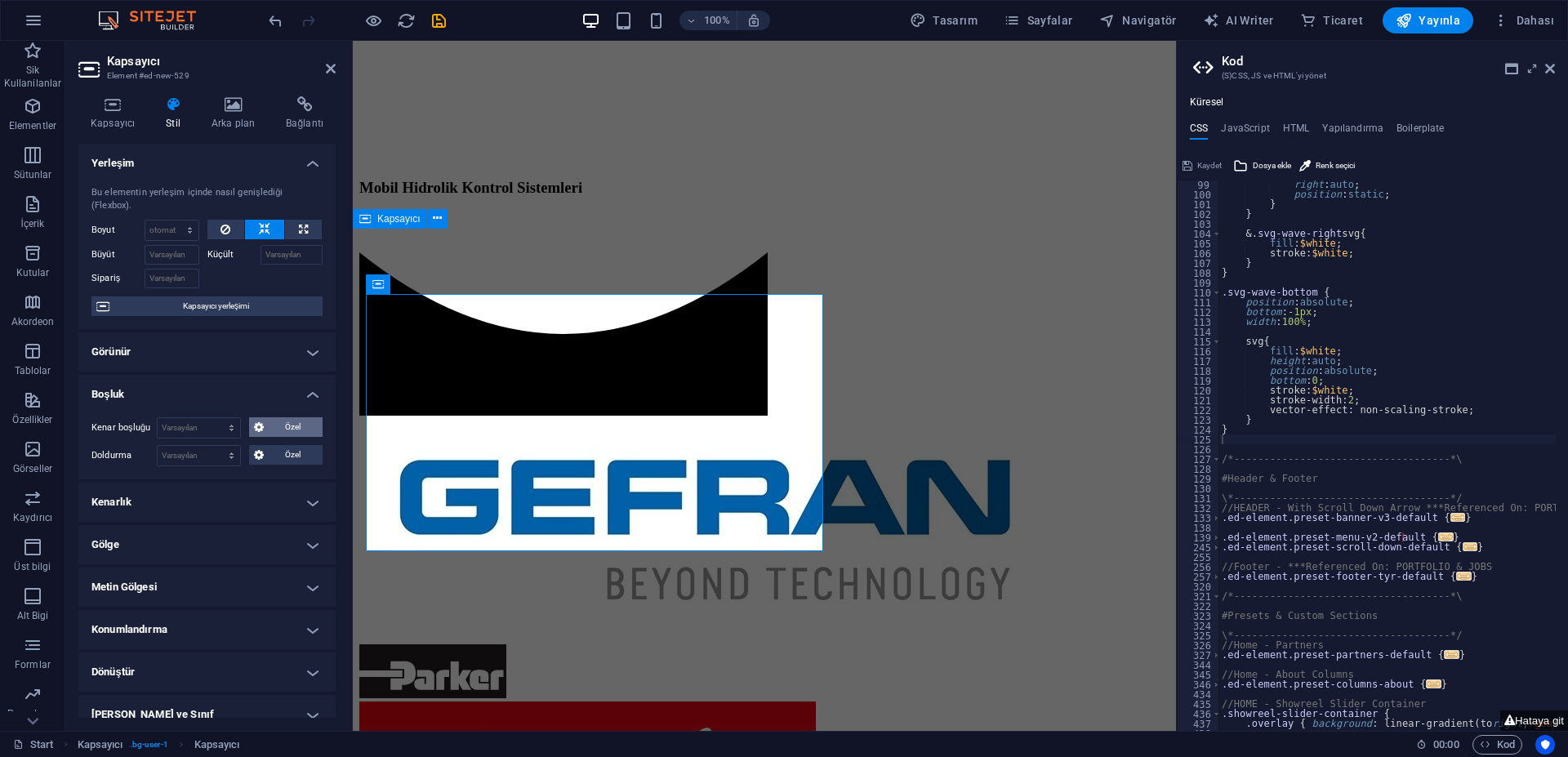
click at [260, 429] on icon at bounding box center [259, 427] width 10 height 19
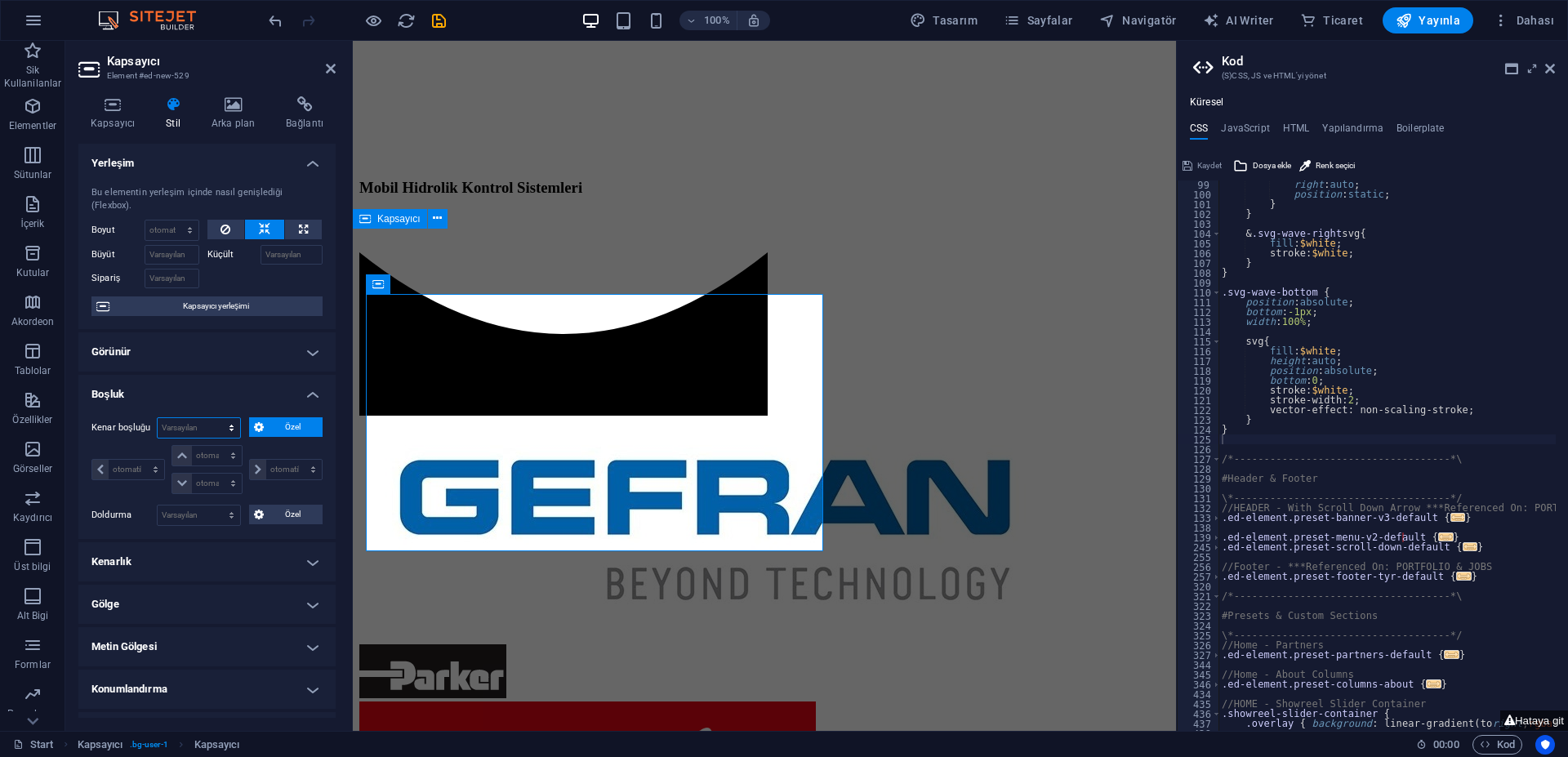
click at [235, 429] on select "Varsayılan otomatik px % rem vw [PERSON_NAME]" at bounding box center [199, 427] width 83 height 19
click at [234, 425] on select "Varsayılan otomatik px % rem vw [PERSON_NAME]" at bounding box center [199, 427] width 83 height 19
click at [258, 420] on icon at bounding box center [259, 427] width 10 height 19
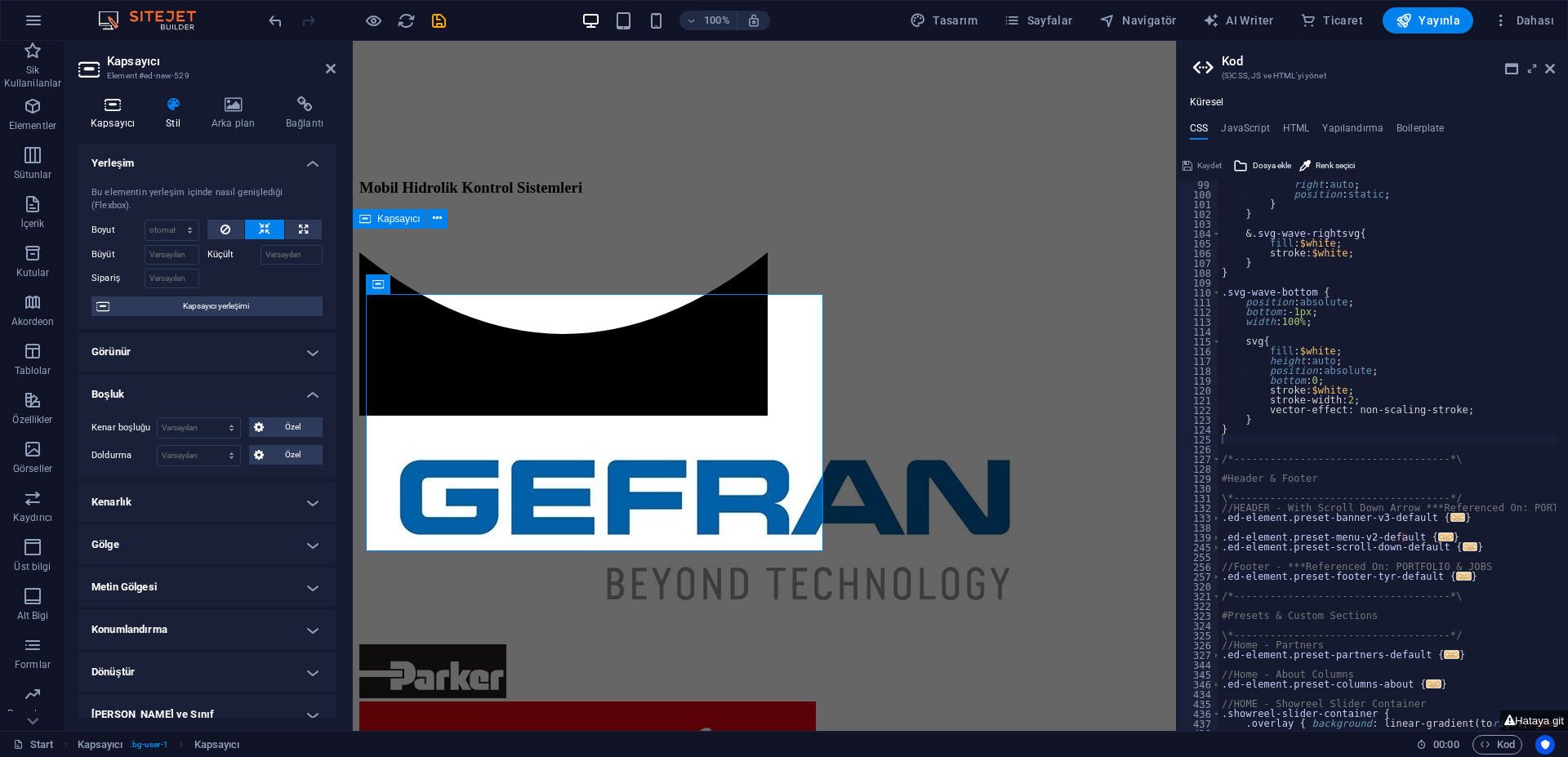
click at [110, 110] on icon at bounding box center [112, 104] width 68 height 16
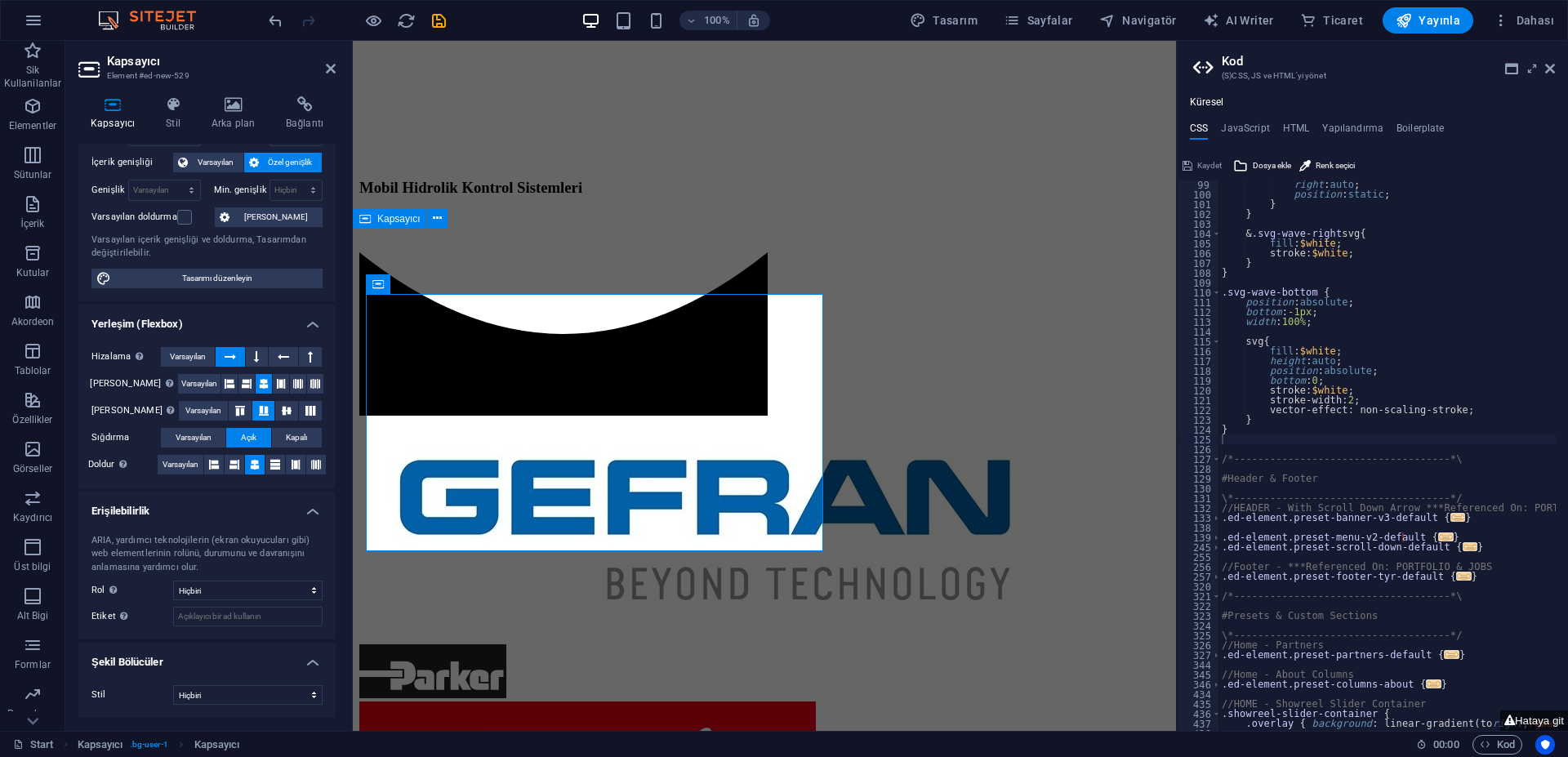
scroll to position [0, 0]
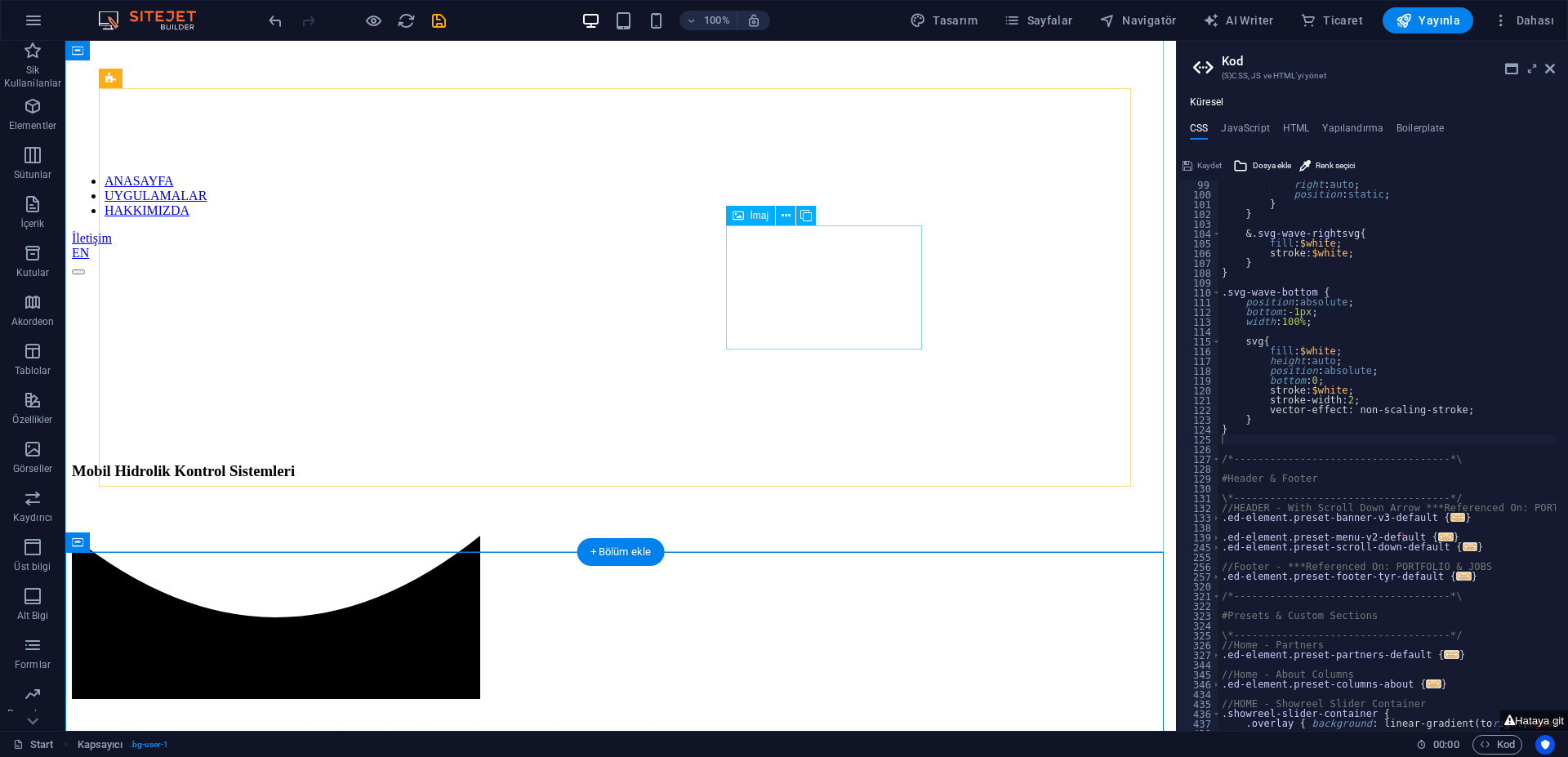
scroll to position [516, 0]
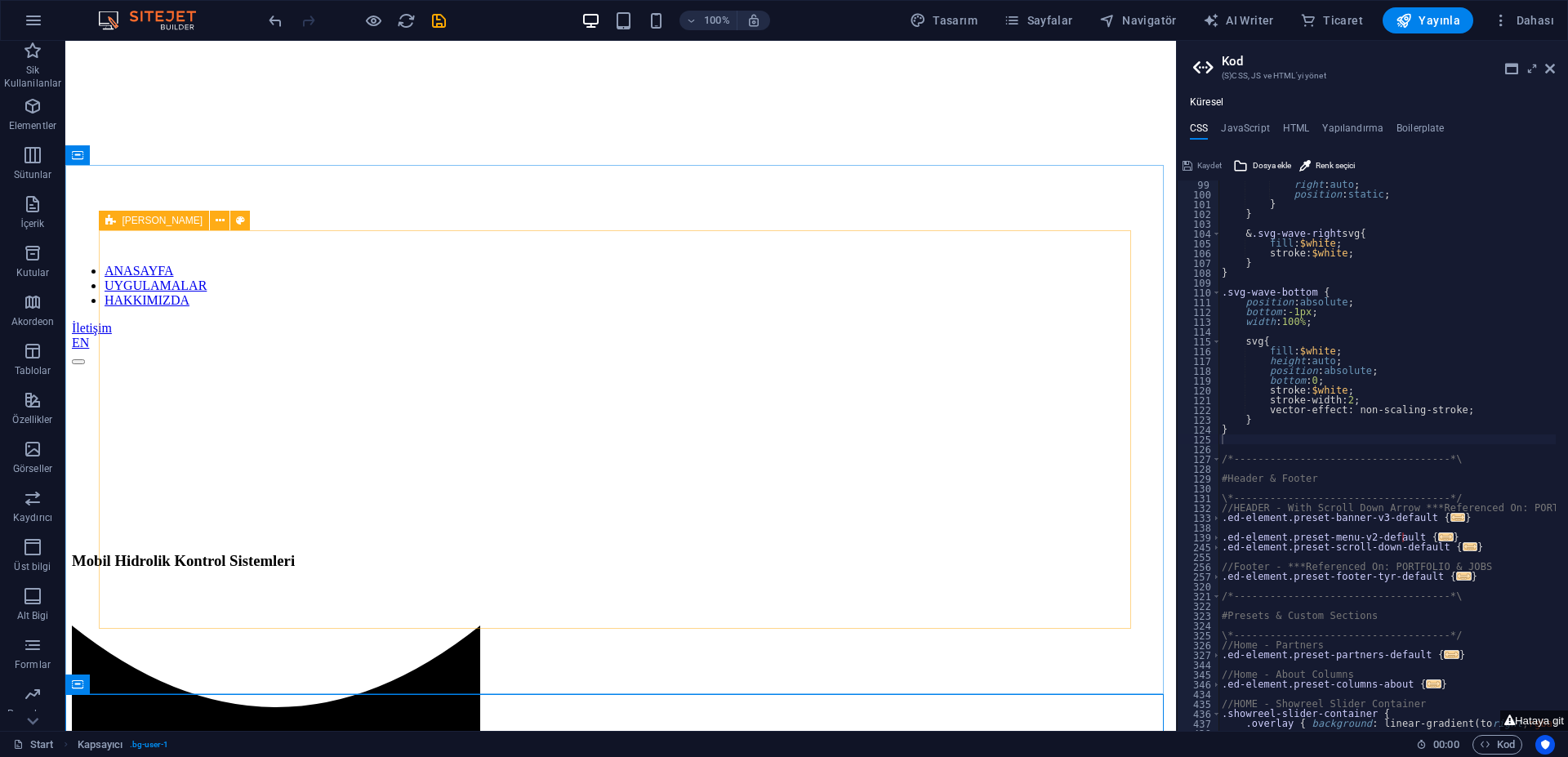
click at [114, 223] on icon at bounding box center [110, 220] width 11 height 19
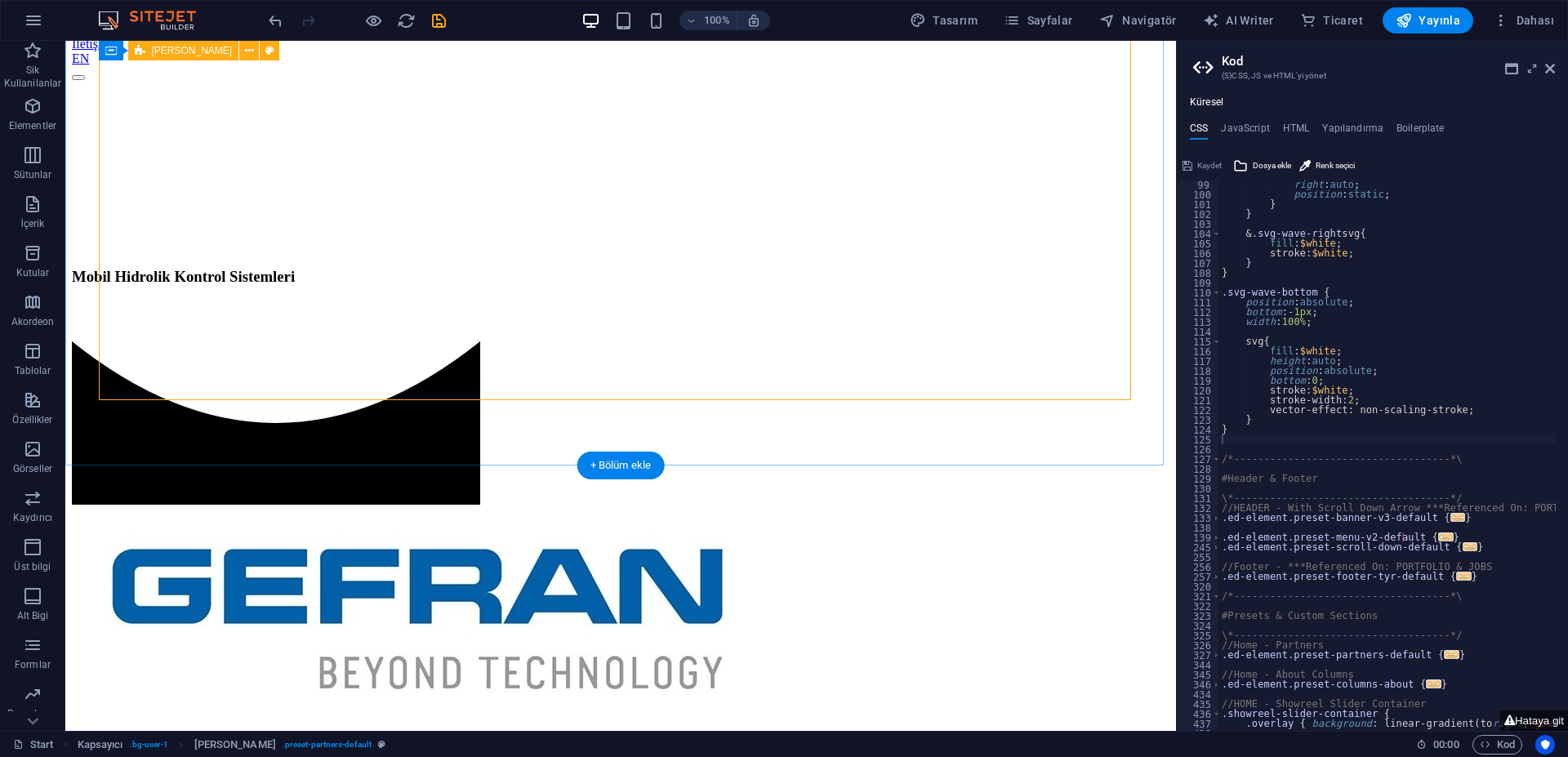
scroll to position [843, 0]
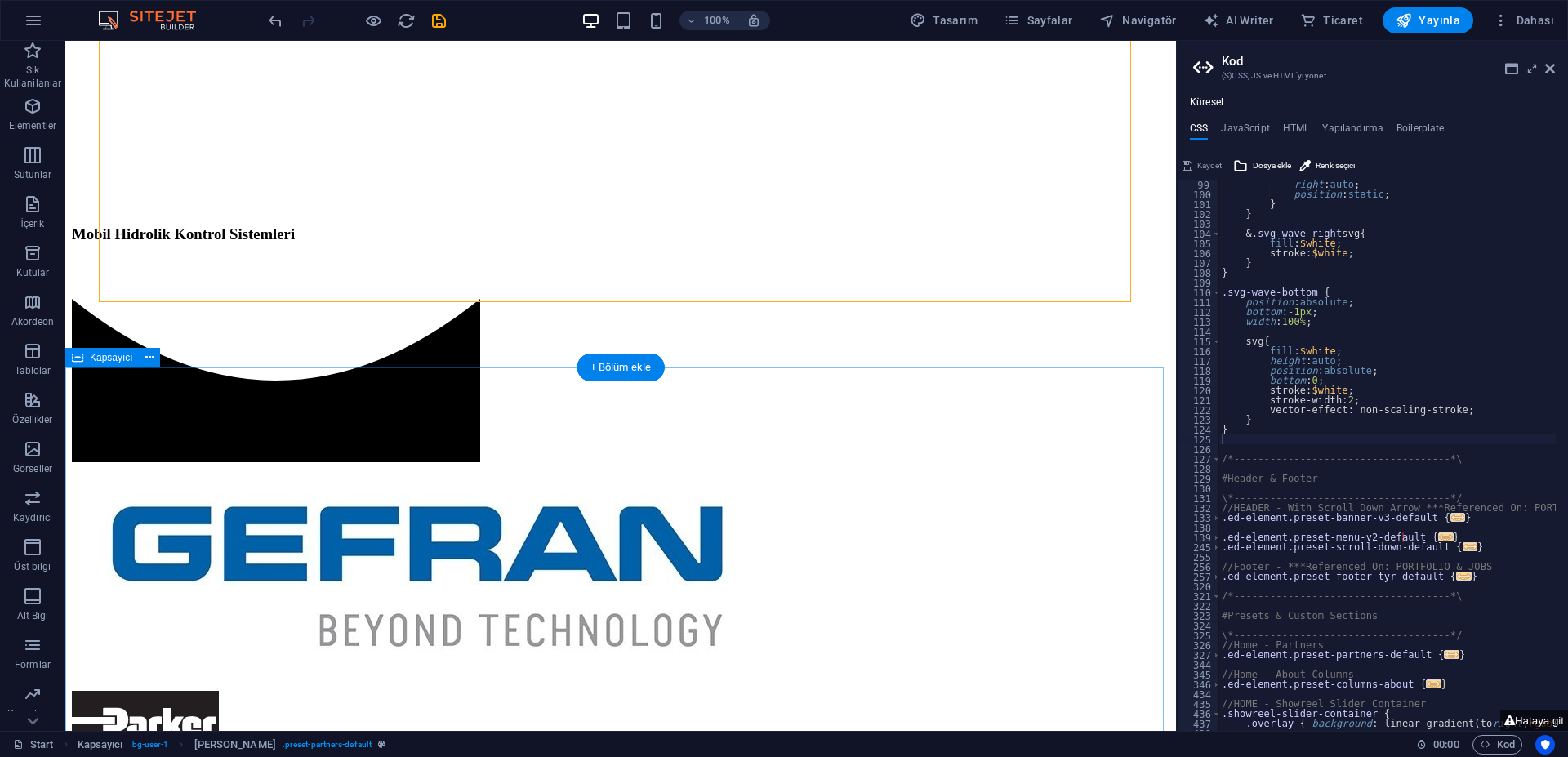
click at [112, 360] on span "Kapsayıcı" at bounding box center [111, 357] width 43 height 10
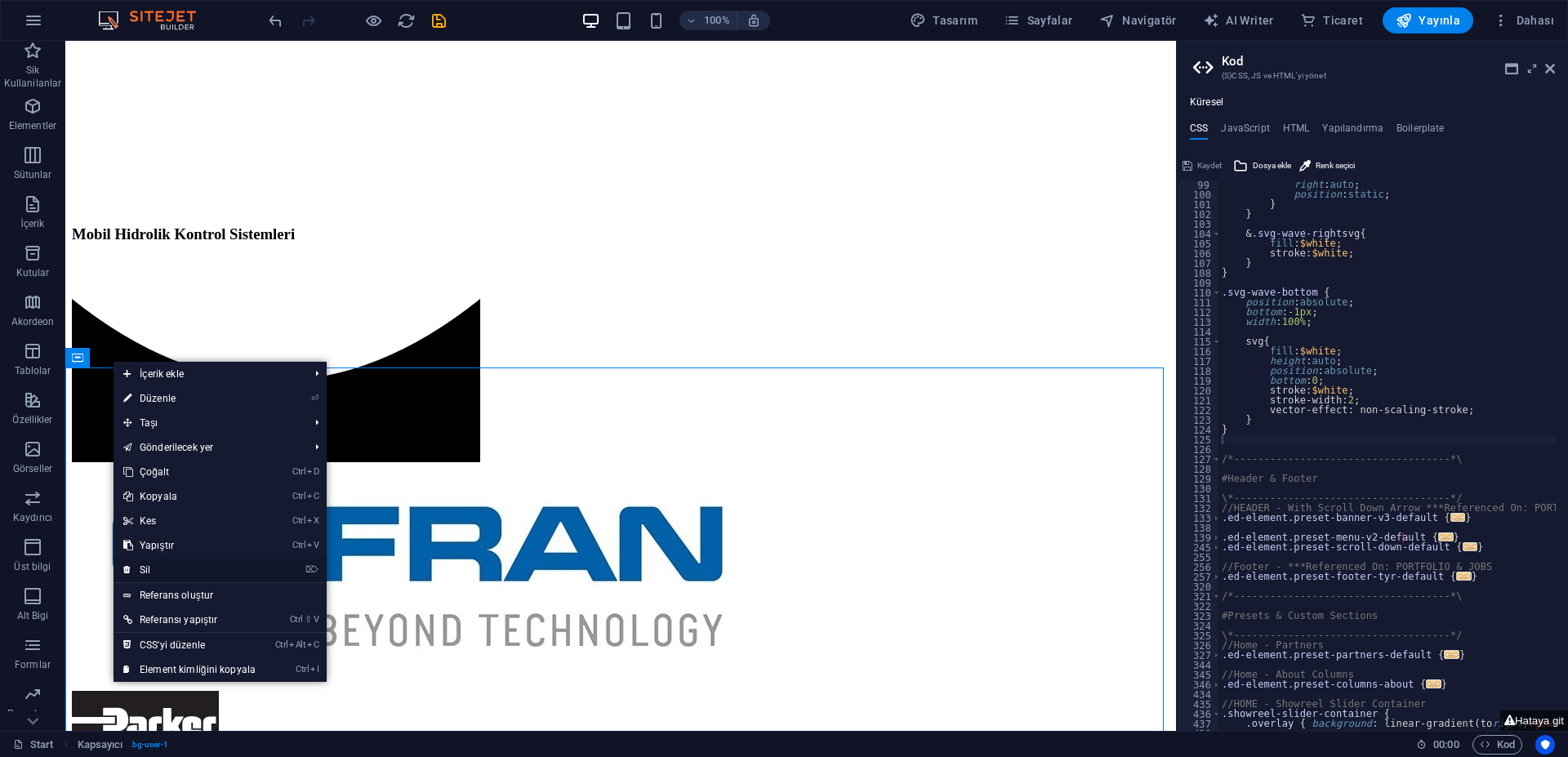
click at [172, 566] on link "⌦ Sil" at bounding box center [190, 570] width 152 height 24
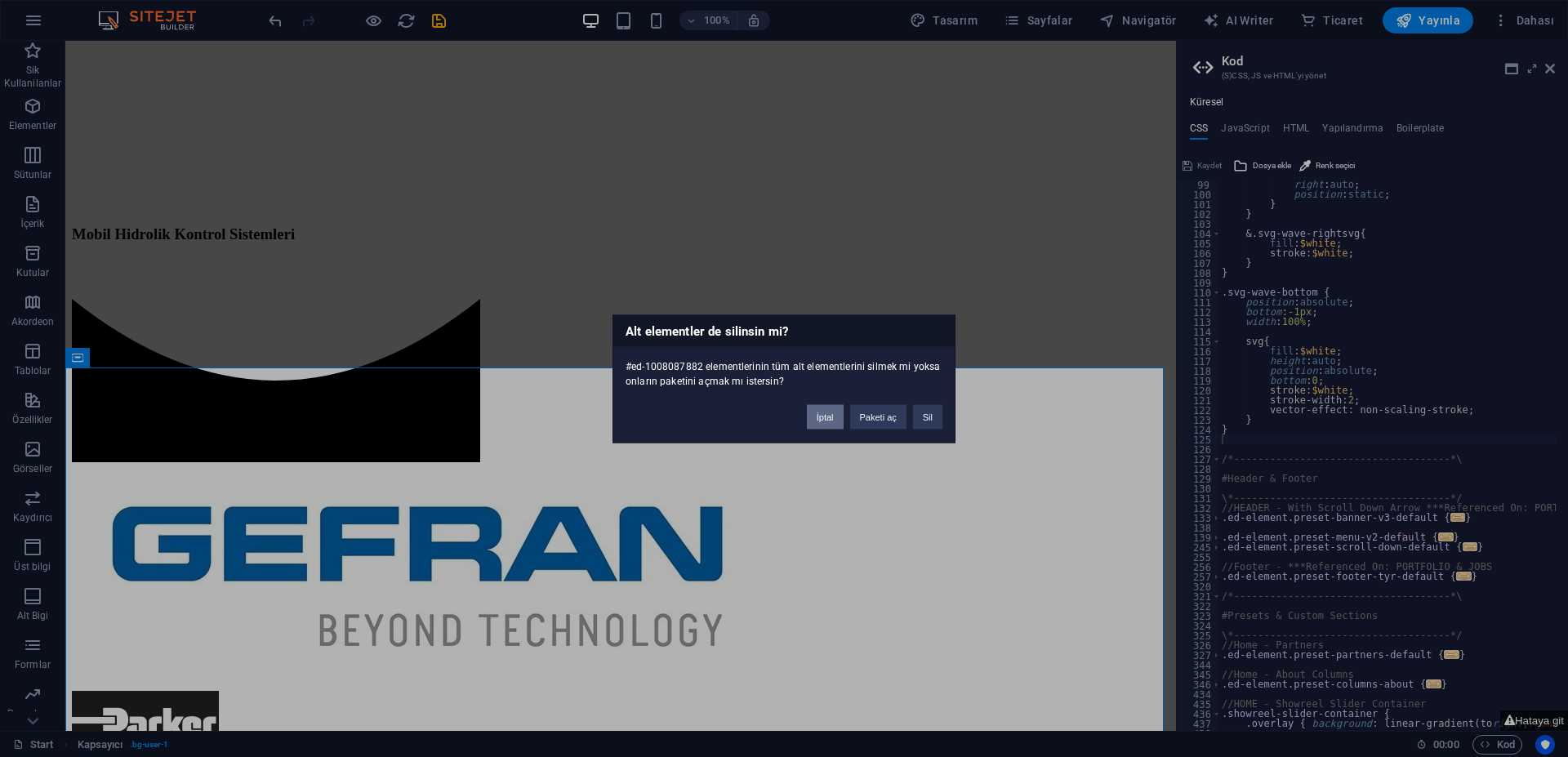
click at [824, 416] on button "İptal" at bounding box center [825, 416] width 37 height 24
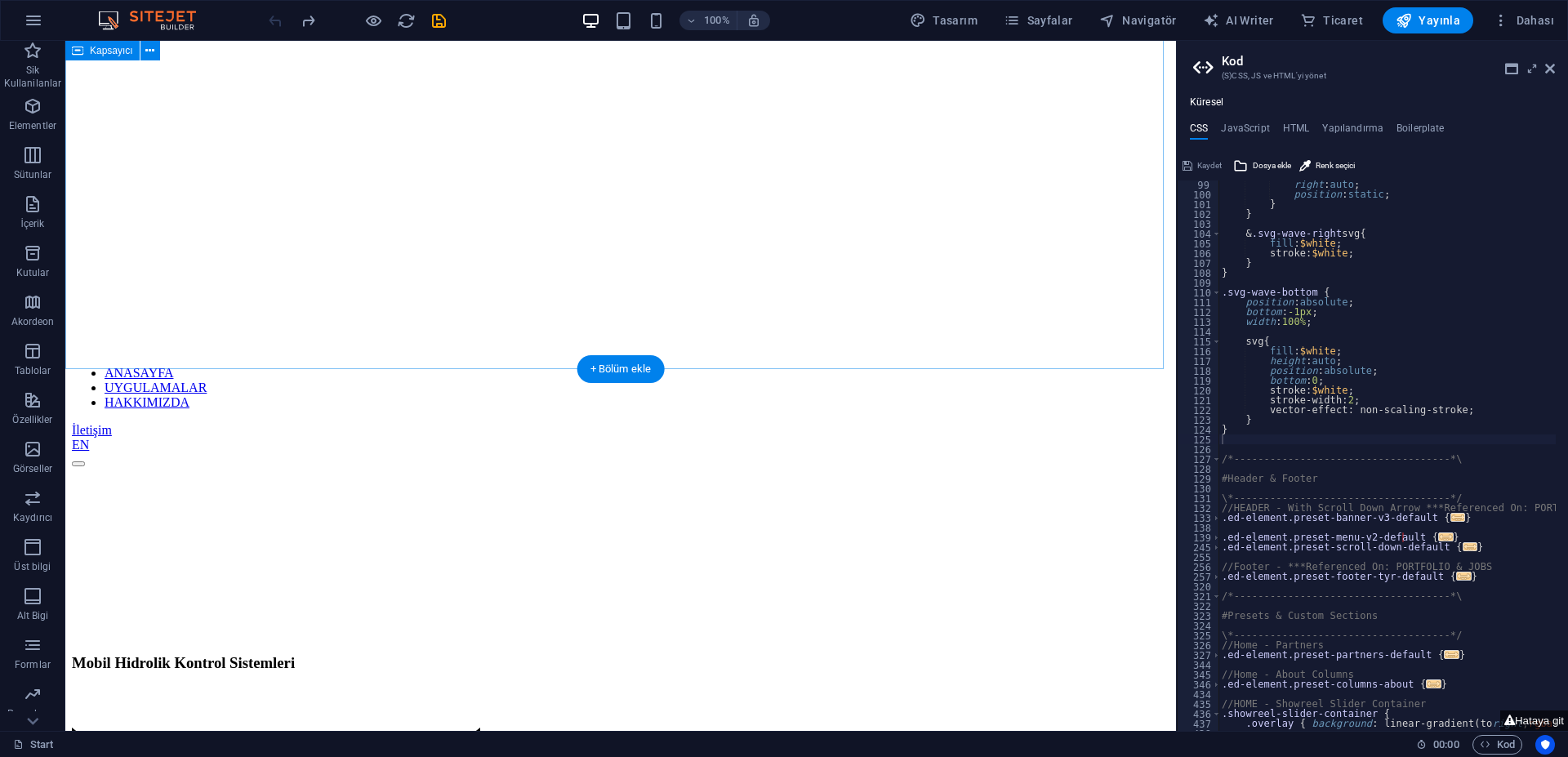
scroll to position [271, 0]
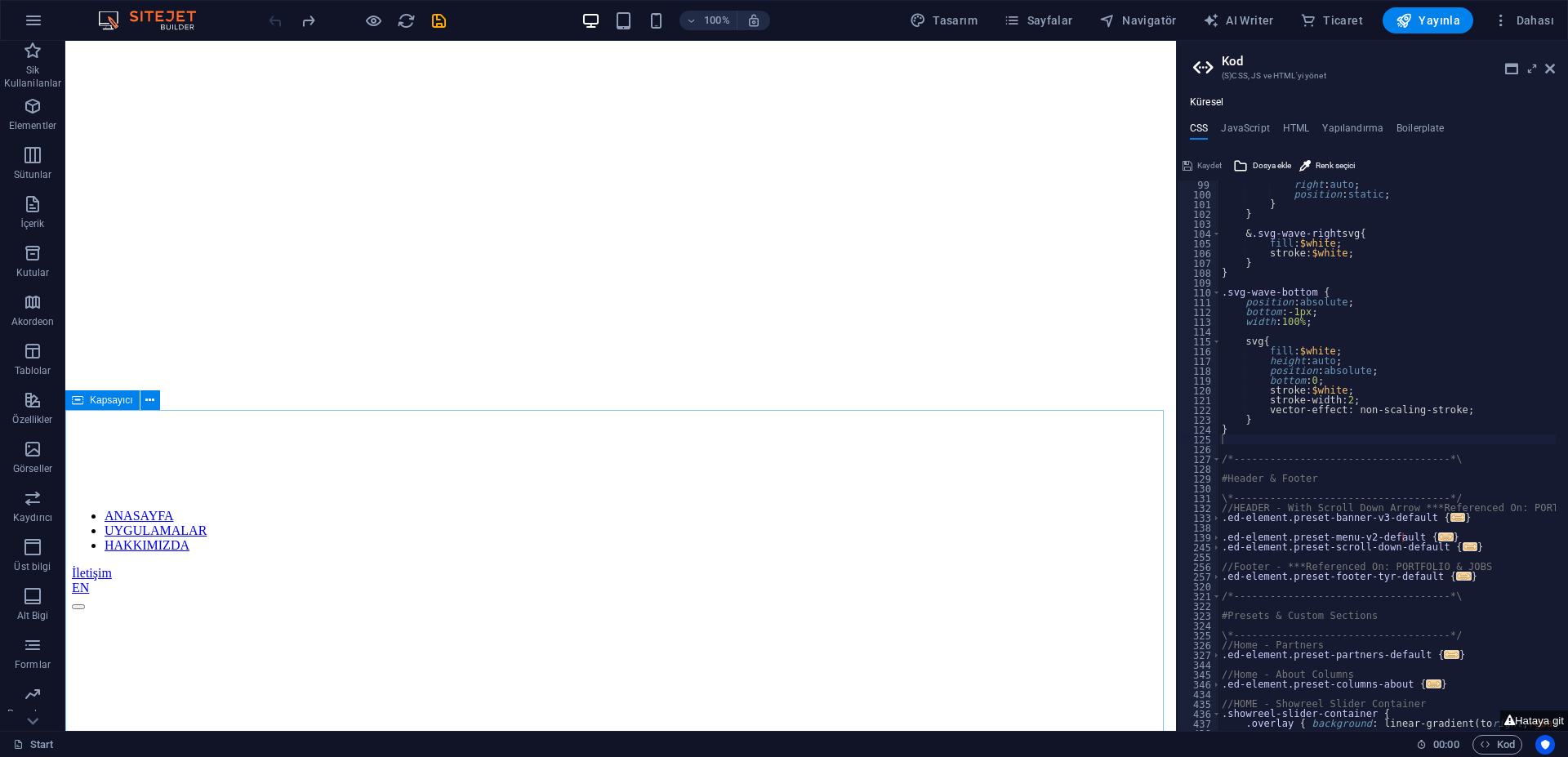
click at [106, 403] on span "Kapsayıcı" at bounding box center [111, 400] width 43 height 10
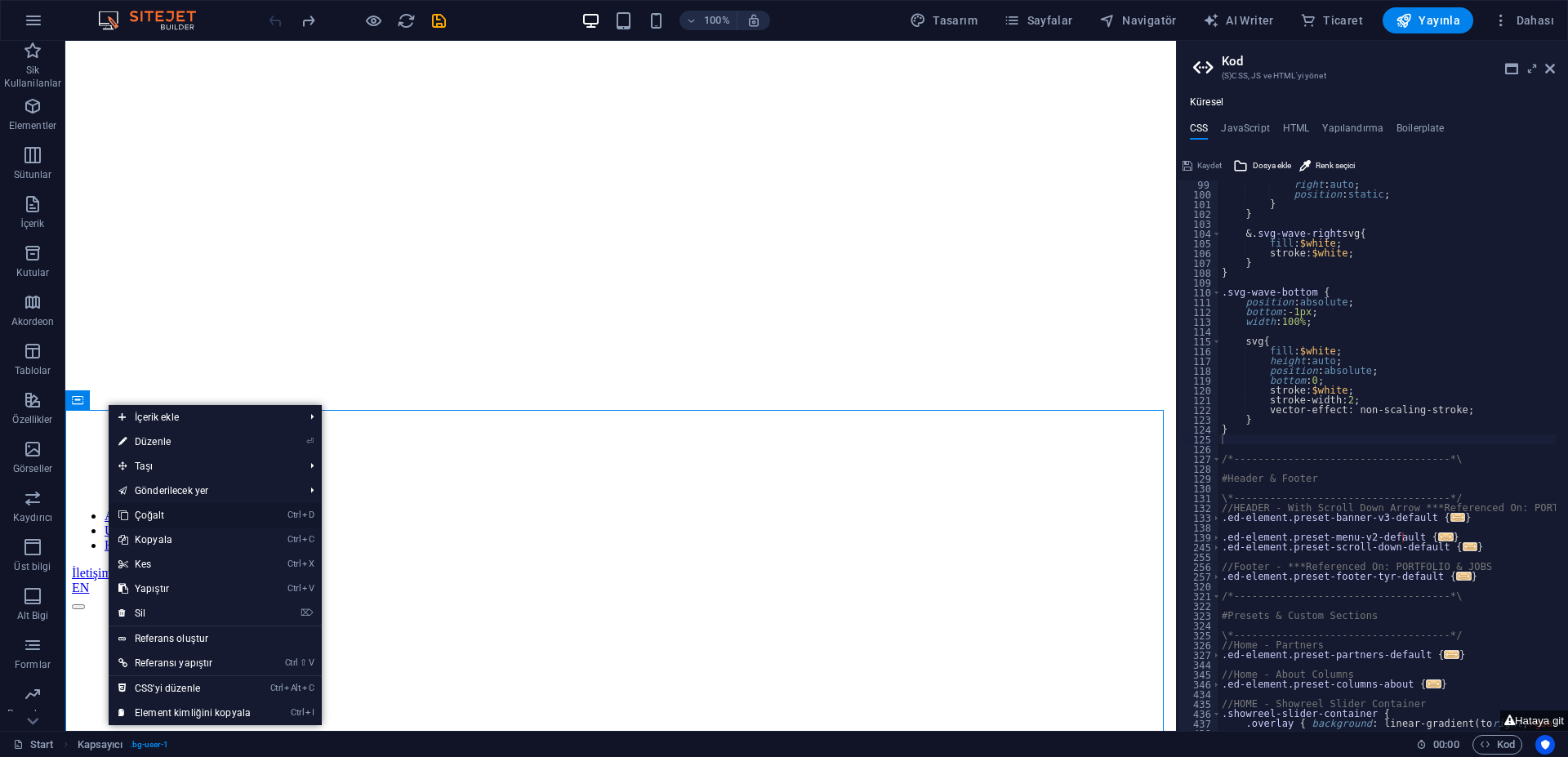
click at [183, 514] on link "Ctrl D Çoğalt" at bounding box center [185, 515] width 152 height 24
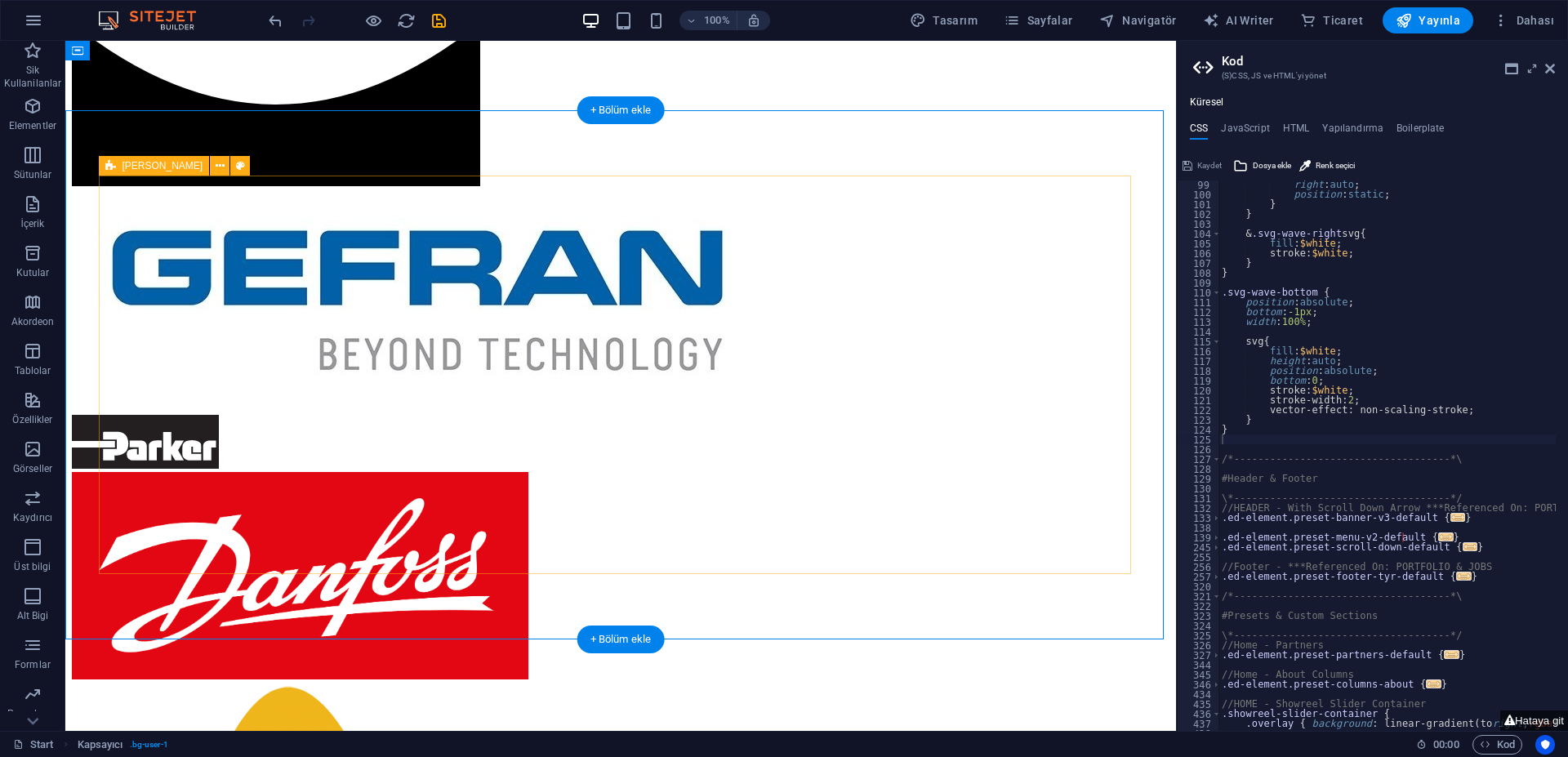
scroll to position [1089, 0]
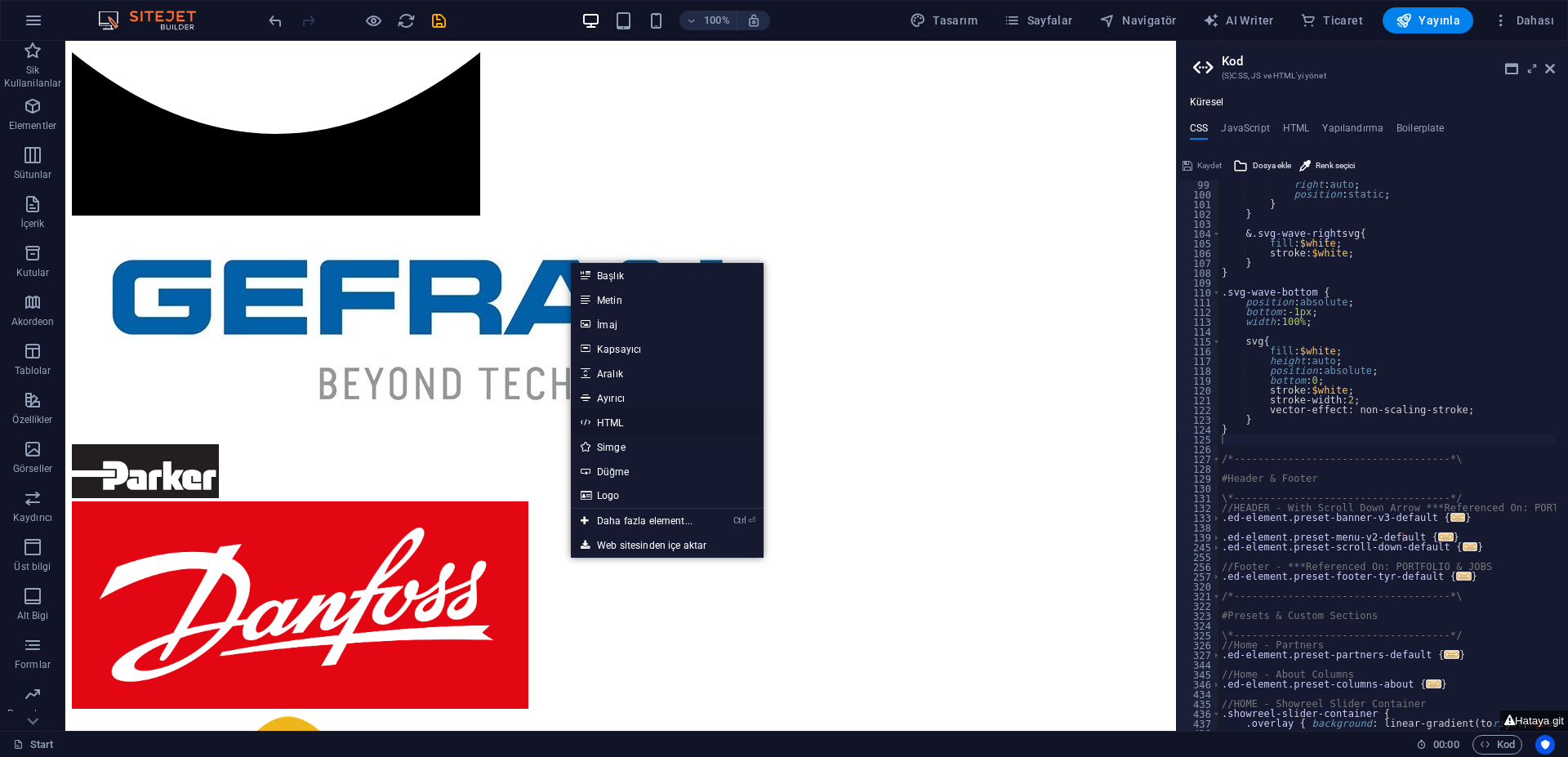
click at [622, 417] on link "HTML" at bounding box center [667, 421] width 193 height 24
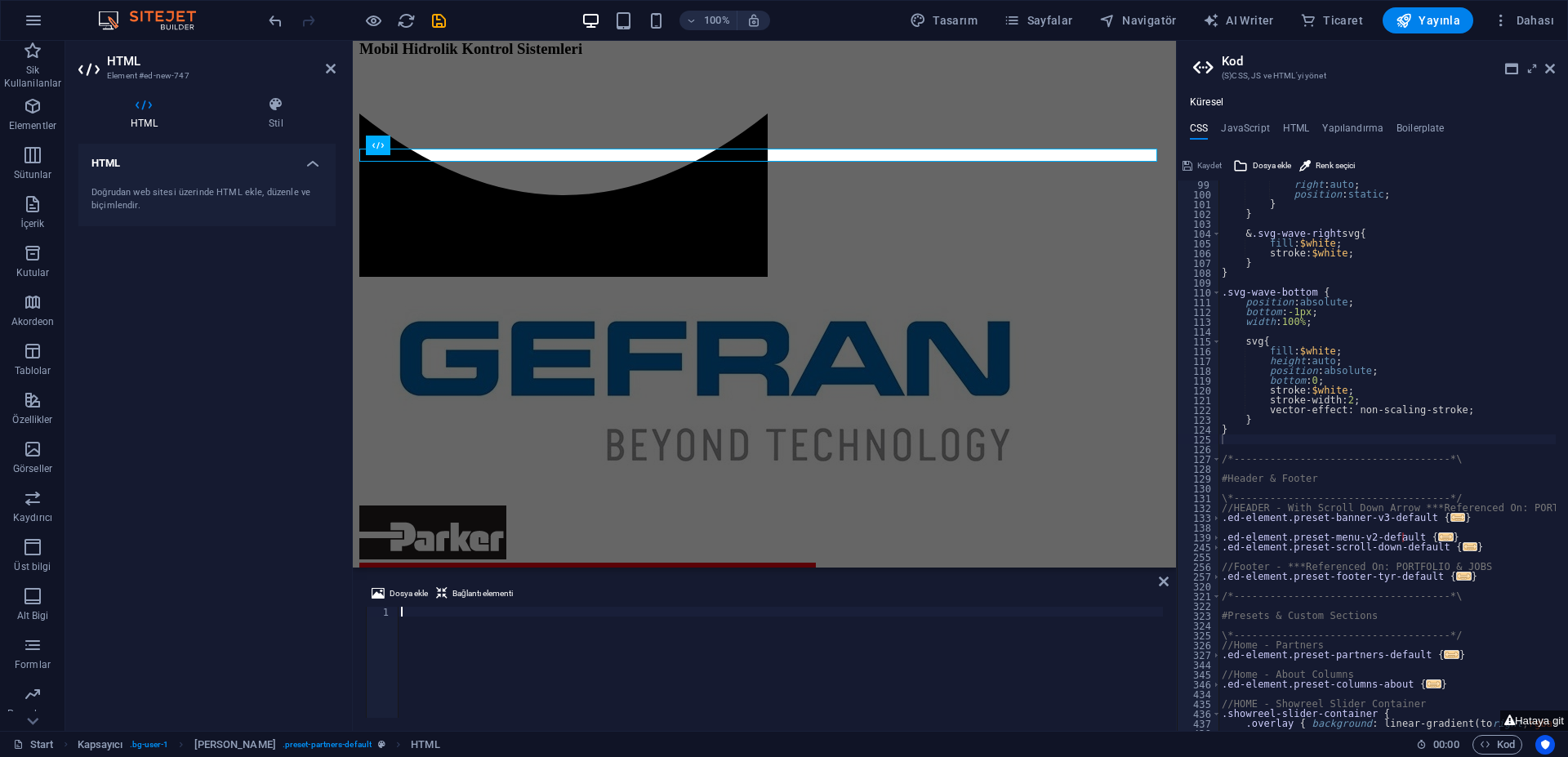
click at [502, 627] on div at bounding box center [781, 672] width 765 height 131
paste textarea "<iframe width="560" height="315" src="[URL][DOMAIN_NAME]" title="YouTube video …"
type textarea "<iframe width="560" height="315" src="[URL][DOMAIN_NAME]" title="YouTube video …"
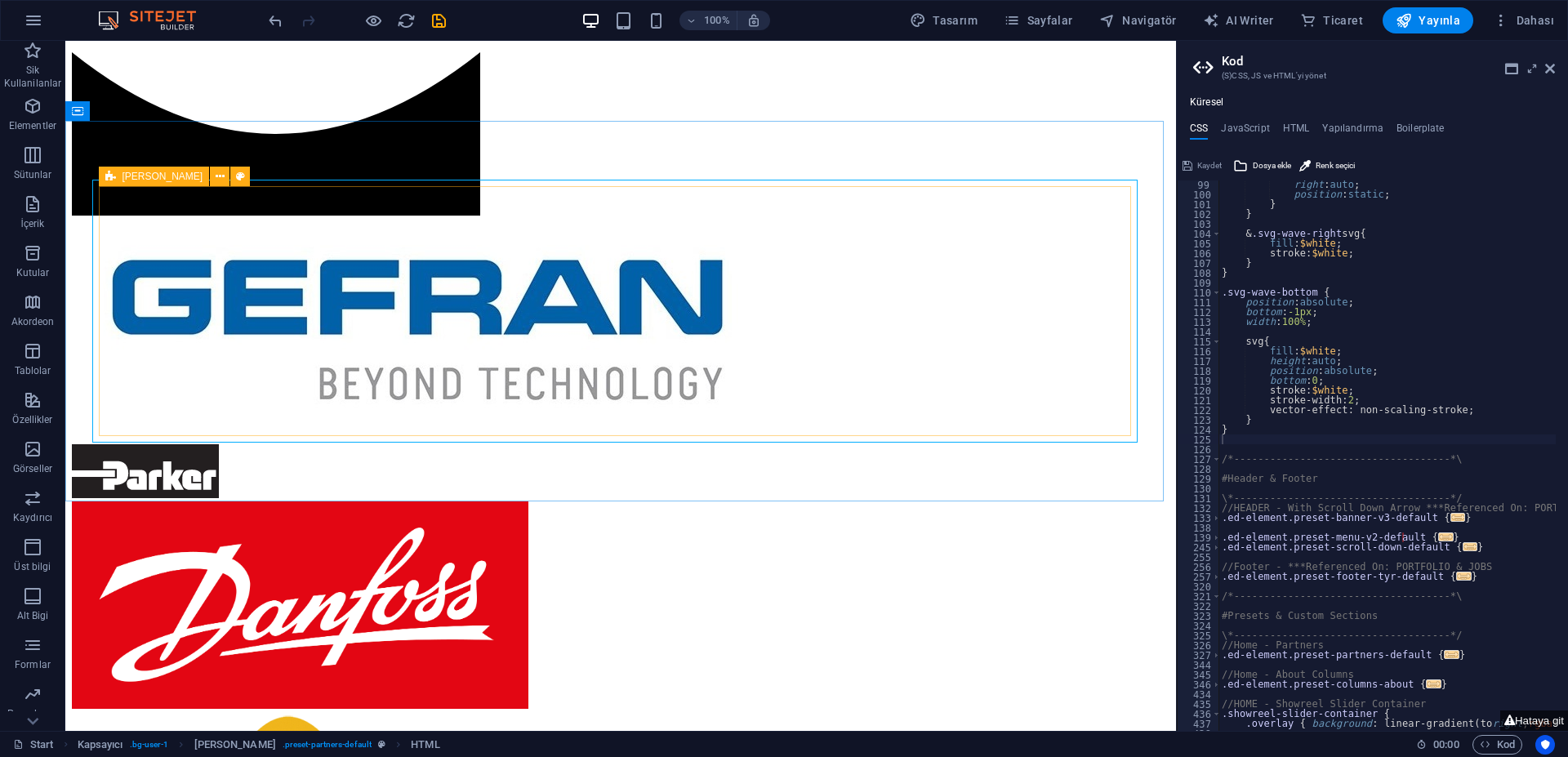
click at [139, 177] on span "[PERSON_NAME]" at bounding box center [163, 176] width 81 height 10
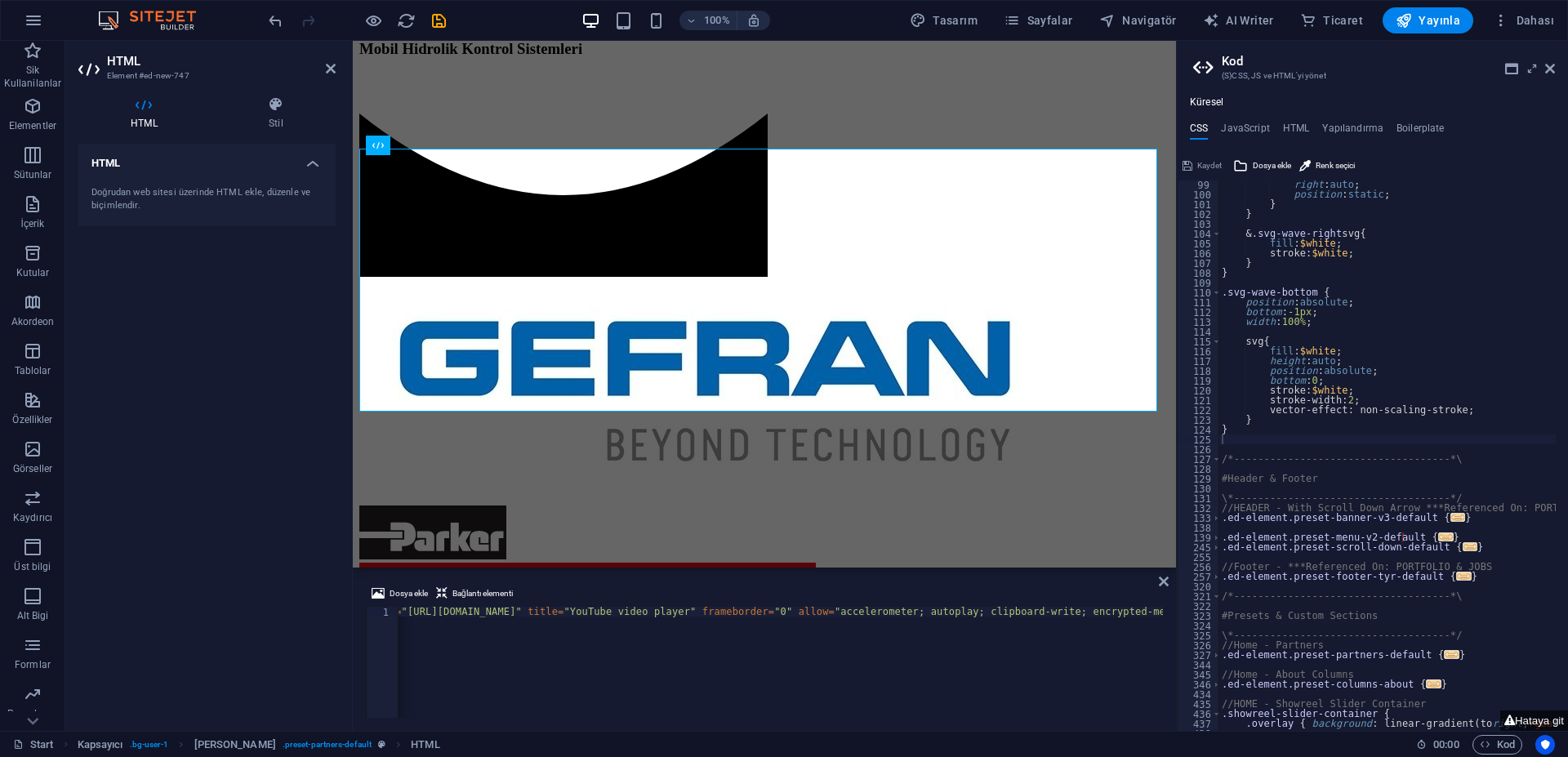
scroll to position [0, 231]
drag, startPoint x: 820, startPoint y: 608, endPoint x: 674, endPoint y: 610, distance: 146.0
click at [674, 610] on div "< iframe width = "560" height = "315" src = "[URL][DOMAIN_NAME]" title = "YouTu…" at bounding box center [992, 670] width 1651 height 127
drag, startPoint x: 1109, startPoint y: 611, endPoint x: 907, endPoint y: 611, distance: 202.0
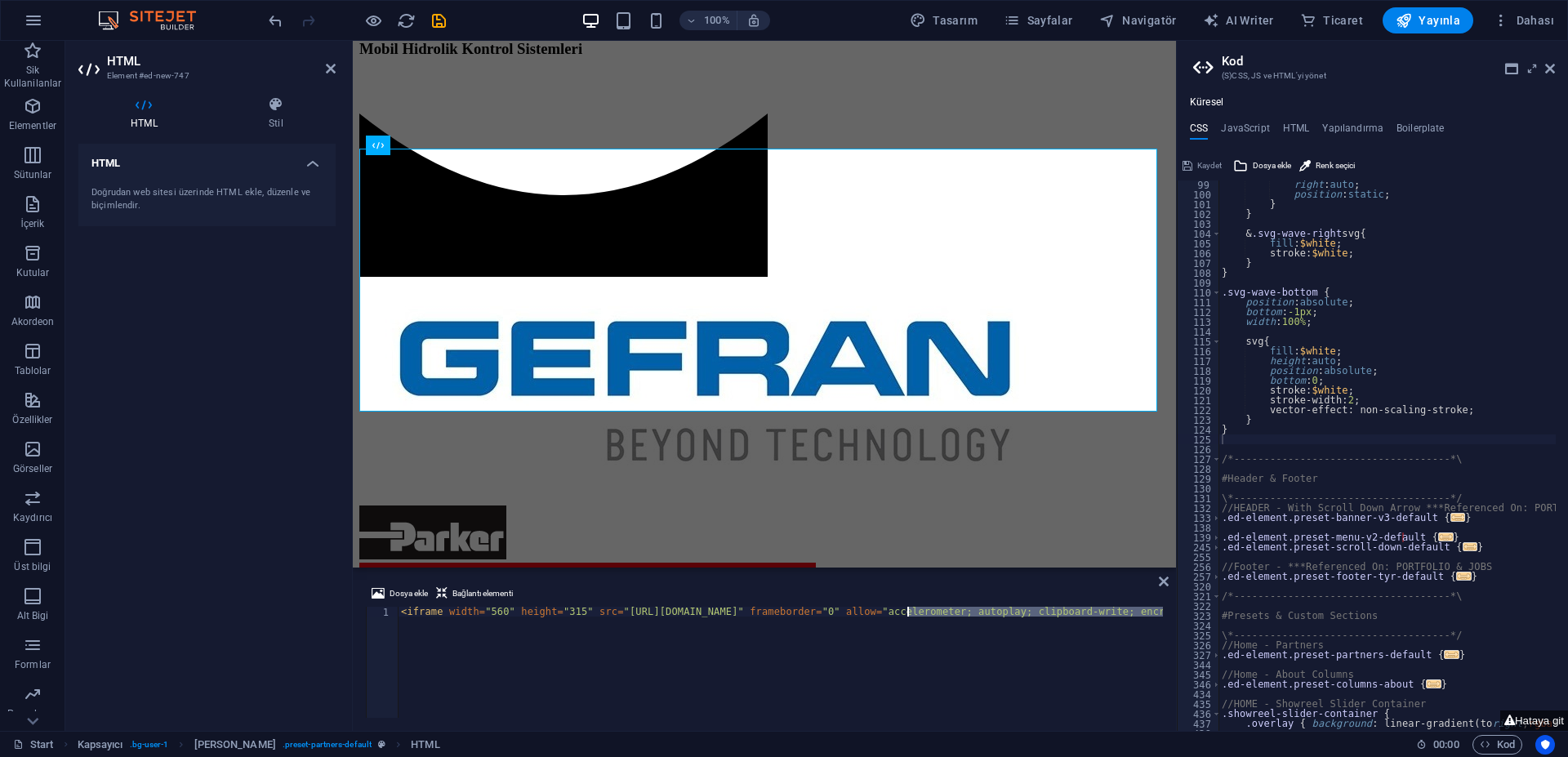
click at [907, 611] on div "< iframe width = "560" height = "315" src = "[URL][DOMAIN_NAME]" frameborder = …" at bounding box center [1151, 670] width 1506 height 127
drag, startPoint x: 565, startPoint y: 614, endPoint x: 441, endPoint y: 611, distance: 124.0
click at [441, 611] on div "< iframe width = "560" height = "315" src = "[URL][DOMAIN_NAME]" > </ iframe >" at bounding box center [781, 672] width 765 height 131
type textarea "<iframe src="[URL][DOMAIN_NAME]"></iframe>"
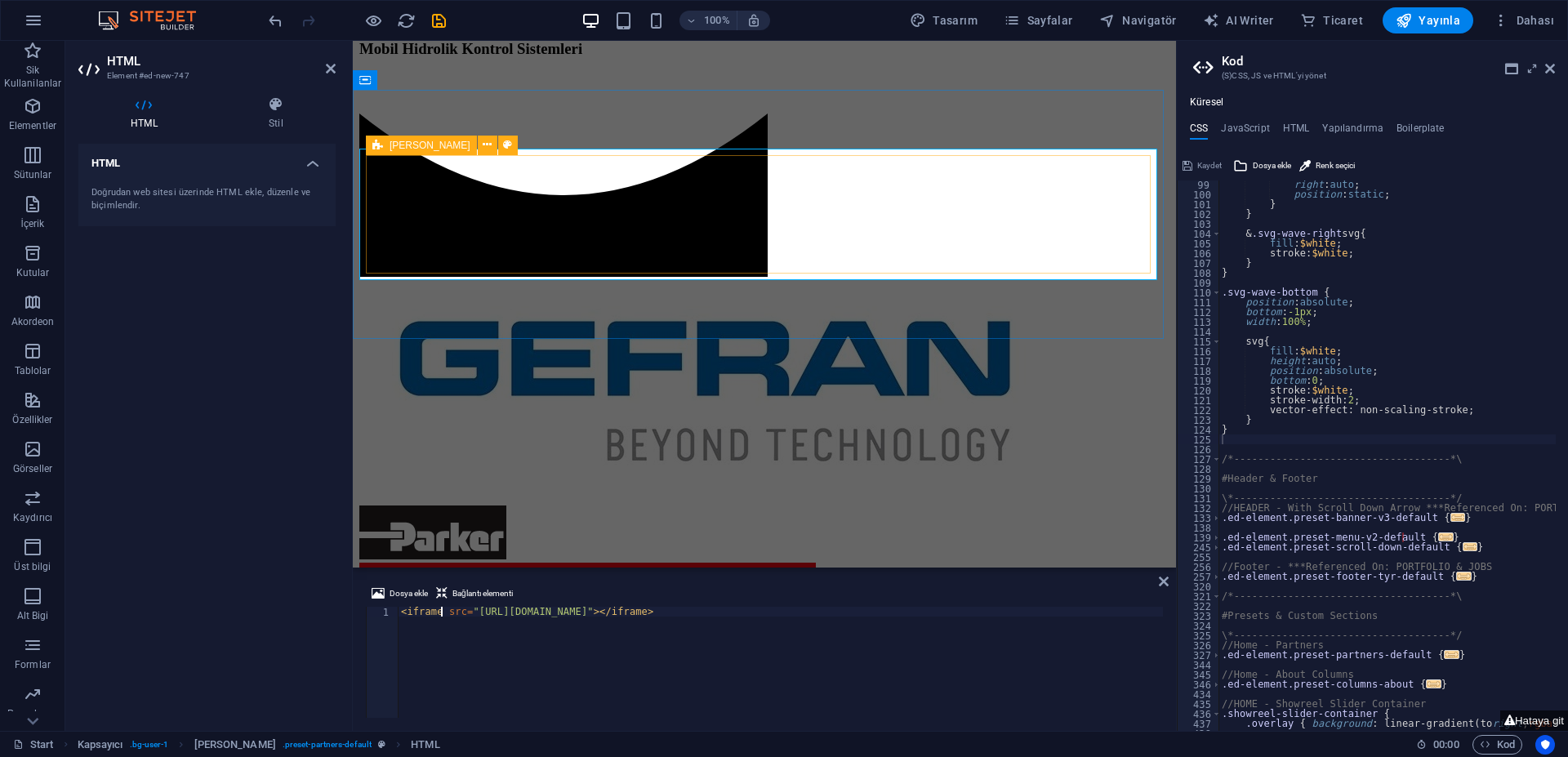
click at [379, 149] on icon at bounding box center [378, 145] width 11 height 19
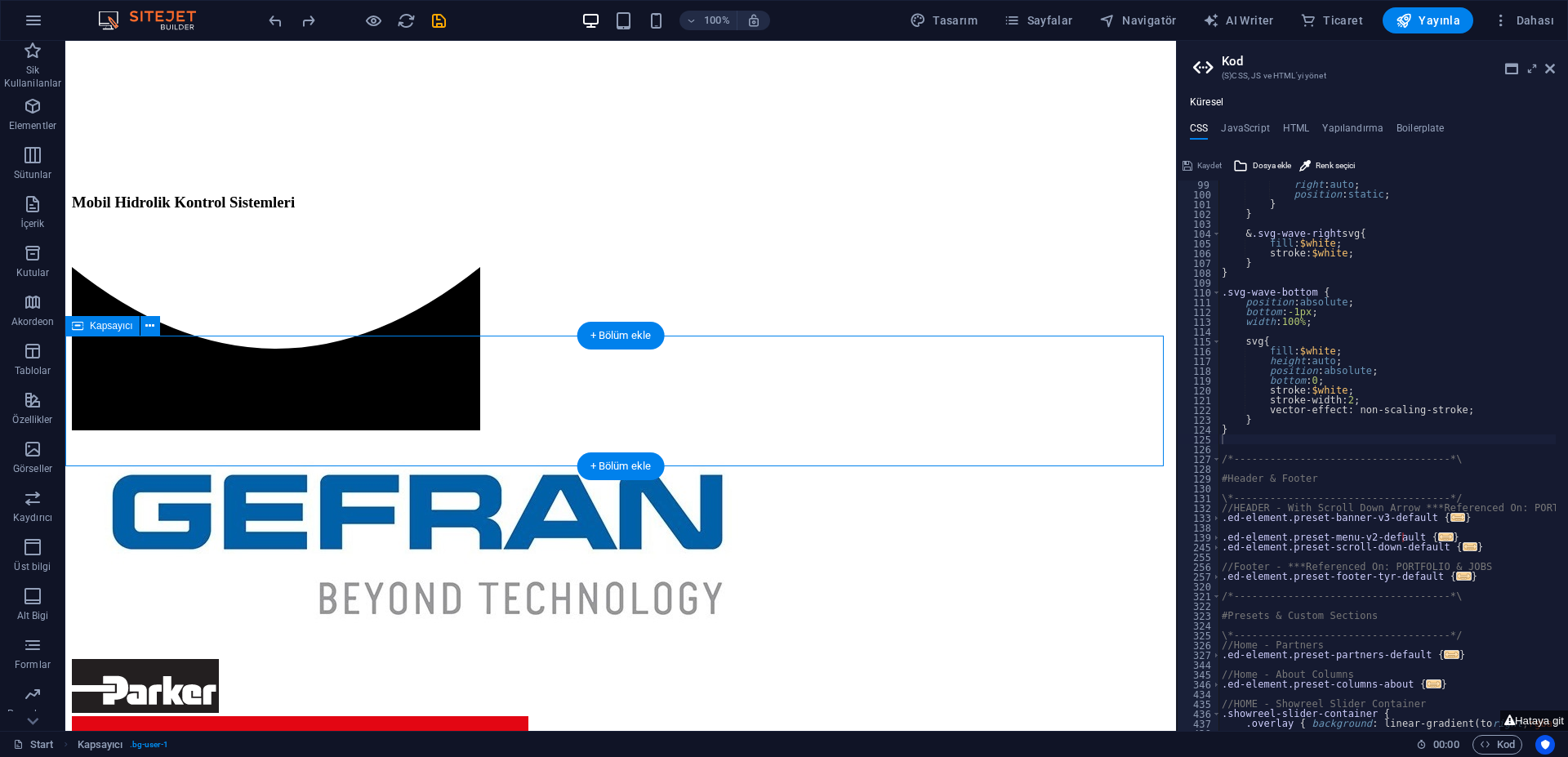
scroll to position [926, 0]
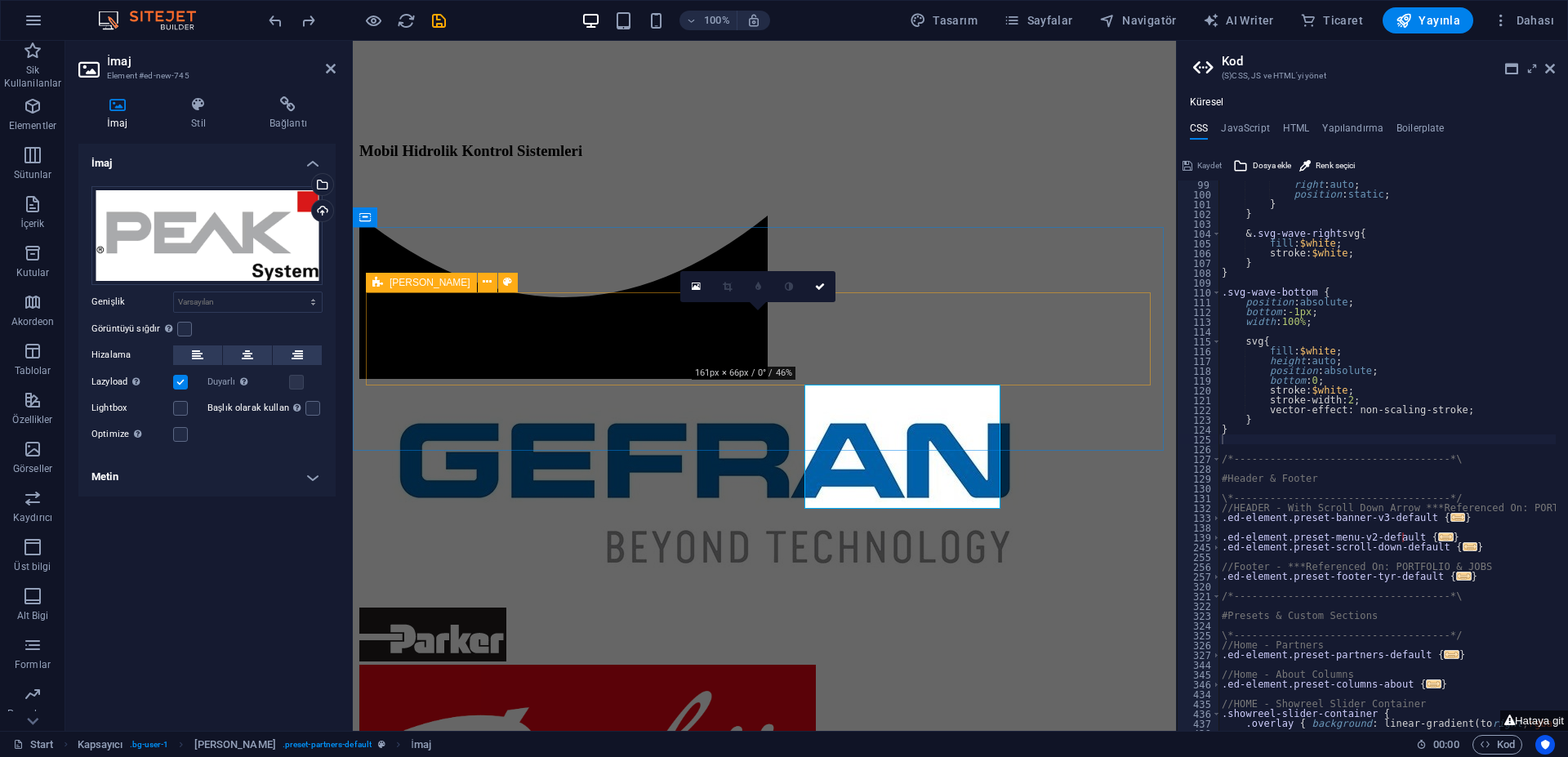
scroll to position [891, 0]
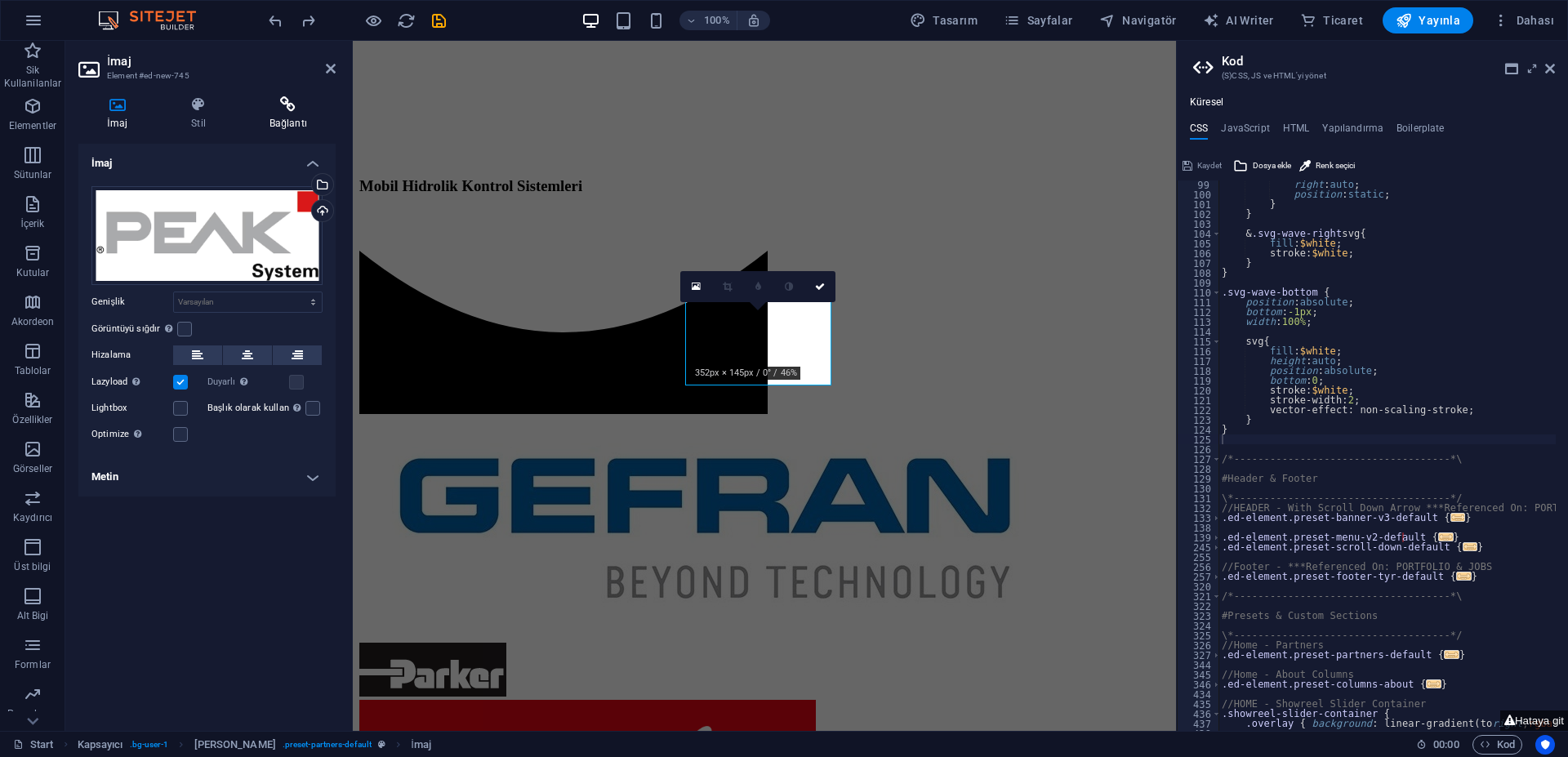
click at [287, 120] on h4 "Bağlantı" at bounding box center [288, 113] width 94 height 35
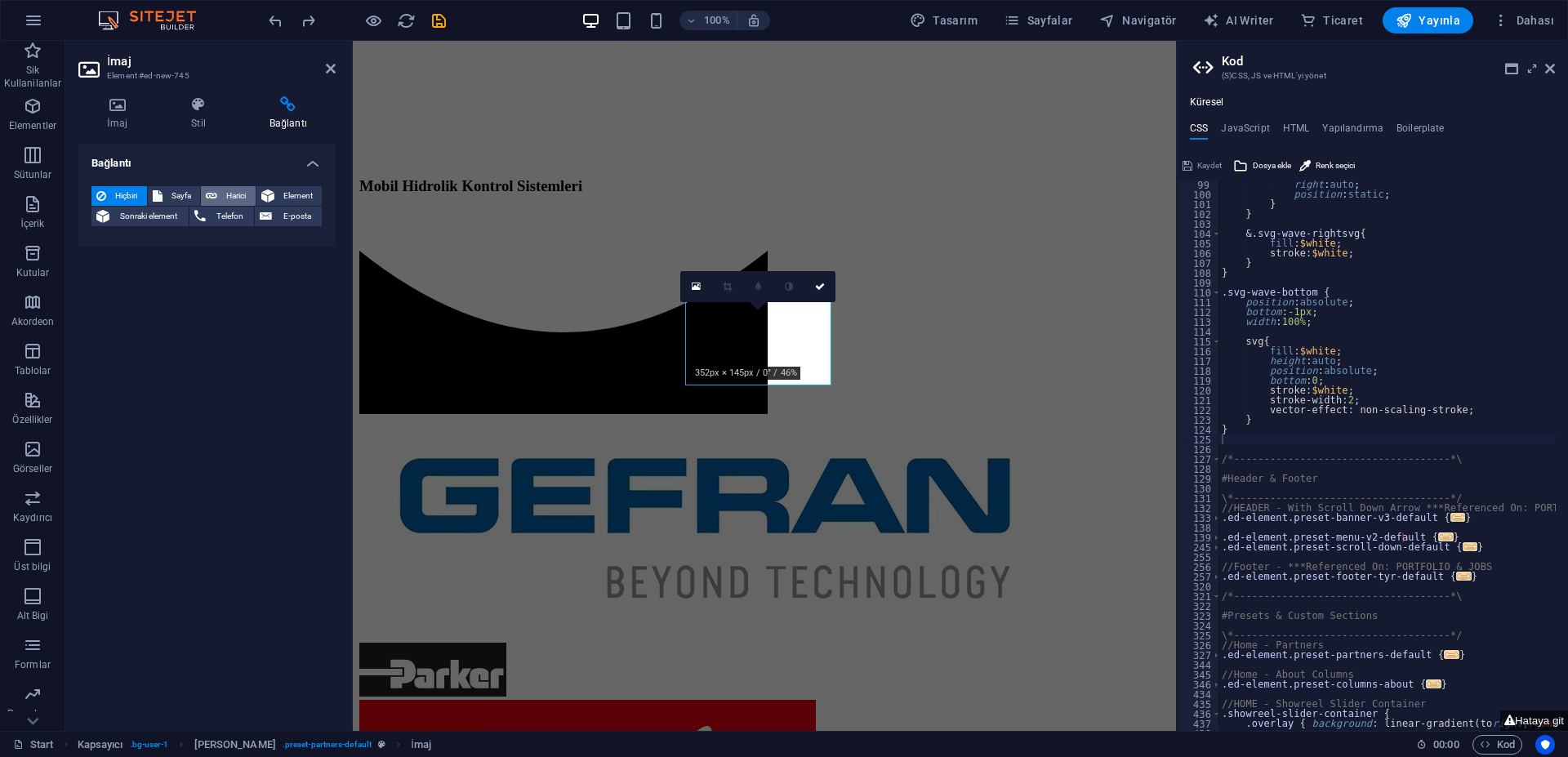
click at [220, 197] on button "Harici" at bounding box center [228, 196] width 55 height 19
select select "blank"
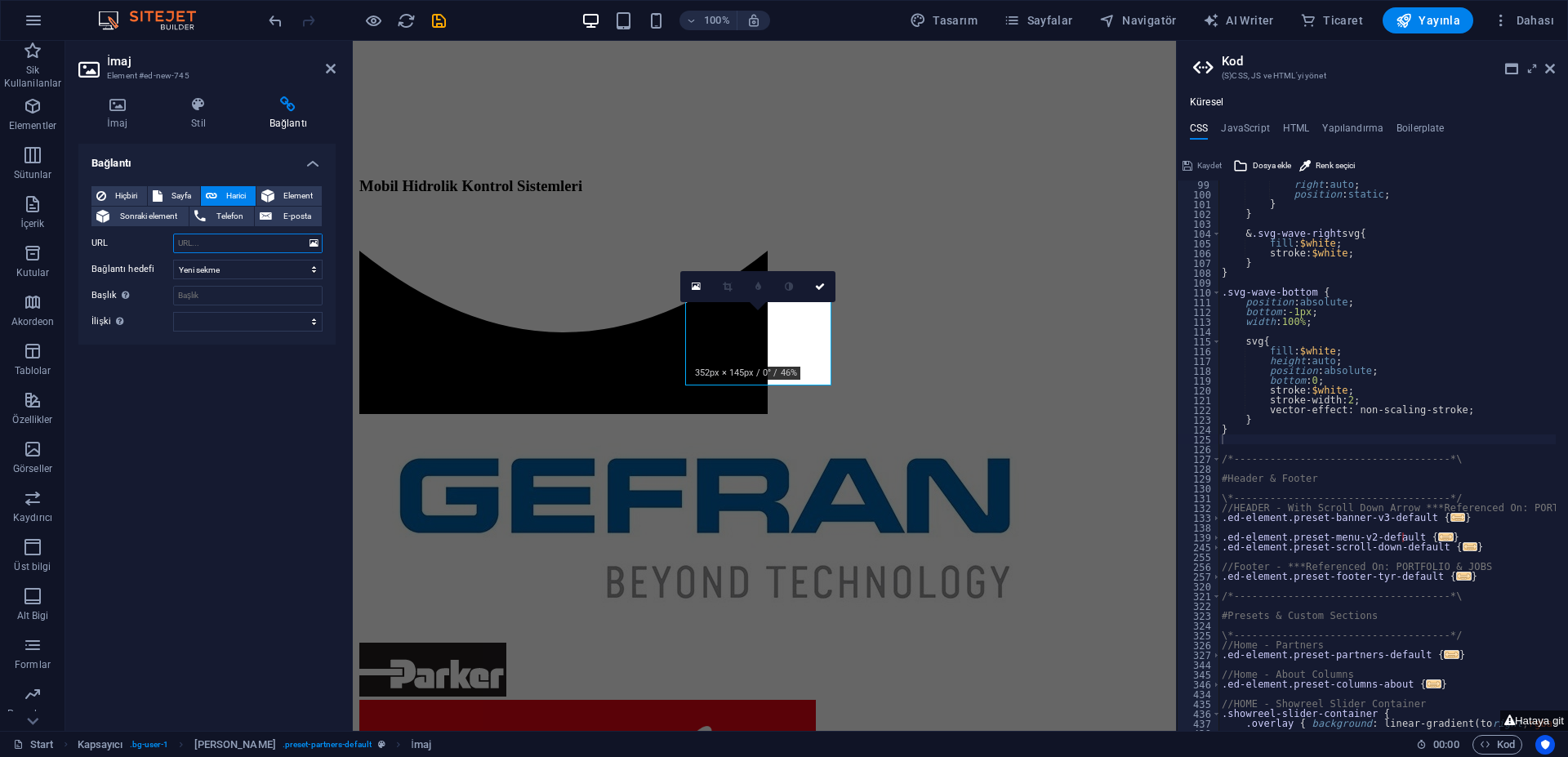
paste input "<iframe width="560" height="315" src="[URL][DOMAIN_NAME]" title="YouTube video …"
type input "<iframe width="560" height="315" src="[URL][DOMAIN_NAME]" title="YouTube video …"
click at [126, 110] on icon at bounding box center [117, 104] width 78 height 16
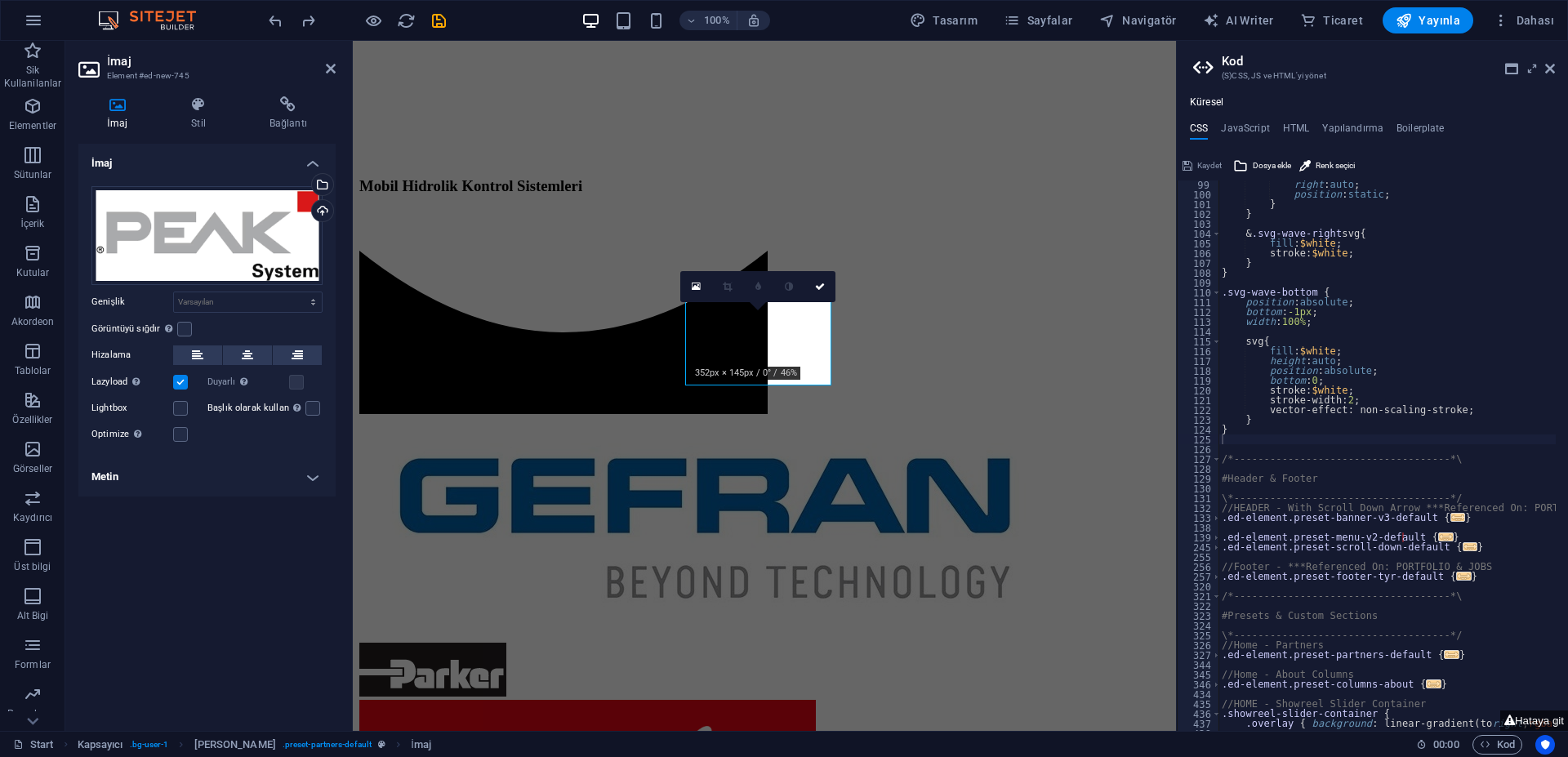
click at [198, 478] on h4 "Metin" at bounding box center [207, 476] width 257 height 39
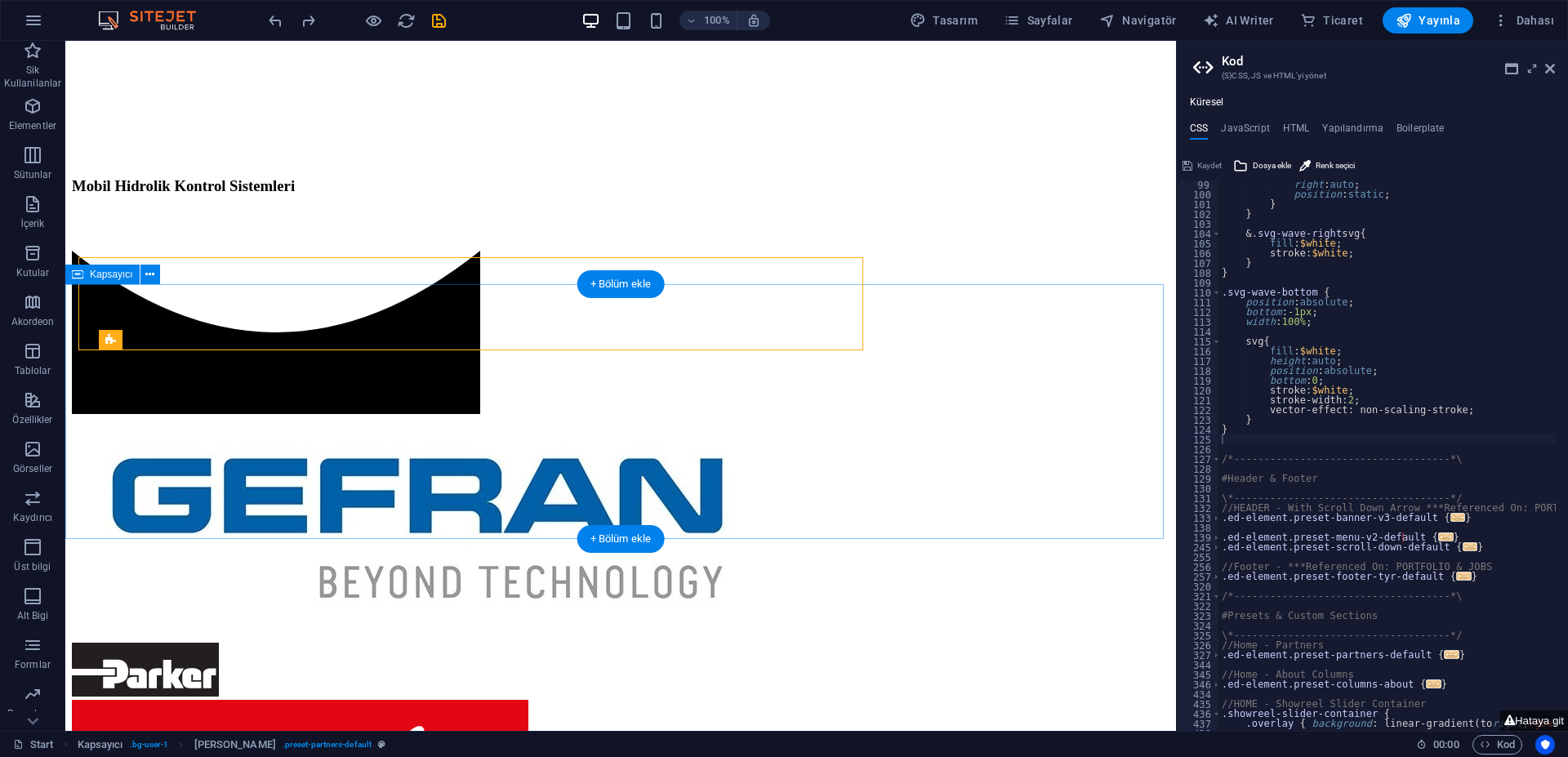
scroll to position [926, 0]
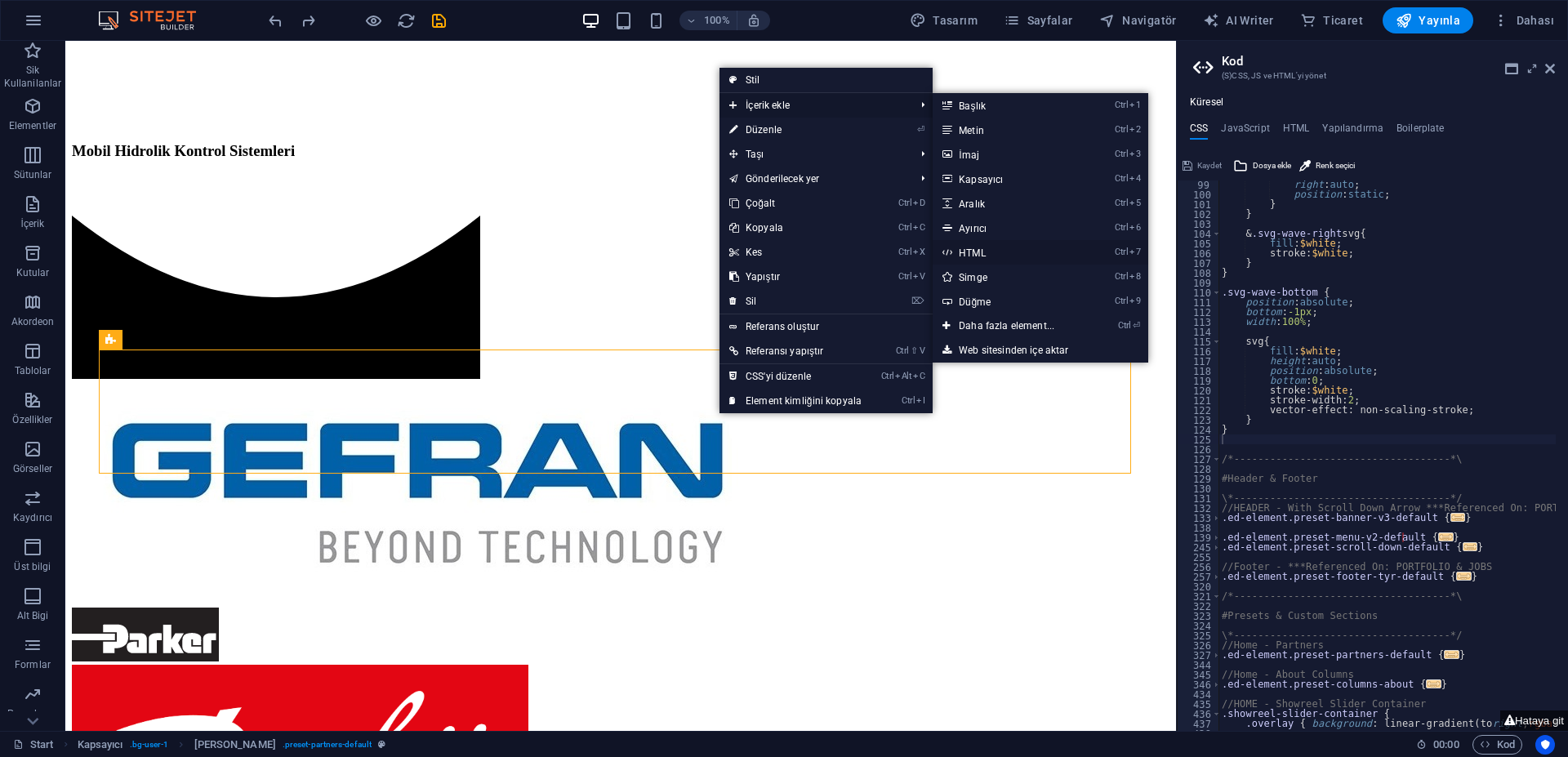
click at [996, 252] on link "Ctrl 7 HTML" at bounding box center [1009, 252] width 154 height 24
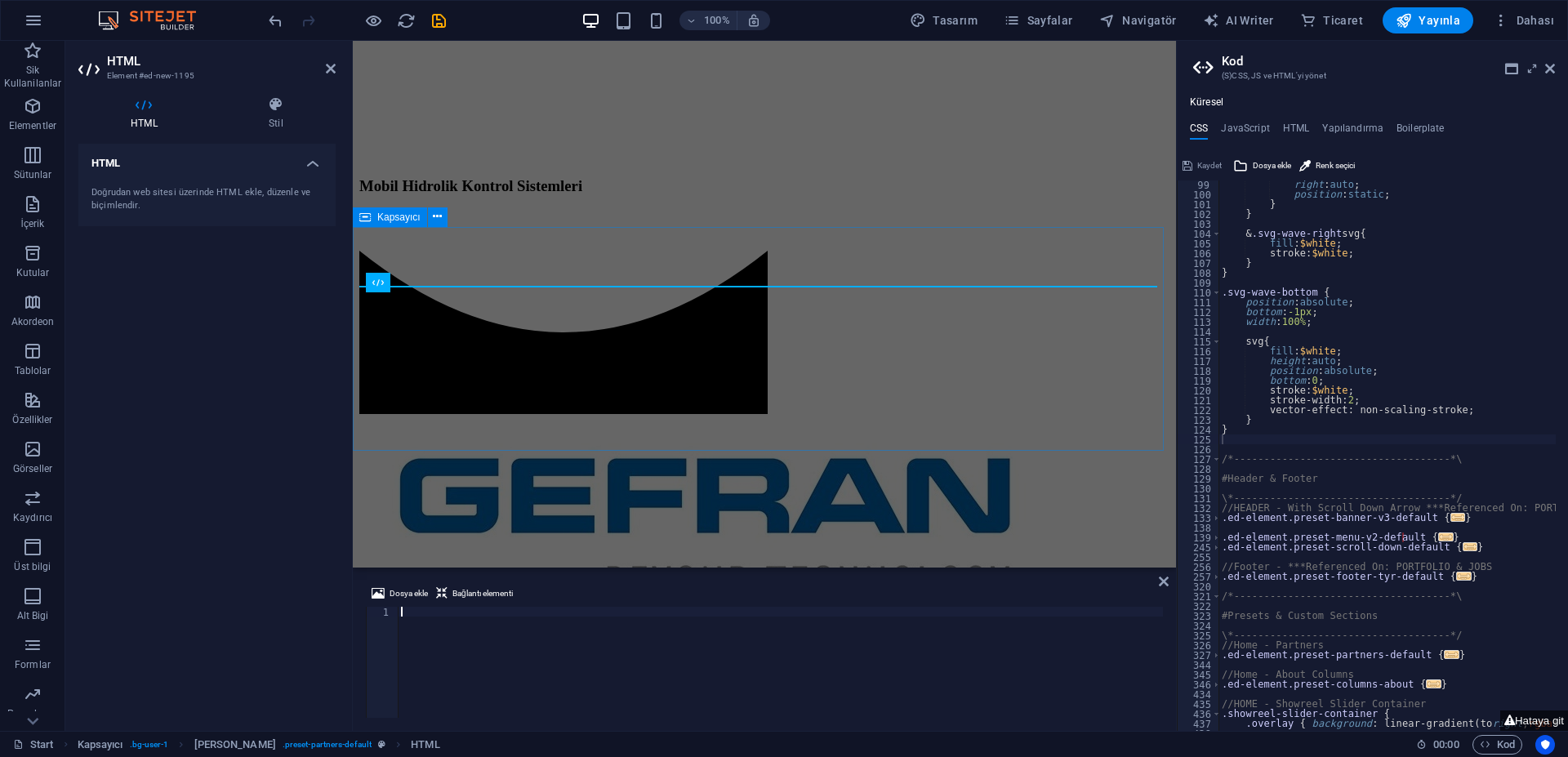
type textarea "<iframe width="560" height="315" src="[URL][DOMAIN_NAME]" title="YouTube video …"
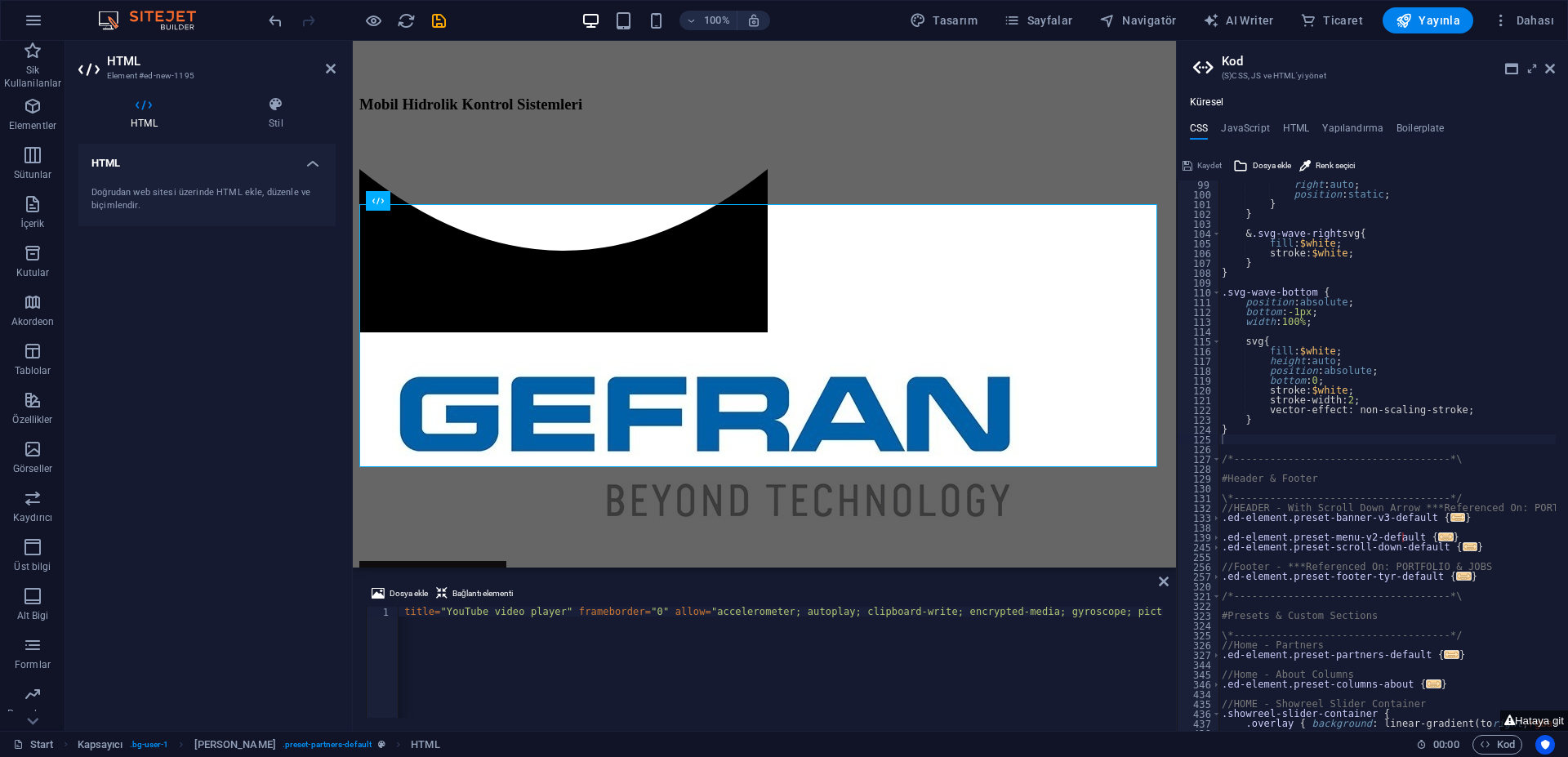
scroll to position [0, 351]
click at [432, 200] on span "HTML" at bounding box center [432, 201] width 27 height 10
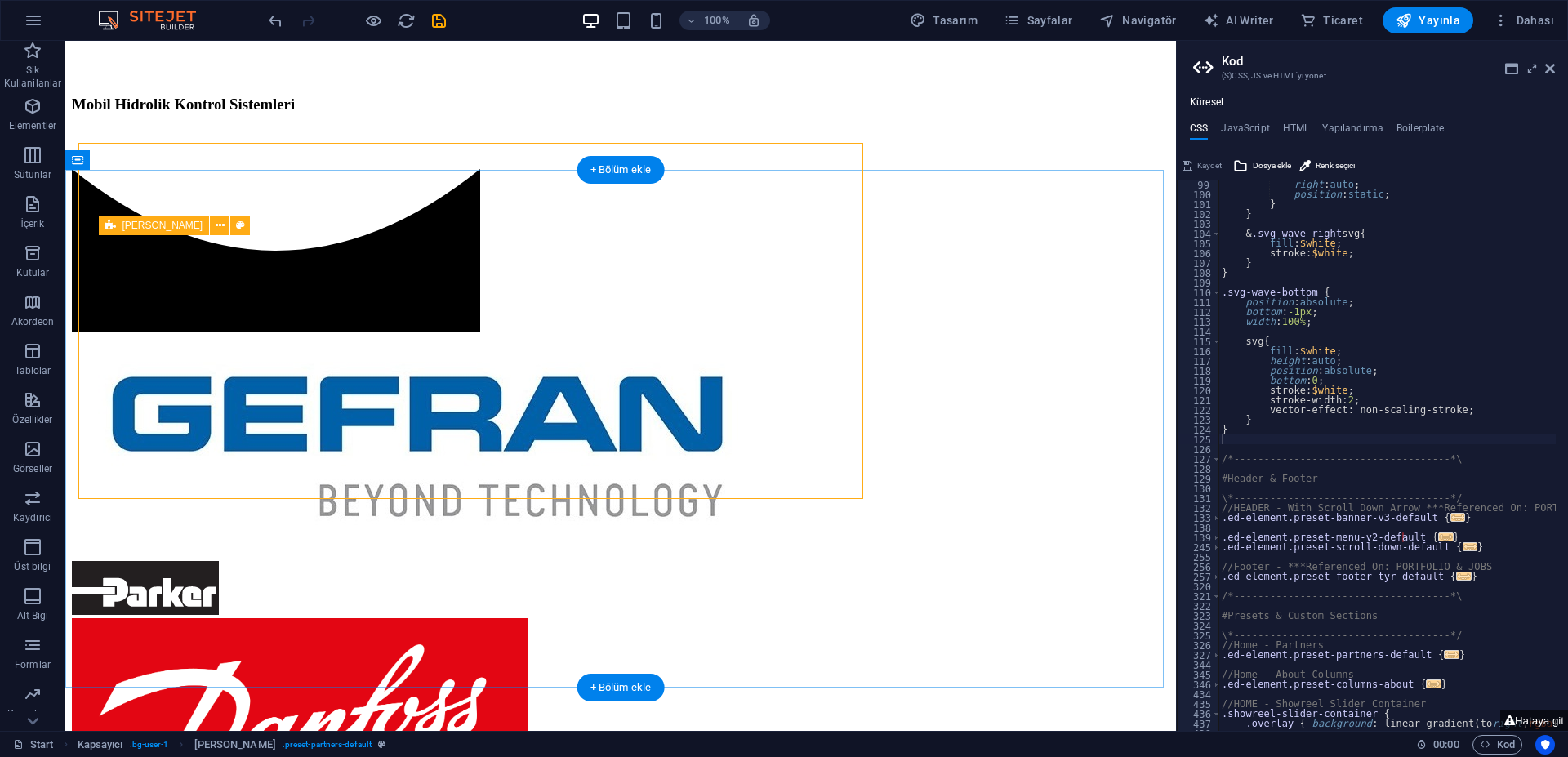
scroll to position [1040, 0]
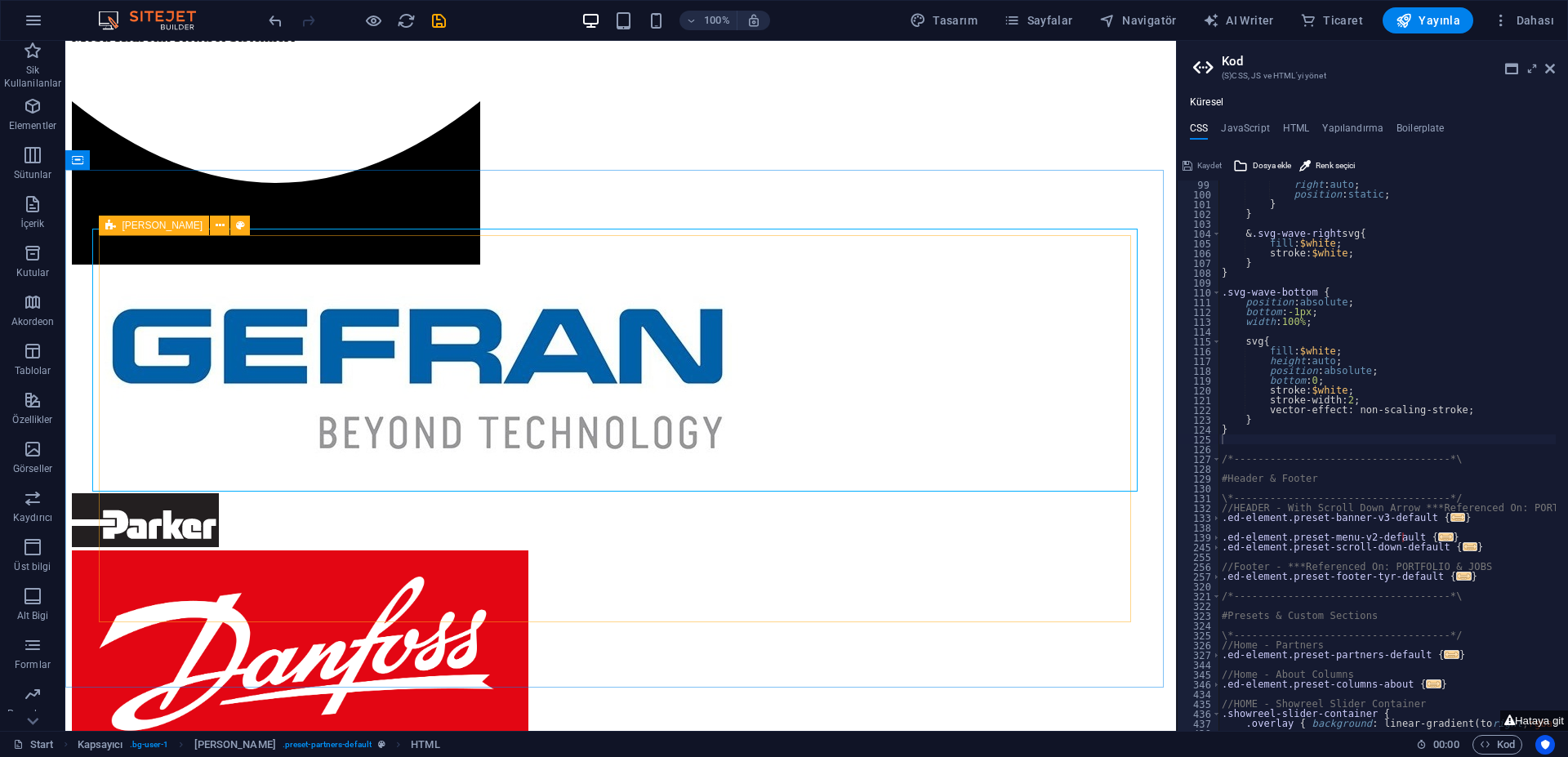
click at [115, 224] on icon at bounding box center [110, 225] width 11 height 19
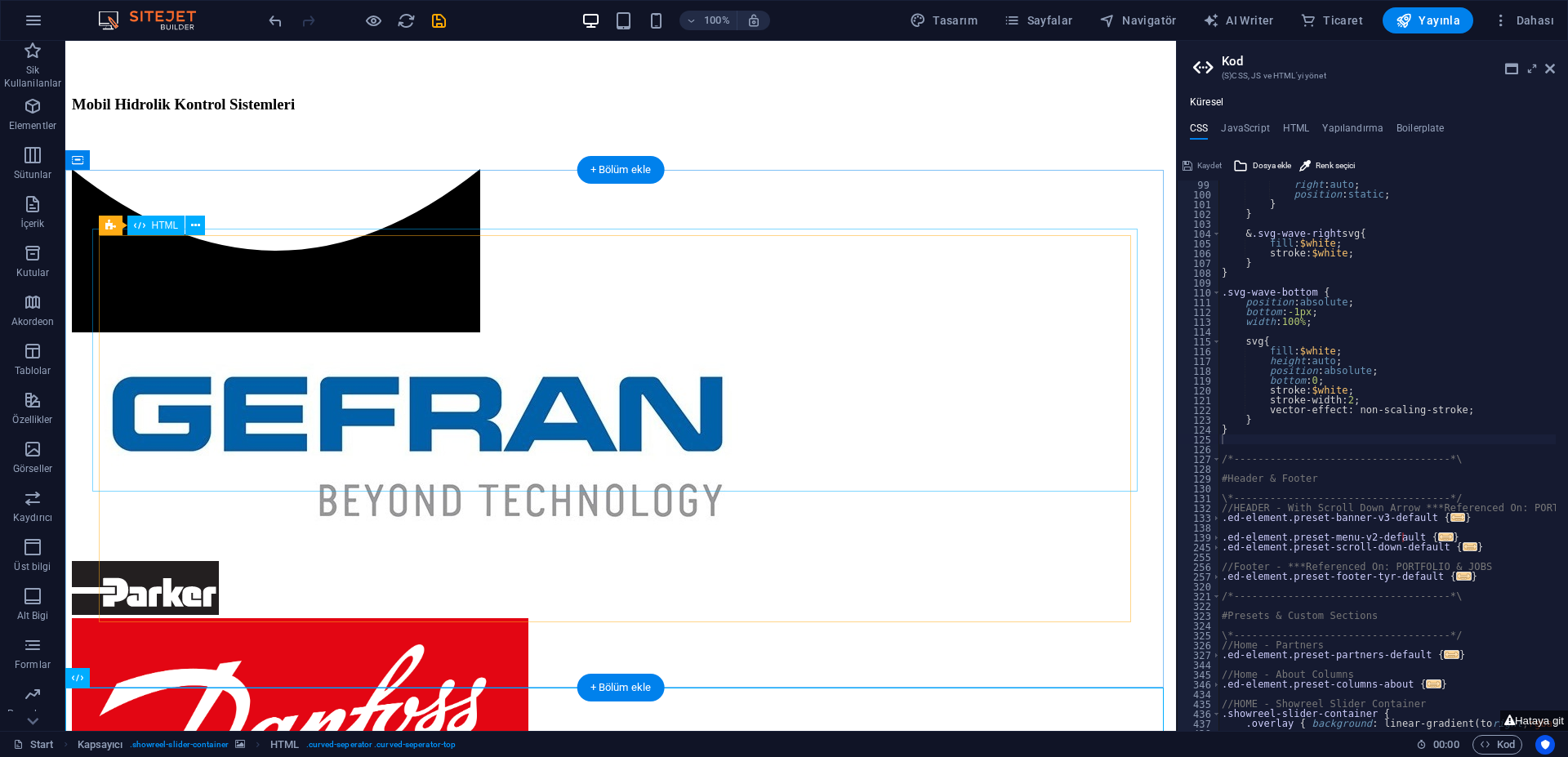
scroll to position [1040, 0]
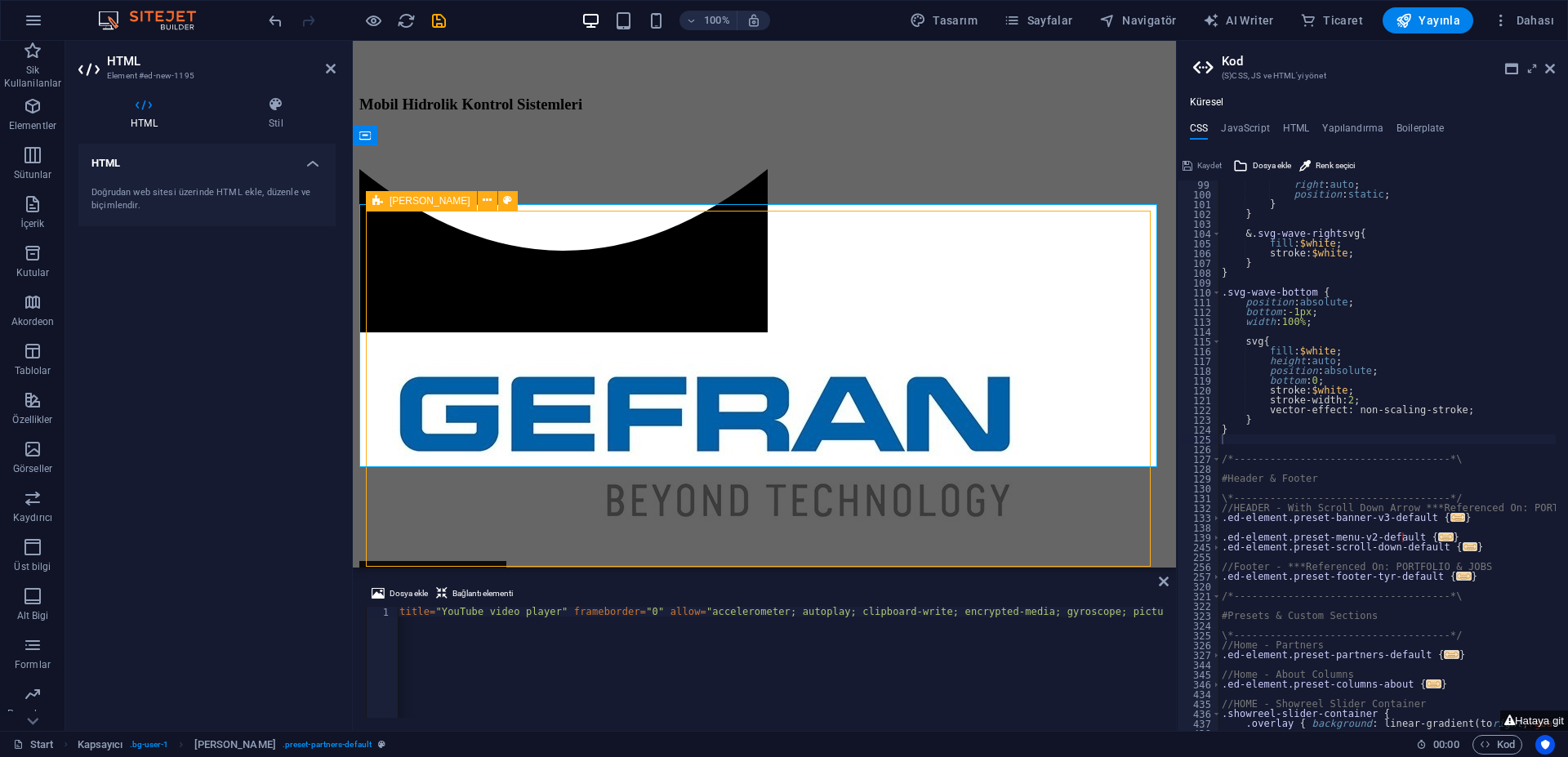
scroll to position [1040, 0]
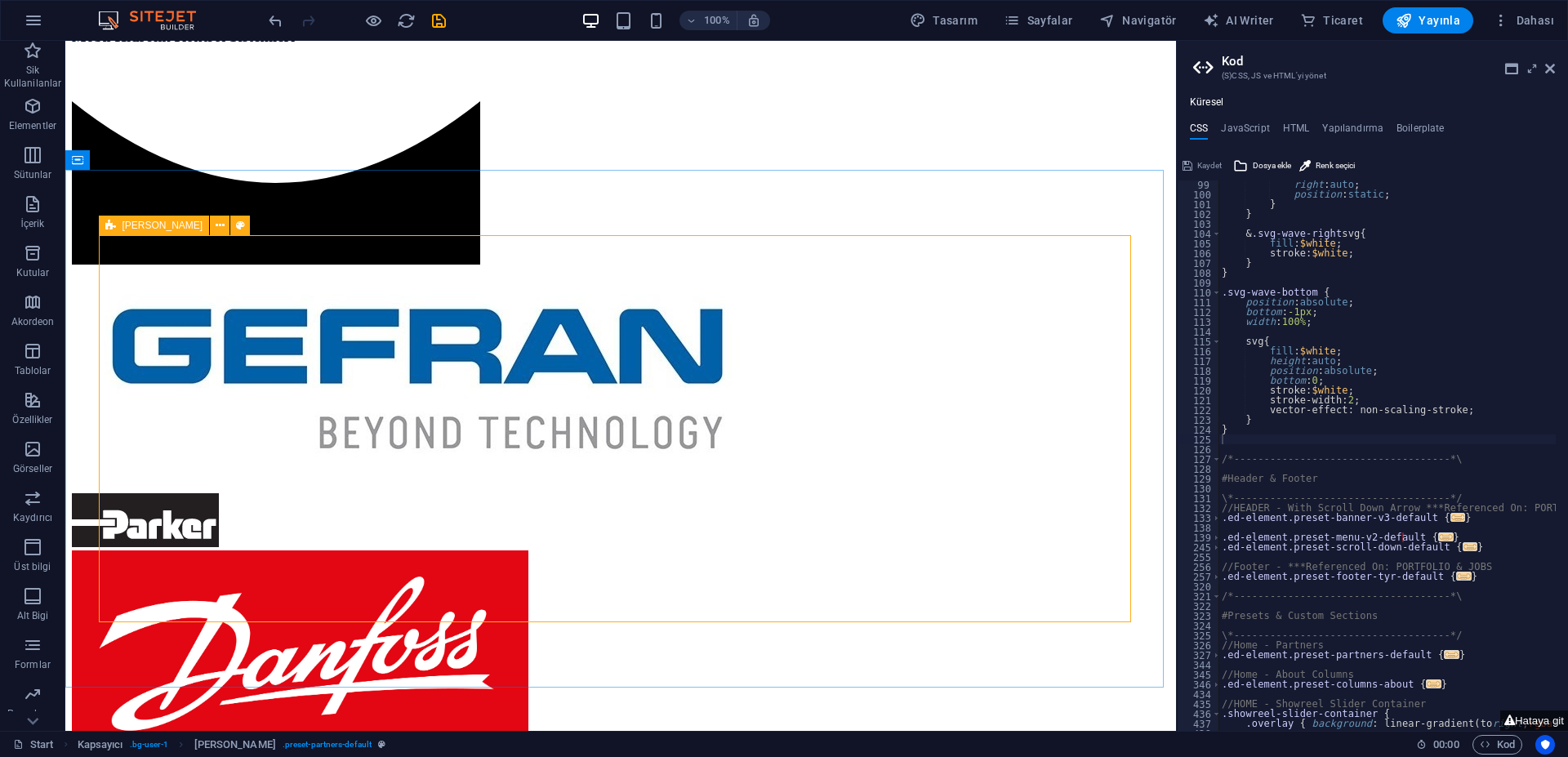
click at [115, 221] on icon at bounding box center [110, 225] width 11 height 19
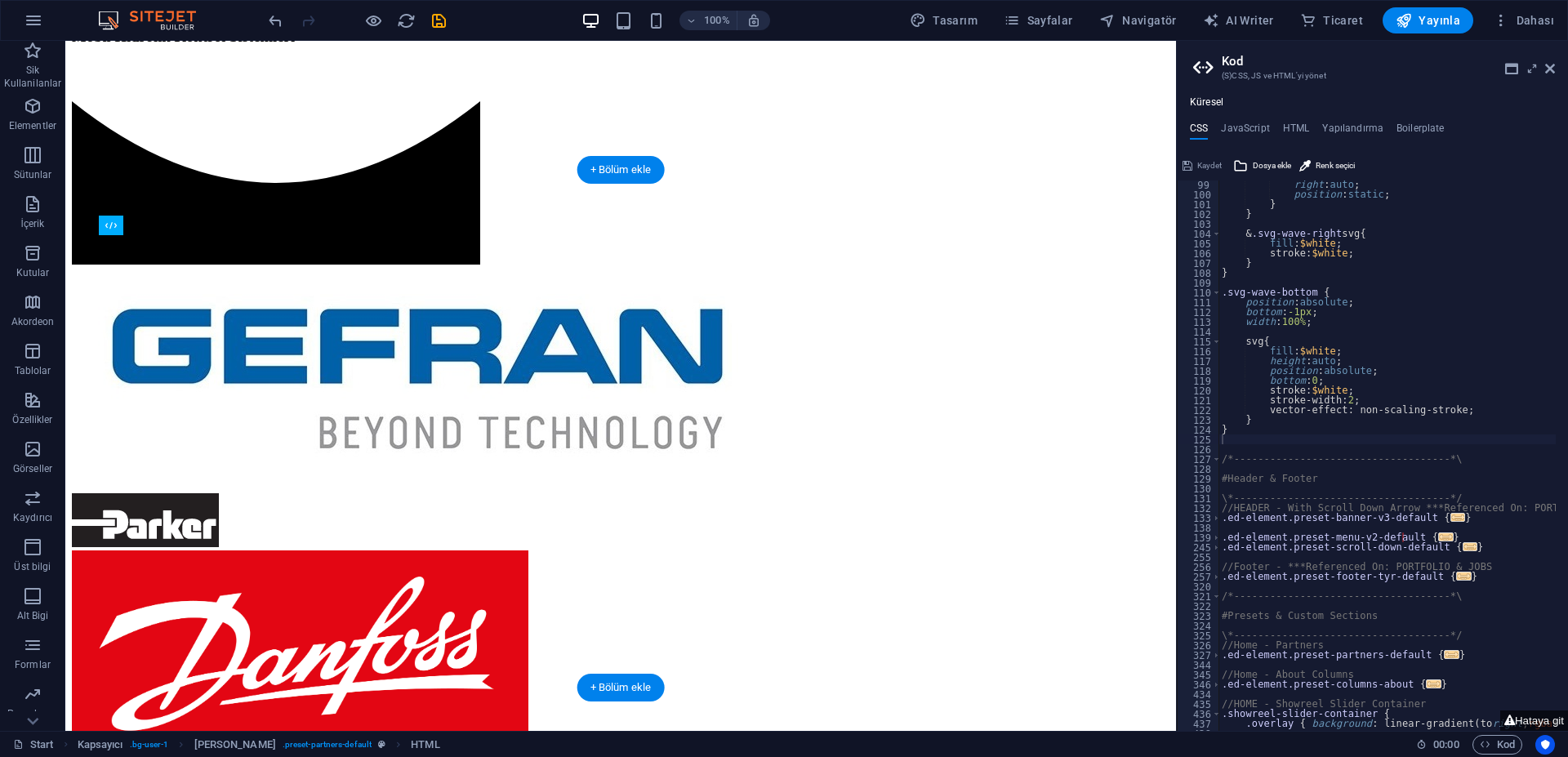
drag, startPoint x: 227, startPoint y: 263, endPoint x: 634, endPoint y: 404, distance: 430.7
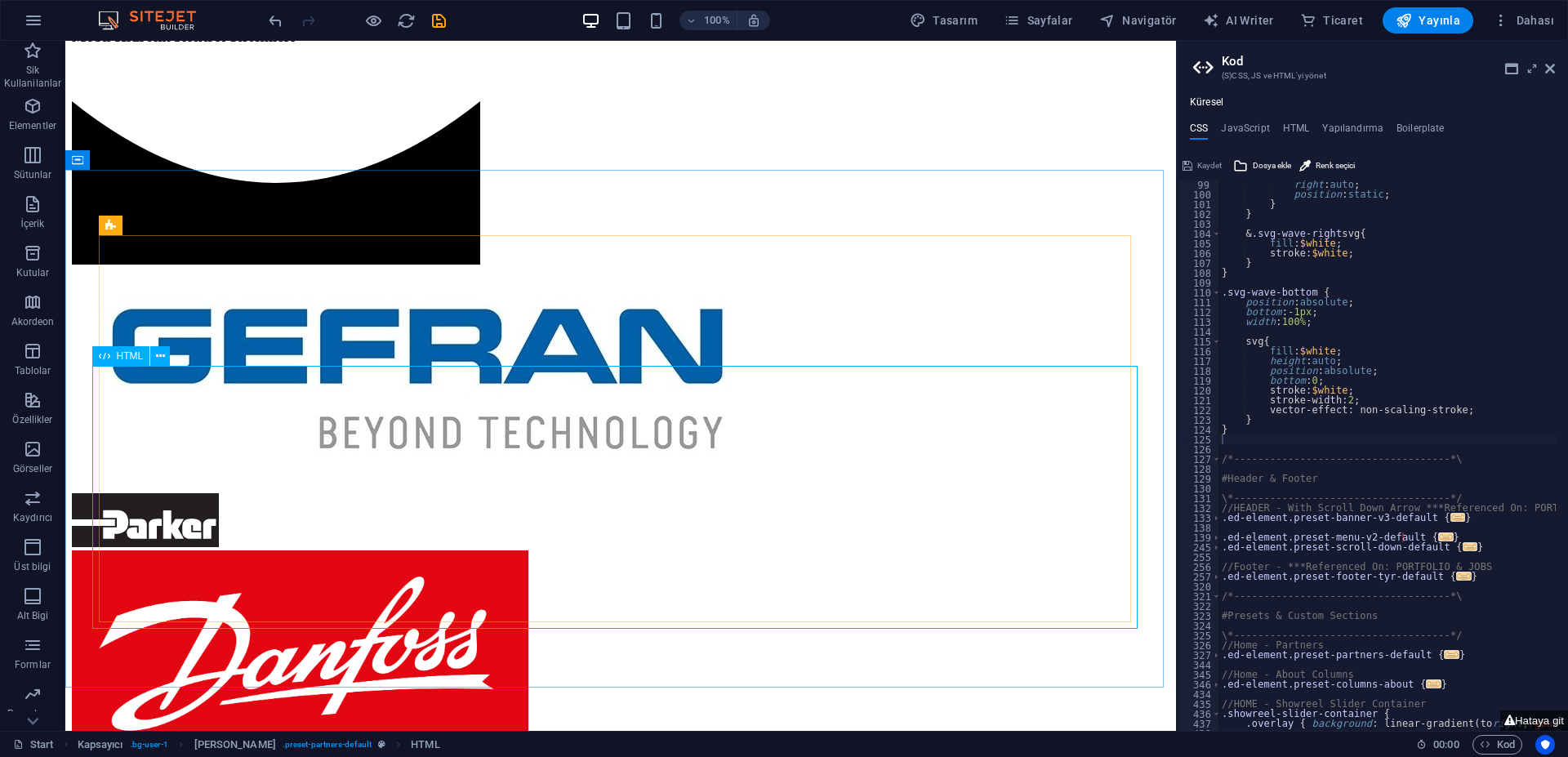
click at [126, 356] on span "HTML" at bounding box center [131, 356] width 27 height 10
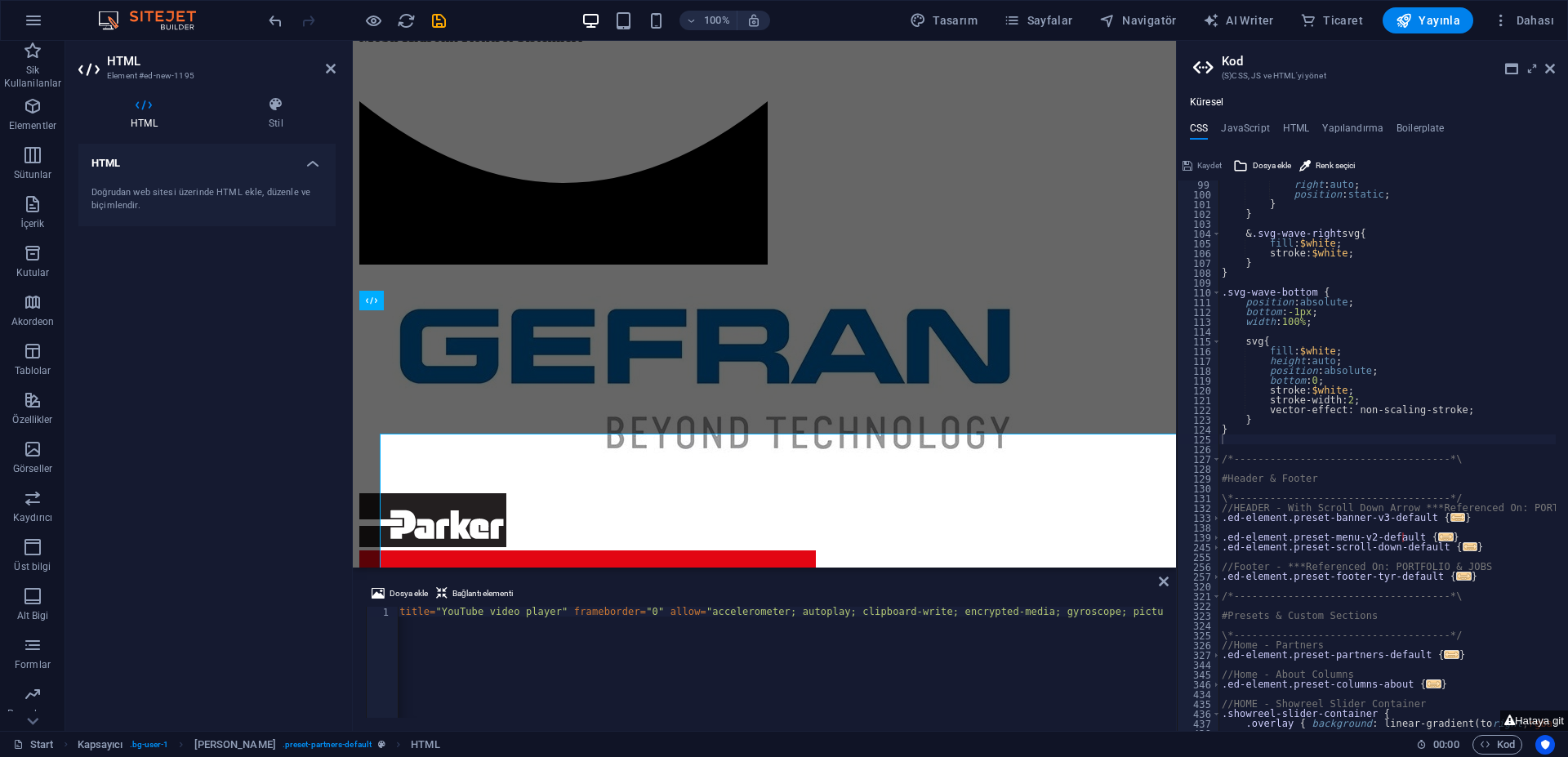
scroll to position [973, 0]
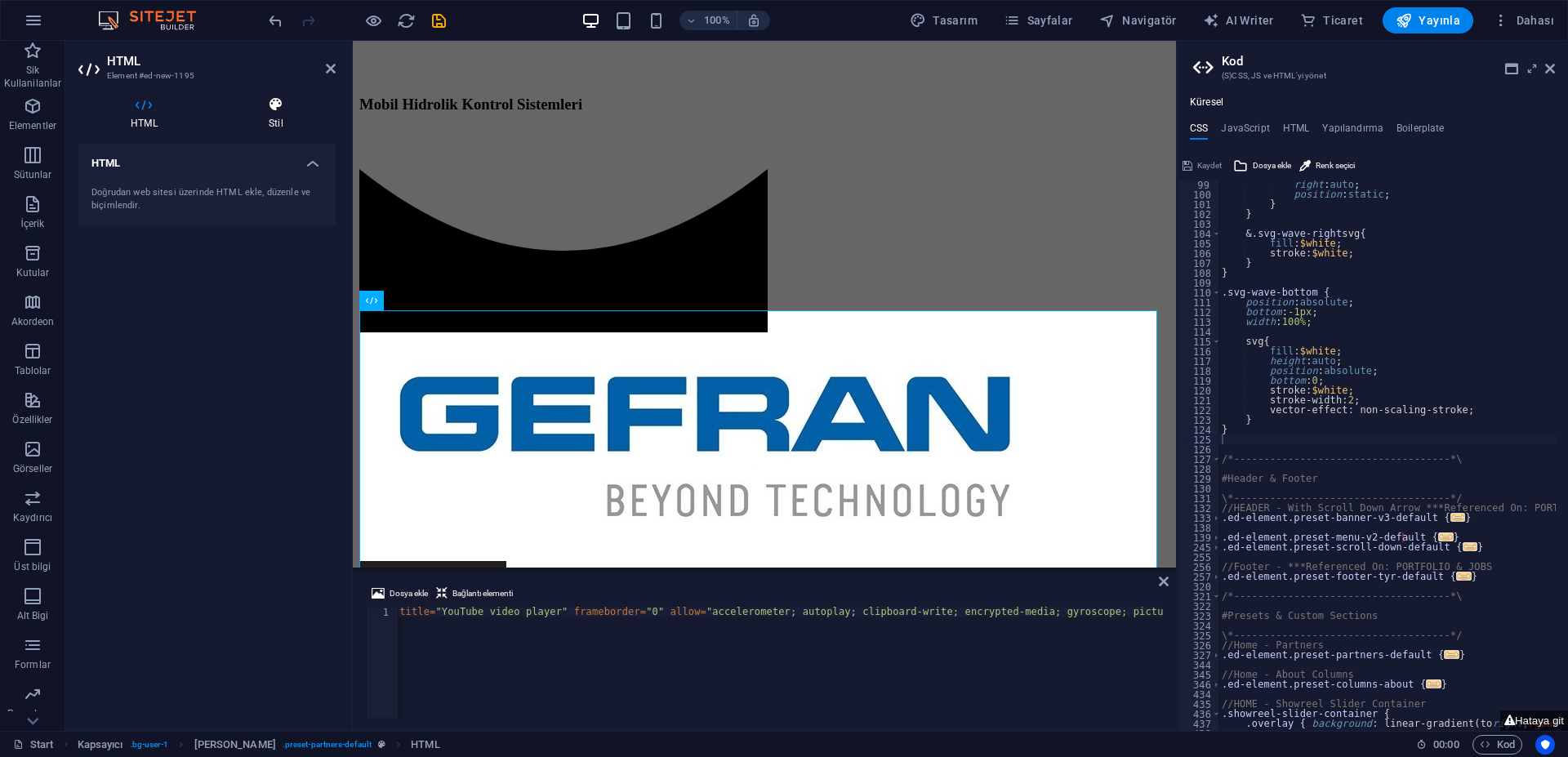
click at [278, 106] on icon at bounding box center [276, 104] width 119 height 16
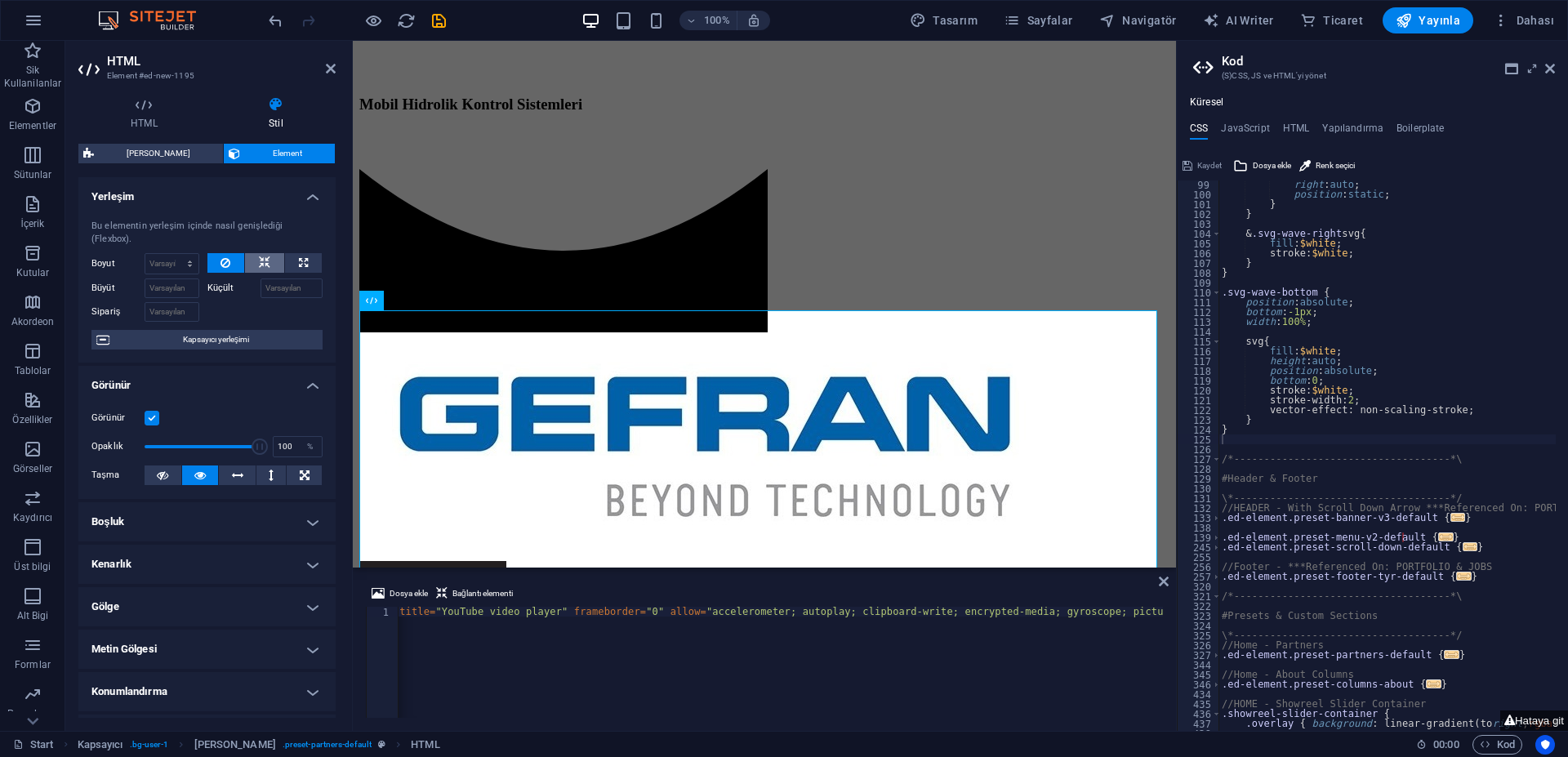
click at [259, 267] on icon at bounding box center [265, 262] width 12 height 19
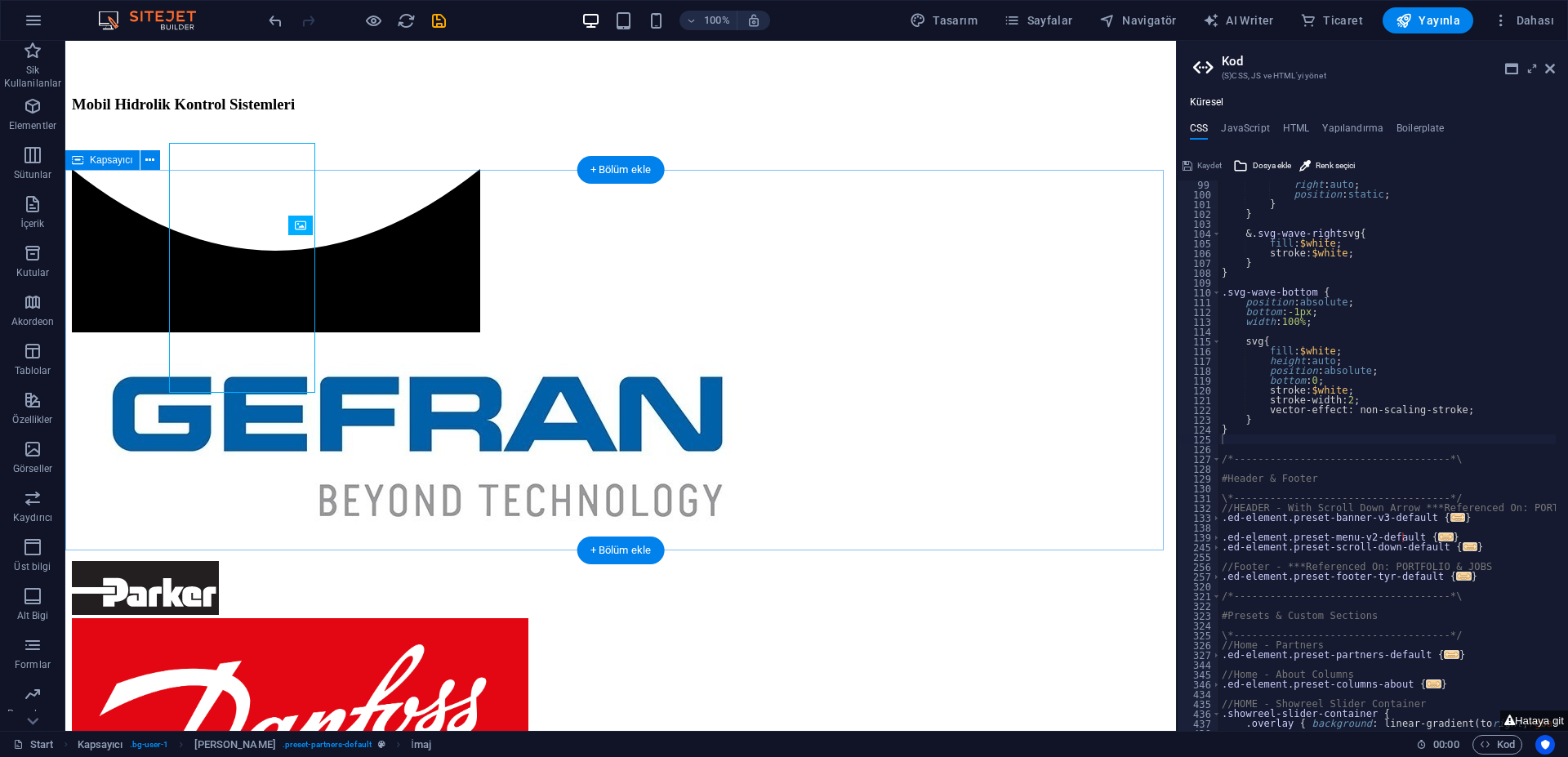
scroll to position [1040, 0]
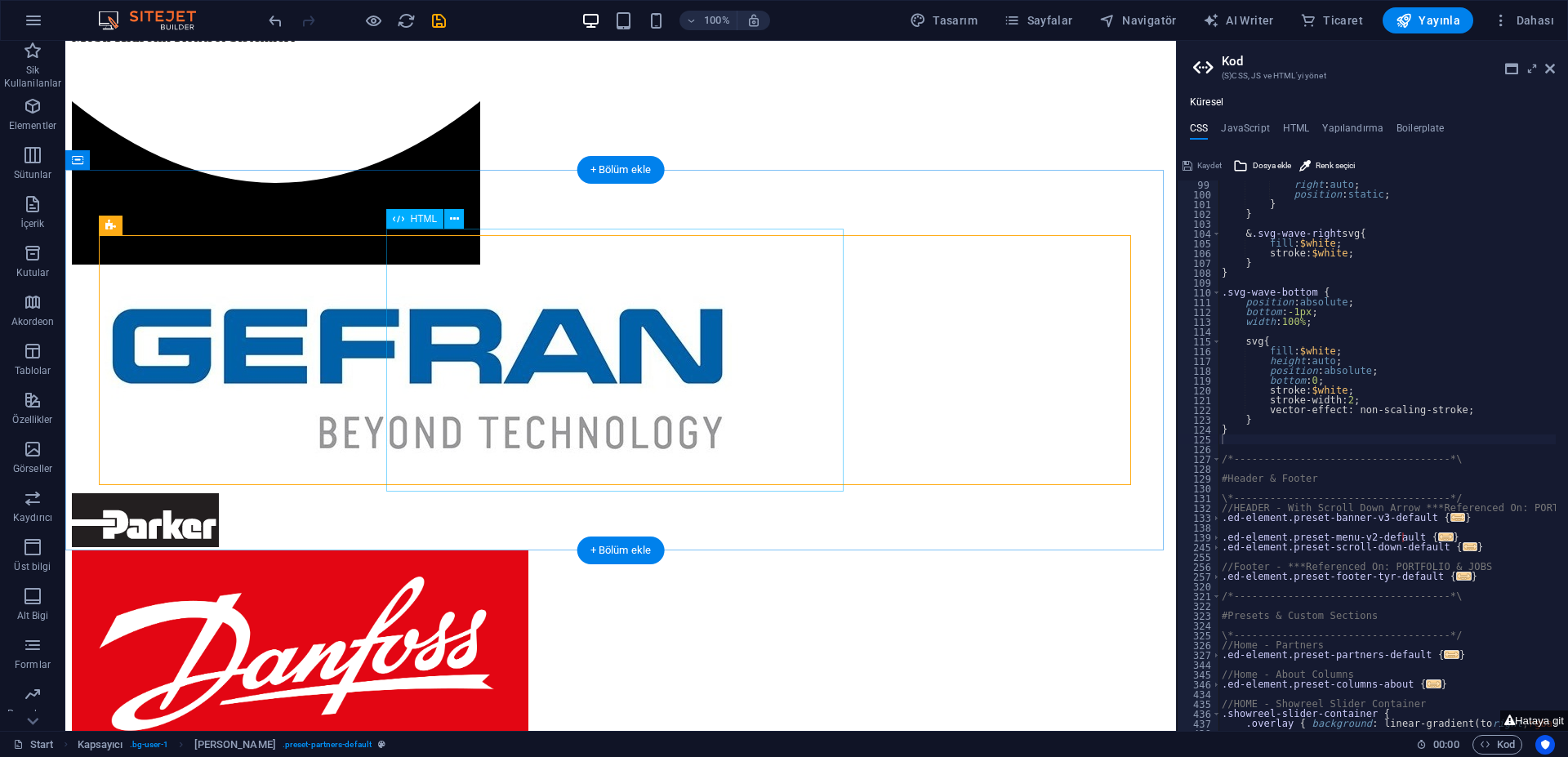
click at [427, 219] on span "HTML" at bounding box center [424, 219] width 27 height 10
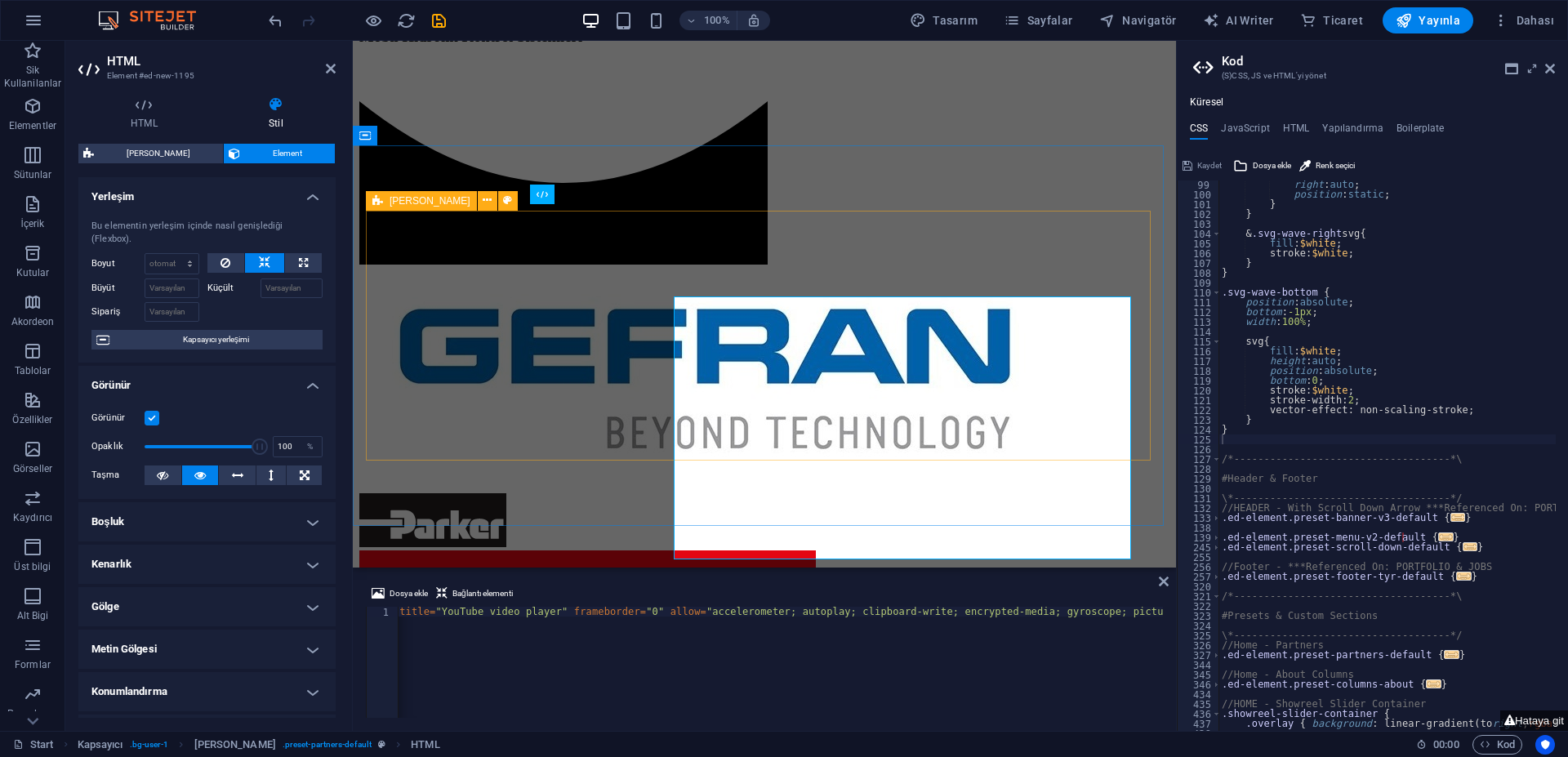
scroll to position [973, 0]
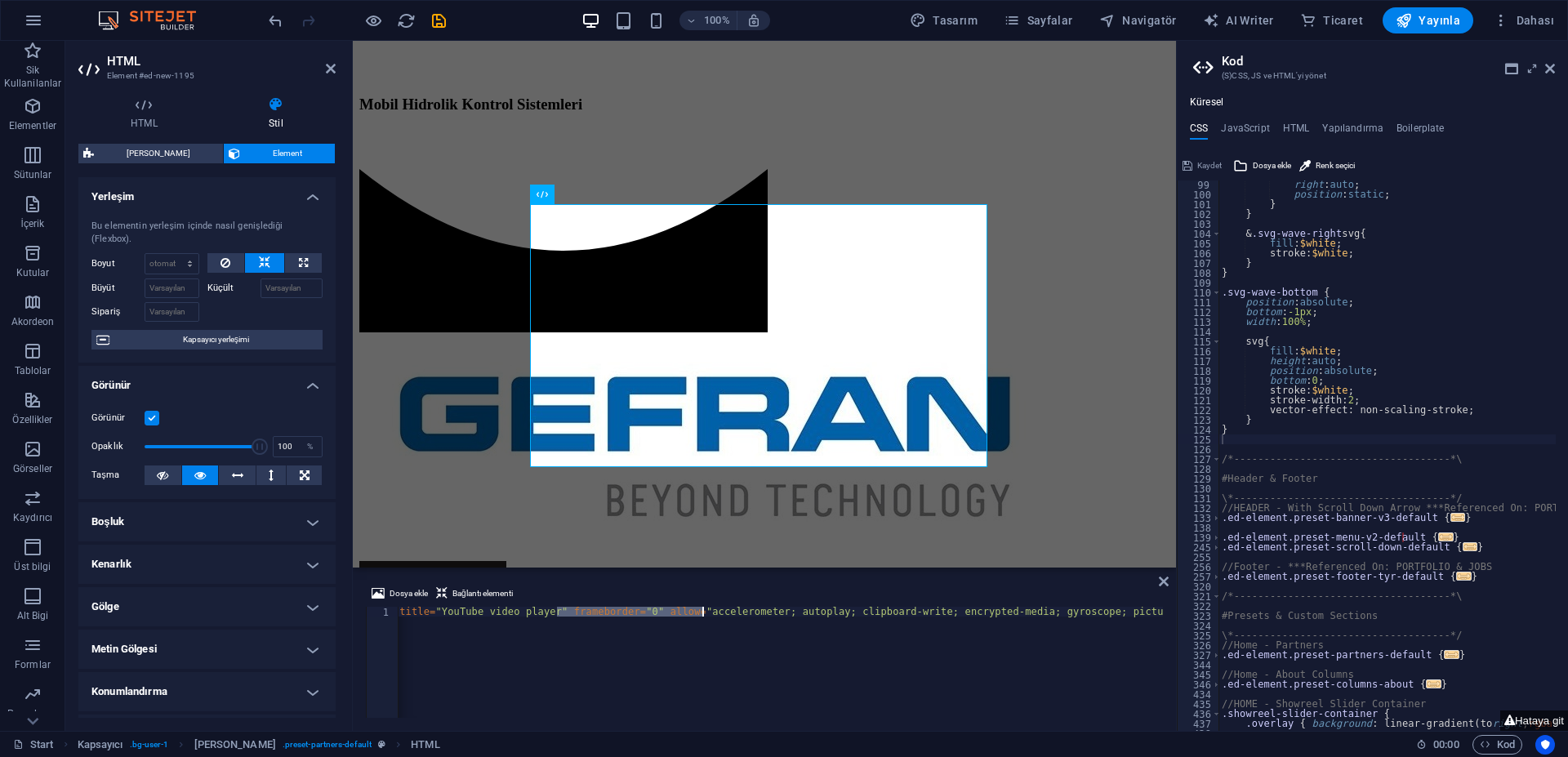
drag, startPoint x: 558, startPoint y: 612, endPoint x: 701, endPoint y: 609, distance: 143.0
click at [701, 609] on div "< iframe width = "560" height = "315" src = "[URL][DOMAIN_NAME]" title = "YouTu…" at bounding box center [873, 670] width 1651 height 127
type textarea "<iframe width="560" height="315" src="[URL][DOMAIN_NAME]" frameborder="0" allow…"
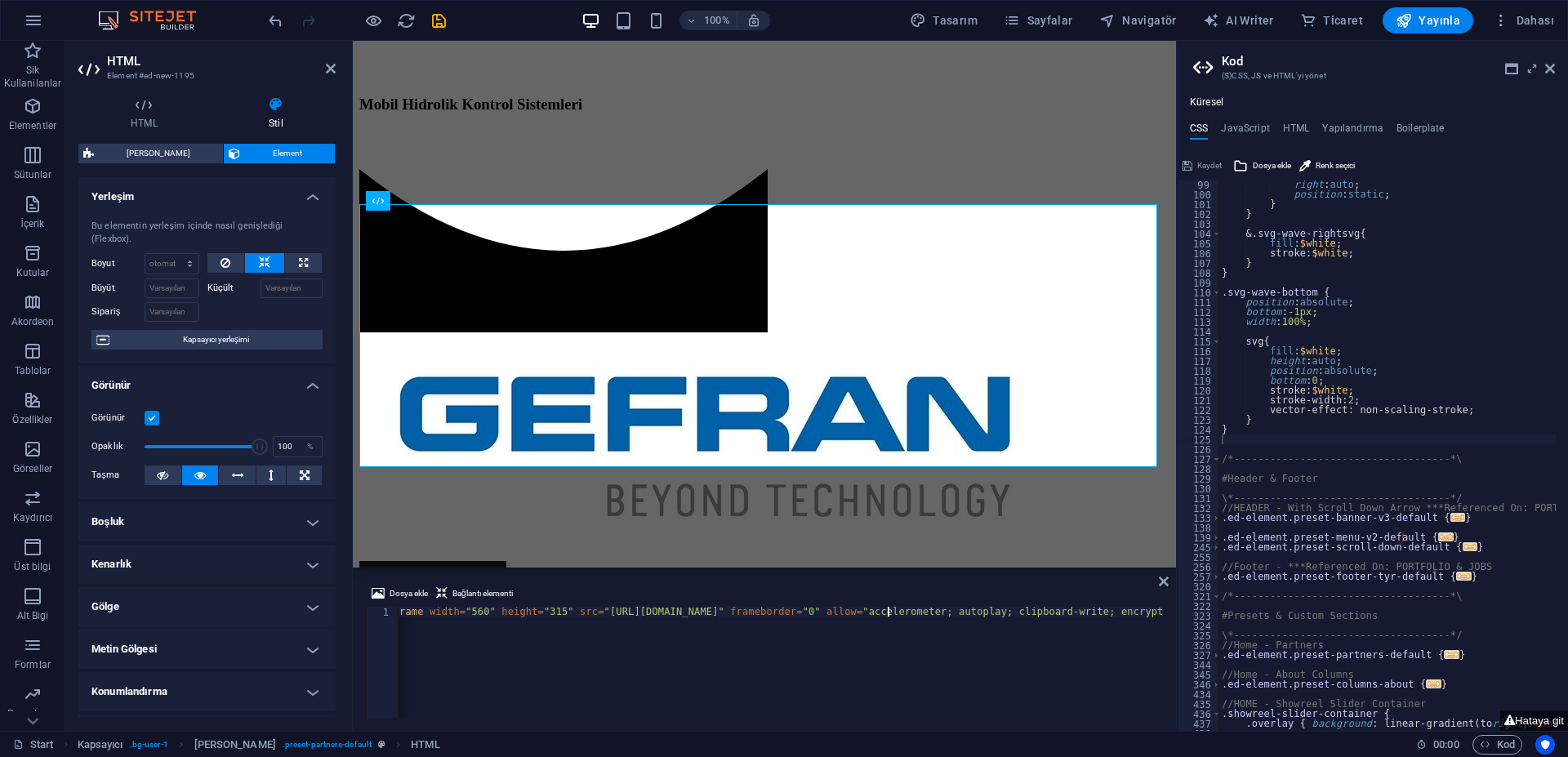
scroll to position [0, 0]
click at [290, 275] on div "Küçült" at bounding box center [266, 286] width 116 height 24
click at [285, 263] on button at bounding box center [303, 262] width 37 height 19
type input "100"
select select "%"
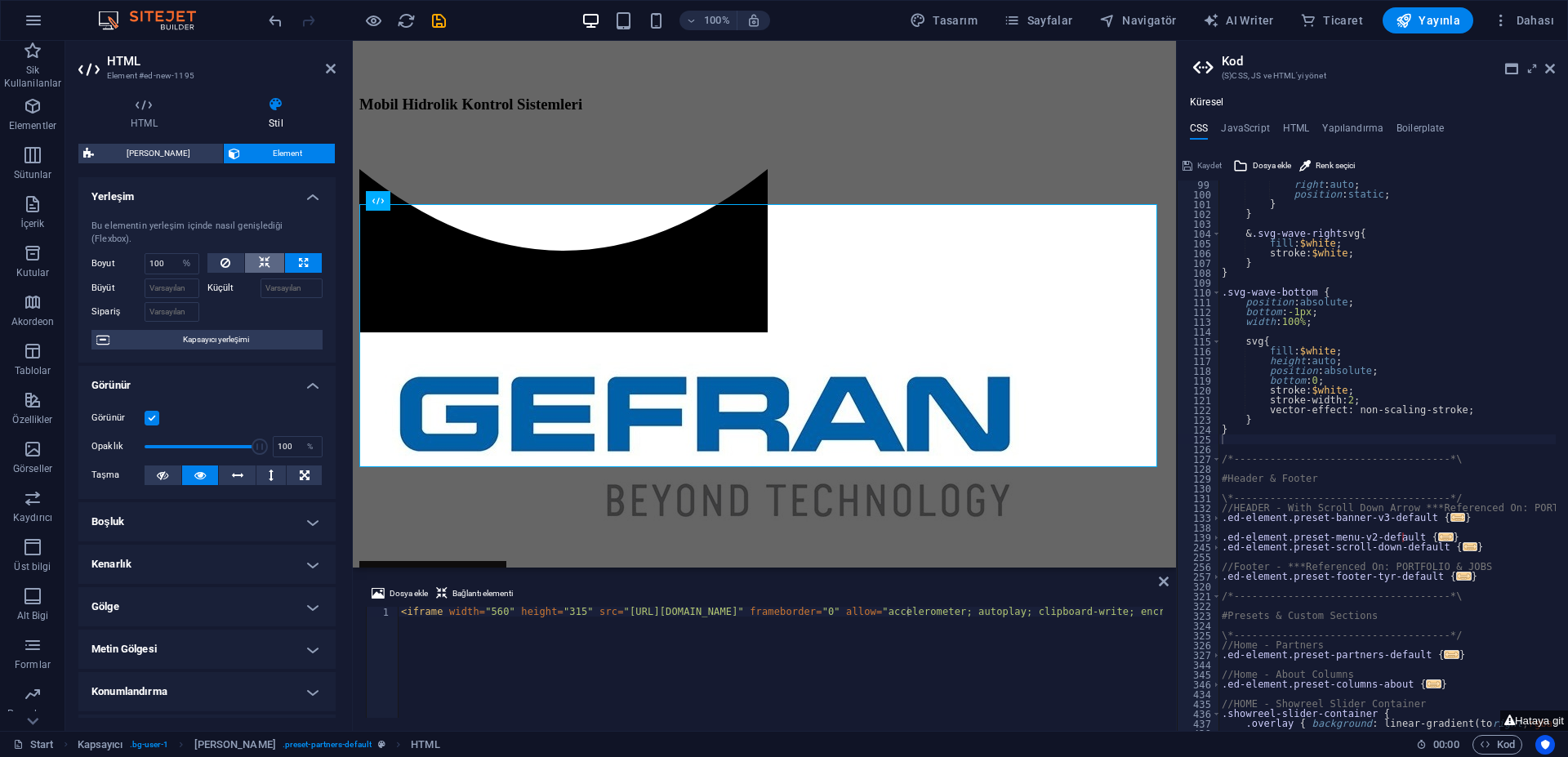
click at [263, 264] on icon at bounding box center [265, 262] width 12 height 19
select select "DISABLED_OPTION_VALUE"
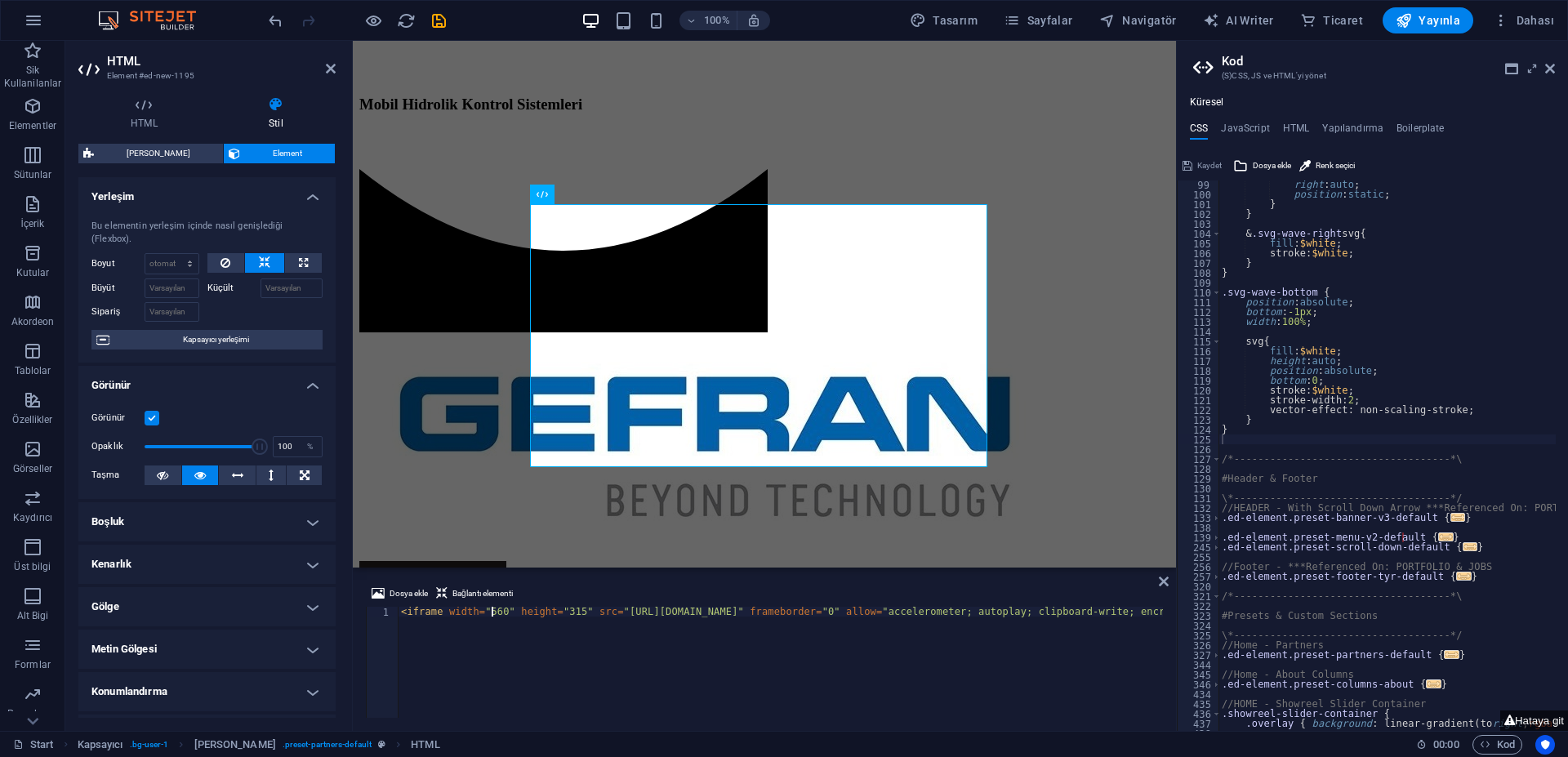
click at [491, 611] on div "< iframe width = "560" height = "315" src = "[URL][DOMAIN_NAME]" frameborder = …" at bounding box center [1151, 670] width 1506 height 127
drag, startPoint x: 491, startPoint y: 612, endPoint x: 479, endPoint y: 615, distance: 12.4
click at [479, 615] on div "< iframe width = "560" height = "315" src = "[URL][DOMAIN_NAME]" frameborder = …" at bounding box center [1151, 670] width 1506 height 127
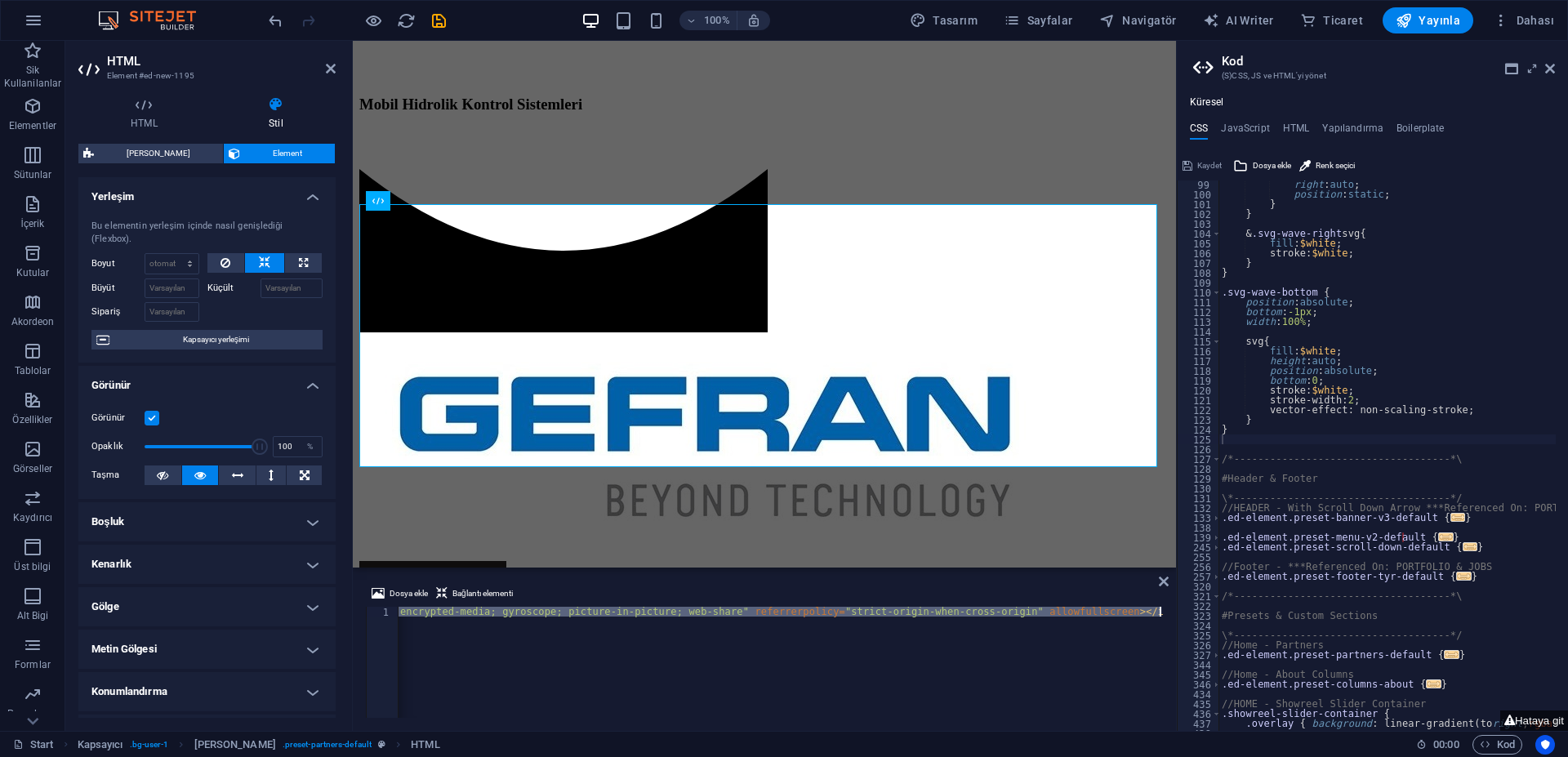
scroll to position [0, 741]
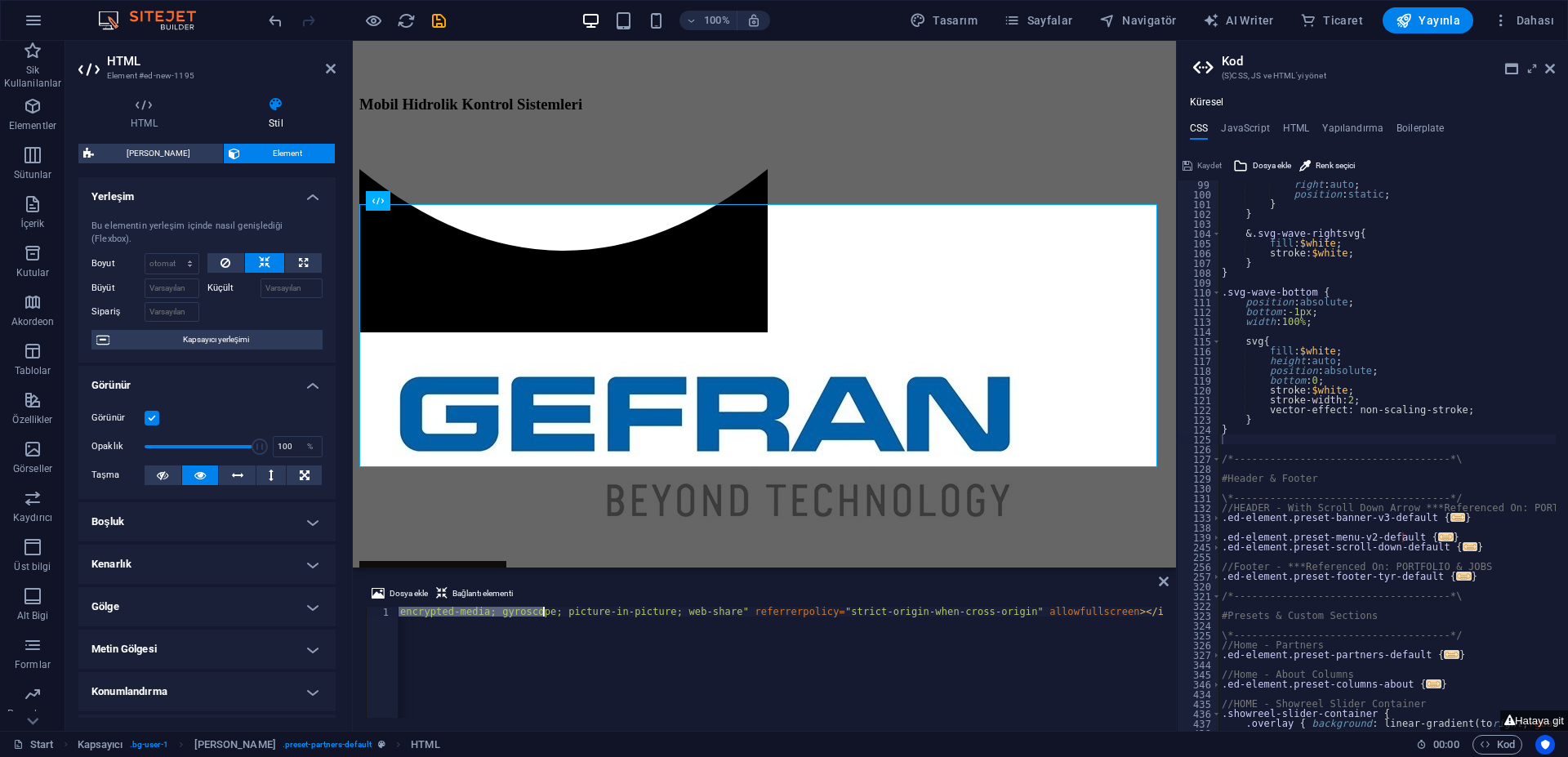
drag, startPoint x: 556, startPoint y: 614, endPoint x: 544, endPoint y: 615, distance: 12.0
click at [544, 615] on div "< iframe width = "800" height = "315" src = "[URL][DOMAIN_NAME]" frameborder = …" at bounding box center [410, 670] width 1506 height 127
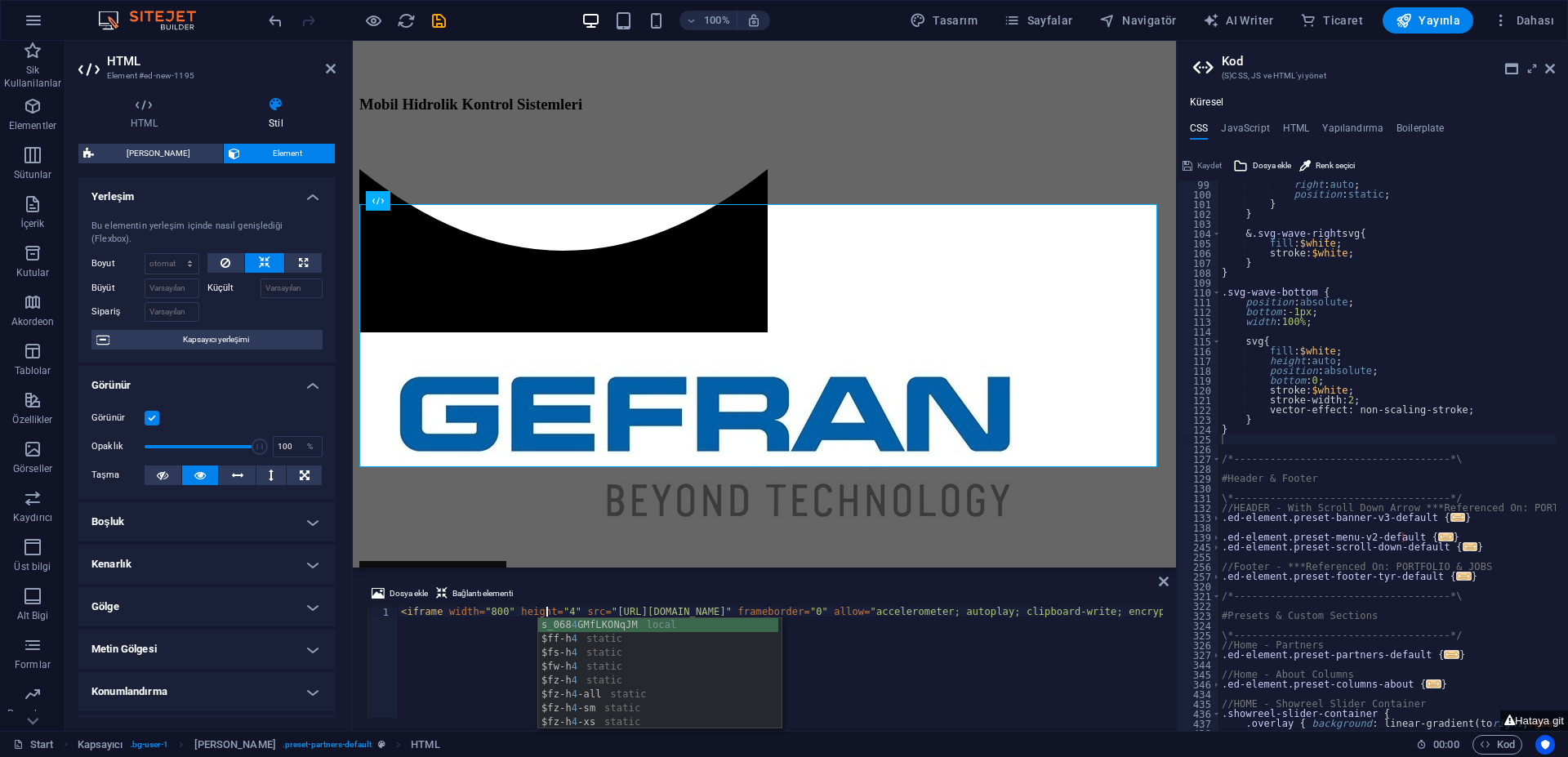
scroll to position [0, 13]
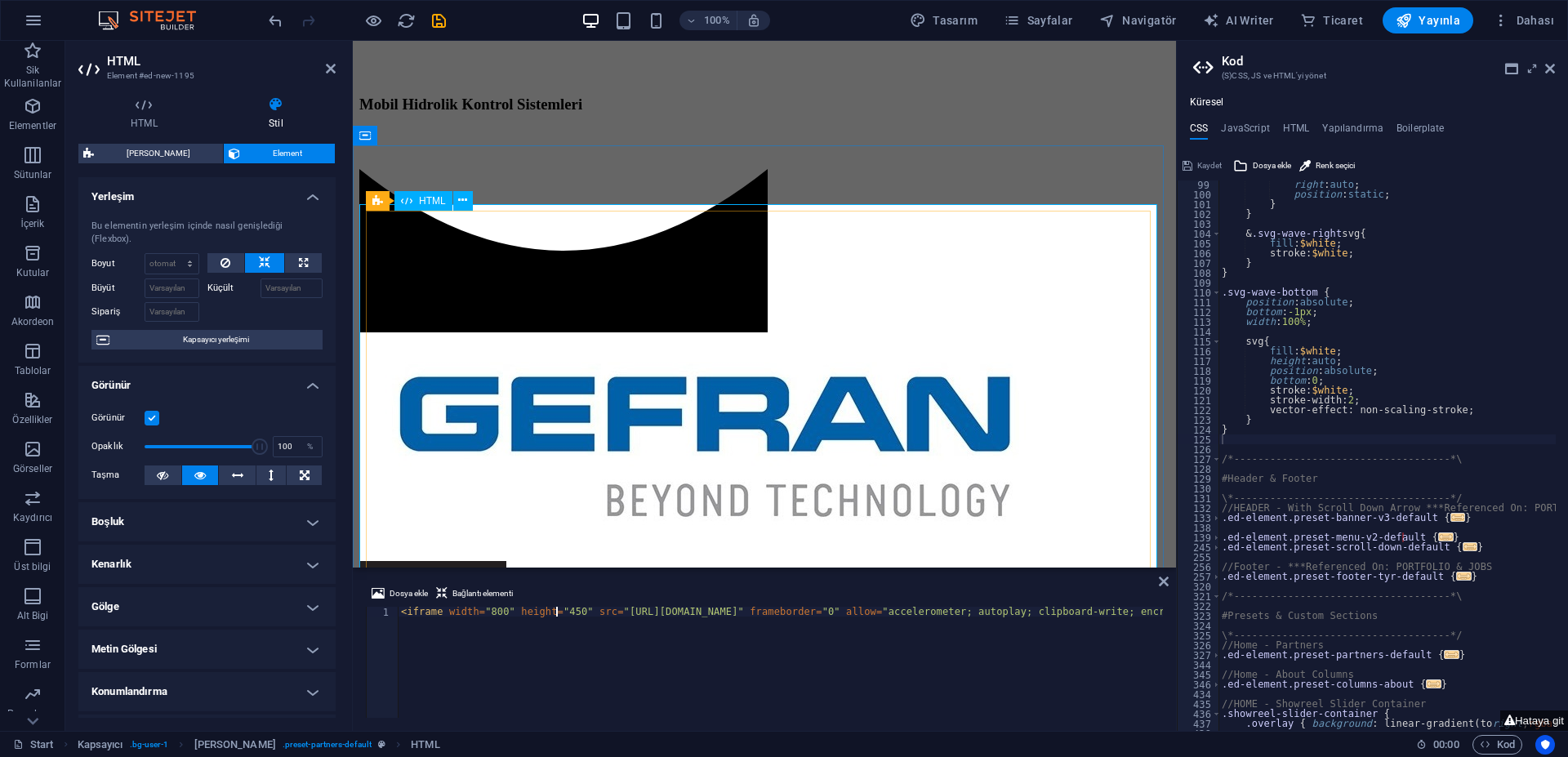
type textarea "<iframe width="800" height="450" src="[URL][DOMAIN_NAME]" frameborder="0" allow…"
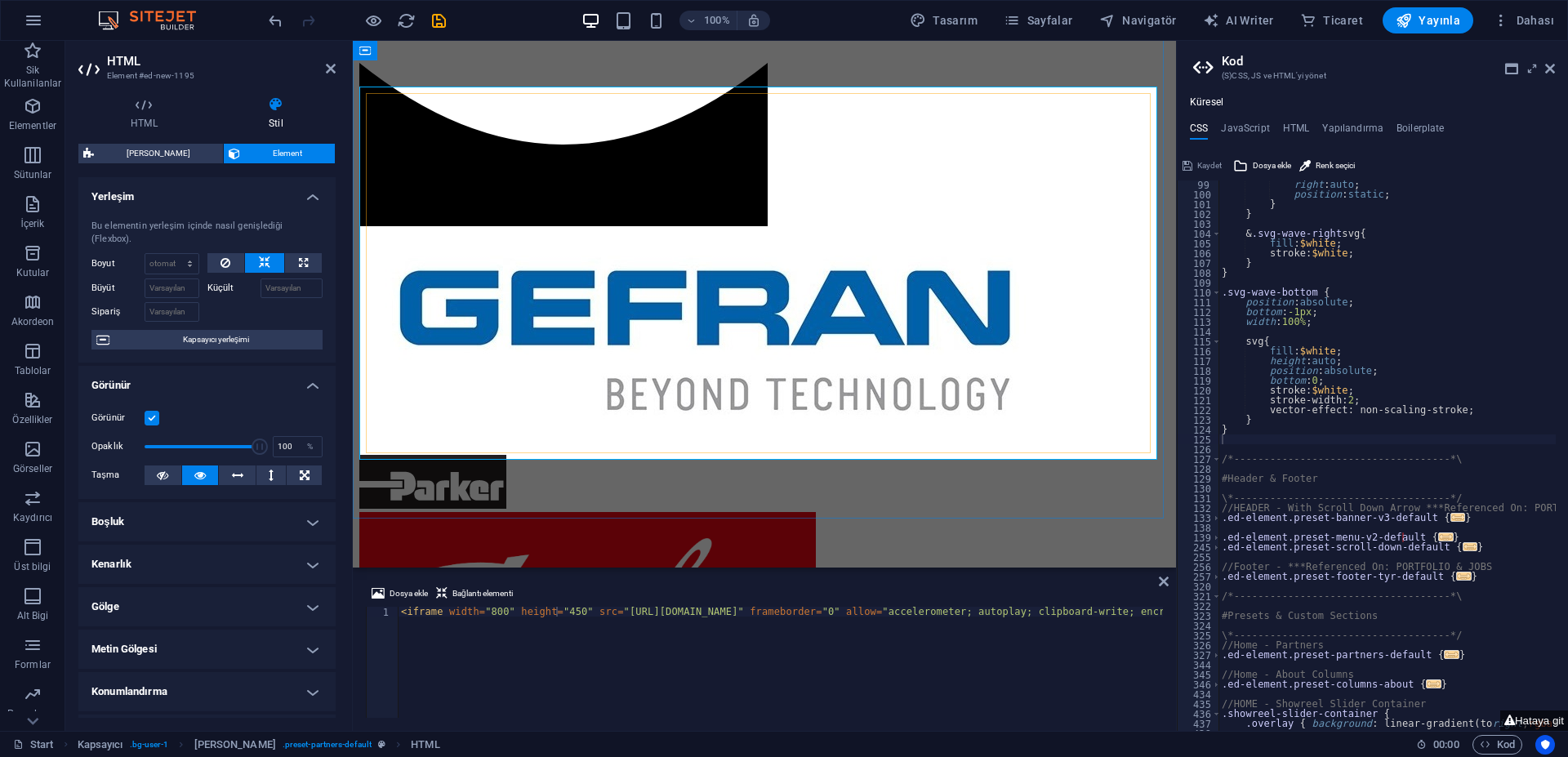
scroll to position [1054, 0]
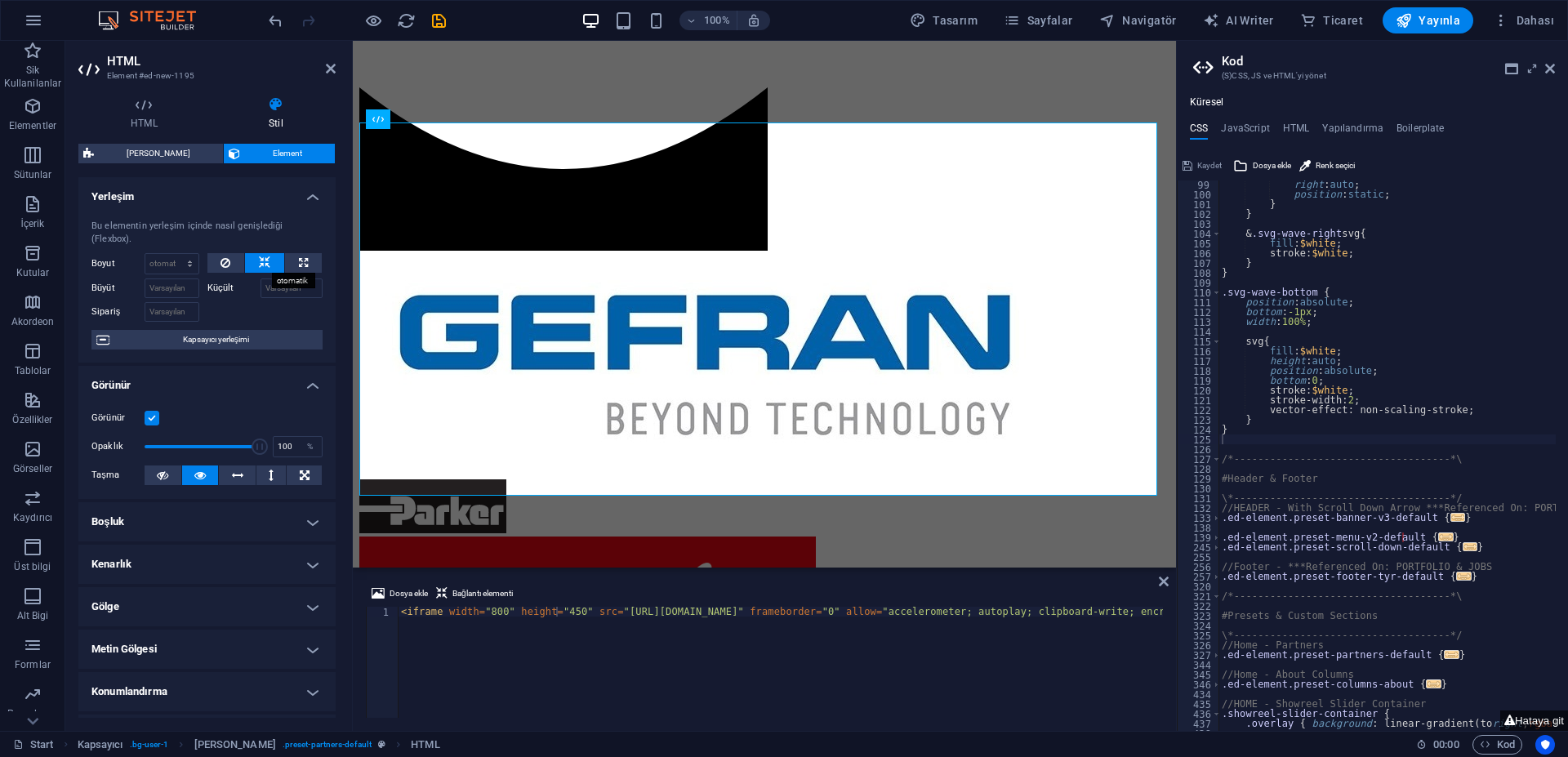
click at [261, 263] on icon at bounding box center [265, 262] width 12 height 19
click at [300, 260] on icon at bounding box center [303, 262] width 9 height 19
type input "100"
select select "%"
click at [259, 262] on icon at bounding box center [265, 262] width 12 height 19
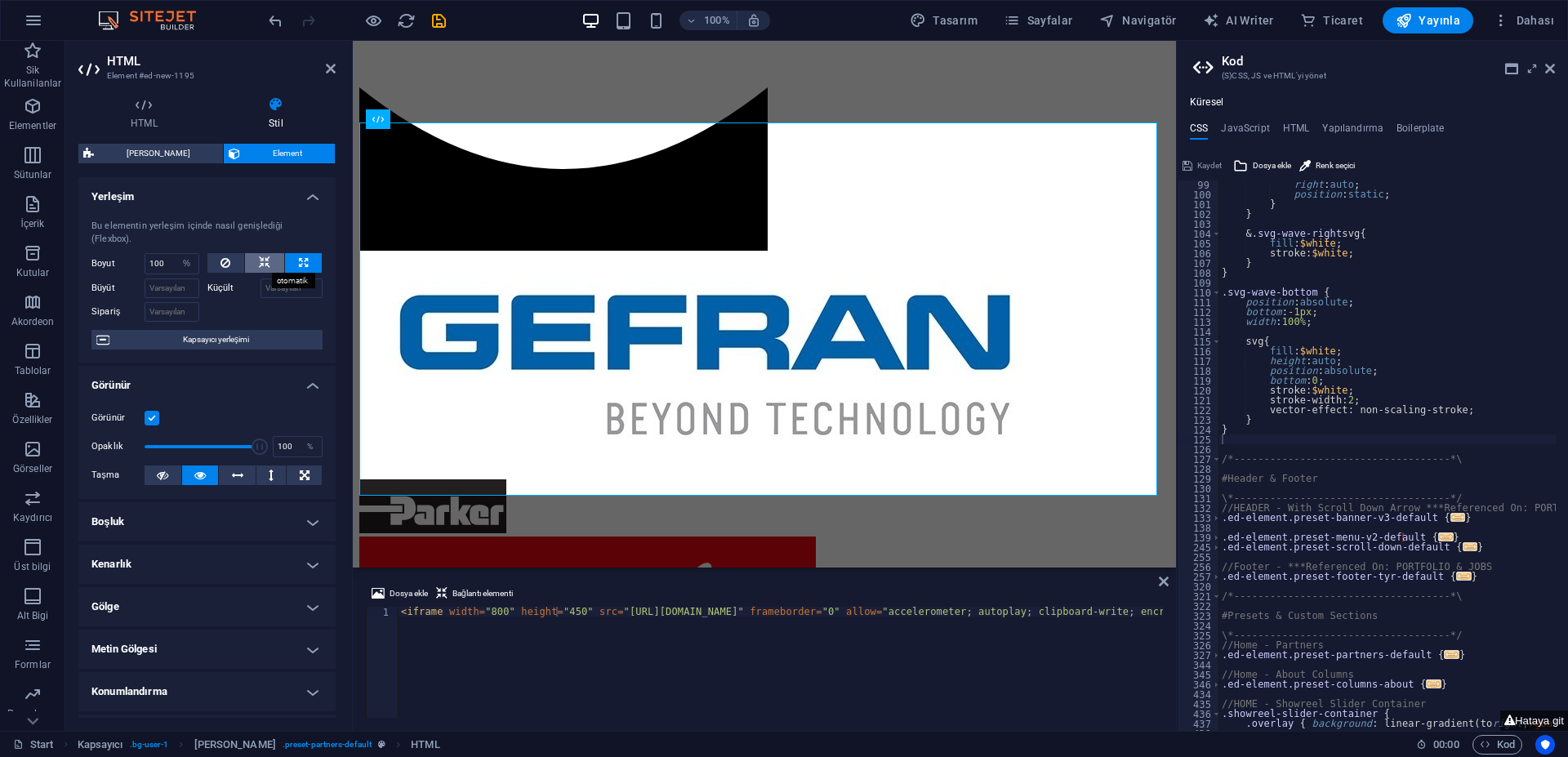
select select "DISABLED_OPTION_VALUE"
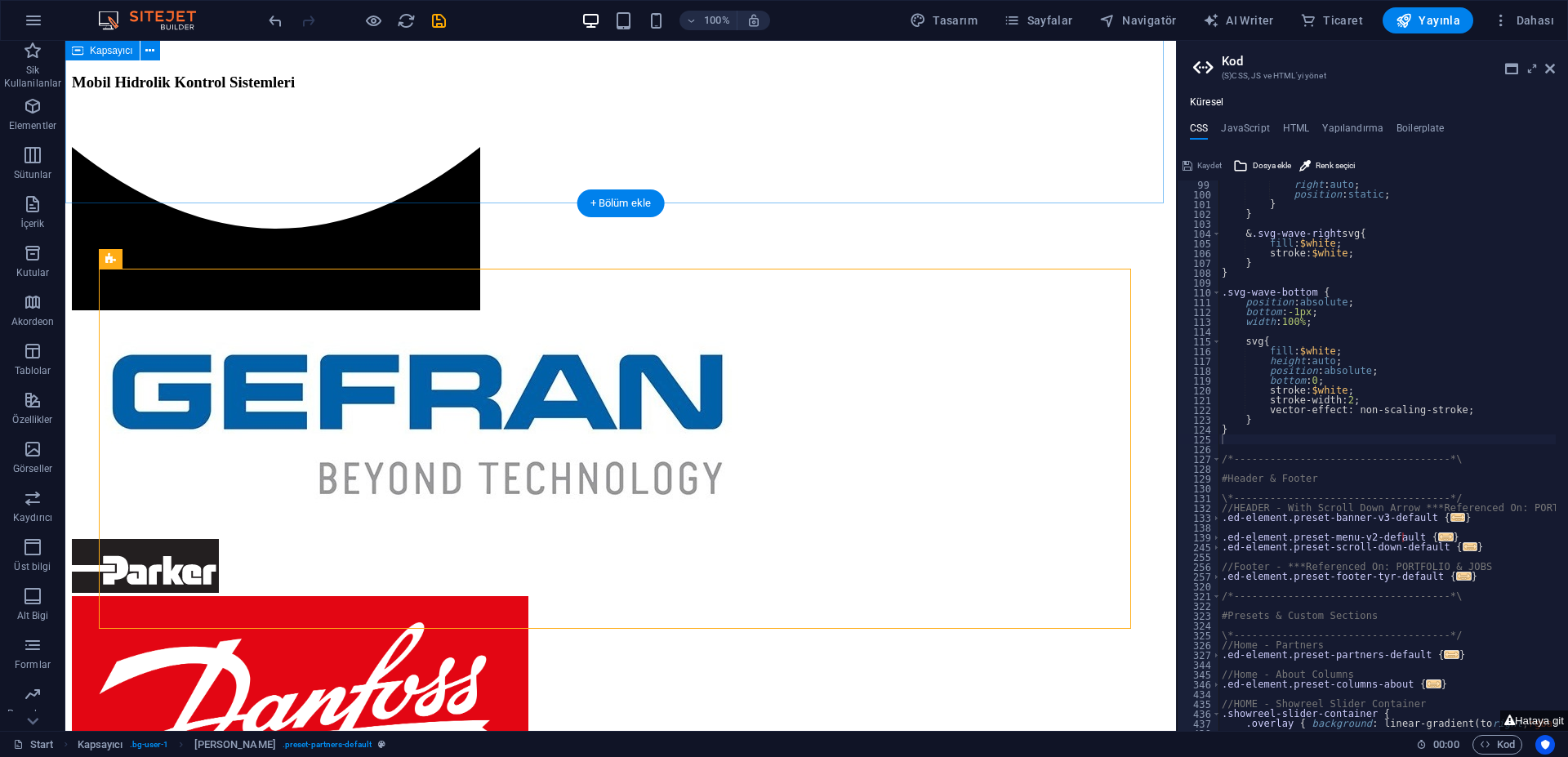
scroll to position [973, 0]
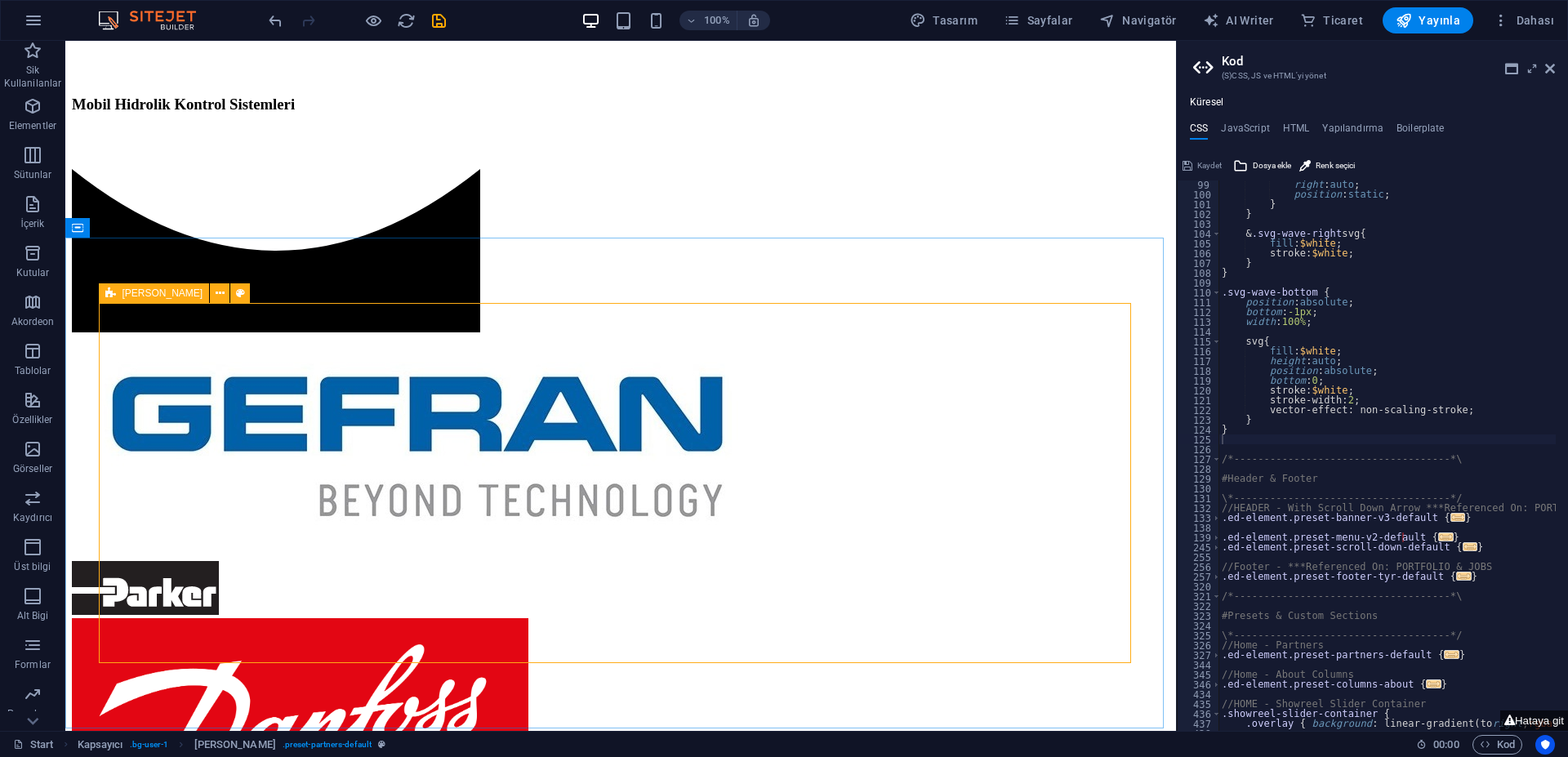
click at [134, 293] on span "[PERSON_NAME]" at bounding box center [163, 293] width 81 height 10
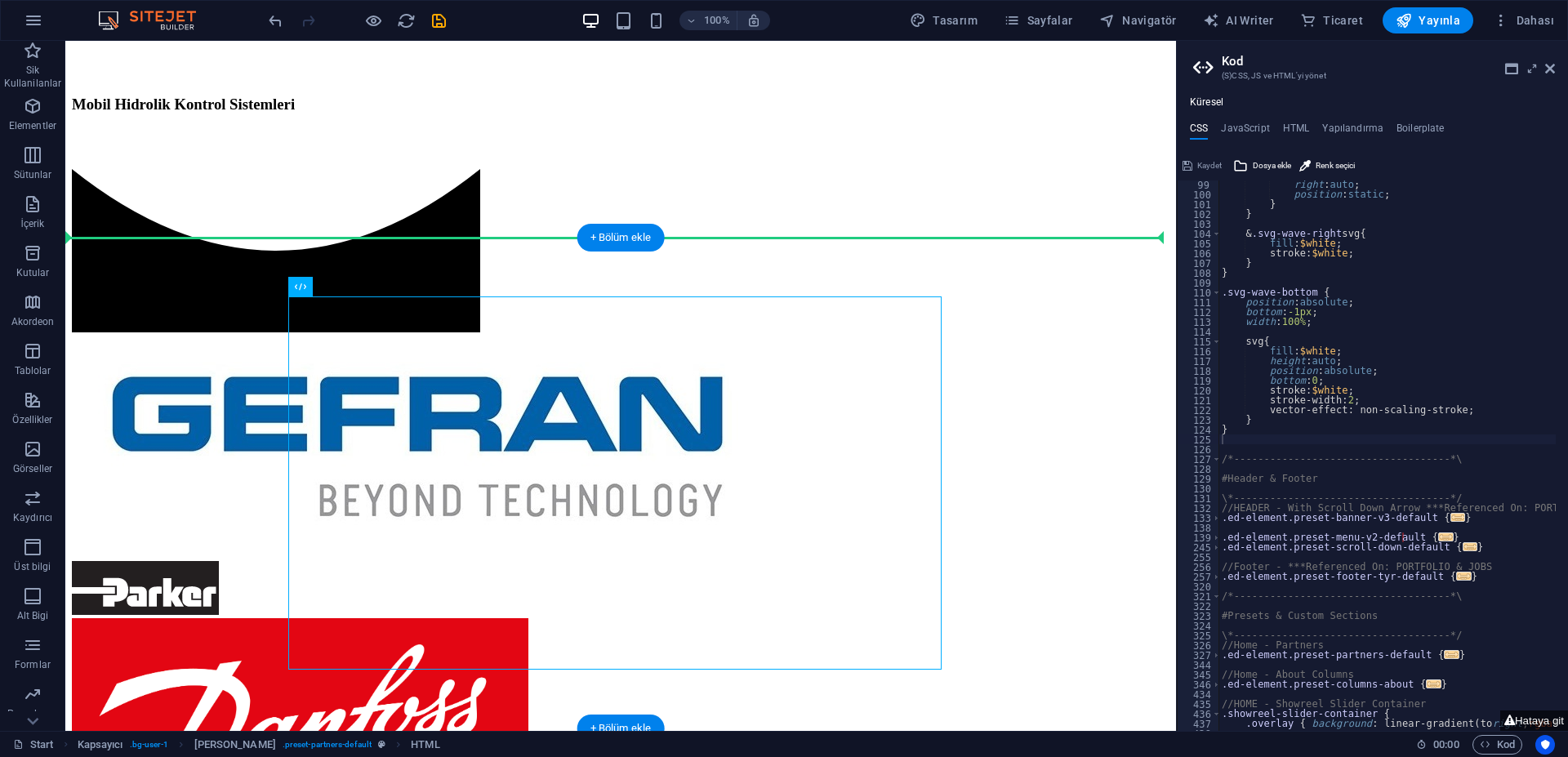
drag, startPoint x: 389, startPoint y: 375, endPoint x: 405, endPoint y: 276, distance: 100.3
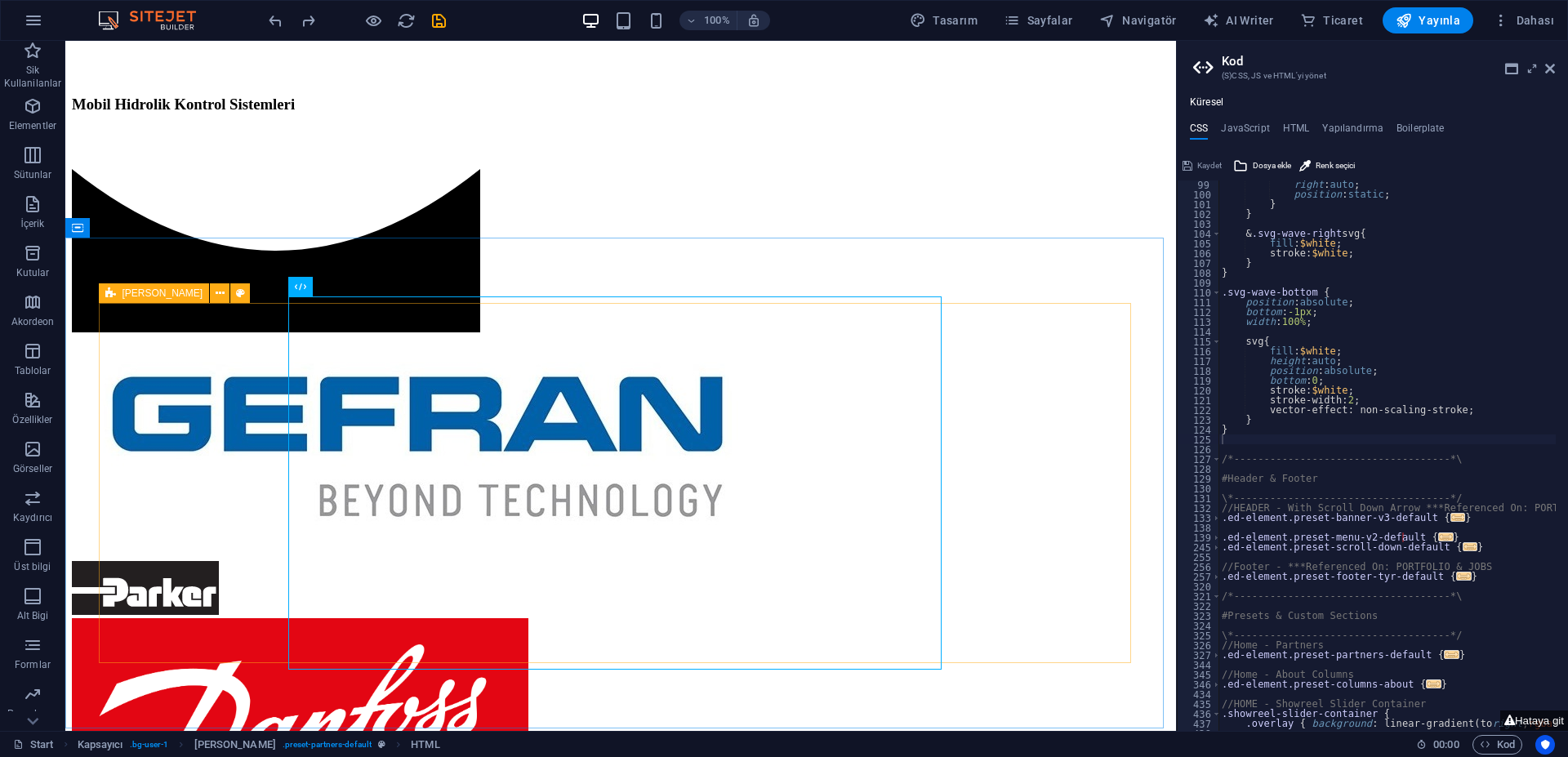
click at [140, 296] on span "[PERSON_NAME]" at bounding box center [163, 293] width 81 height 10
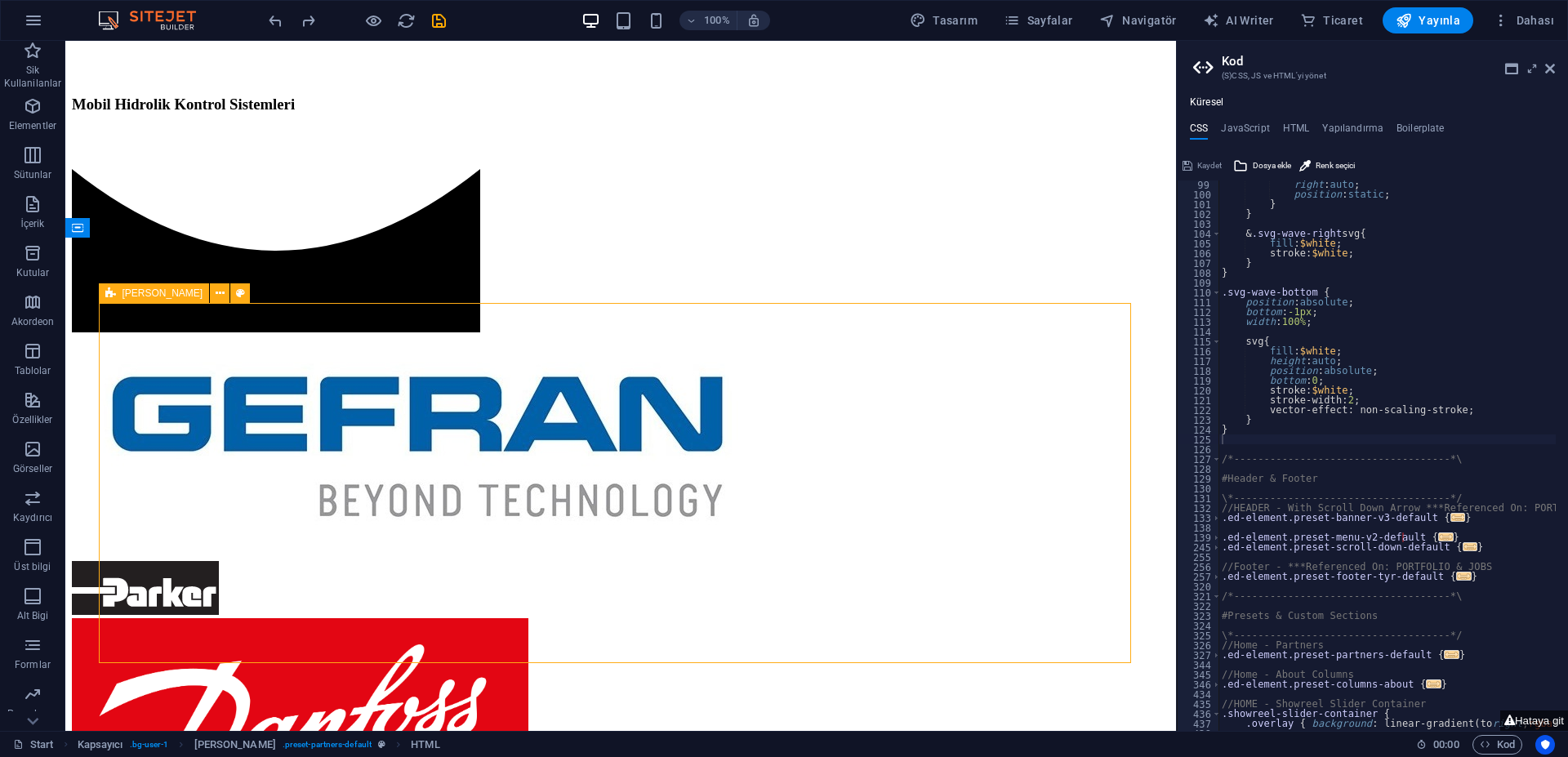
click at [140, 296] on span "[PERSON_NAME]" at bounding box center [163, 293] width 81 height 10
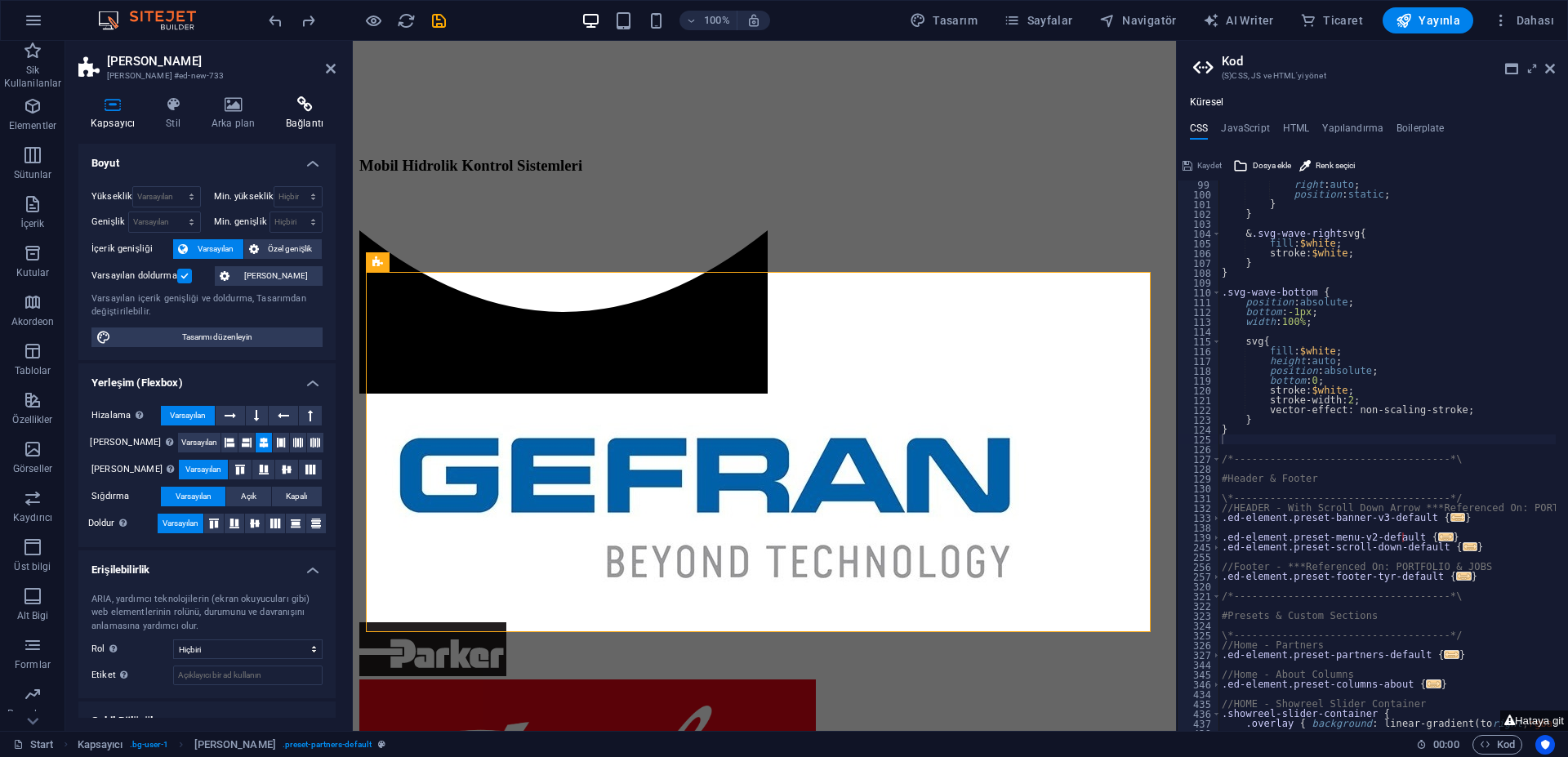
click at [280, 121] on h4 "Bağlantı" at bounding box center [304, 113] width 62 height 35
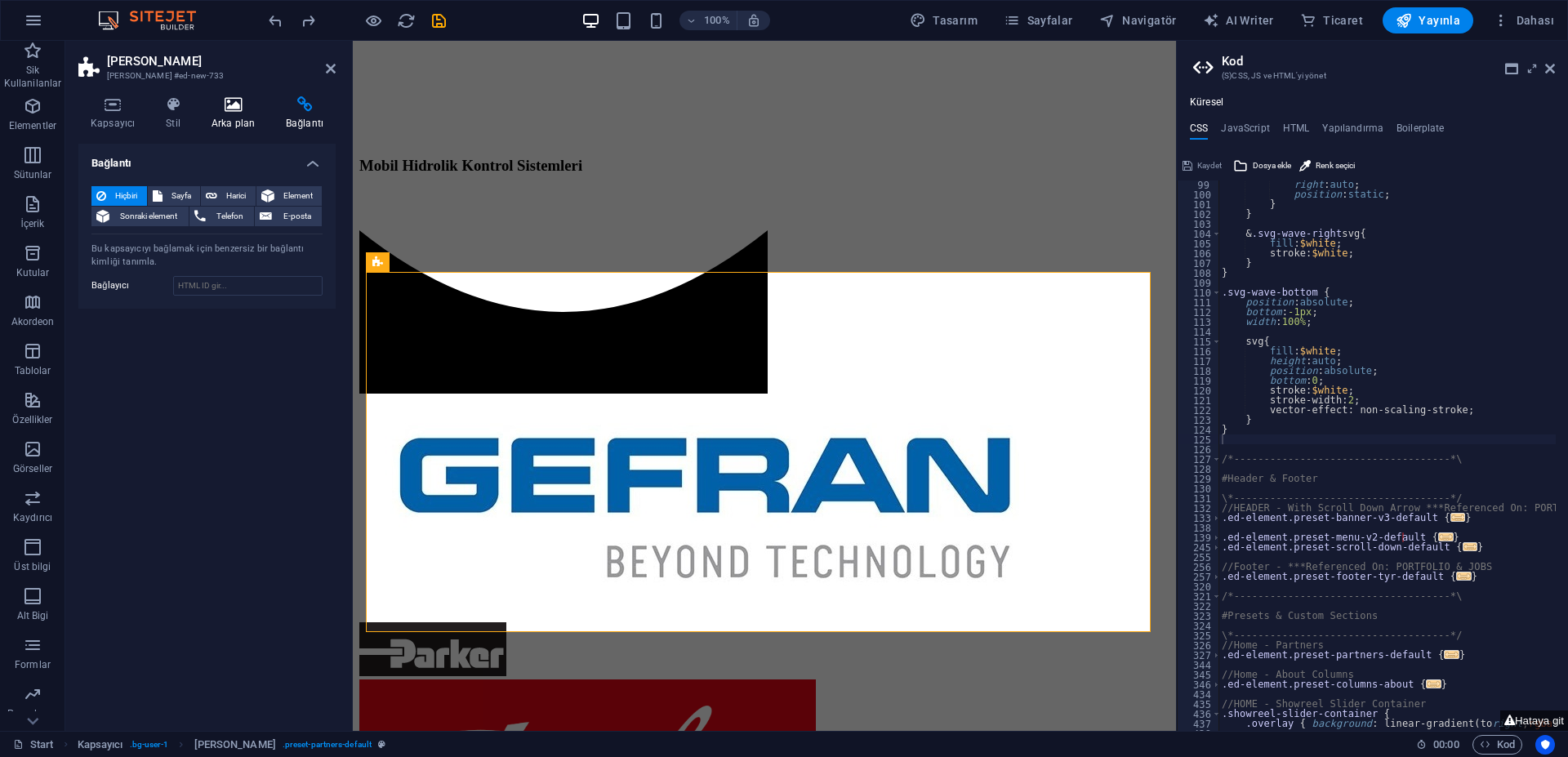
click at [233, 121] on h4 "Arka plan" at bounding box center [236, 113] width 74 height 35
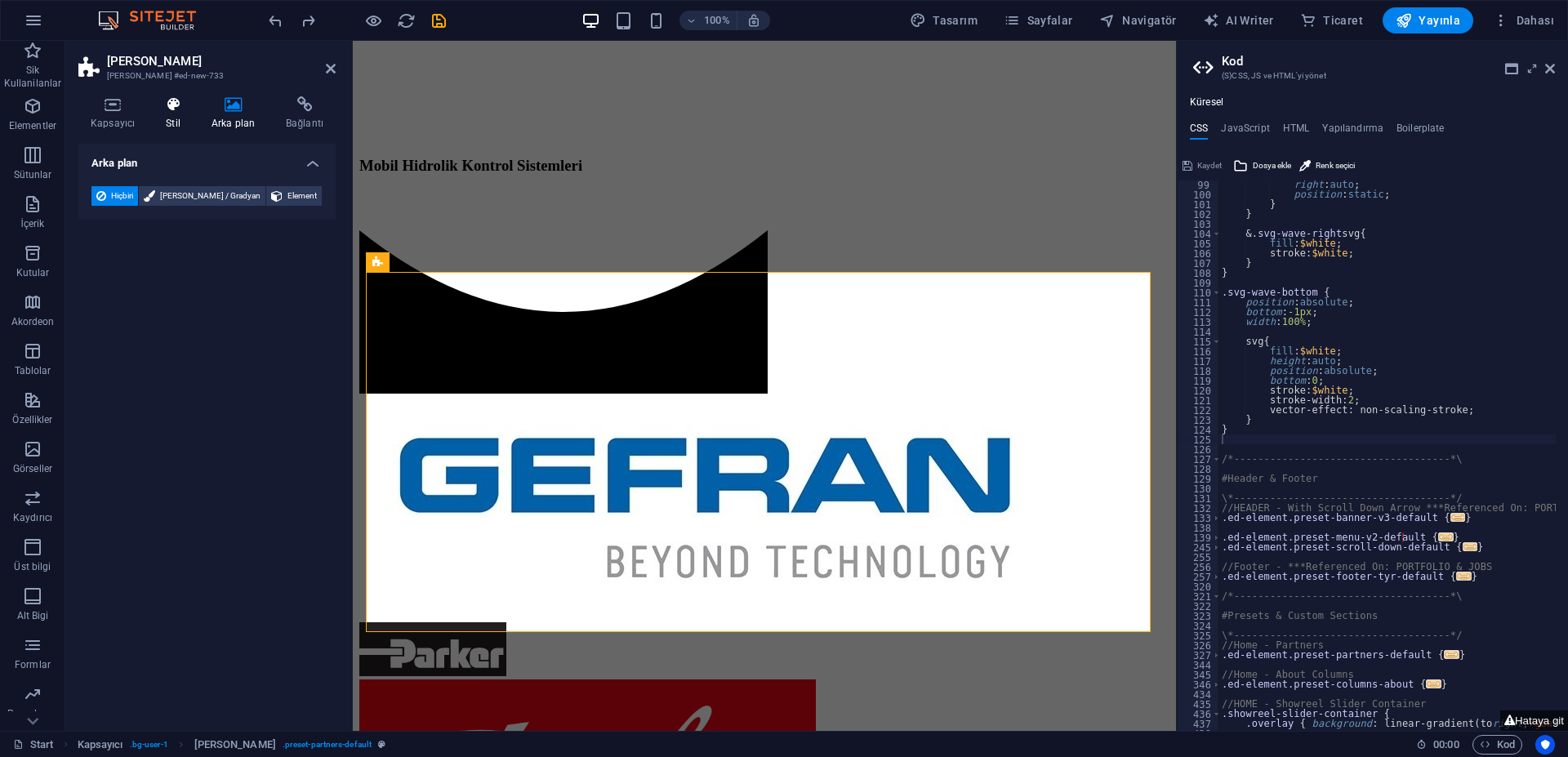
click at [171, 121] on h4 "Stil" at bounding box center [176, 113] width 46 height 35
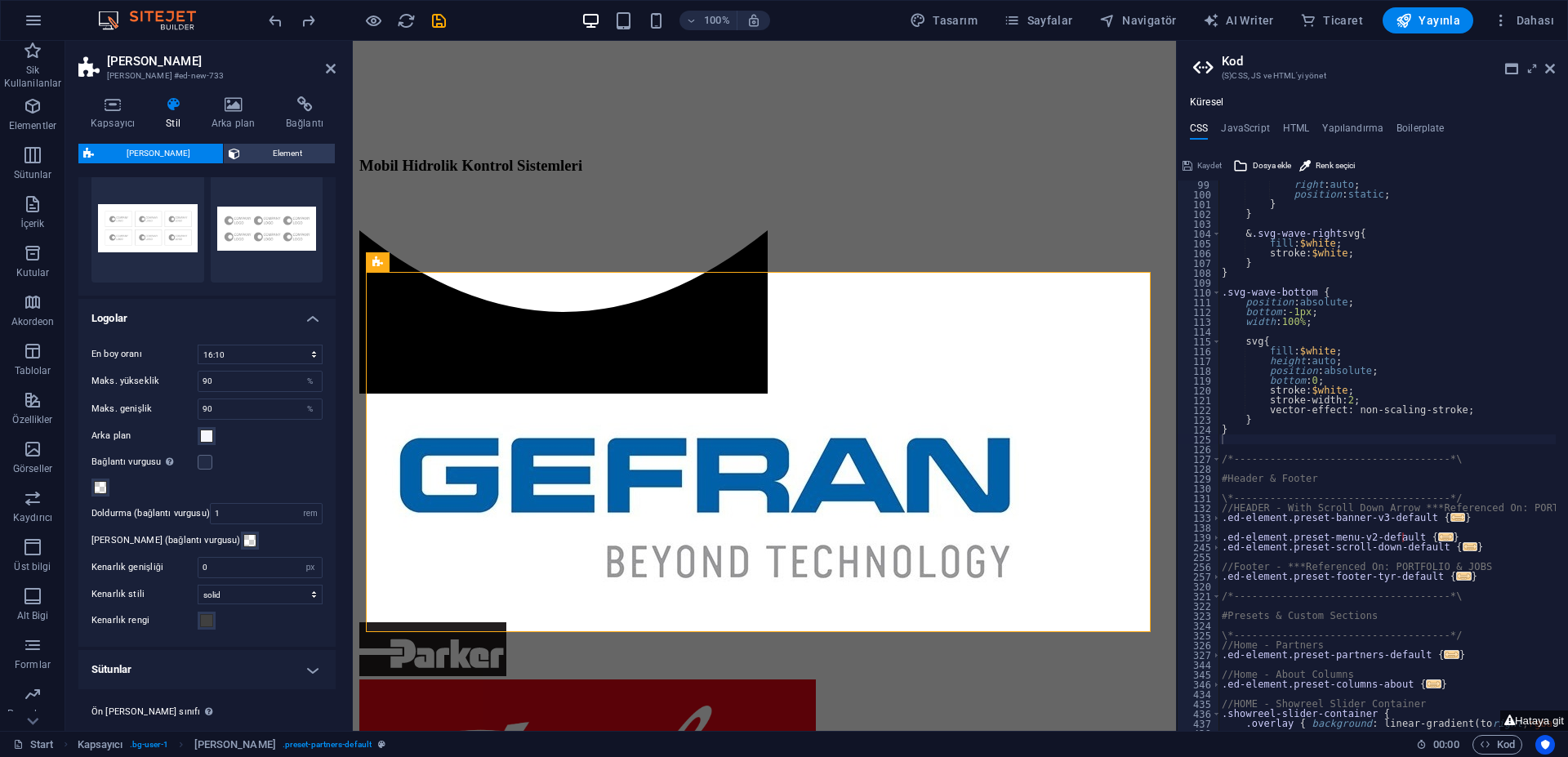
scroll to position [82, 0]
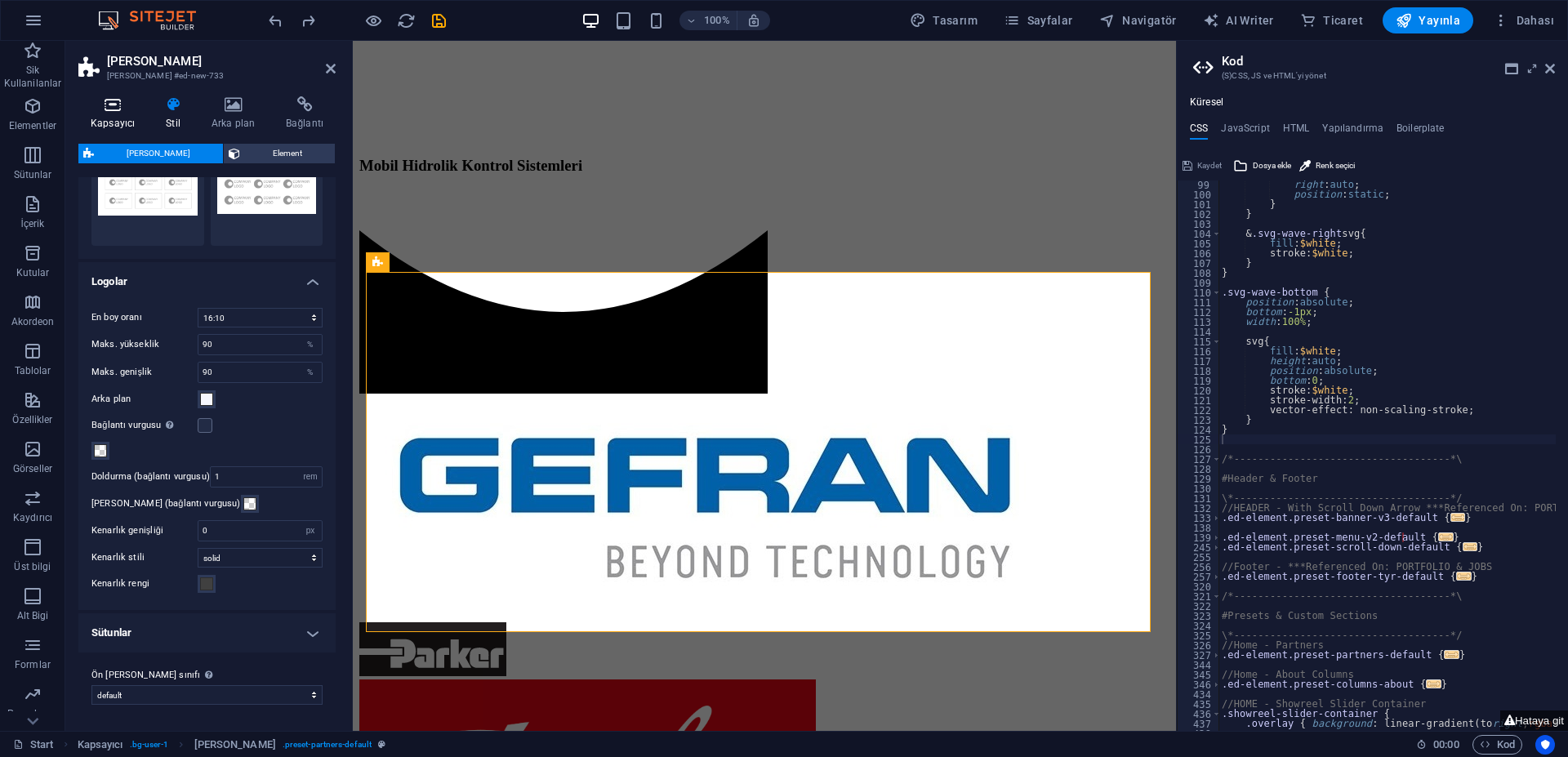
click at [103, 101] on icon at bounding box center [112, 104] width 68 height 16
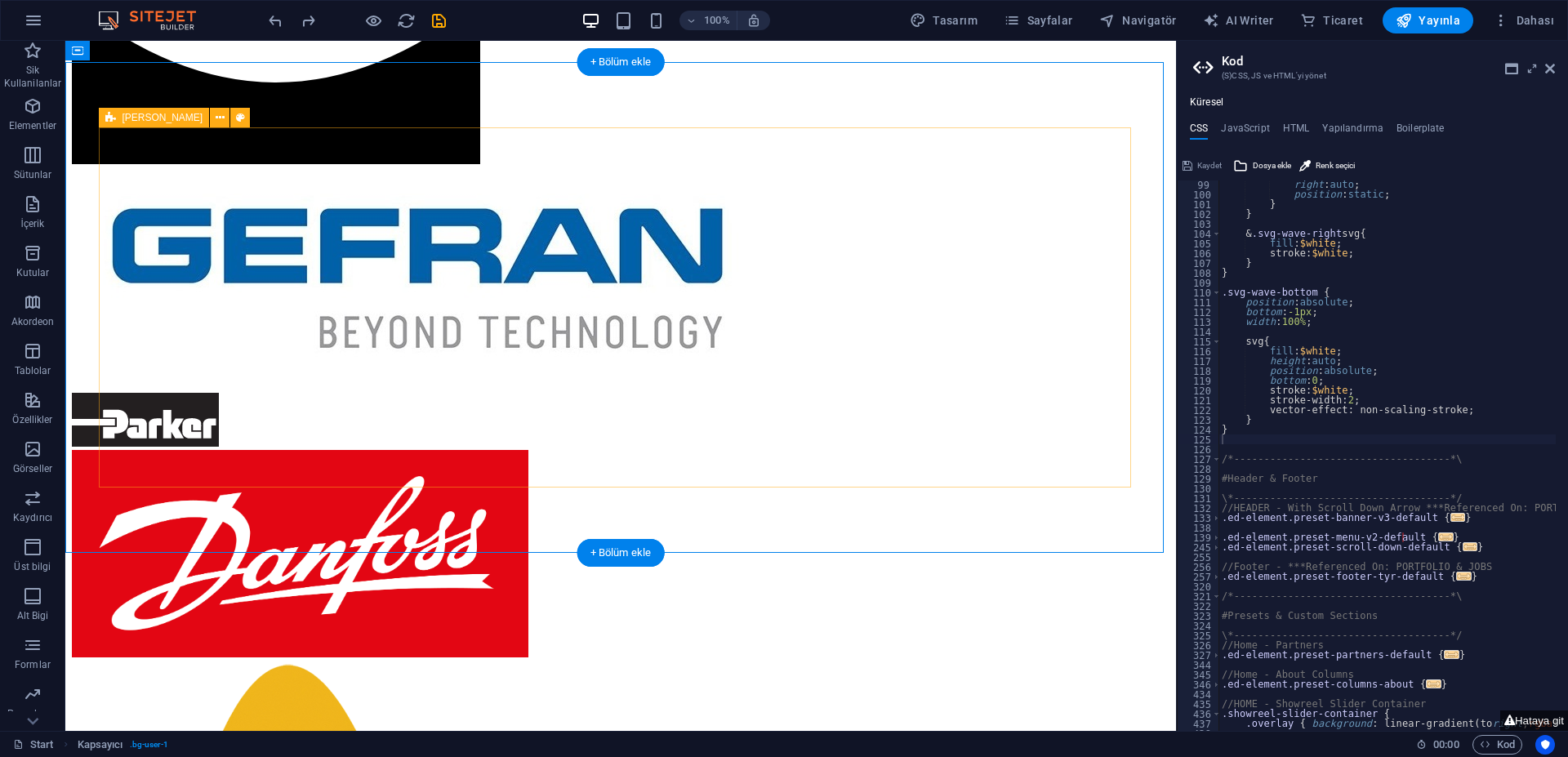
scroll to position [1136, 0]
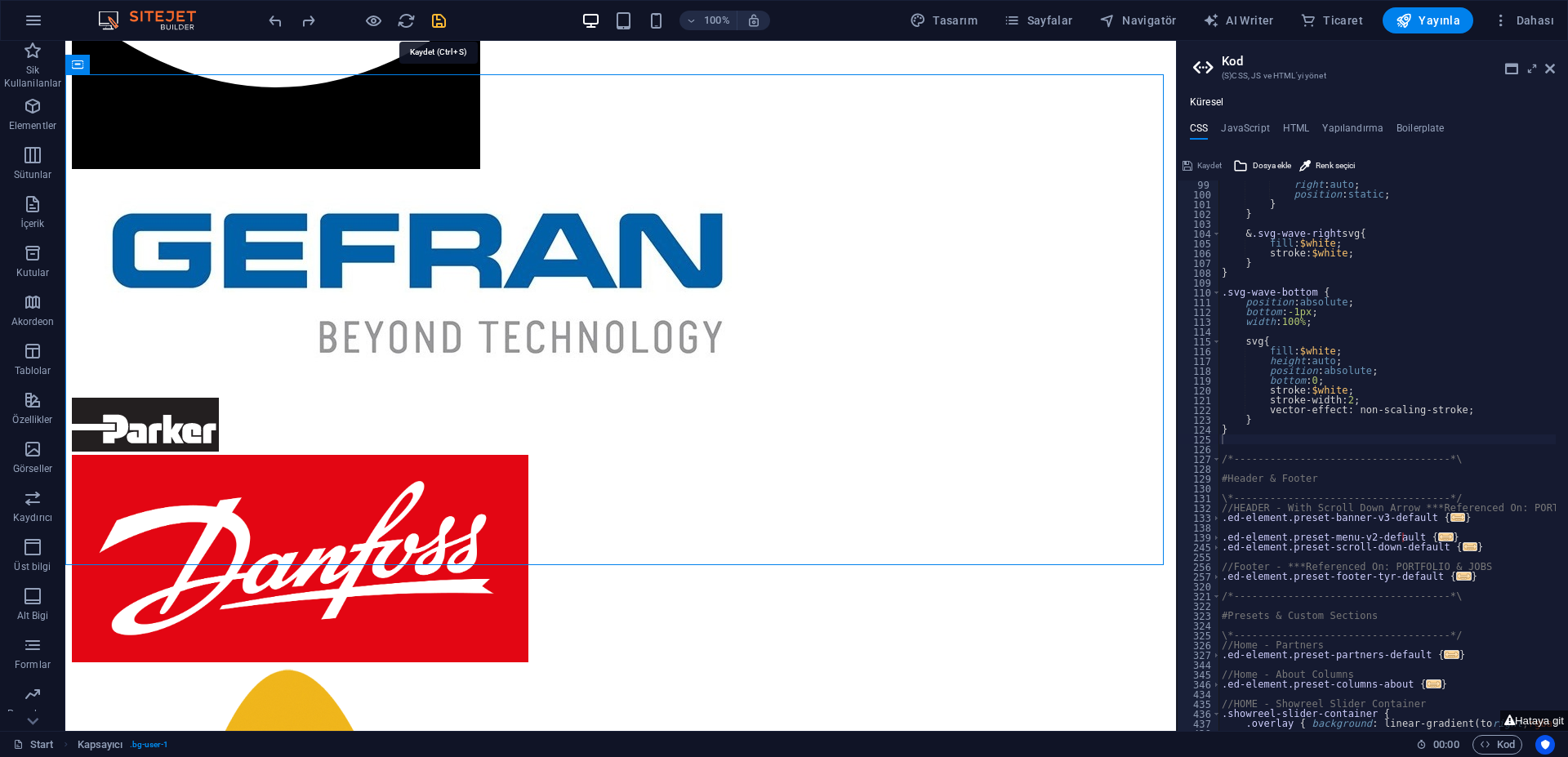
click at [441, 24] on icon "save" at bounding box center [438, 21] width 19 height 19
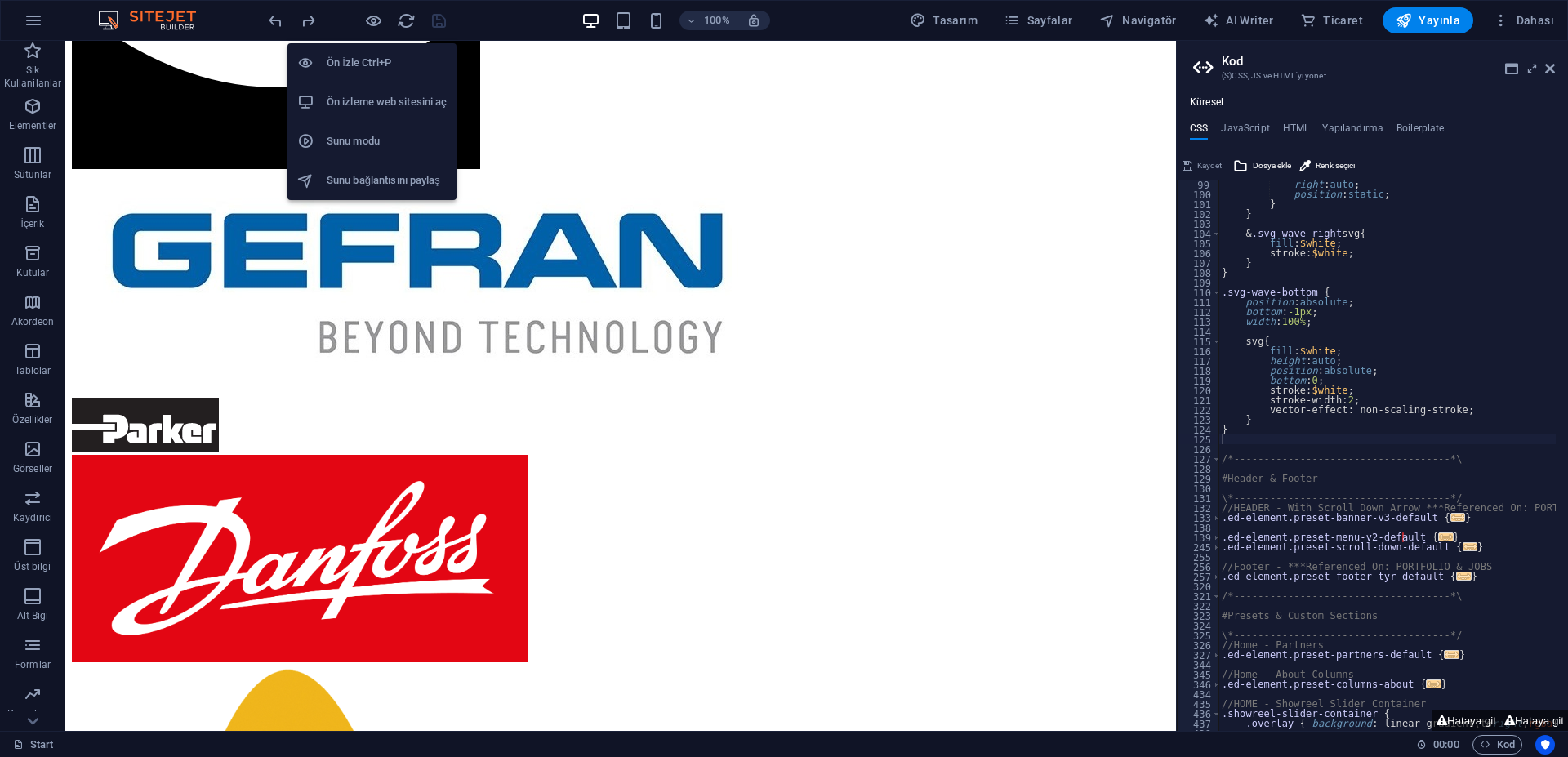
click at [396, 93] on h6 "Ön izleme web sitesini aç" at bounding box center [386, 101] width 120 height 19
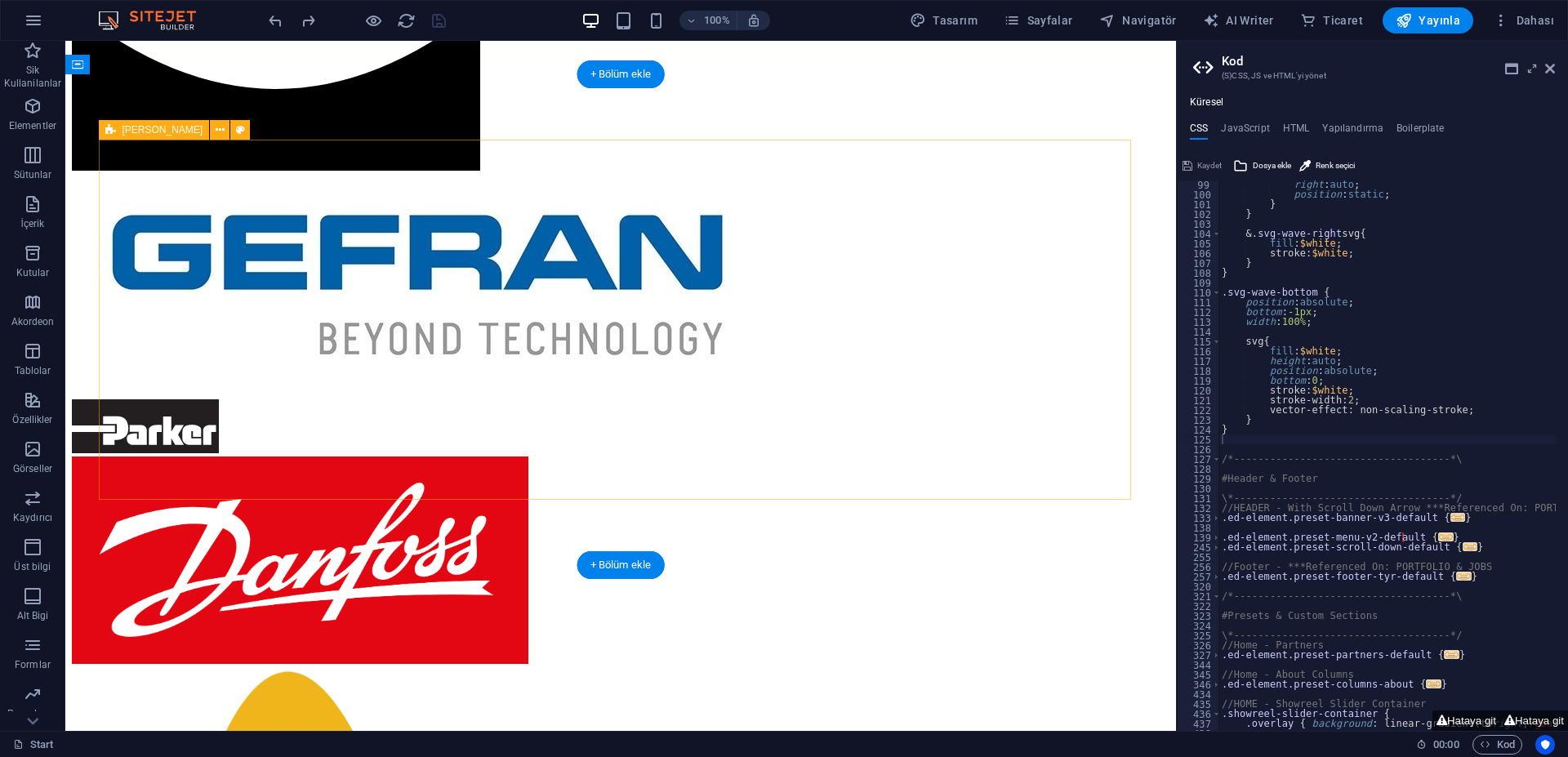
scroll to position [1054, 0]
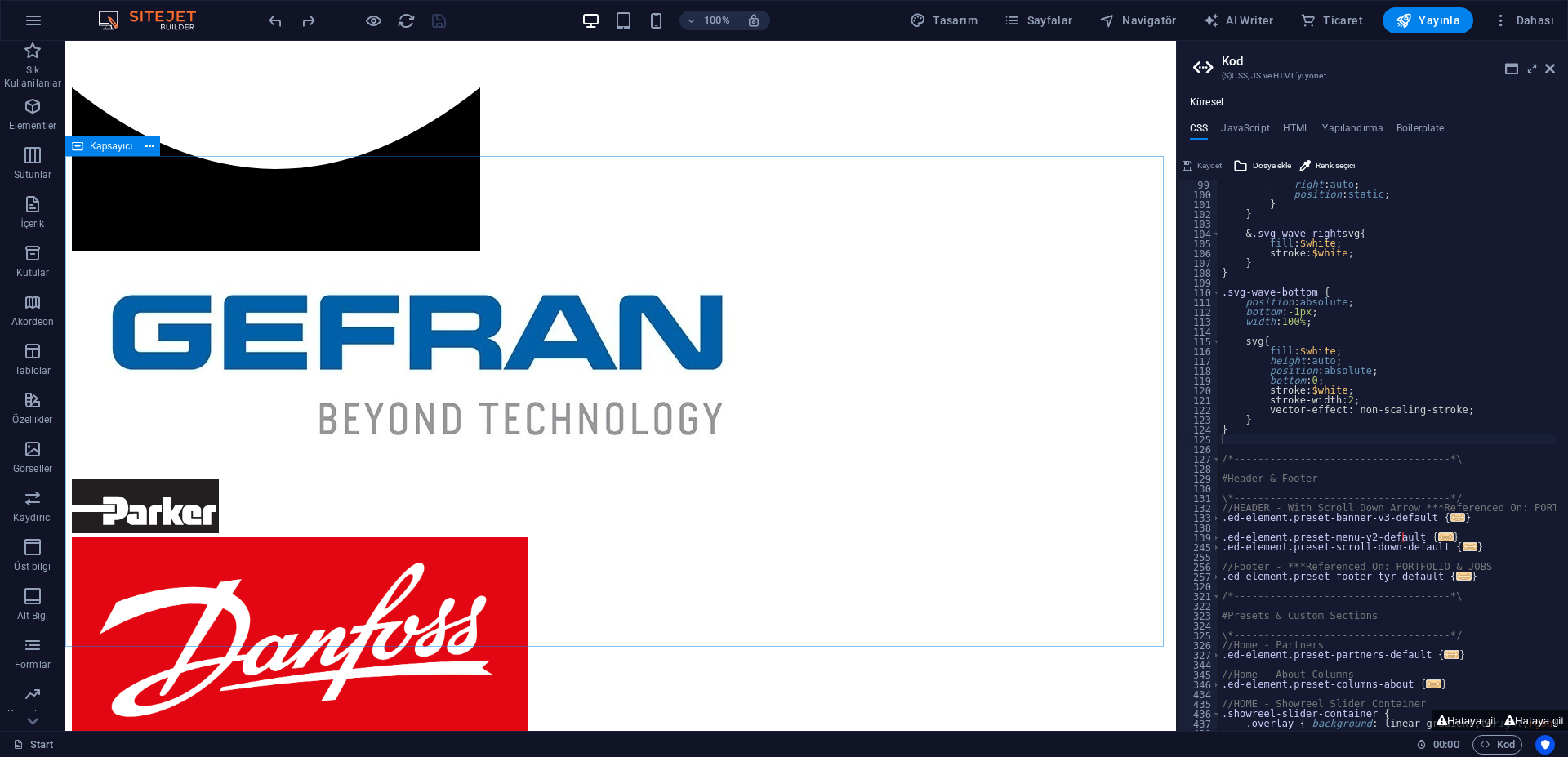
click at [110, 145] on span "Kapsayıcı" at bounding box center [111, 147] width 43 height 10
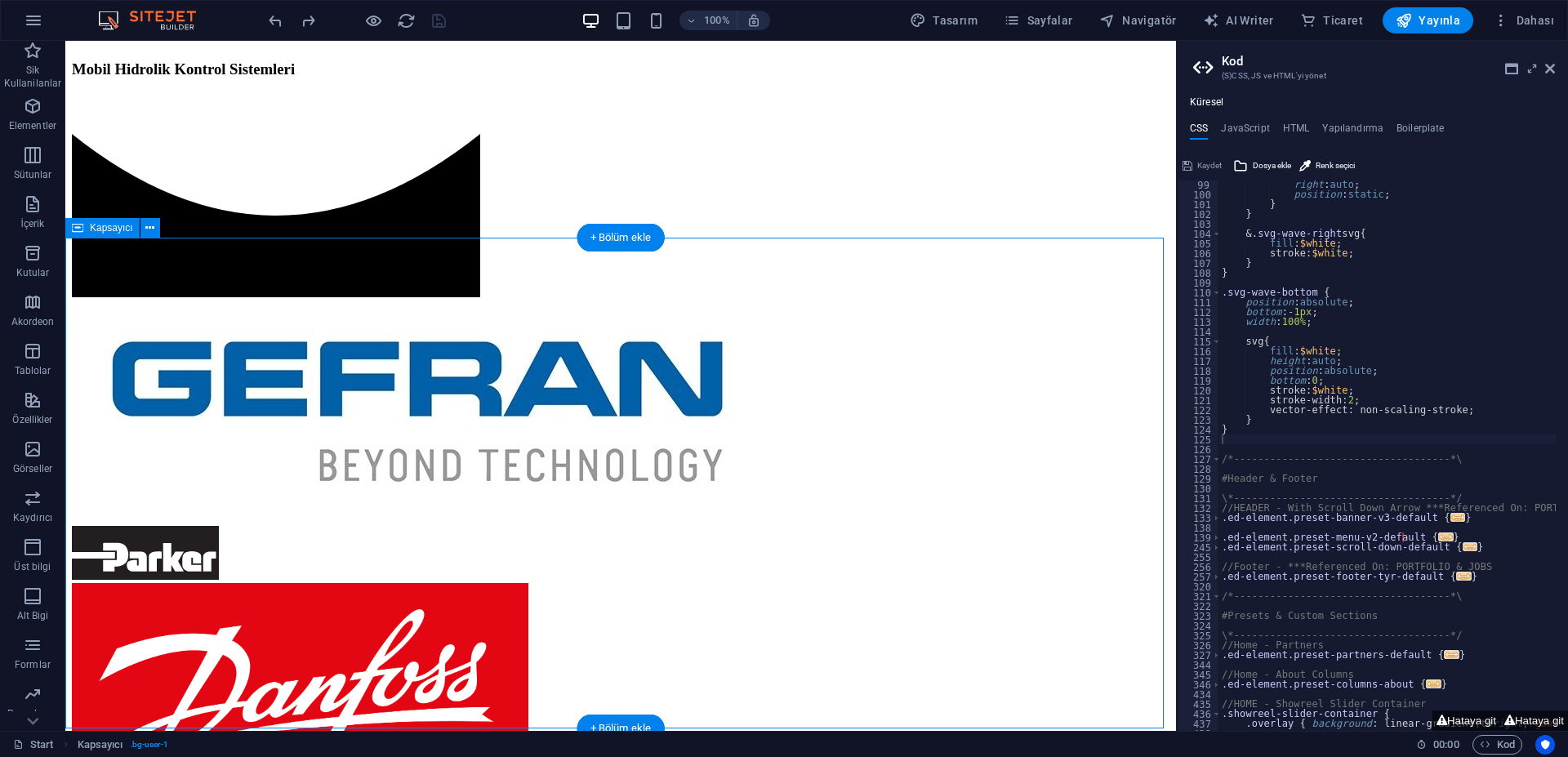
scroll to position [973, 0]
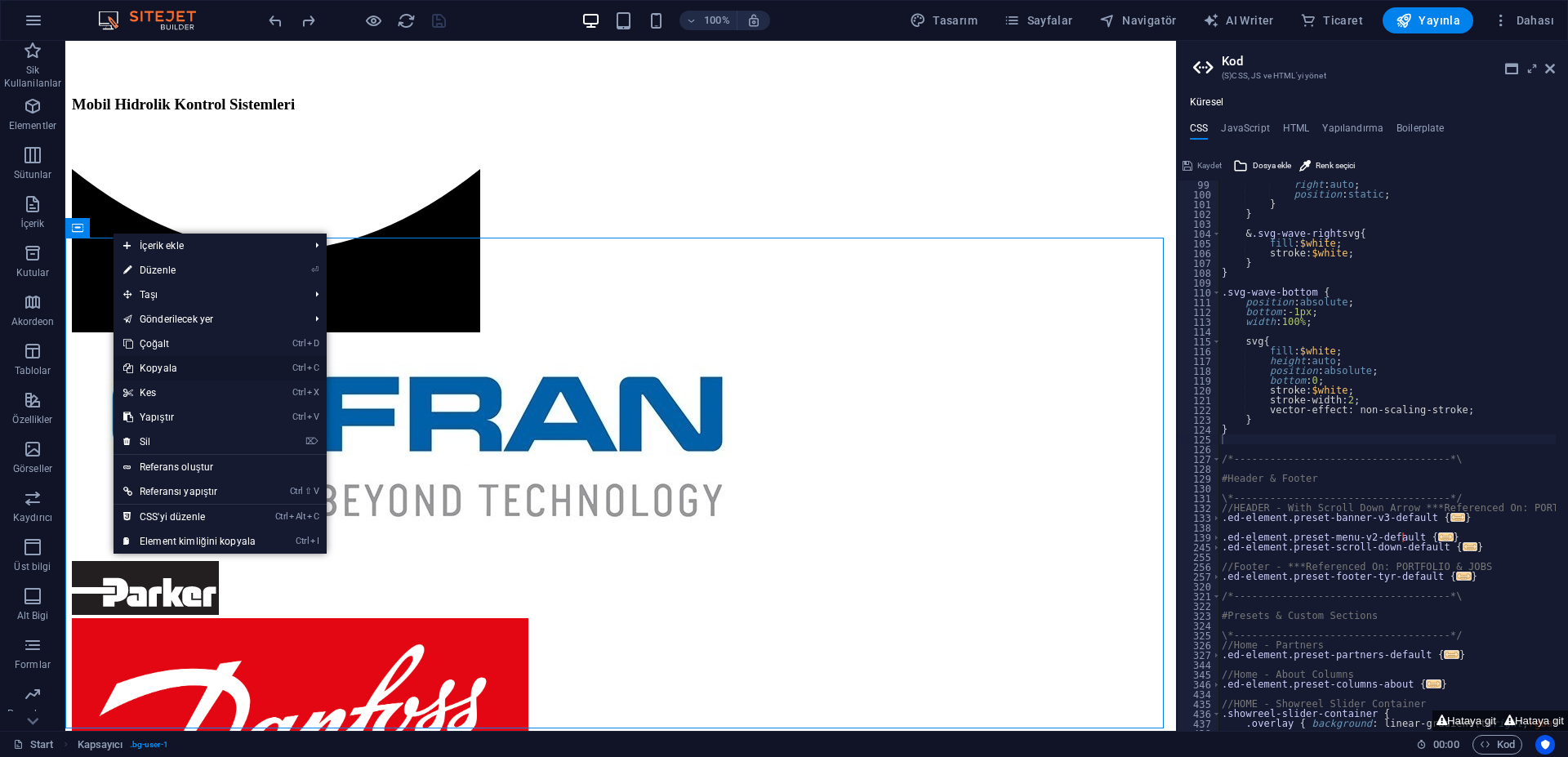
click at [189, 370] on link "Ctrl C Kopyala" at bounding box center [190, 368] width 152 height 24
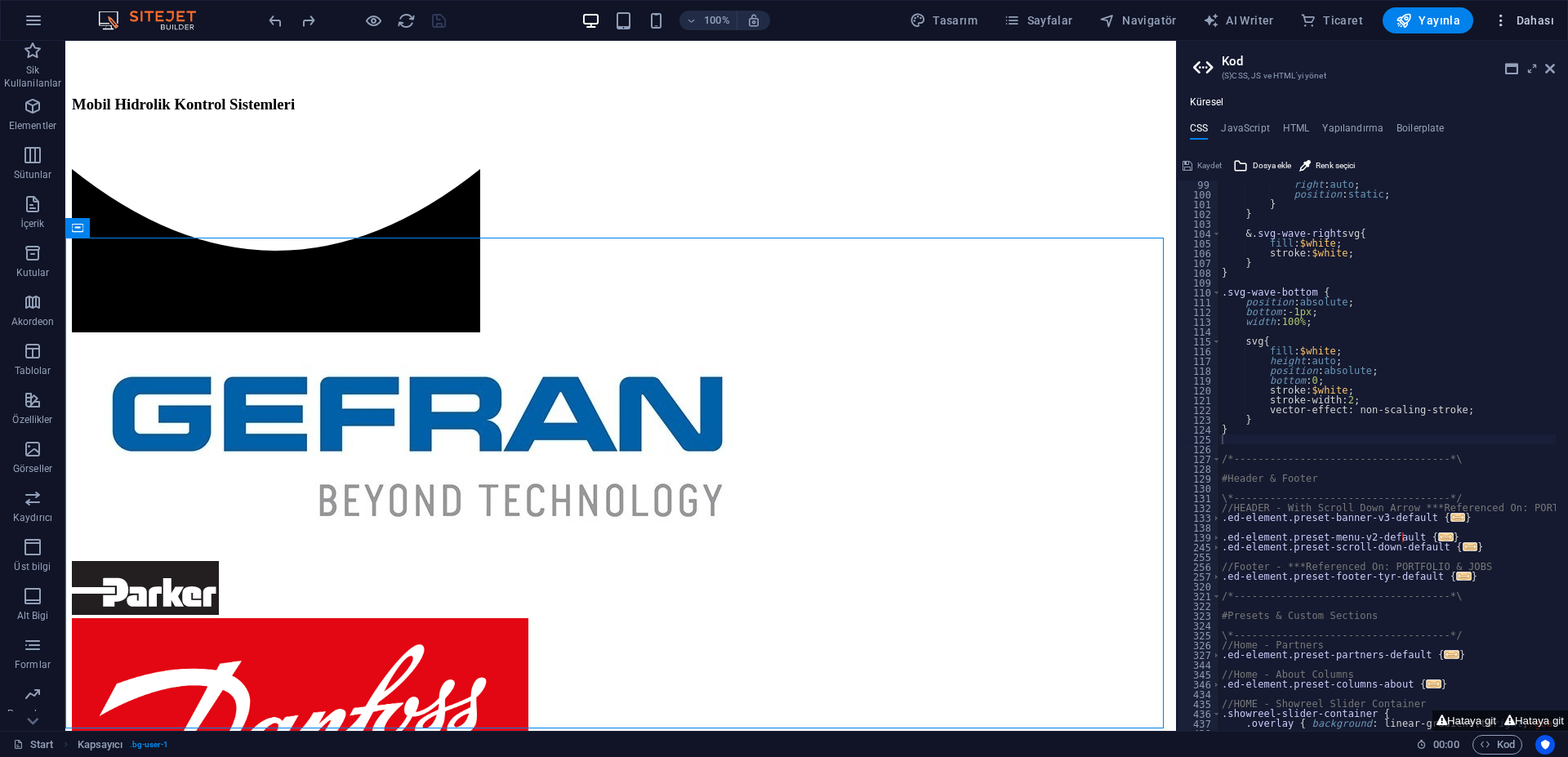
click at [1530, 21] on span "Dahası" at bounding box center [1523, 20] width 62 height 16
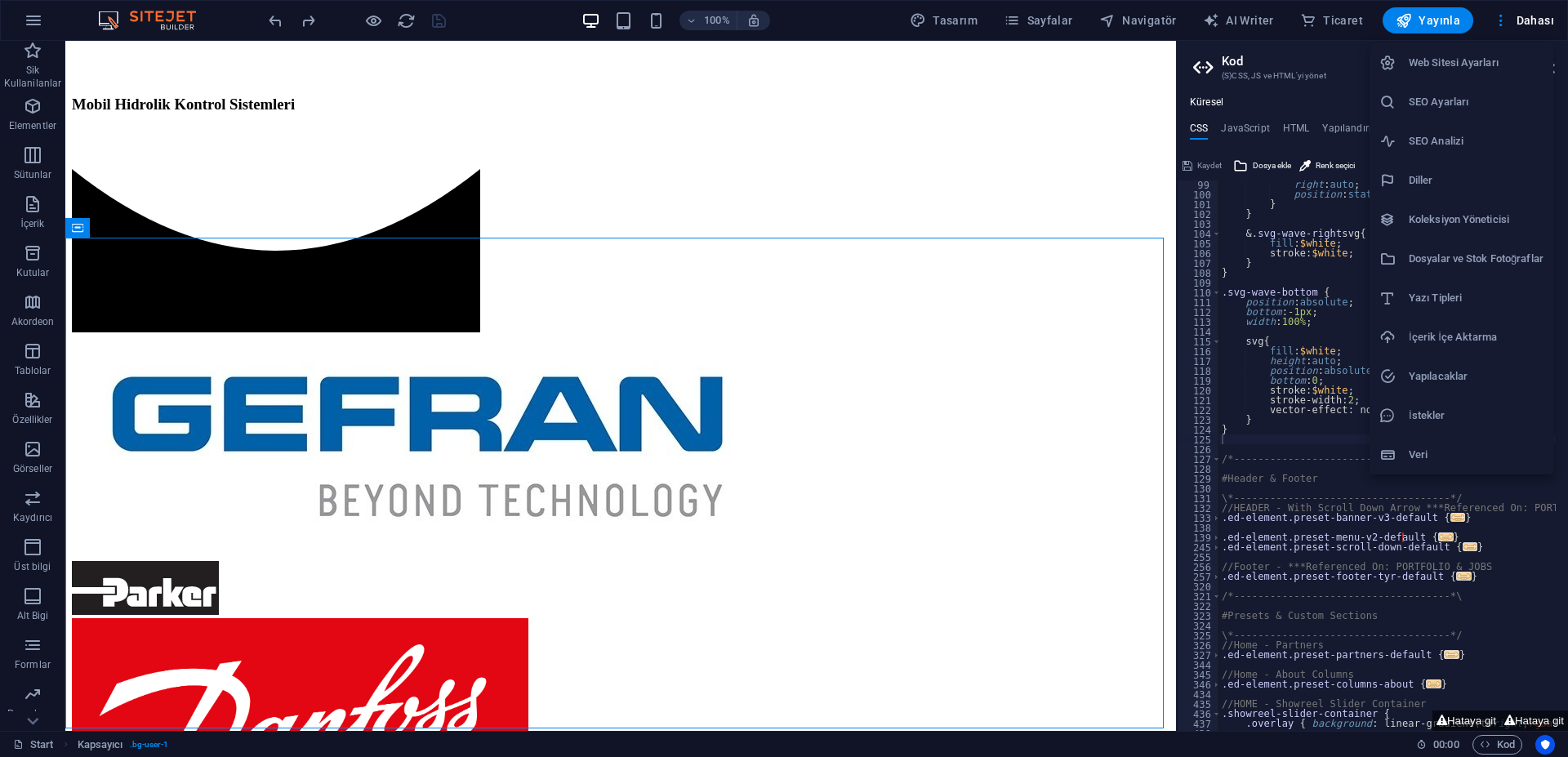
click at [1528, 21] on div at bounding box center [784, 378] width 1568 height 757
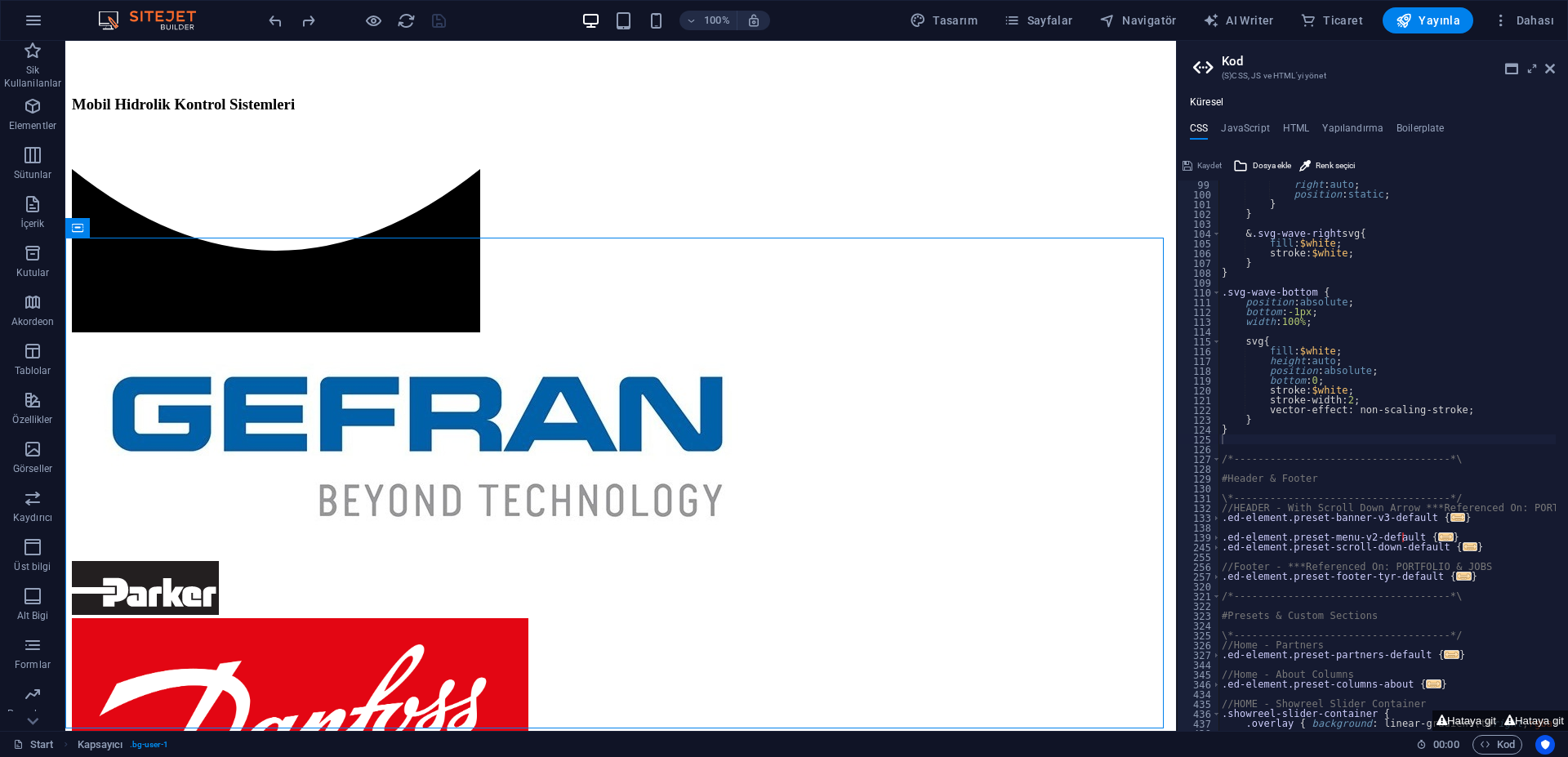
click at [984, 8] on div "Tasarım" at bounding box center [943, 20] width 81 height 26
click at [1055, 13] on span "Sayfalar" at bounding box center [1038, 20] width 69 height 16
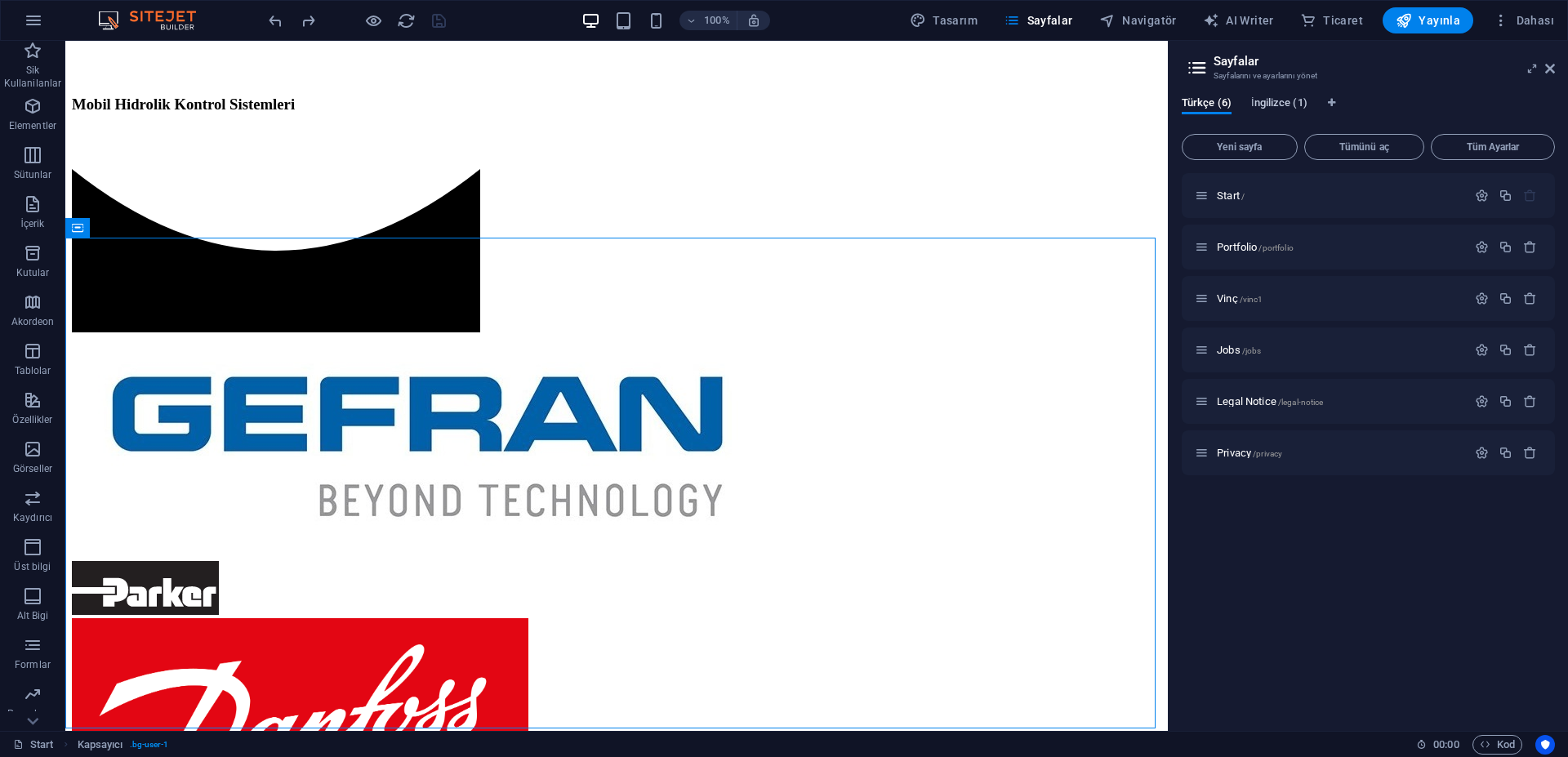
click at [1277, 105] on span "İngilizce (1)" at bounding box center [1279, 104] width 56 height 23
click at [1217, 100] on span "Türkçe (6)" at bounding box center [1206, 104] width 50 height 23
click at [1265, 98] on span "İngilizce (1)" at bounding box center [1279, 104] width 56 height 23
click at [1275, 195] on p "Start /" at bounding box center [1339, 196] width 245 height 11
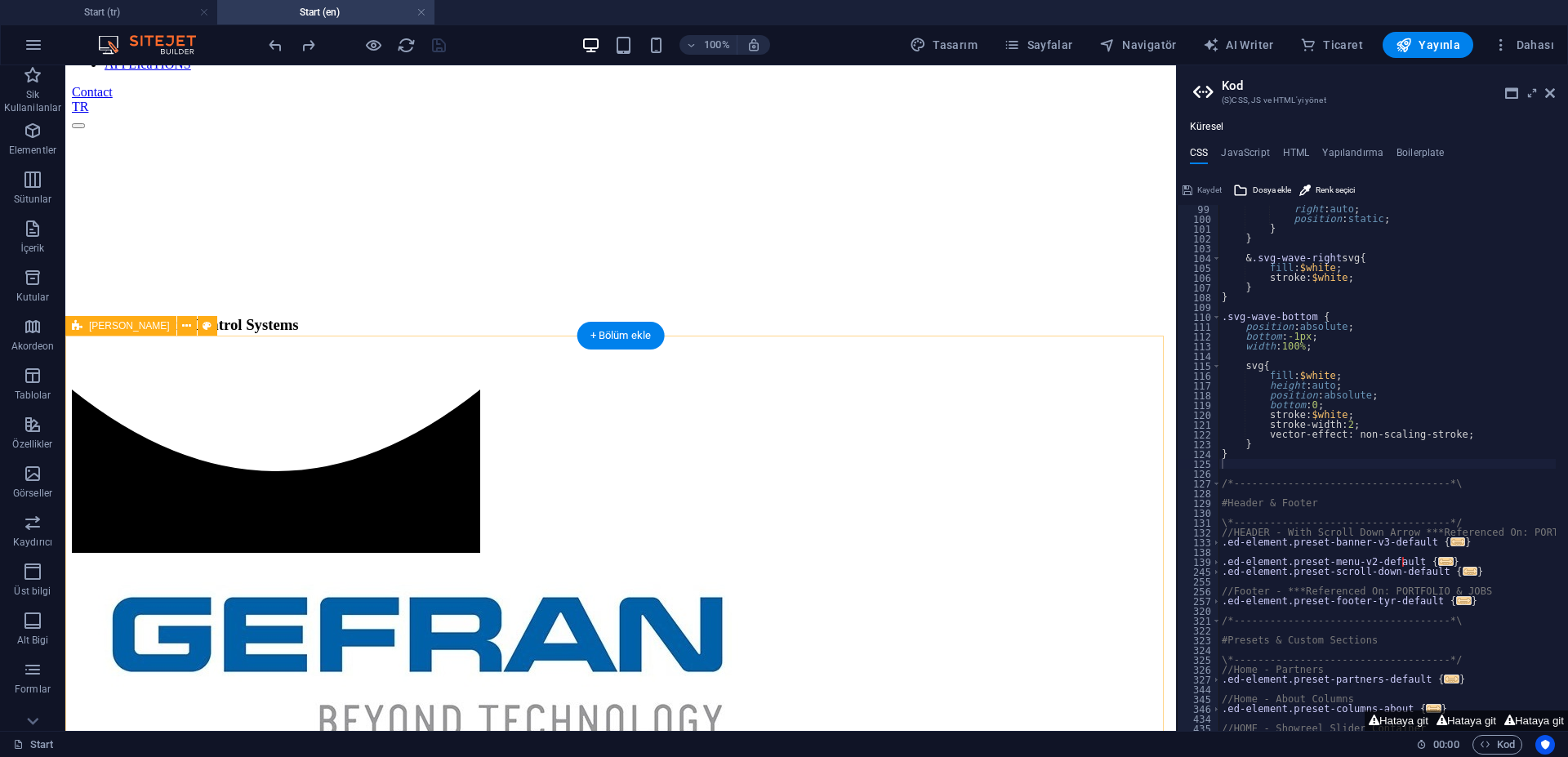
scroll to position [653, 0]
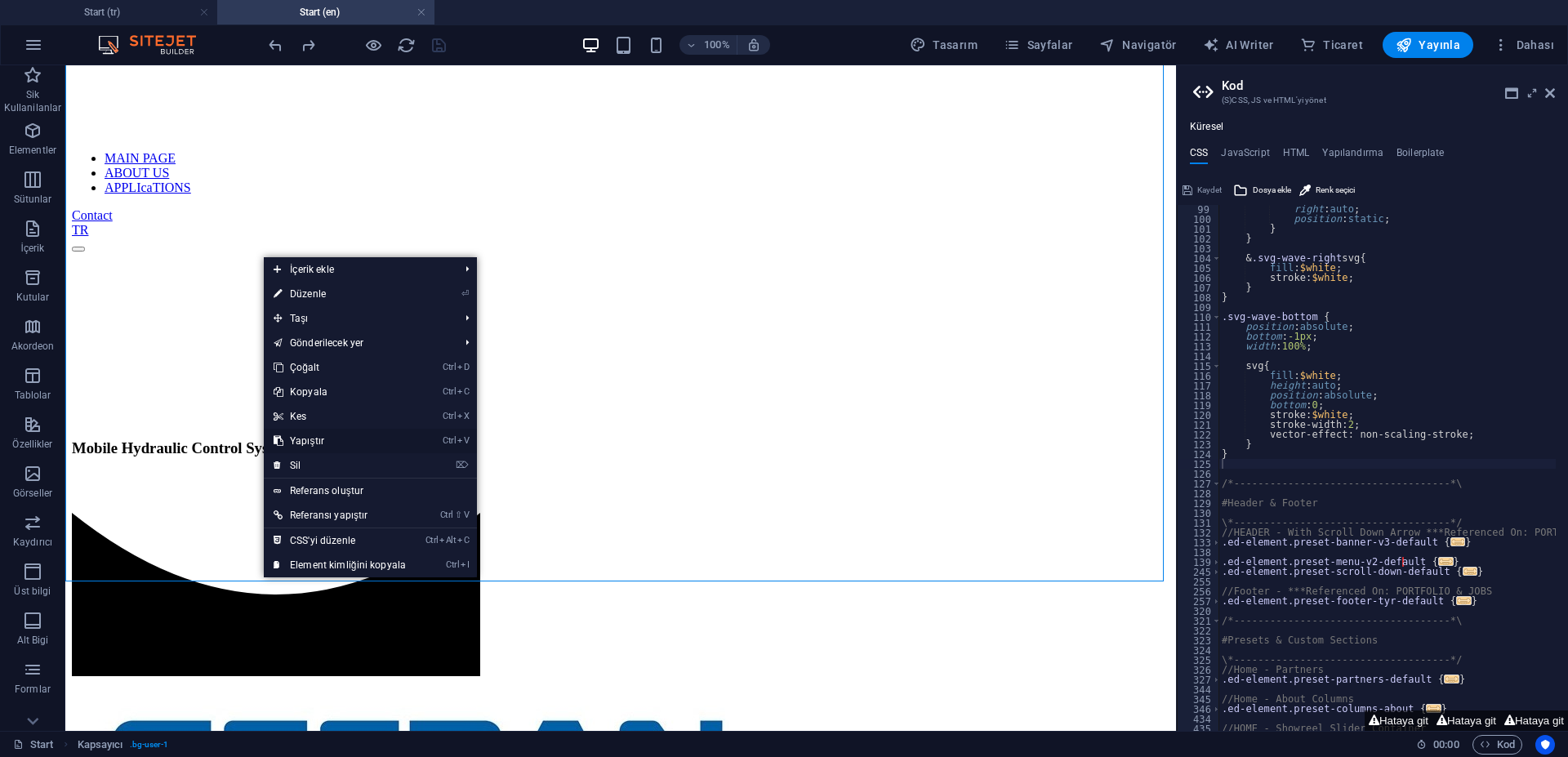
click at [328, 439] on link "Ctrl V Yapıştır" at bounding box center [340, 441] width 152 height 24
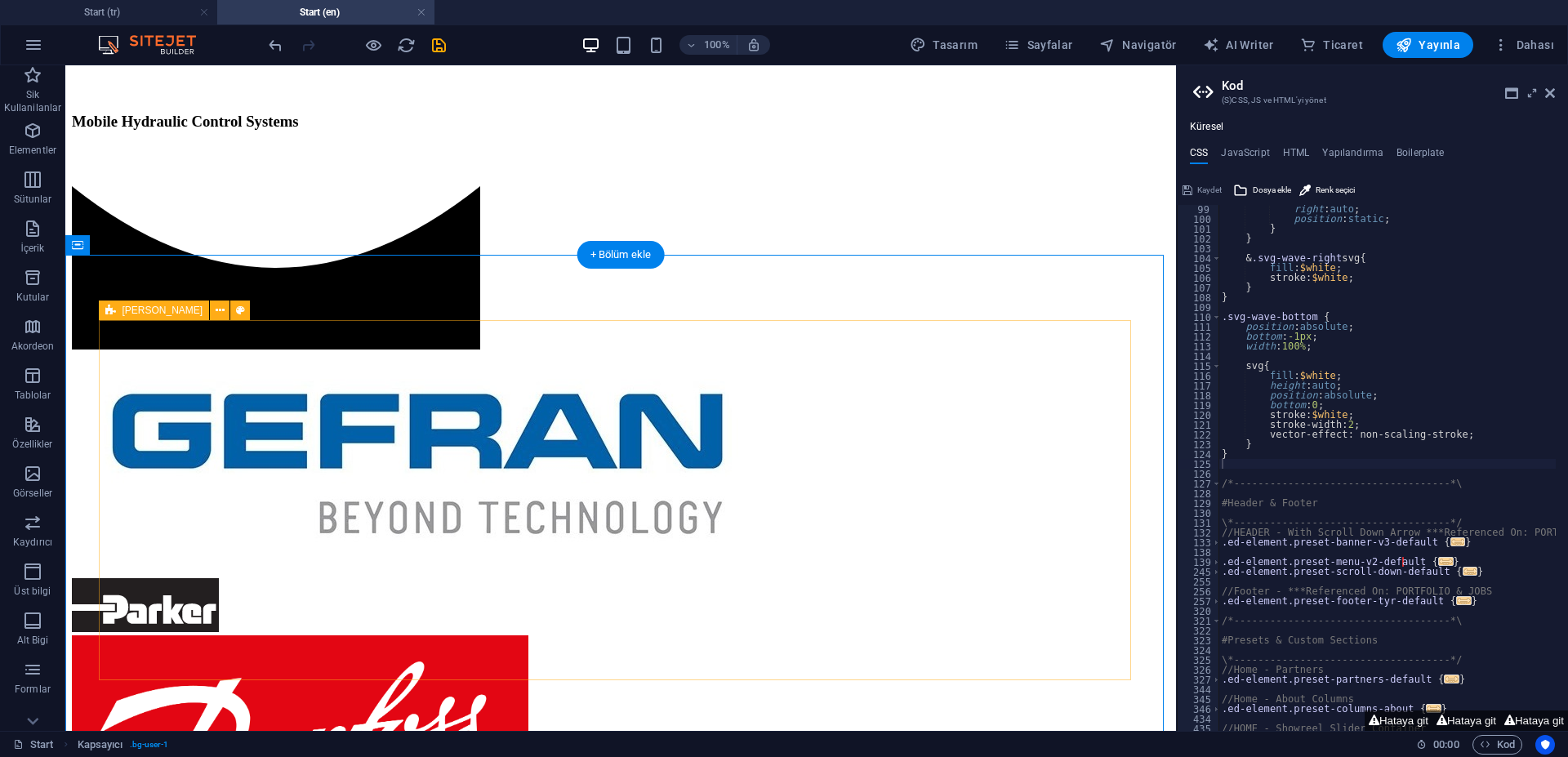
scroll to position [1061, 0]
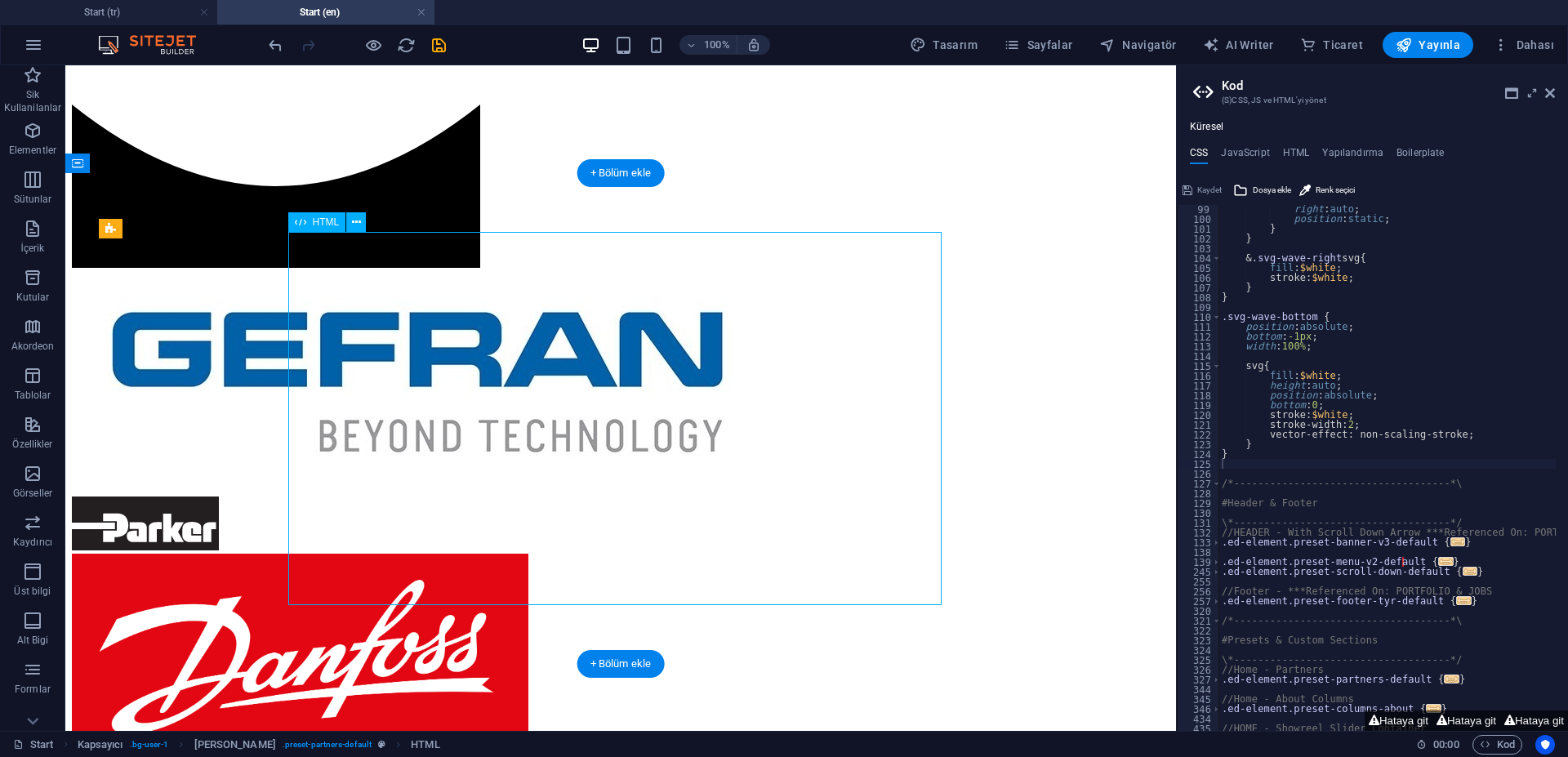
drag, startPoint x: 882, startPoint y: 342, endPoint x: 594, endPoint y: 341, distance: 288.0
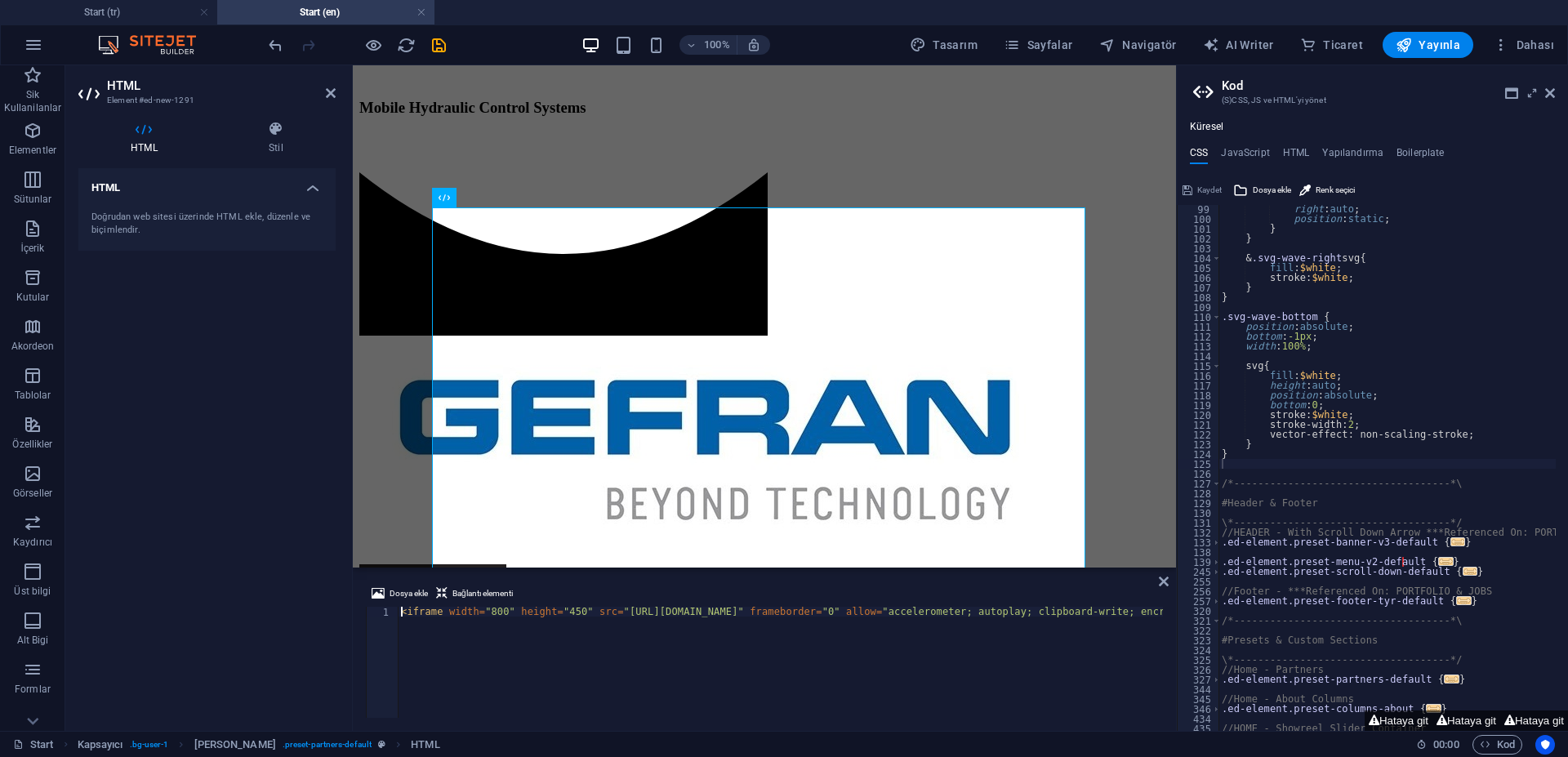
click at [744, 613] on div "< iframe width = "800" height = "450" src = "[URL][DOMAIN_NAME]" frameborder = …" at bounding box center [1281, 670] width 1766 height 127
drag, startPoint x: 896, startPoint y: 613, endPoint x: 590, endPoint y: 612, distance: 306.0
click at [590, 612] on div "< iframe width = "800" height = "450" src = "[URL][DOMAIN_NAME]" frameborder = …" at bounding box center [1281, 670] width 1766 height 127
click at [819, 611] on div "< iframe width = "800" height = "450" src = "[URL][DOMAIN_NAME]" frameborder = …" at bounding box center [781, 663] width 765 height 111
drag, startPoint x: 897, startPoint y: 609, endPoint x: 796, endPoint y: 615, distance: 101.2
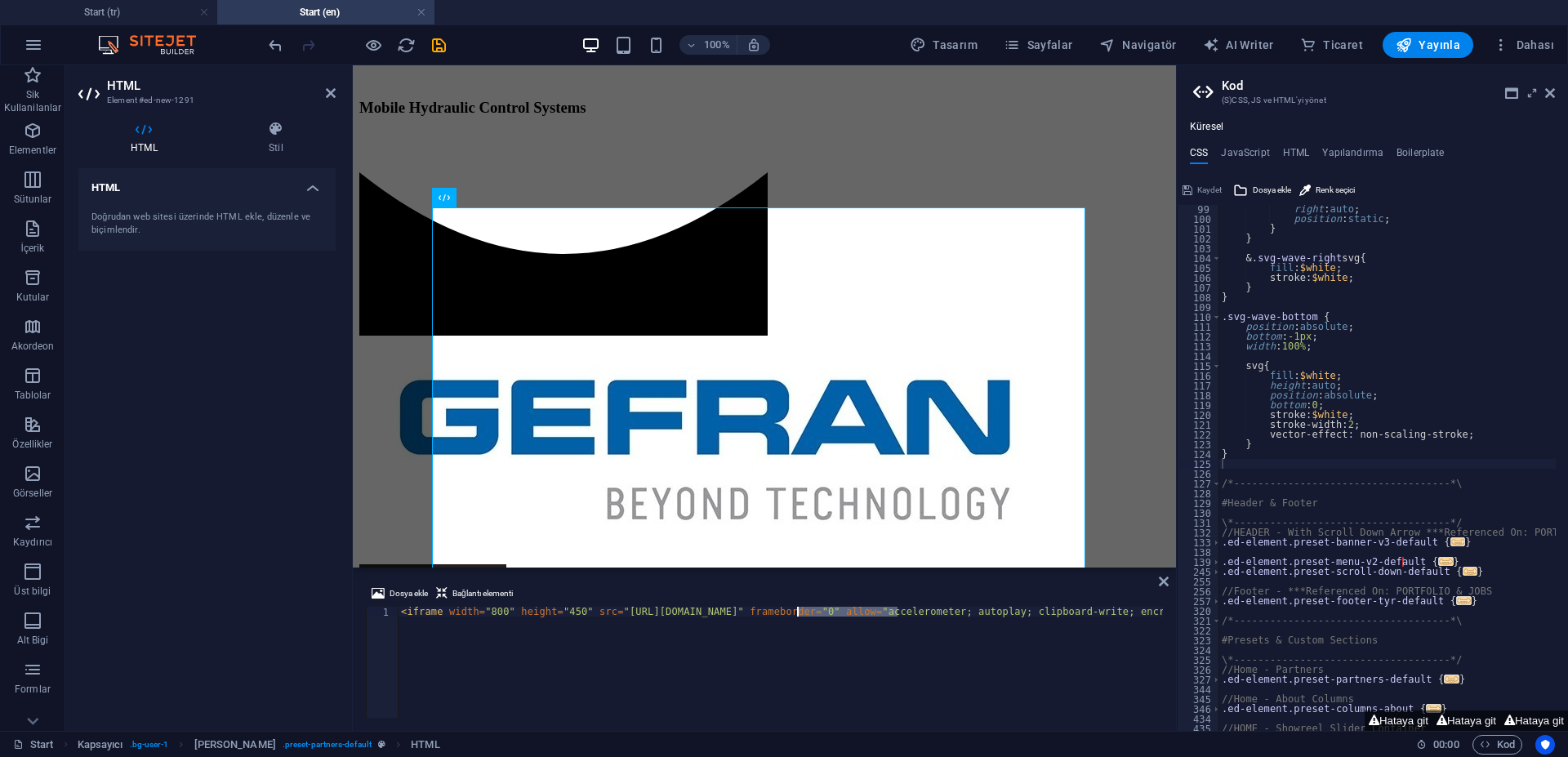
click at [796, 615] on div "< iframe width = "800" height = "450" src = "[URL][DOMAIN_NAME]" frameborder = …" at bounding box center [1281, 670] width 1766 height 127
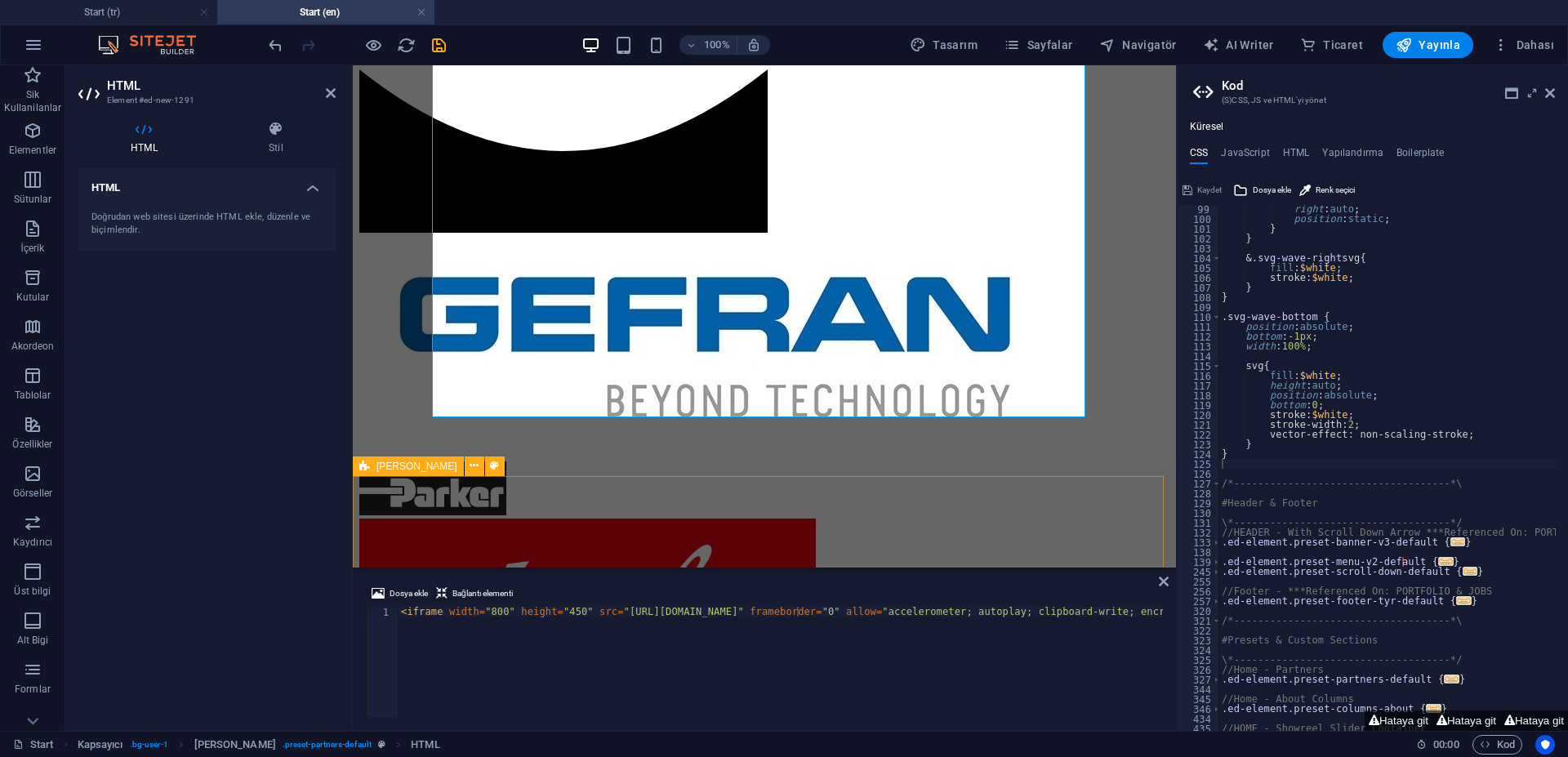
scroll to position [1076, 0]
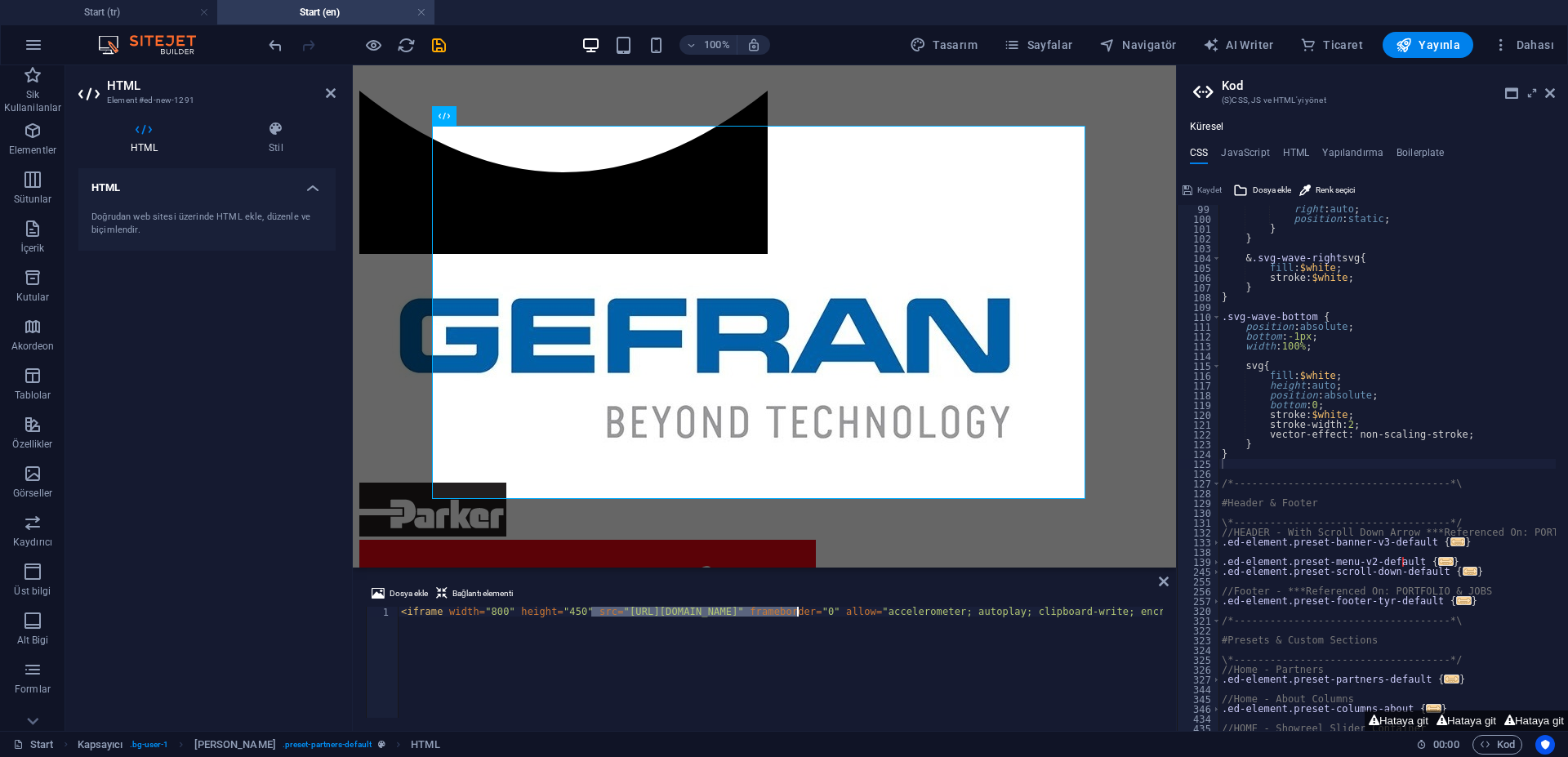
drag, startPoint x: 591, startPoint y: 614, endPoint x: 797, endPoint y: 614, distance: 206.0
click at [797, 614] on div "< iframe width = "800" height = "450" src = "[URL][DOMAIN_NAME]" frameborder = …" at bounding box center [1231, 670] width 1667 height 127
paste textarea "watch?v=Ggd58NH0HPM"
type textarea "<iframe width="800" height="450" src="[URL][DOMAIN_NAME]" frameborder="0" allow…"
click at [767, 633] on div "< iframe width = "800" height = "450" src = "[URL][DOMAIN_NAME]" frameborder = …" at bounding box center [1236, 670] width 1677 height 127
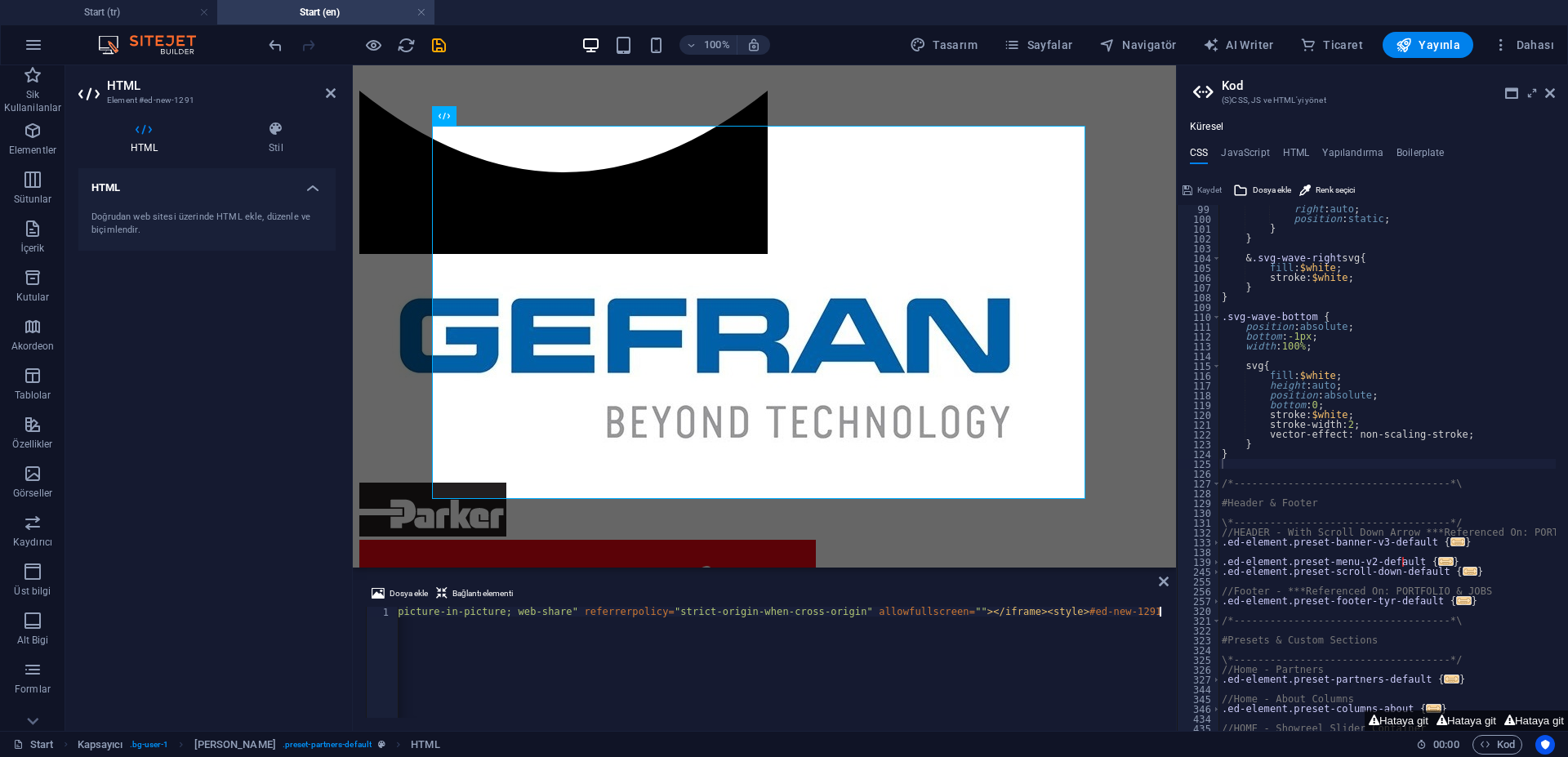
scroll to position [0, 0]
paste textarea "<iframe width="560" height="315" src="[URL][DOMAIN_NAME]" title="YouTube video …"
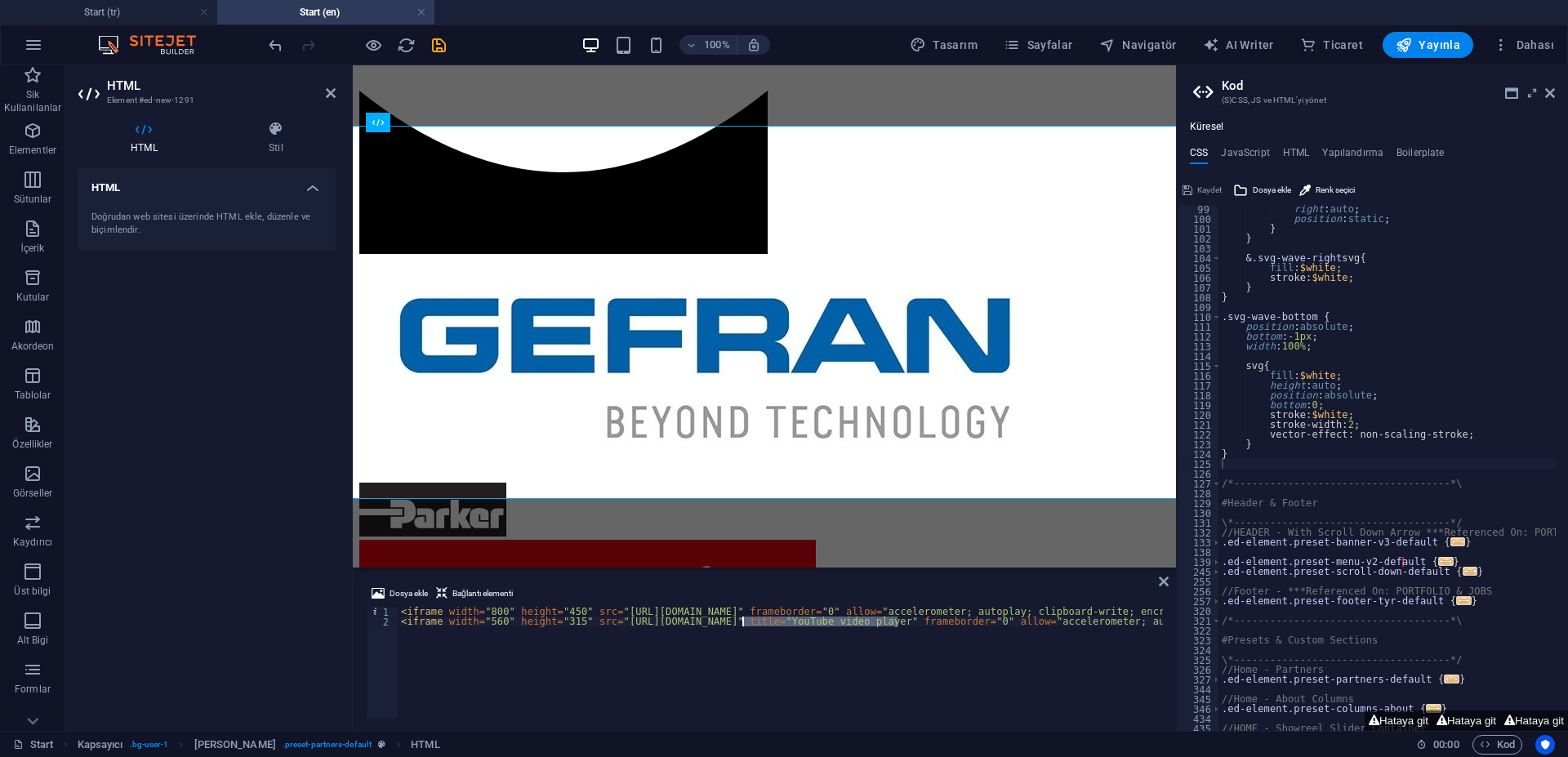
drag, startPoint x: 897, startPoint y: 622, endPoint x: 740, endPoint y: 625, distance: 157.0
click at [740, 625] on div "< iframe width = "800" height = "450" src = "[URL][DOMAIN_NAME]" frameborder = …" at bounding box center [1236, 670] width 1677 height 127
click at [737, 625] on div "< iframe width = "800" height = "450" src = "[URL][DOMAIN_NAME]" frameborder = …" at bounding box center [1236, 670] width 1677 height 127
drag, startPoint x: 741, startPoint y: 620, endPoint x: 712, endPoint y: 621, distance: 29.0
click at [712, 621] on div "< iframe width = "800" height = "450" src = "[URL][DOMAIN_NAME]" frameborder = …" at bounding box center [1236, 670] width 1677 height 127
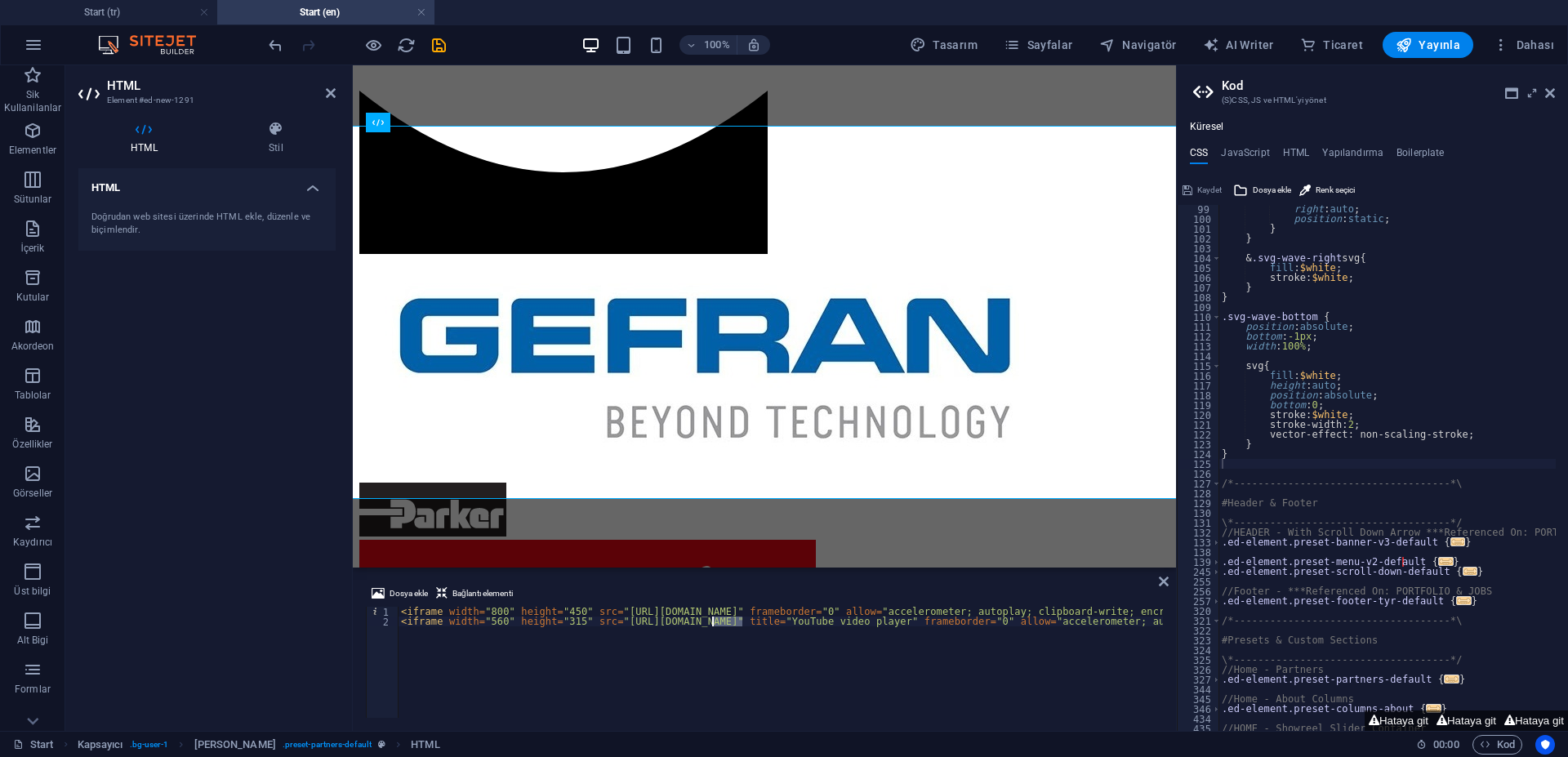
click at [712, 611] on div "< iframe width = "800" height = "450" src = "[URL][DOMAIN_NAME]" frameborder = …" at bounding box center [1236, 670] width 1677 height 127
paste textarea "embed/"
click at [728, 623] on div "< iframe width = "800" height = "450" src = "[URL][DOMAIN_NAME]" frameborder = …" at bounding box center [1251, 670] width 1706 height 127
type textarea "<iframe width="560" height="315" src="[URL][DOMAIN_NAME]" title="YouTube video …"
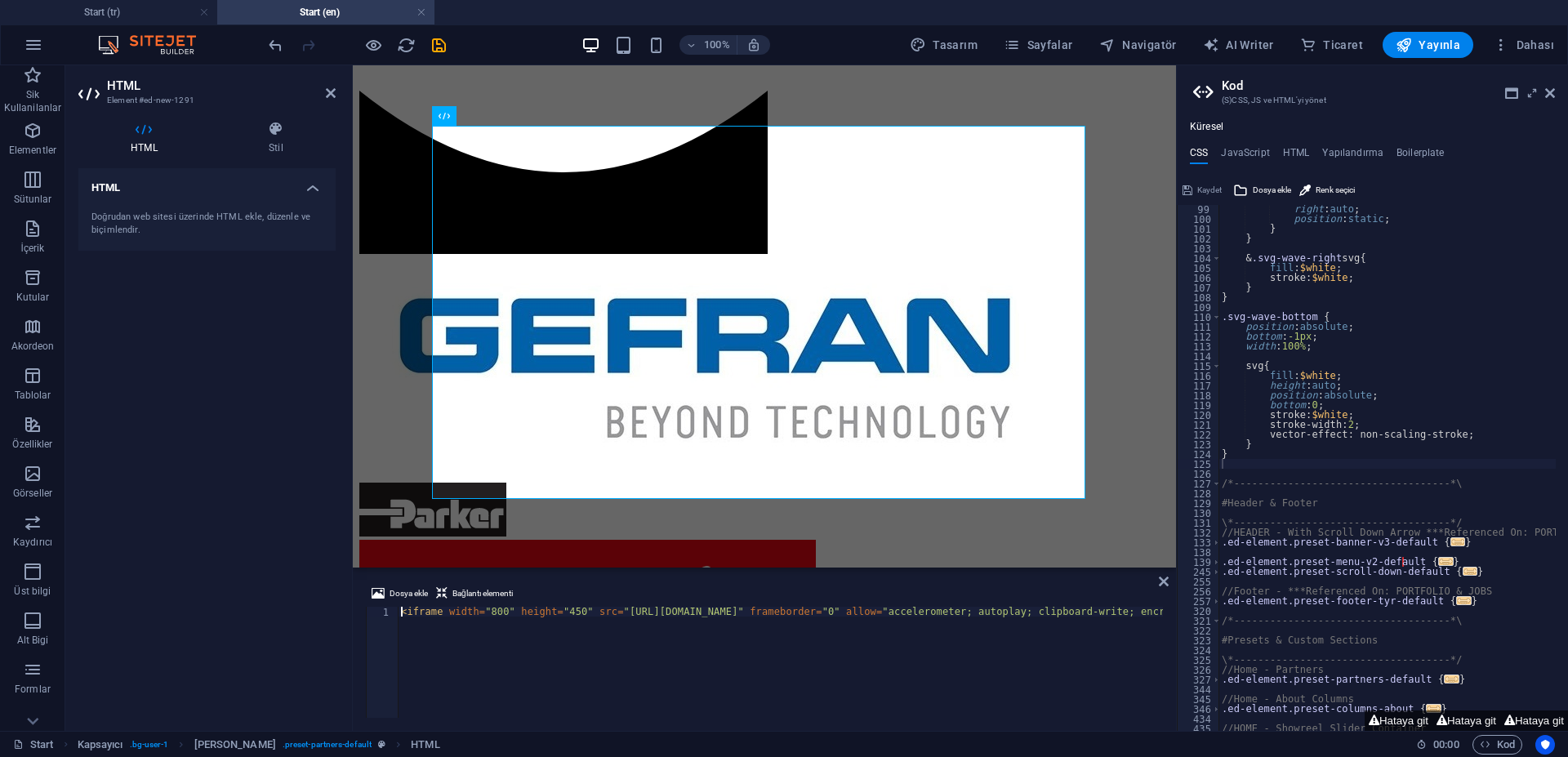
click at [836, 609] on div "< iframe width = "800" height = "450" src = "[URL][DOMAIN_NAME]" frameborder = …" at bounding box center [1251, 670] width 1706 height 127
type textarea "<iframe width="800" height="450" src="[URL][DOMAIN_NAME]" frameborder="0" allow…"
paste textarea "<iframe width="560" height="315" src="[URL][DOMAIN_NAME]" title="YouTube video …"
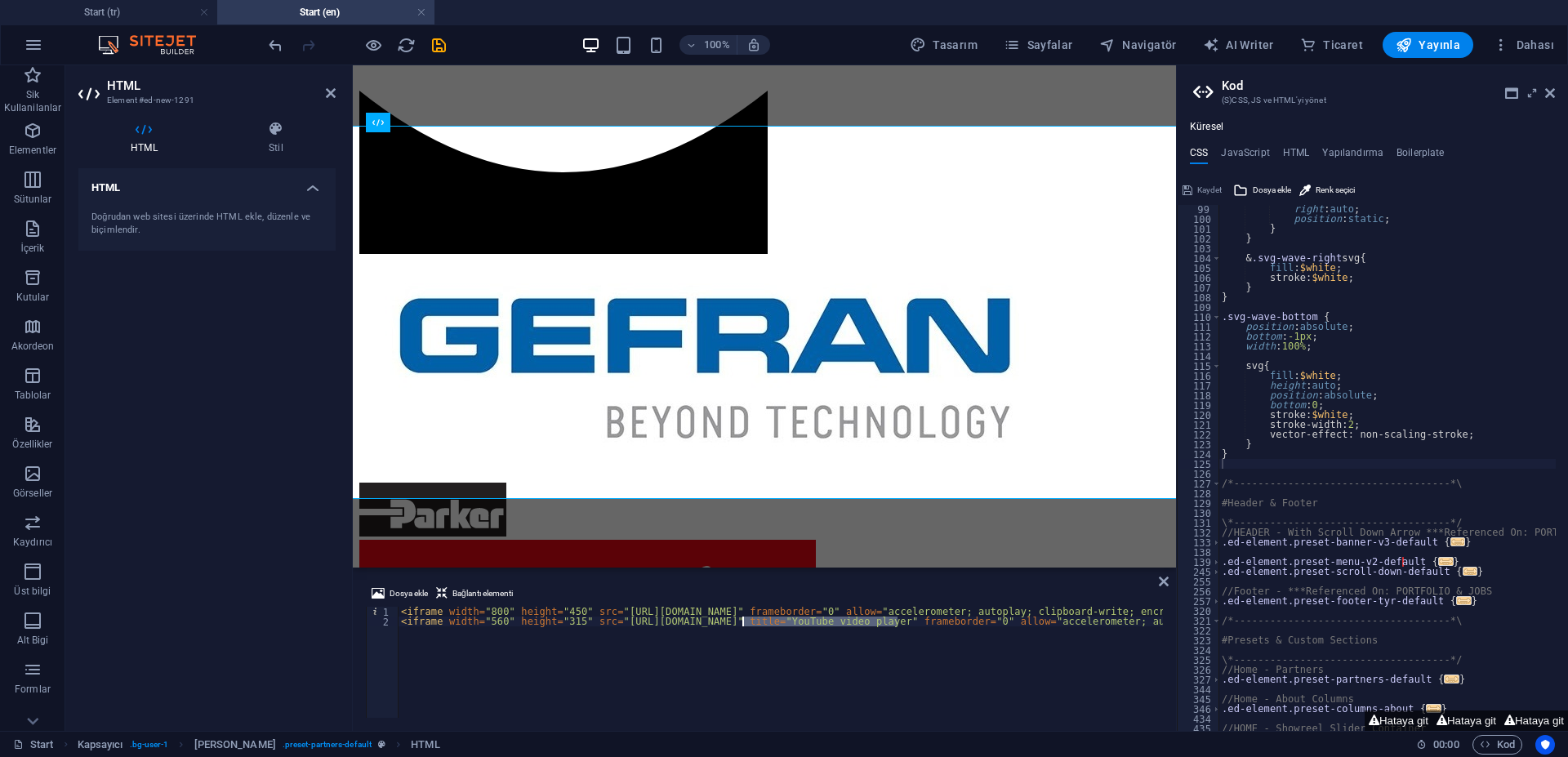
drag, startPoint x: 896, startPoint y: 619, endPoint x: 741, endPoint y: 620, distance: 155.0
click at [741, 620] on div "< iframe width = "800" height = "450" src = "[URL][DOMAIN_NAME]" frameborder = …" at bounding box center [1251, 670] width 1706 height 127
click at [792, 612] on div "< iframe width = "800" height = "450" src = "[URL][DOMAIN_NAME]" frameborder = …" at bounding box center [1251, 670] width 1706 height 127
paste textarea "?si=OclwhEvzY9ePrnnN"
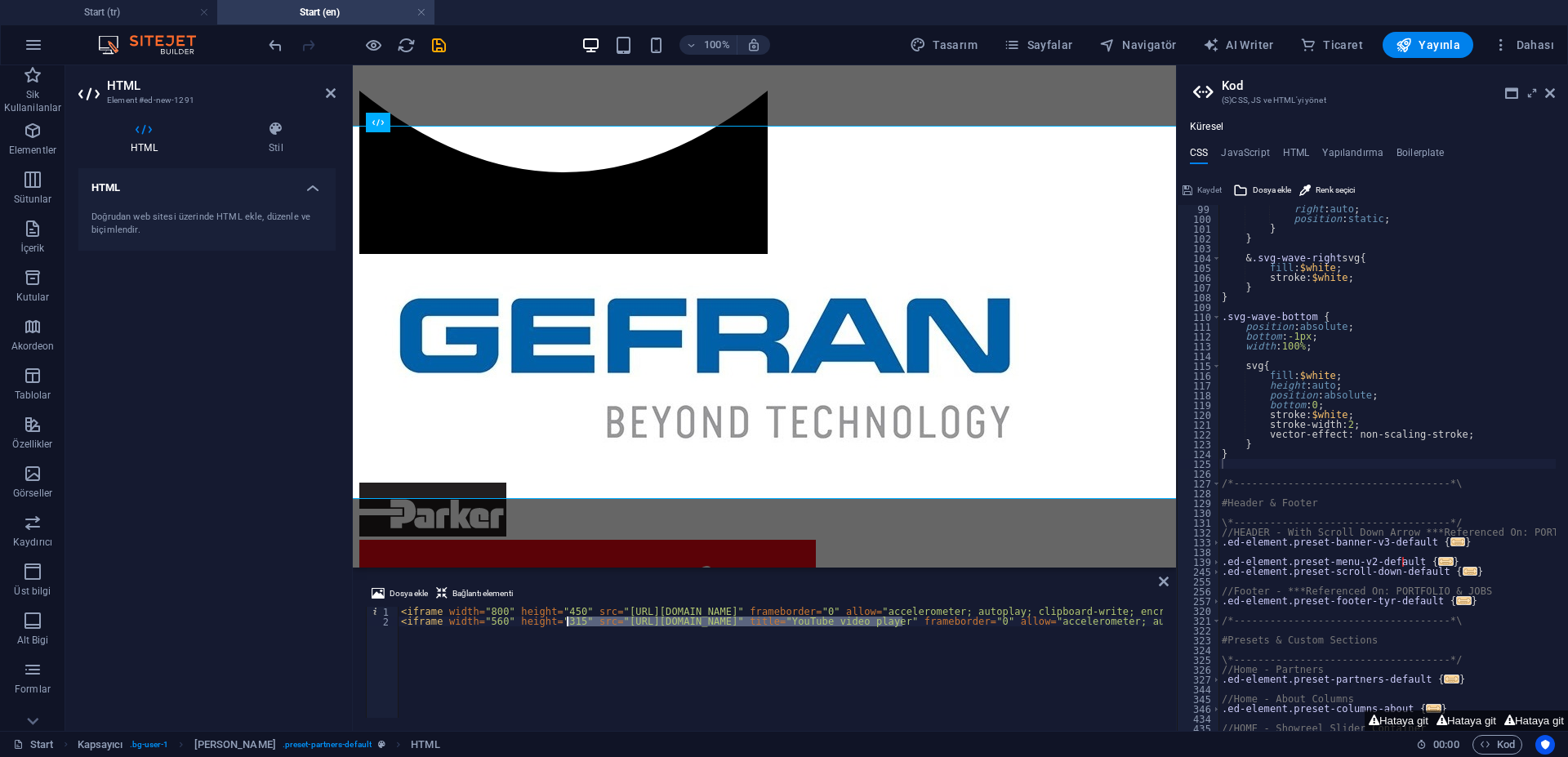
drag, startPoint x: 900, startPoint y: 619, endPoint x: 567, endPoint y: 625, distance: 333.1
click at [567, 625] on div "< iframe width = "800" height = "450" src = "[URL][DOMAIN_NAME]" frameborder = …" at bounding box center [1301, 670] width 1807 height 127
drag, startPoint x: 567, startPoint y: 611, endPoint x: 943, endPoint y: 611, distance: 376.0
click at [943, 611] on div "< iframe width = "800" height = "450" src = "[URL][DOMAIN_NAME]" frameborder = …" at bounding box center [1301, 670] width 1807 height 127
paste textarea
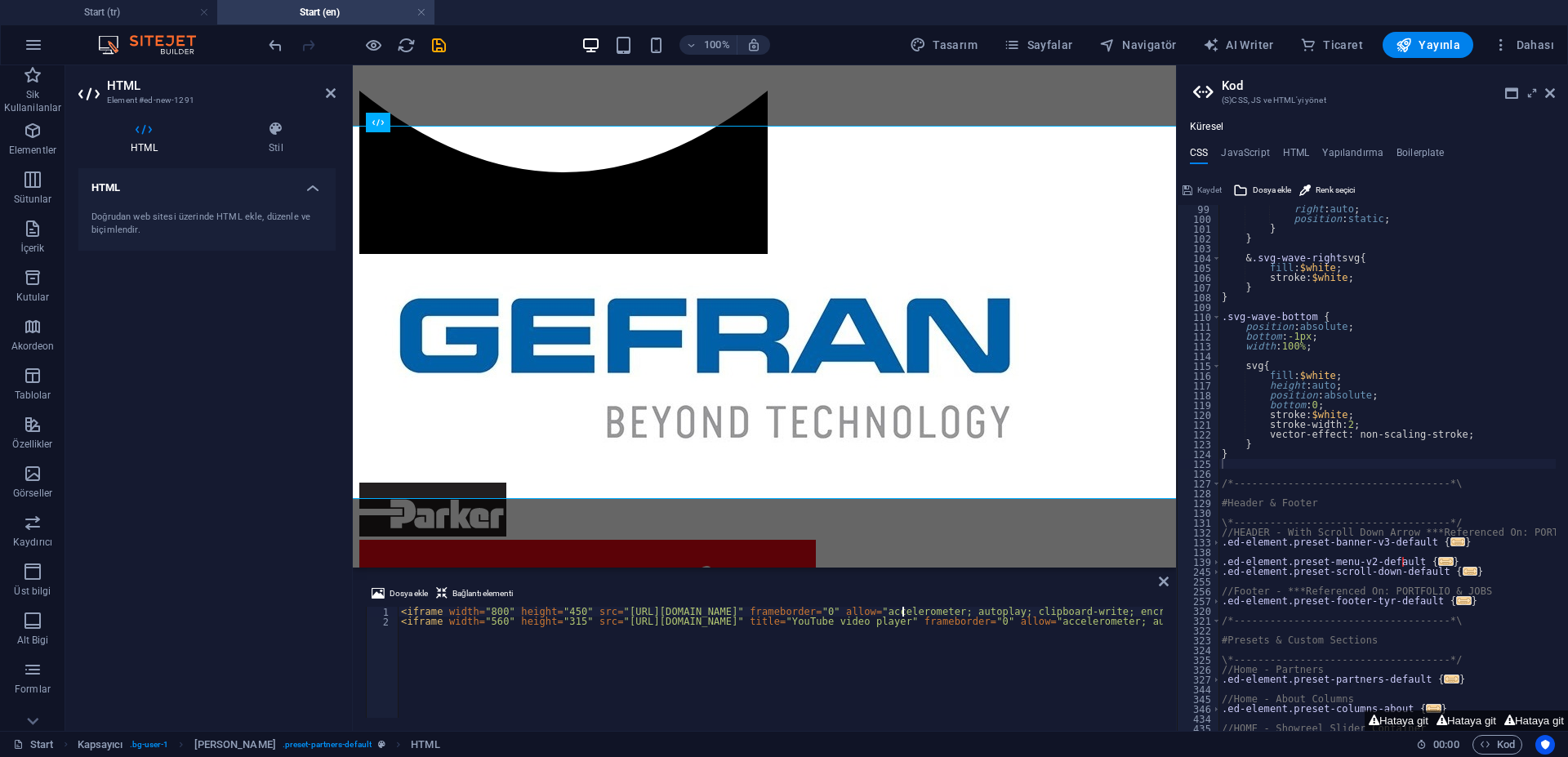
click at [937, 621] on div "< iframe width = "800" height = "450" src = "[URL][DOMAIN_NAME]" frameborder = …" at bounding box center [1281, 670] width 1766 height 127
type textarea "<iframe width="560" height="315" src="[URL][DOMAIN_NAME]" title="YouTube video …"
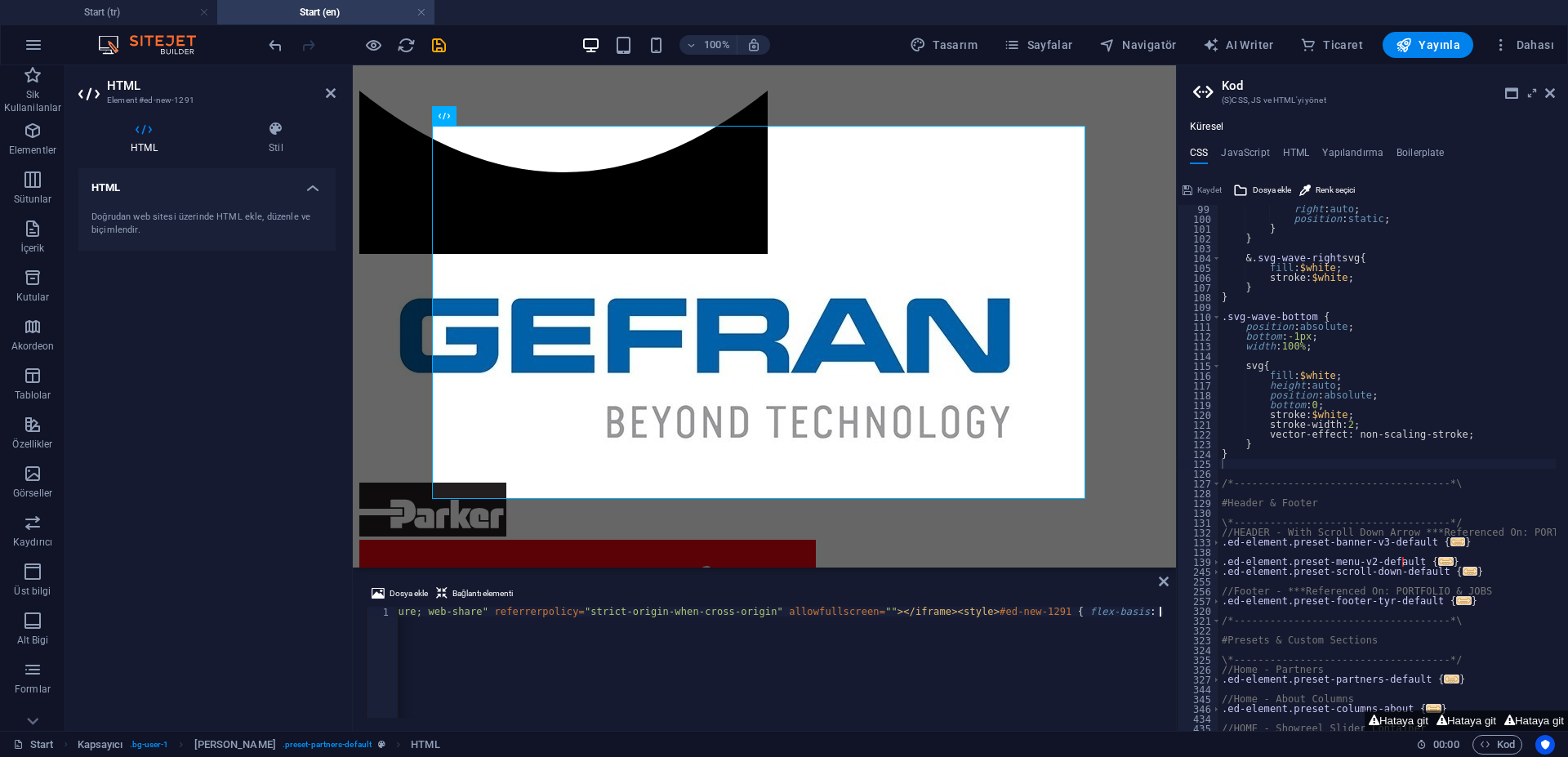
scroll to position [0, 1001]
type textarea "<iframe width="800" height="450" src="[URL][DOMAIN_NAME]" frameborder="0" allow…"
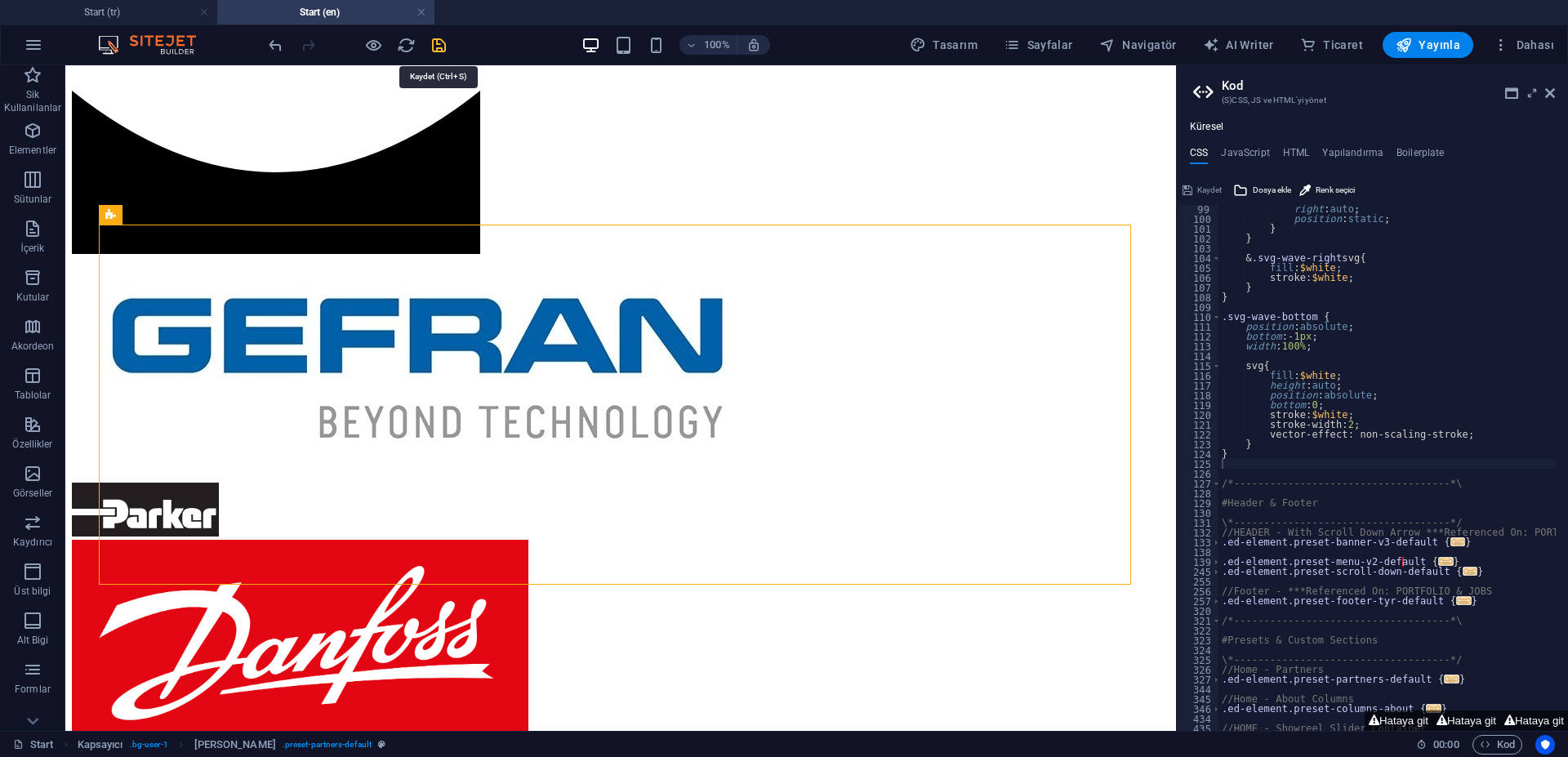
click at [441, 42] on icon "save" at bounding box center [438, 46] width 19 height 19
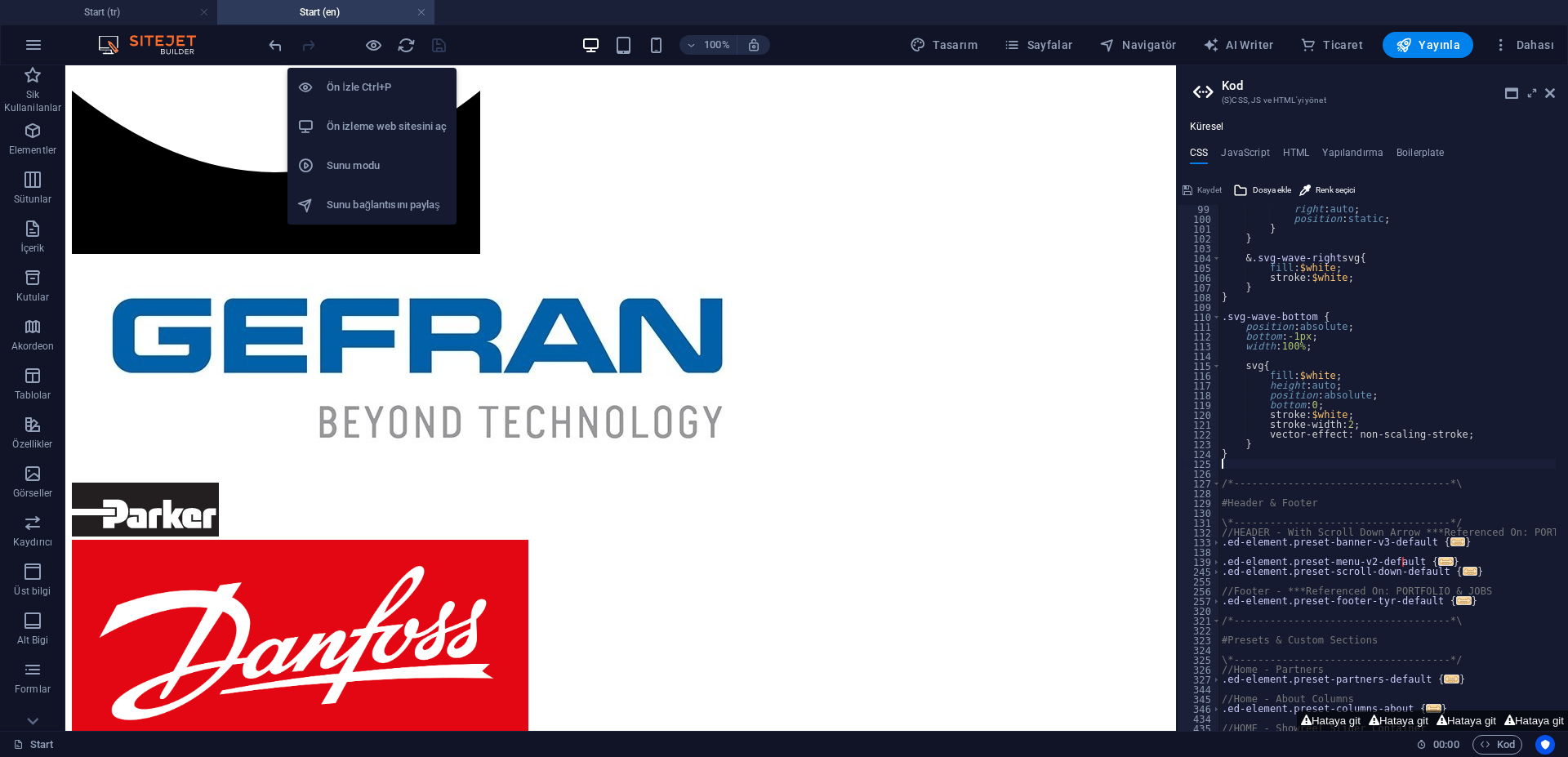
click at [377, 121] on h6 "Ön izleme web sitesini aç" at bounding box center [386, 126] width 120 height 19
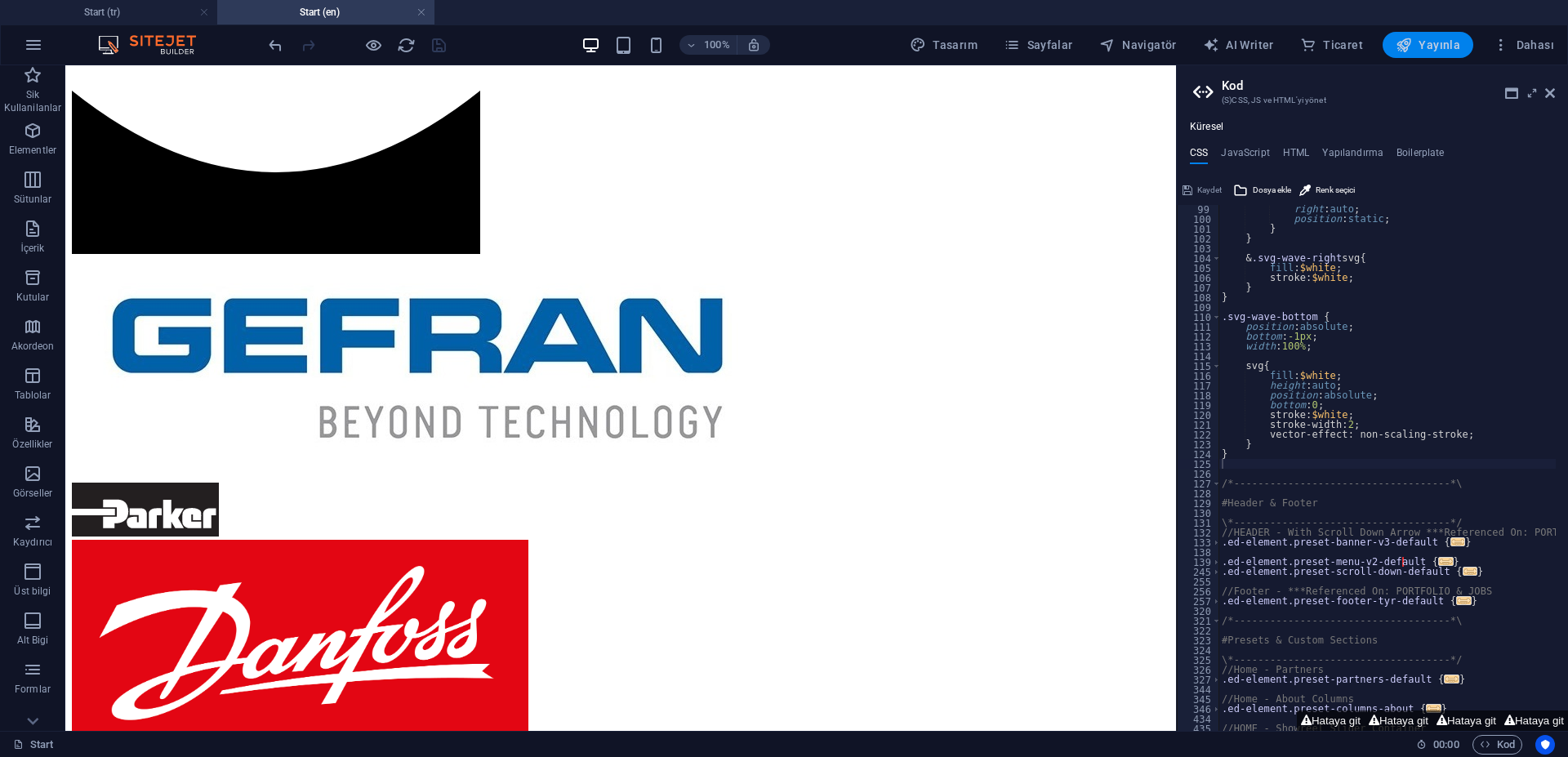
click at [1416, 46] on span "Yayınla" at bounding box center [1427, 45] width 65 height 16
